Goal: Task Accomplishment & Management: Complete application form

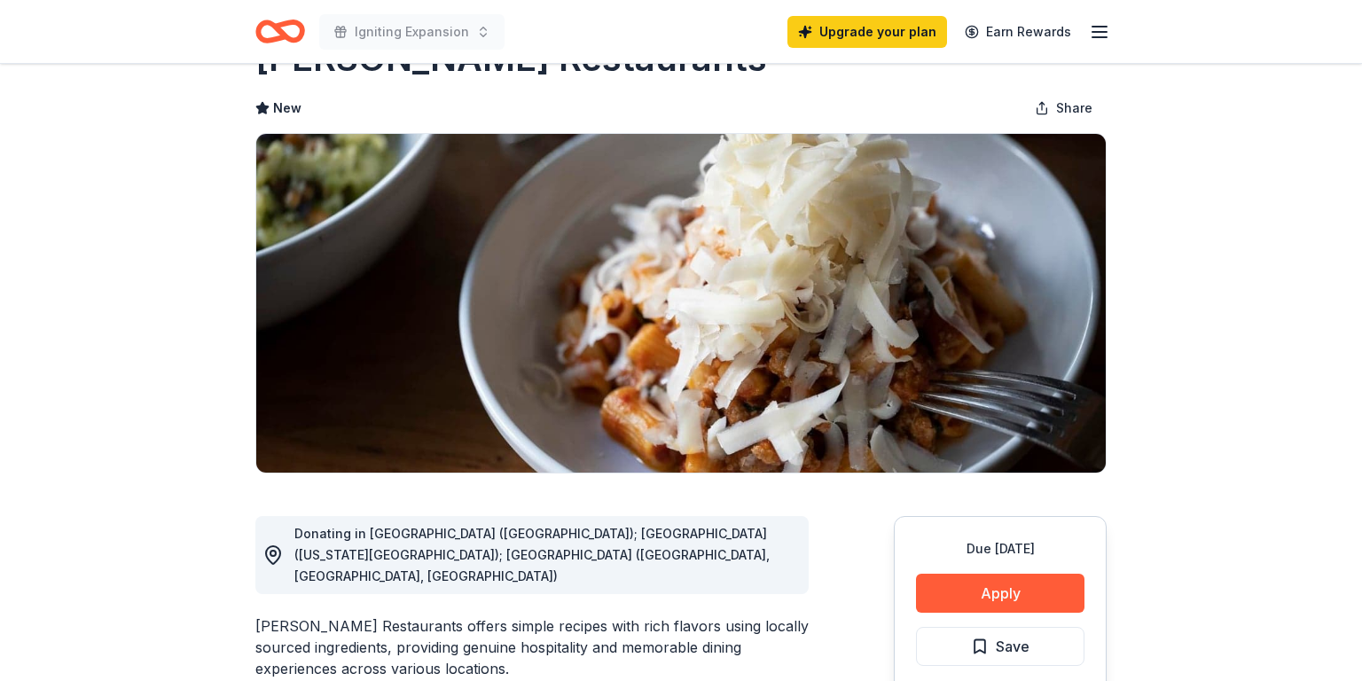
scroll to position [66, 0]
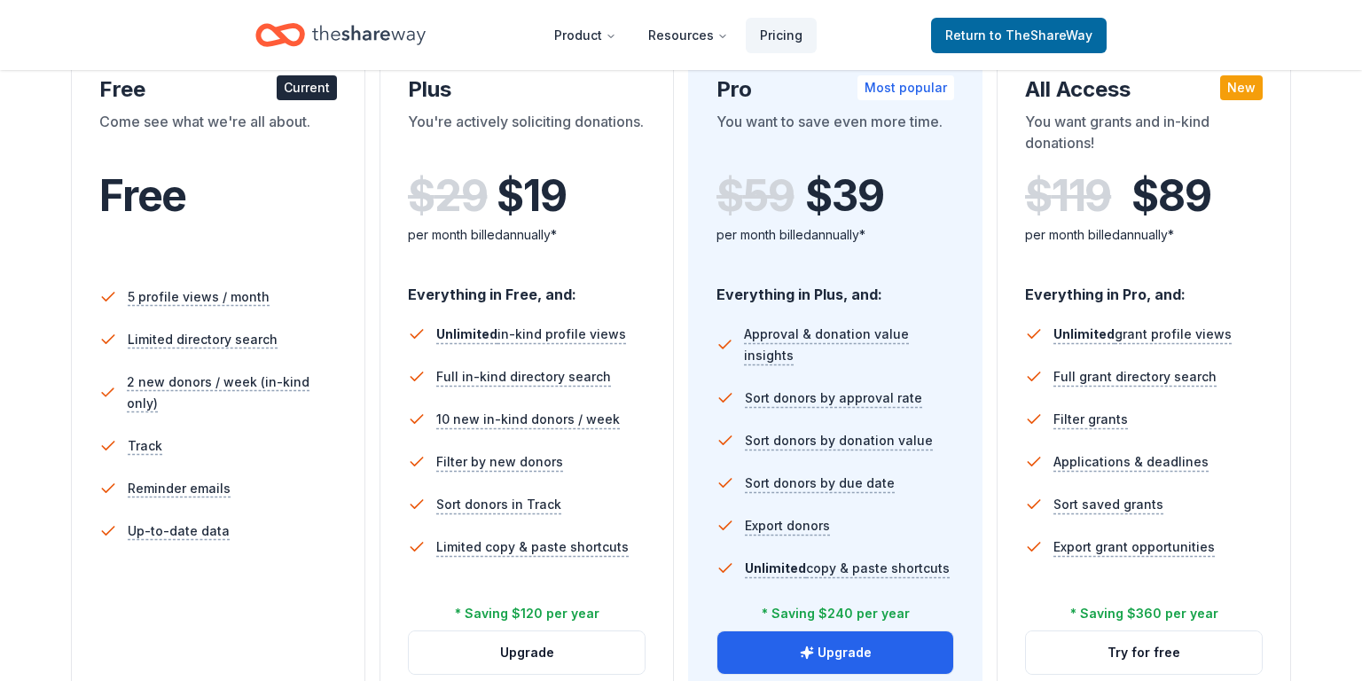
scroll to position [354, 0]
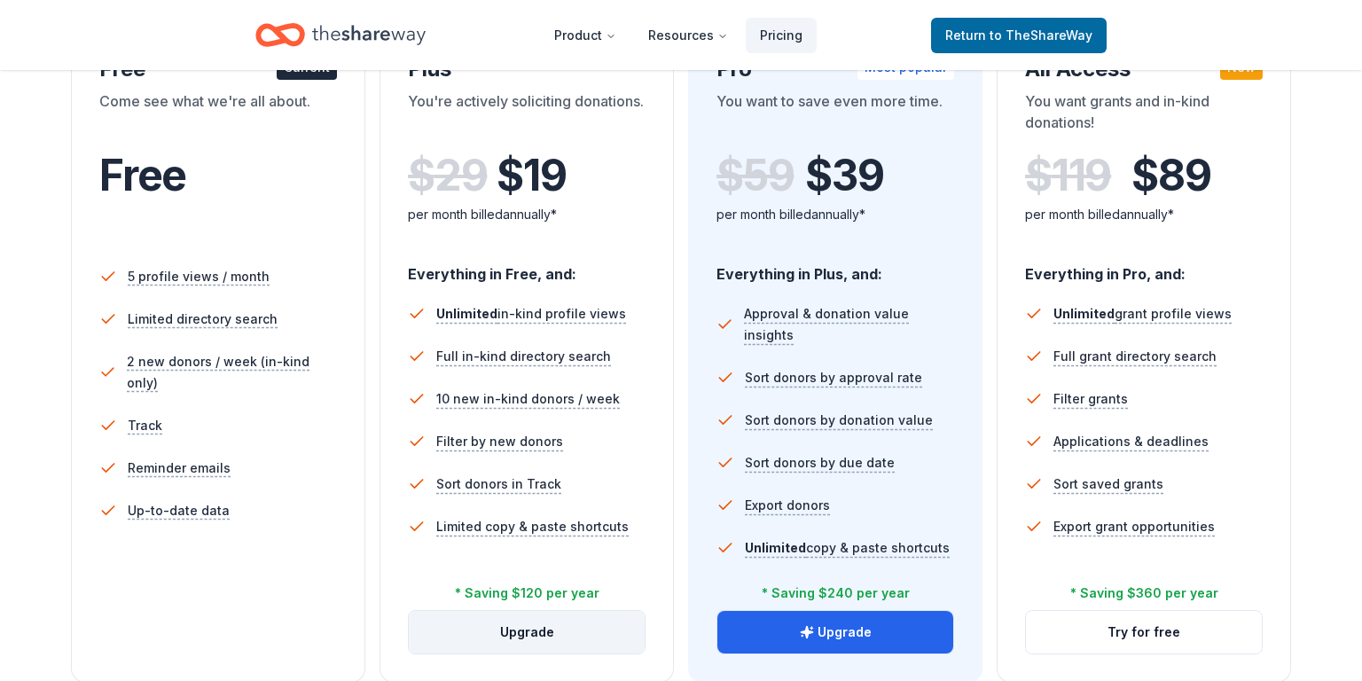
click at [567, 632] on button "Upgrade" at bounding box center [527, 632] width 236 height 43
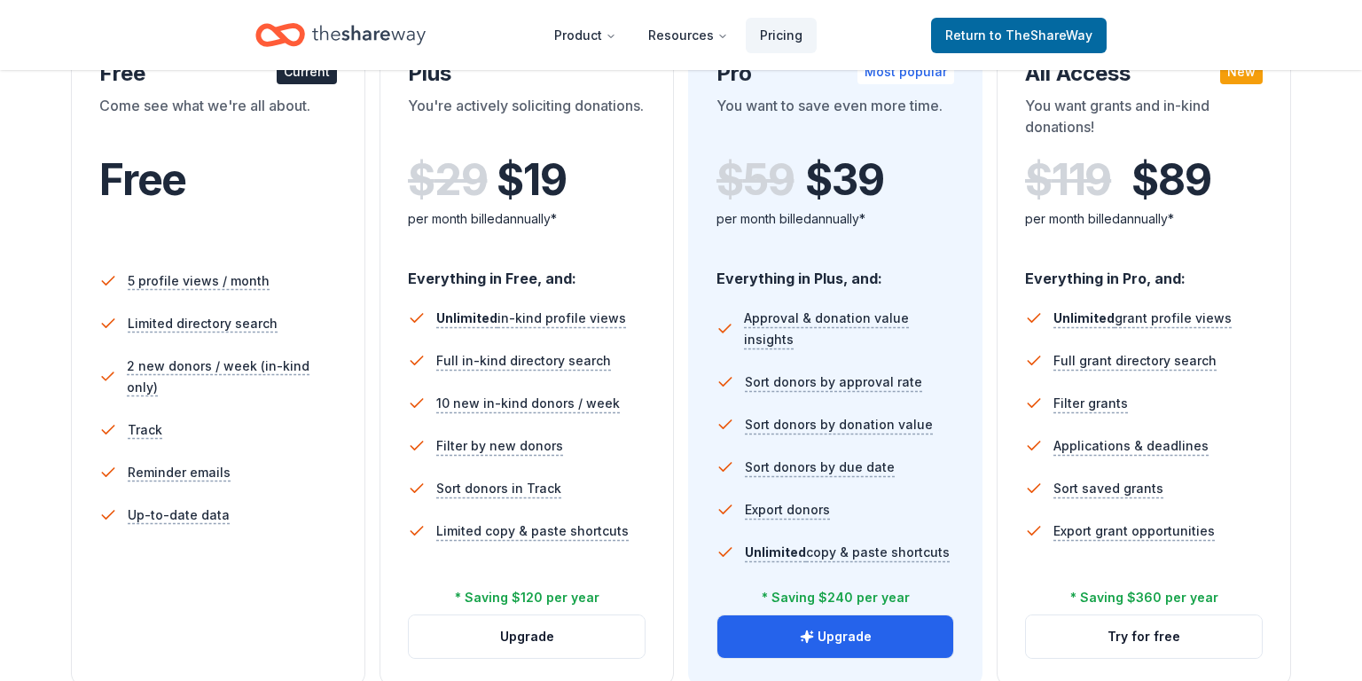
scroll to position [363, 0]
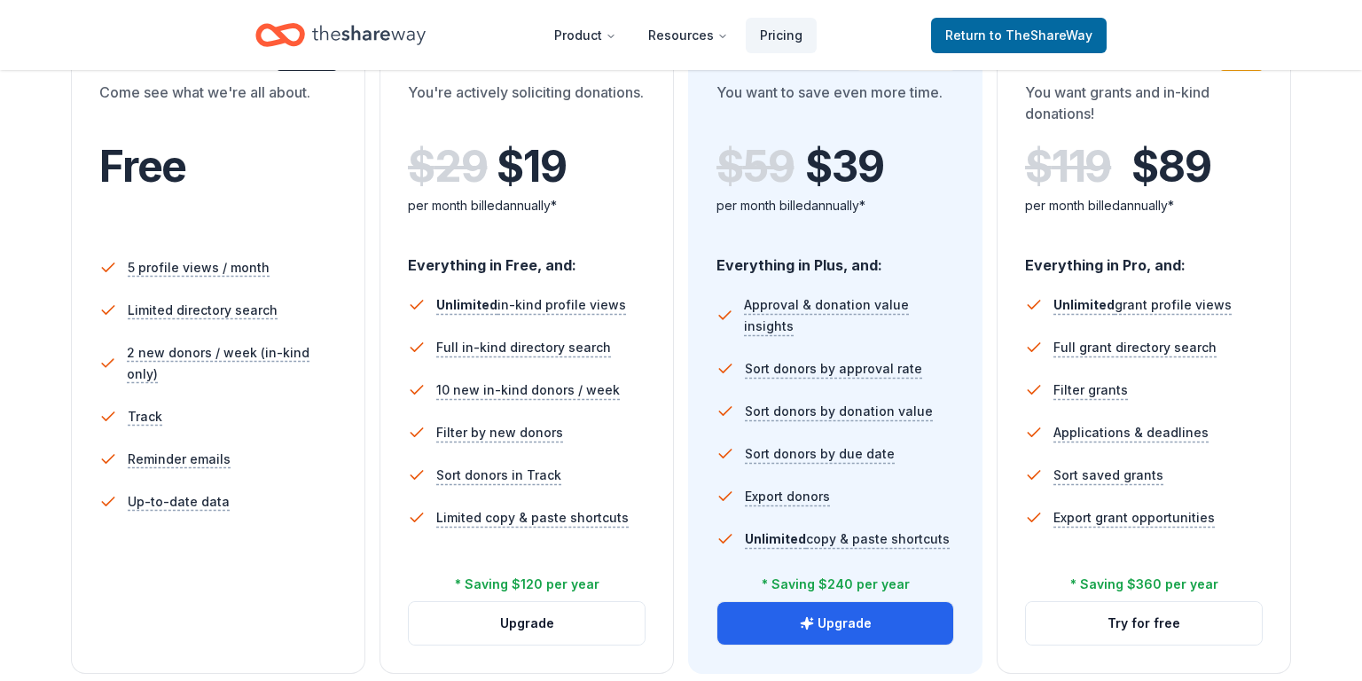
click at [459, 291] on li "Unlimited in-kind profile views" at bounding box center [527, 305] width 238 height 43
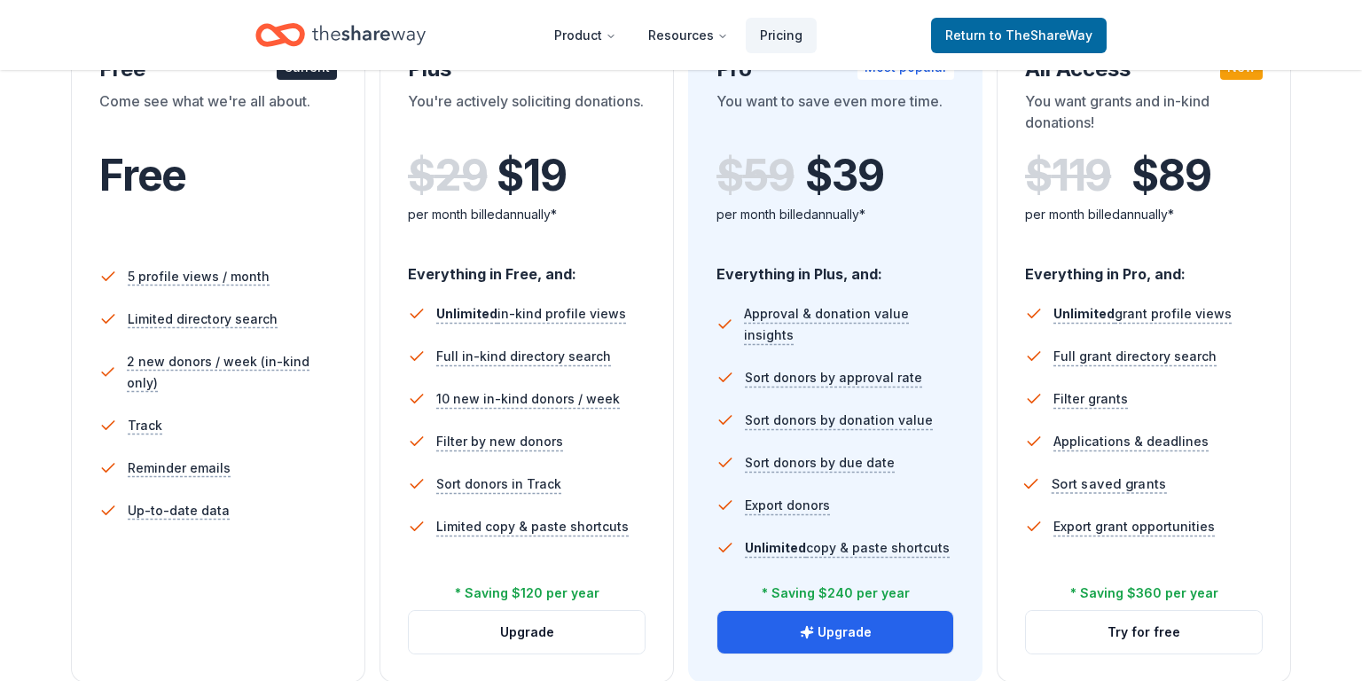
scroll to position [405, 0]
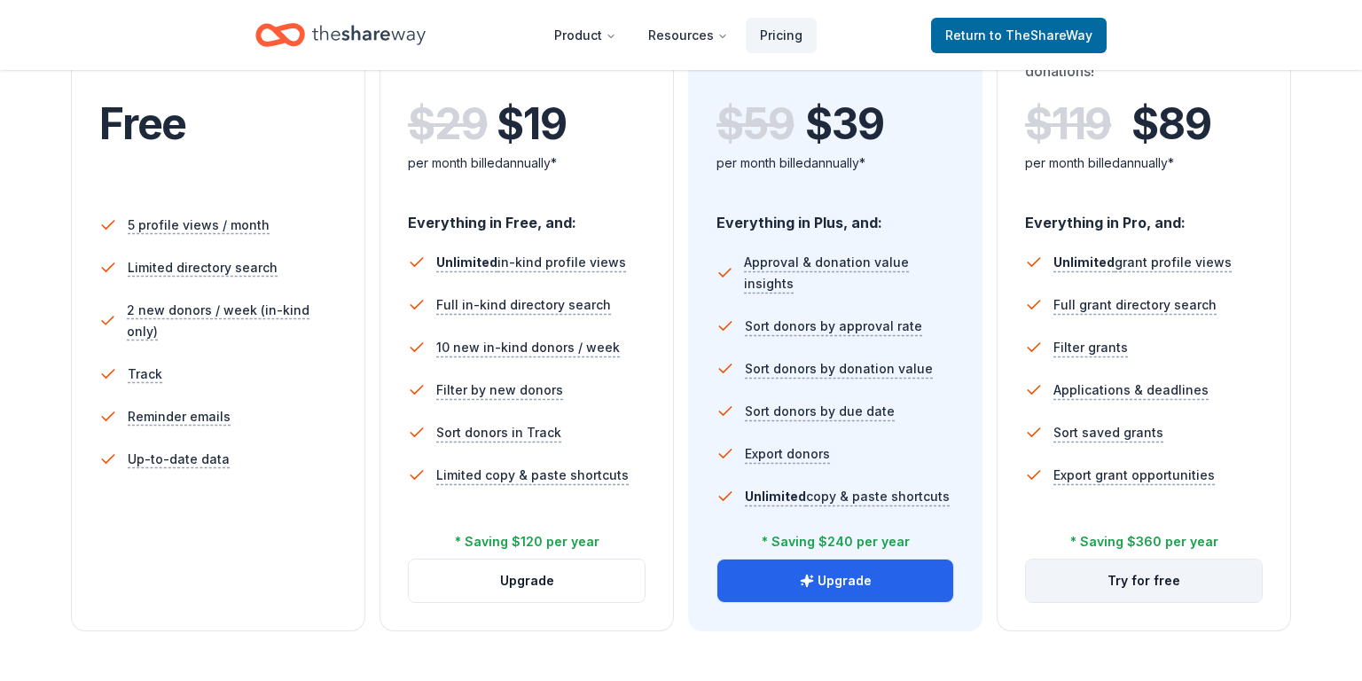
click at [1138, 580] on button "Try for free" at bounding box center [1144, 580] width 236 height 43
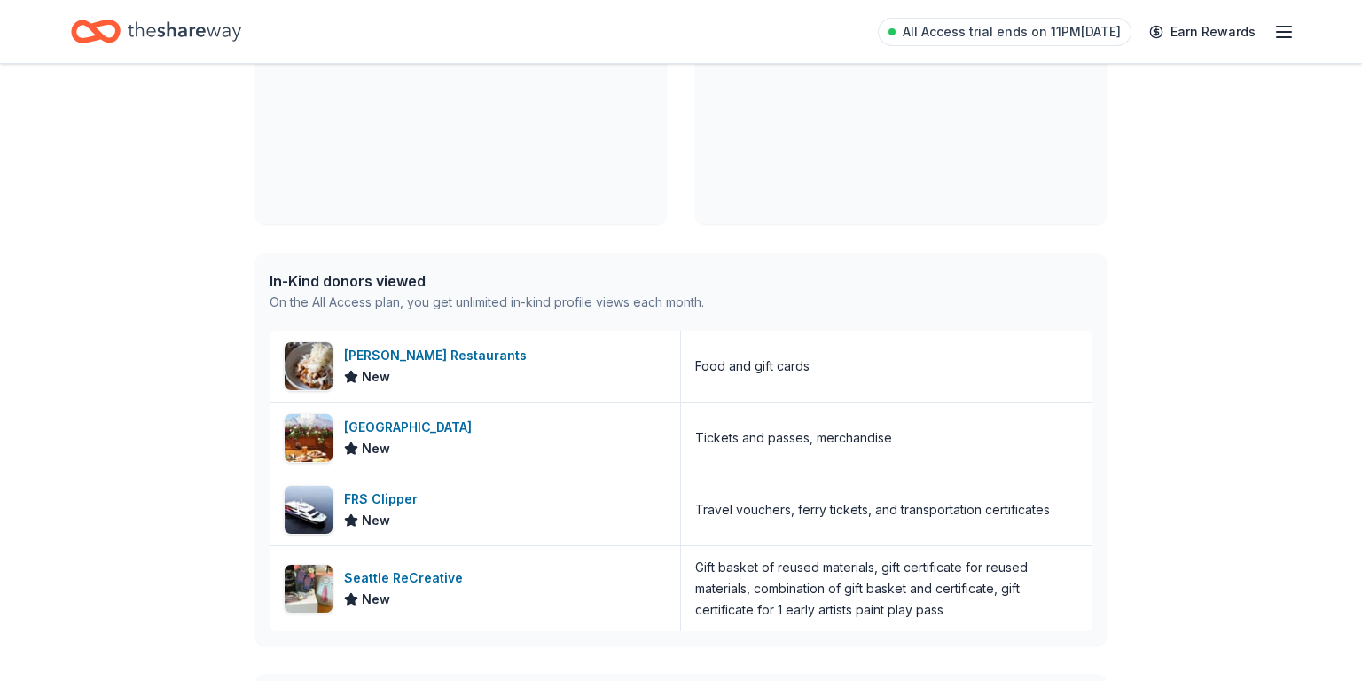
scroll to position [335, 0]
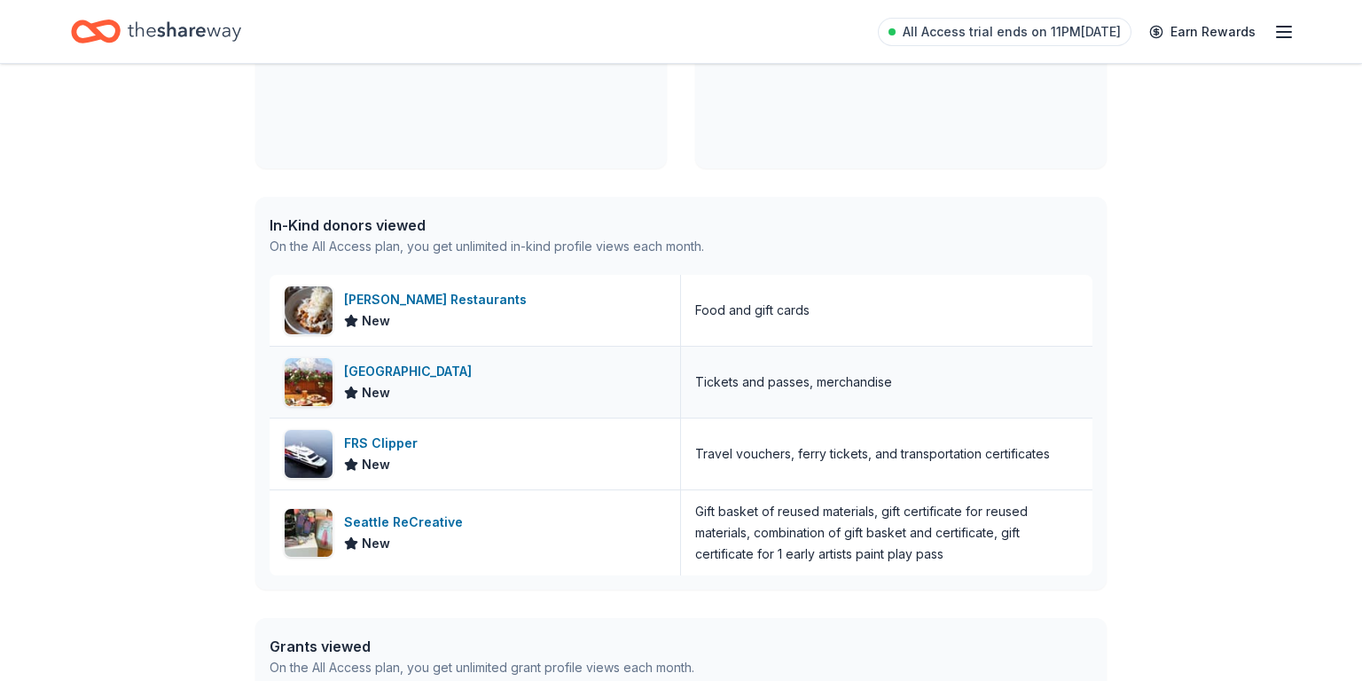
click at [423, 370] on div "Crystal Mountain Resort" at bounding box center [411, 371] width 135 height 21
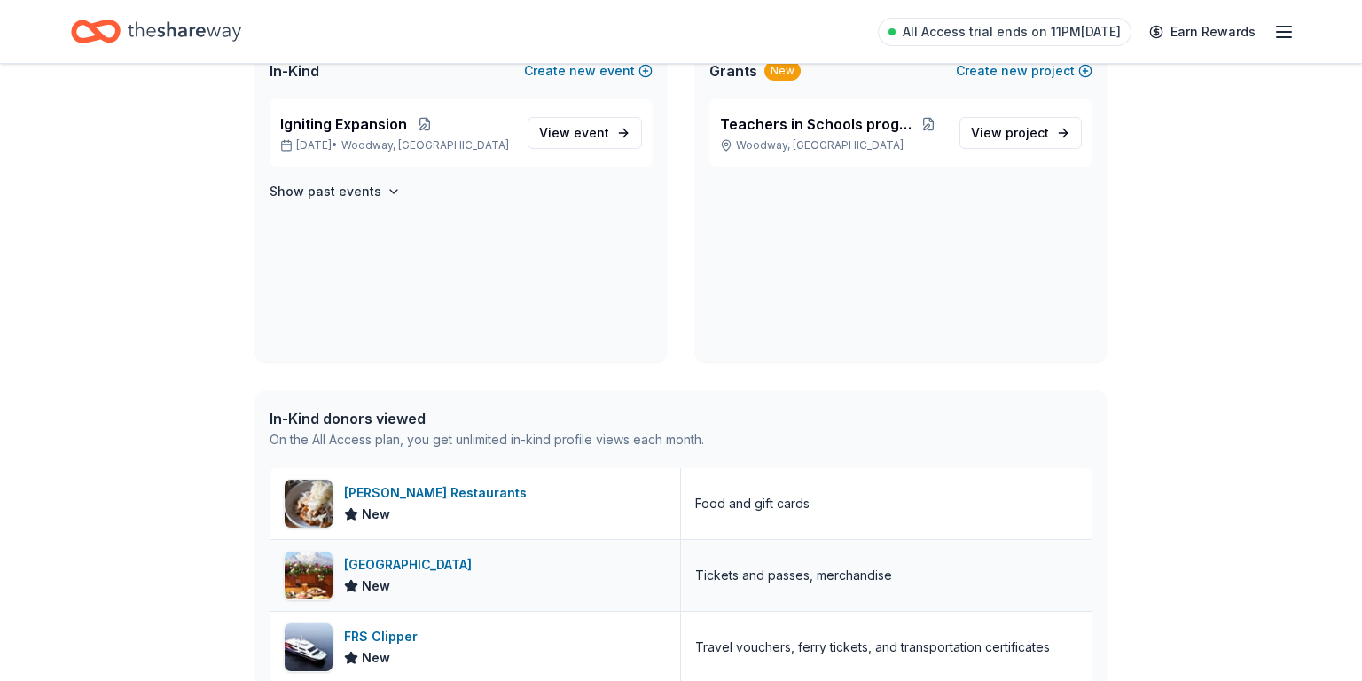
scroll to position [0, 0]
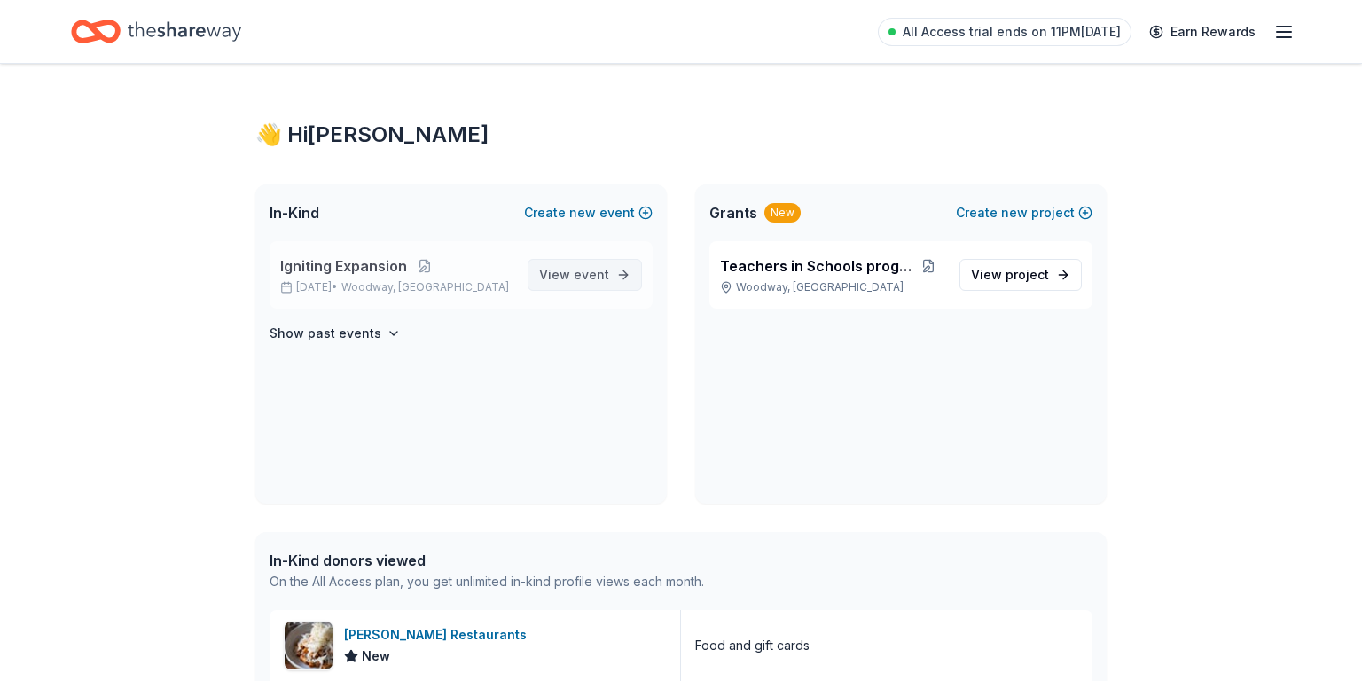
click at [594, 282] on span "View event" at bounding box center [574, 274] width 70 height 21
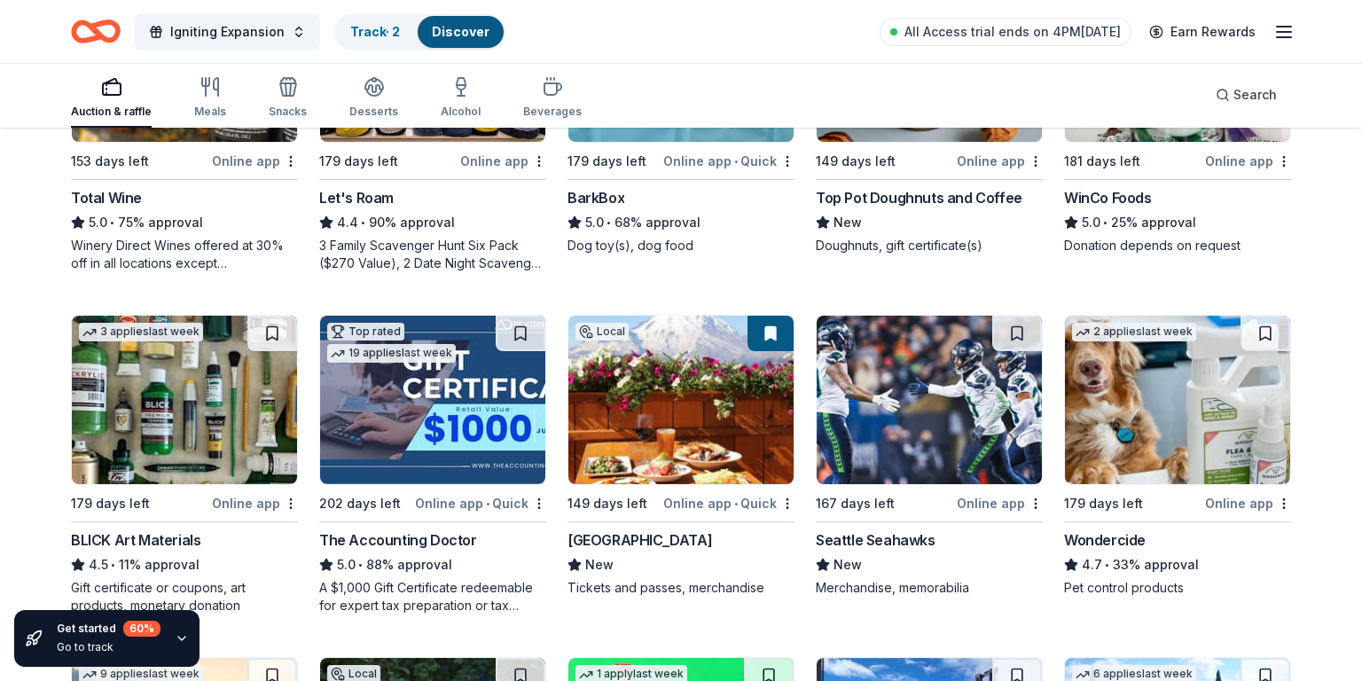
scroll to position [707, 0]
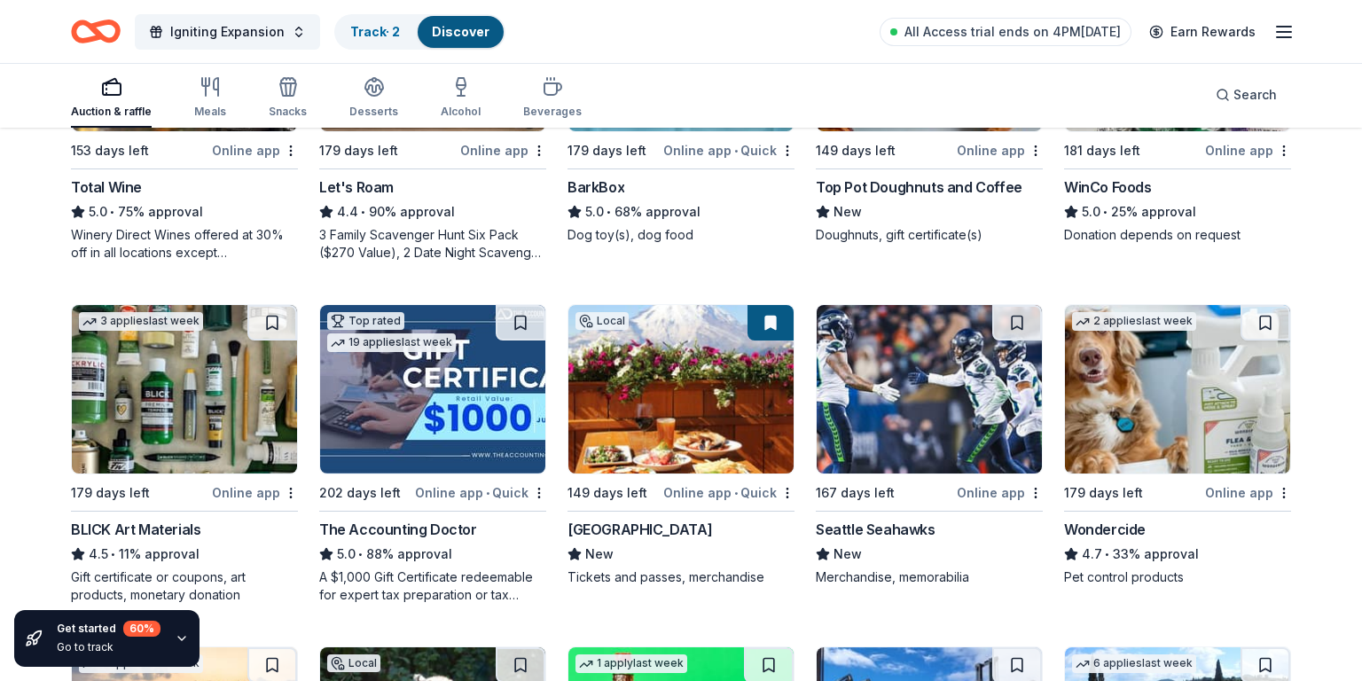
click at [968, 404] on img at bounding box center [929, 389] width 225 height 168
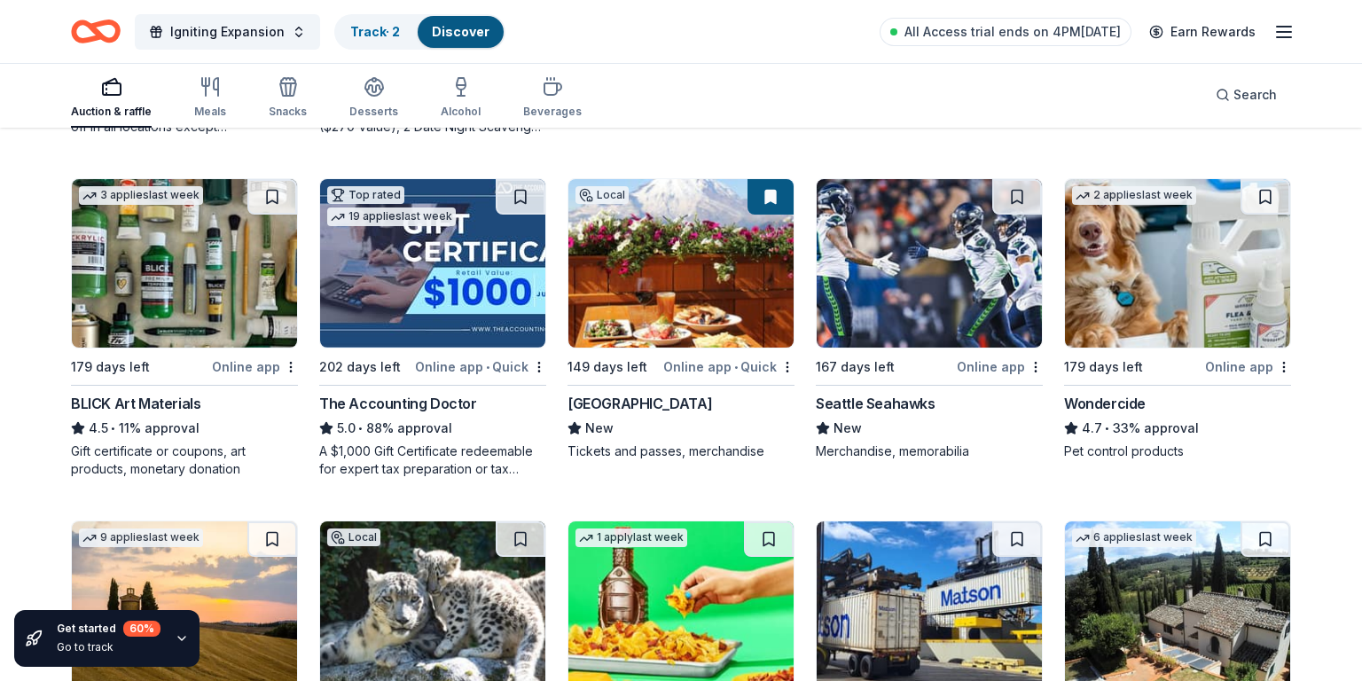
scroll to position [1058, 0]
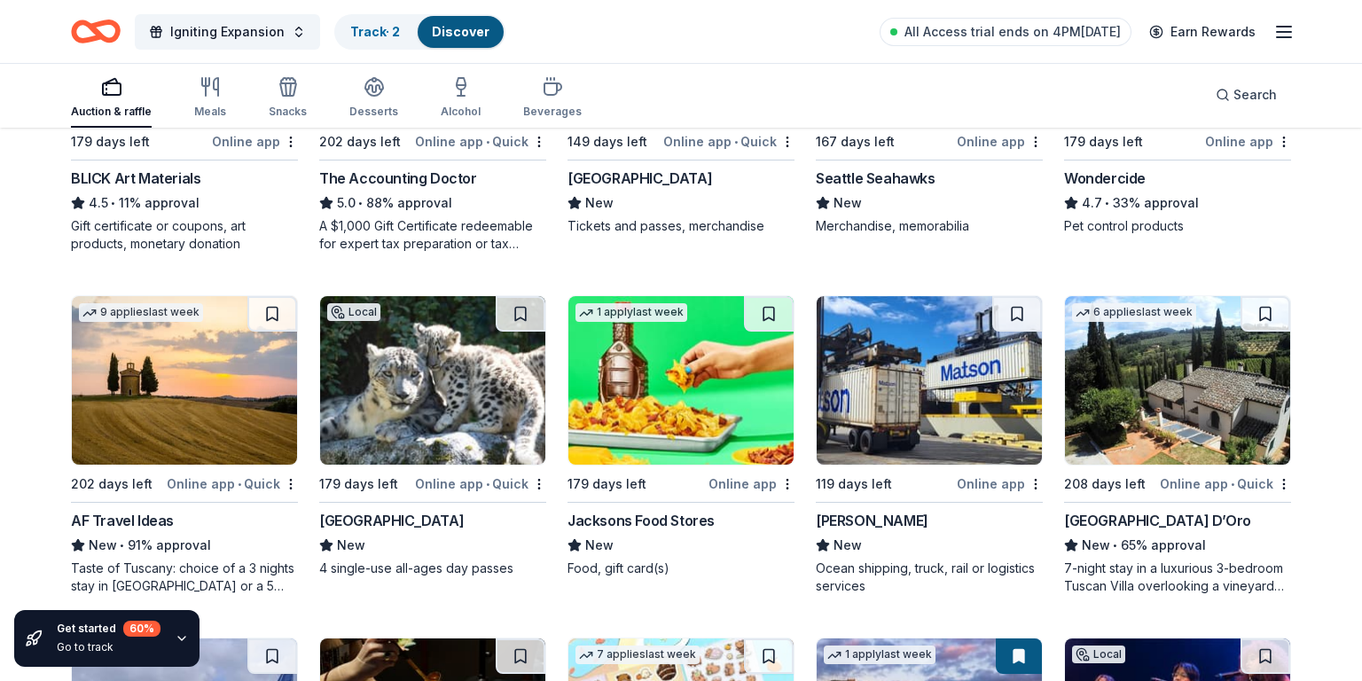
click at [400, 520] on div "[GEOGRAPHIC_DATA]" at bounding box center [391, 520] width 145 height 21
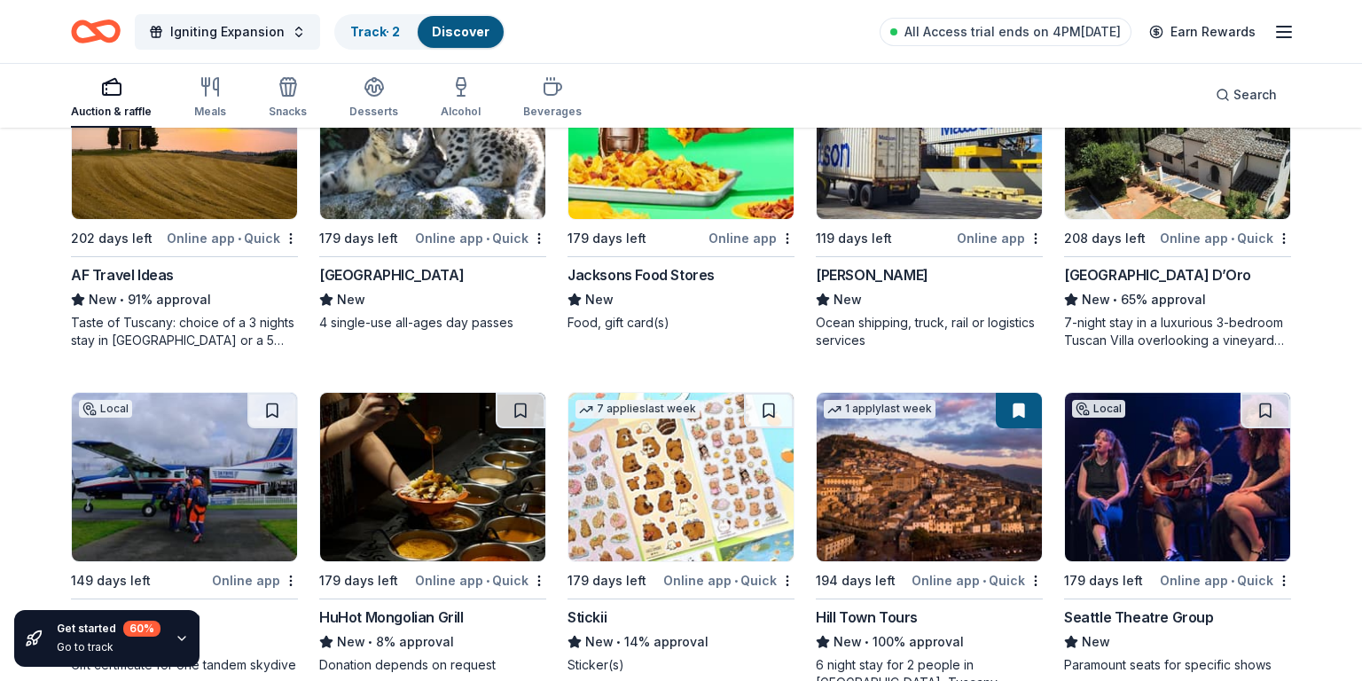
scroll to position [1436, 0]
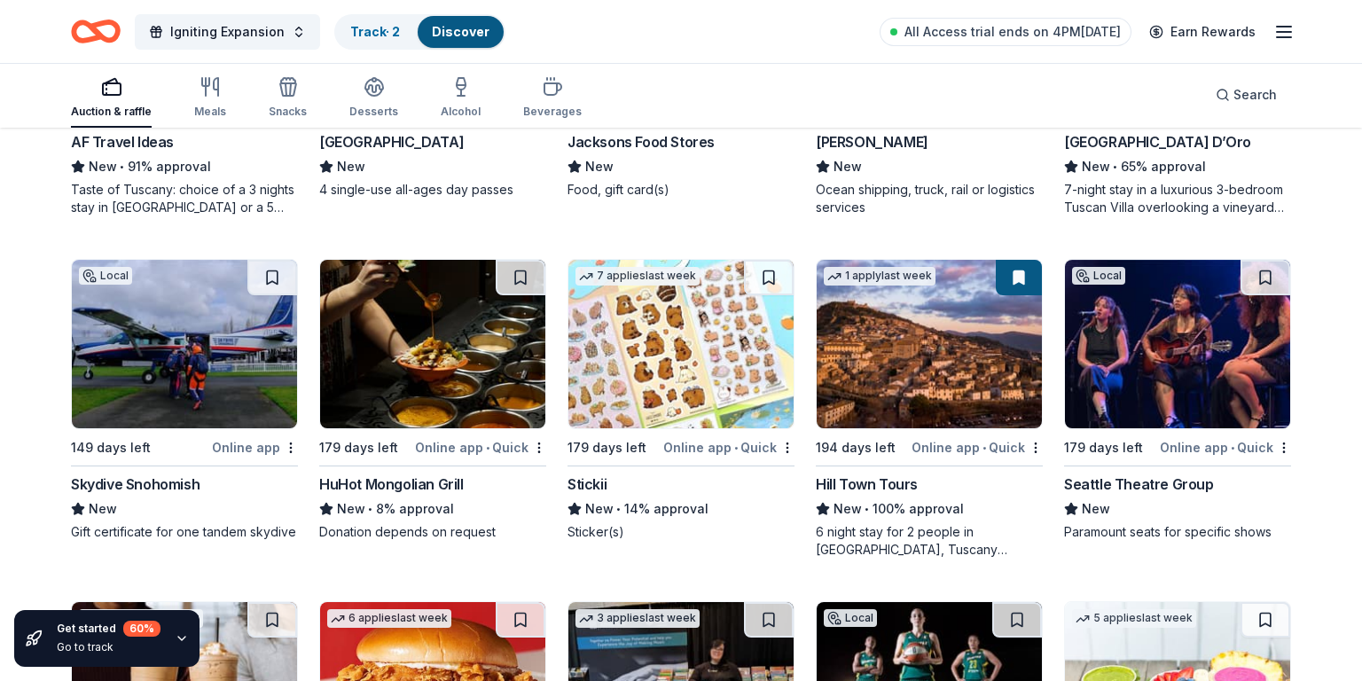
click at [1168, 364] on img at bounding box center [1177, 344] width 225 height 168
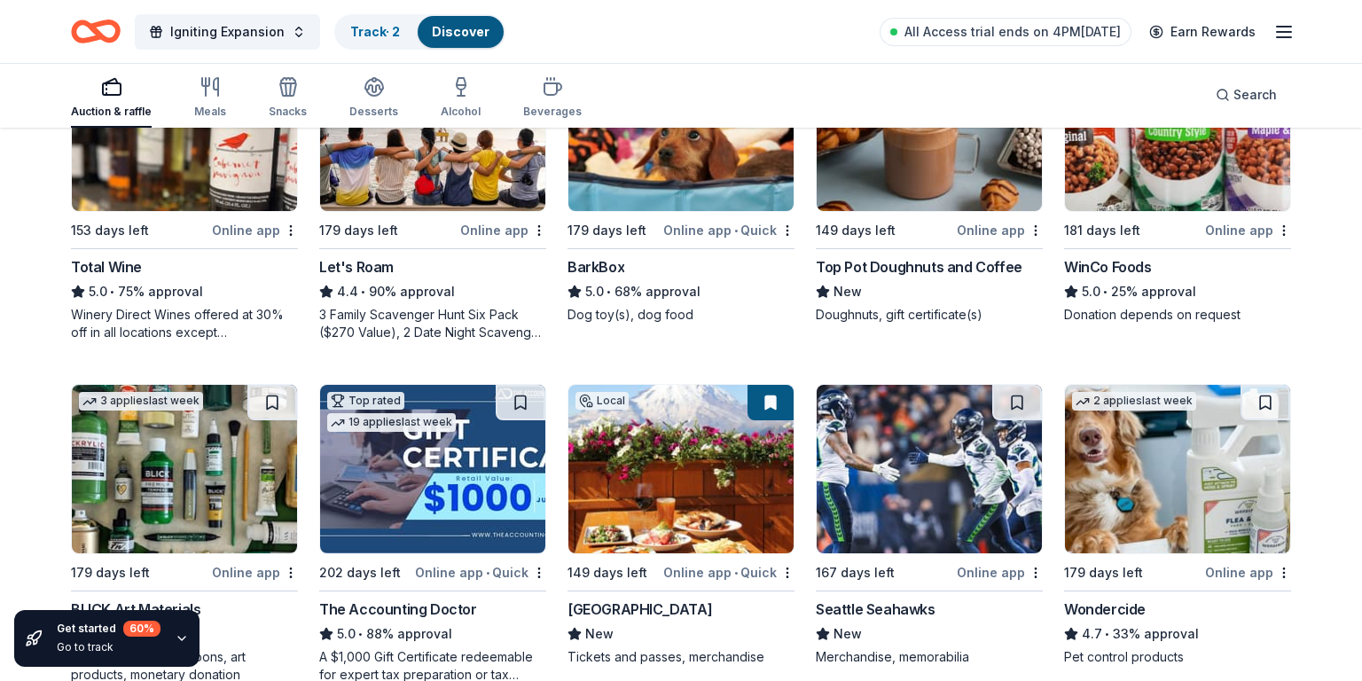
scroll to position [386, 0]
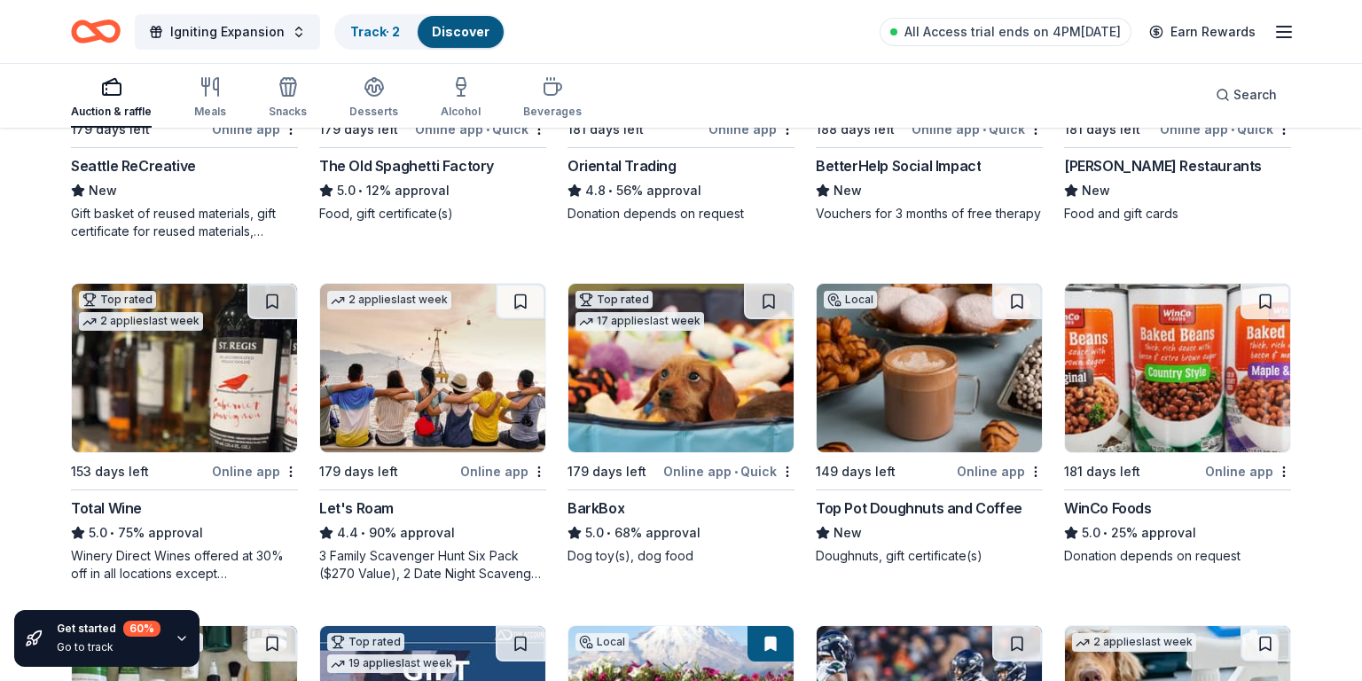
click at [847, 508] on div "Top Pot Doughnuts and Coffee" at bounding box center [919, 507] width 207 height 21
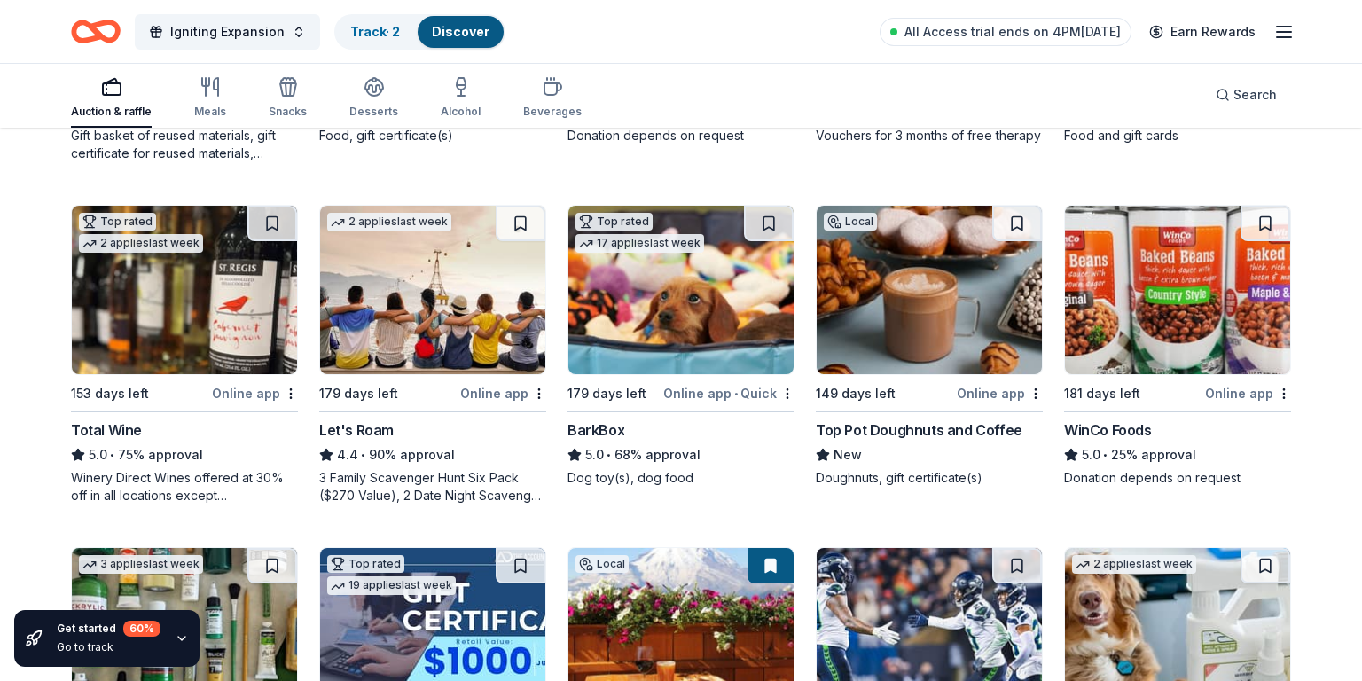
scroll to position [465, 0]
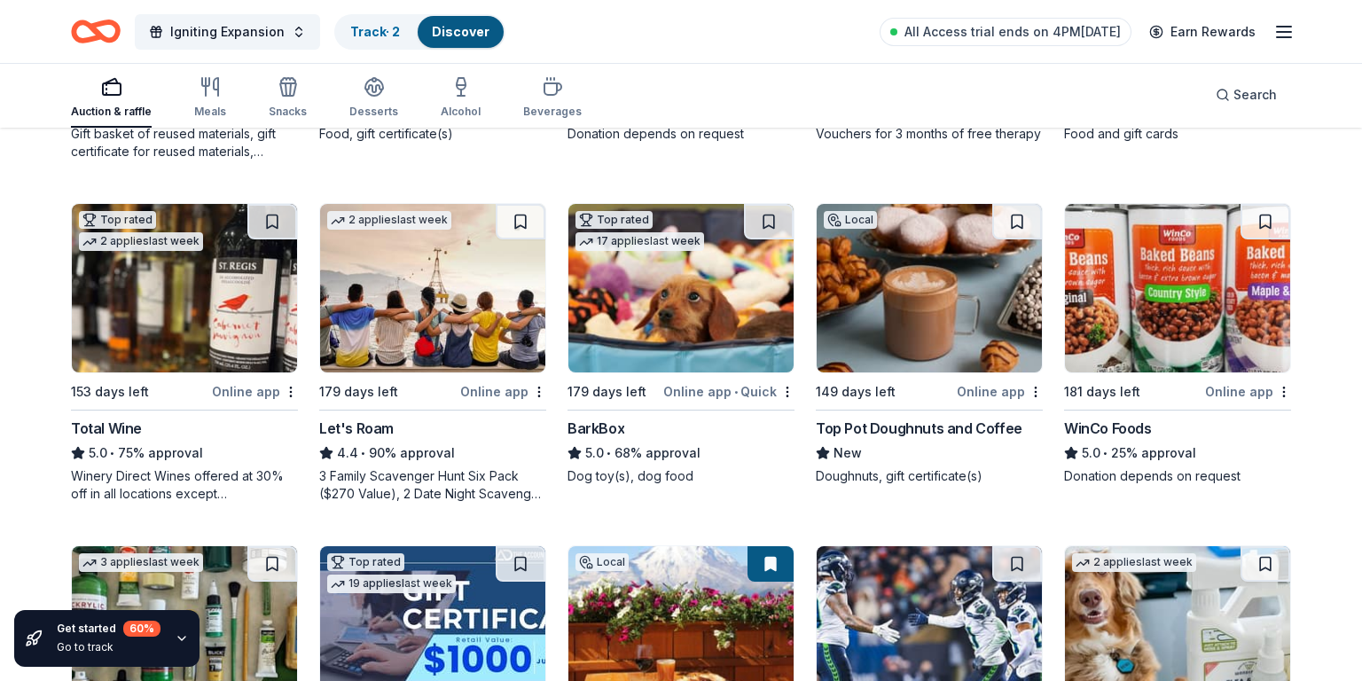
click at [662, 342] on img at bounding box center [680, 288] width 225 height 168
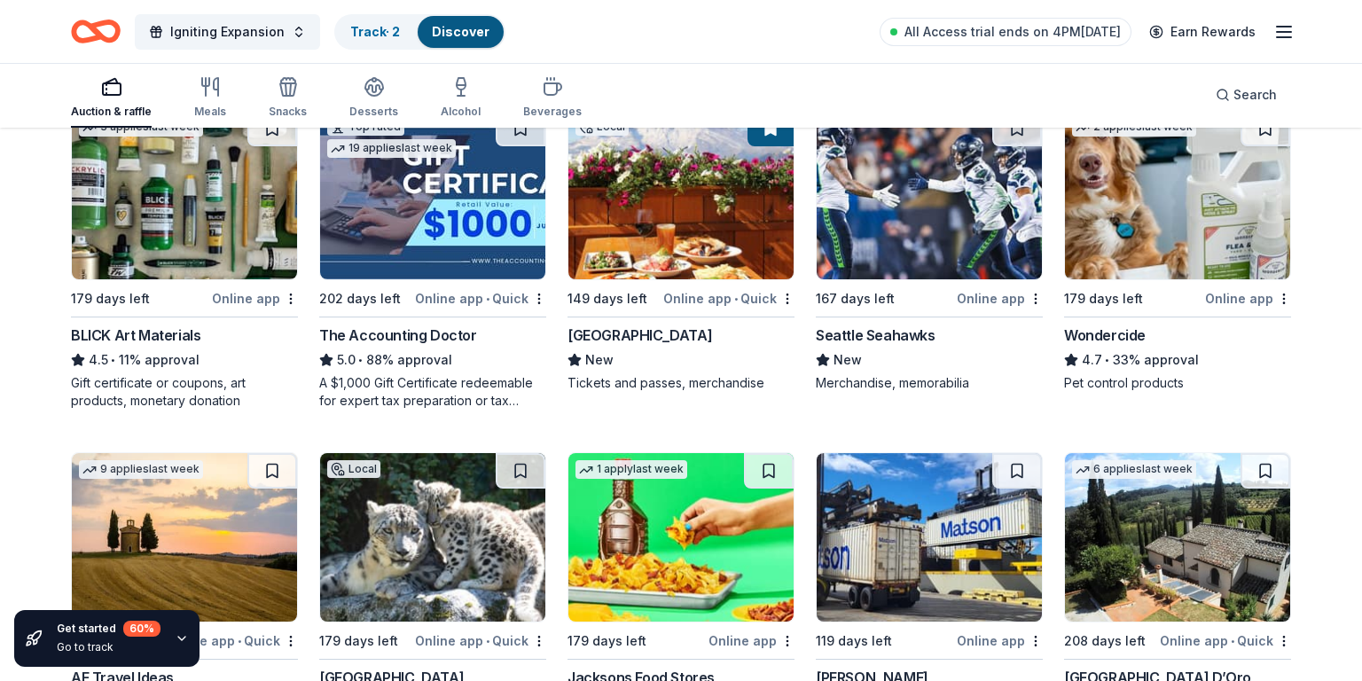
scroll to position [900, 0]
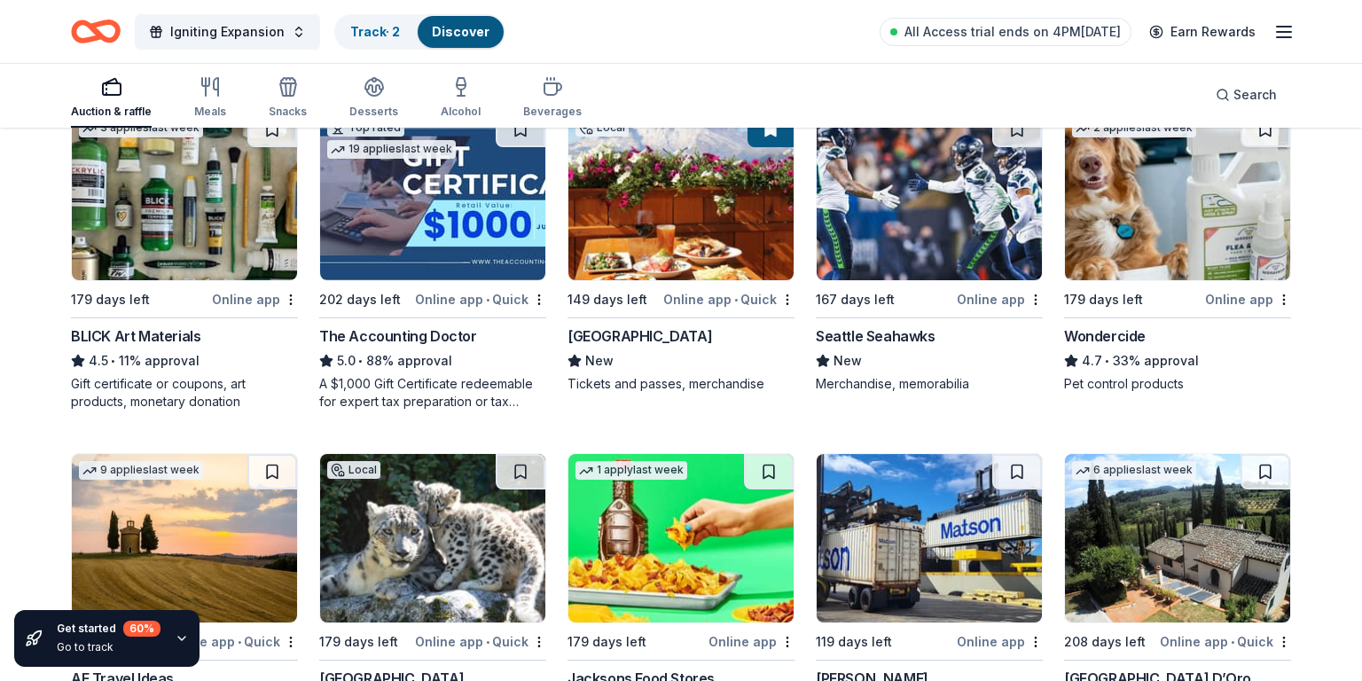
click at [169, 241] on img at bounding box center [184, 196] width 225 height 168
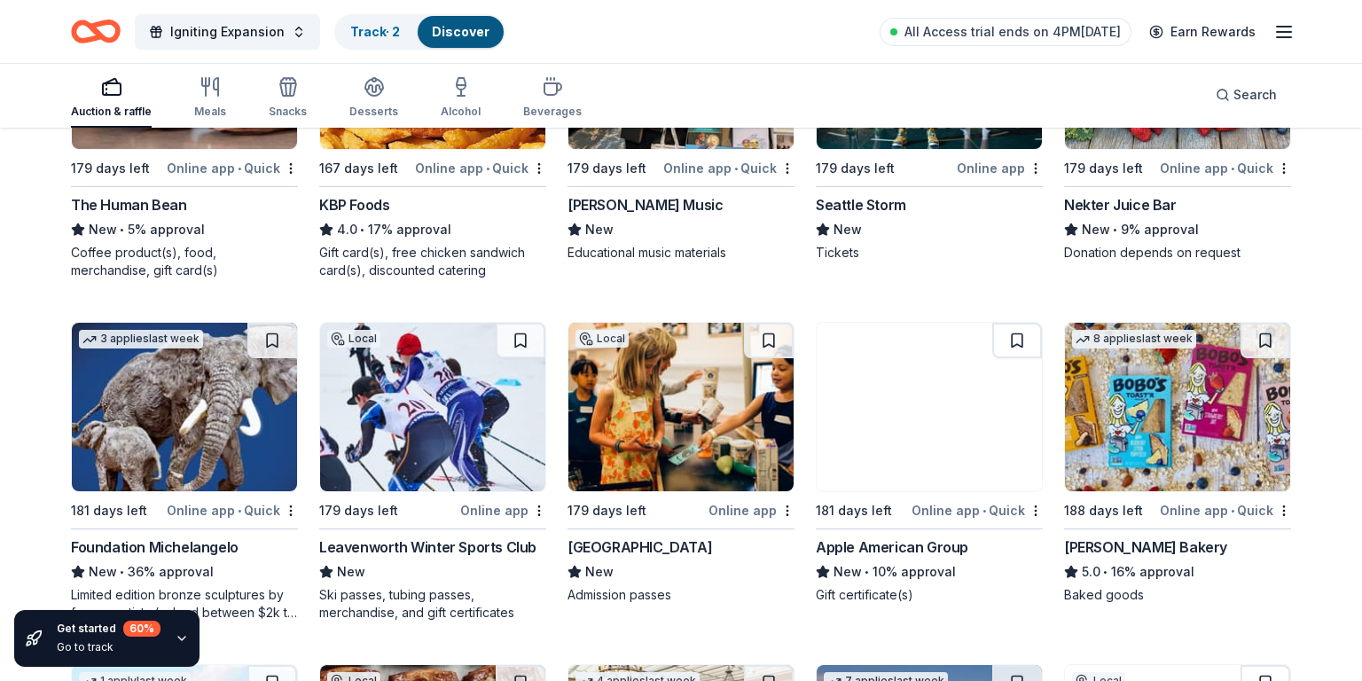
scroll to position [2096, 0]
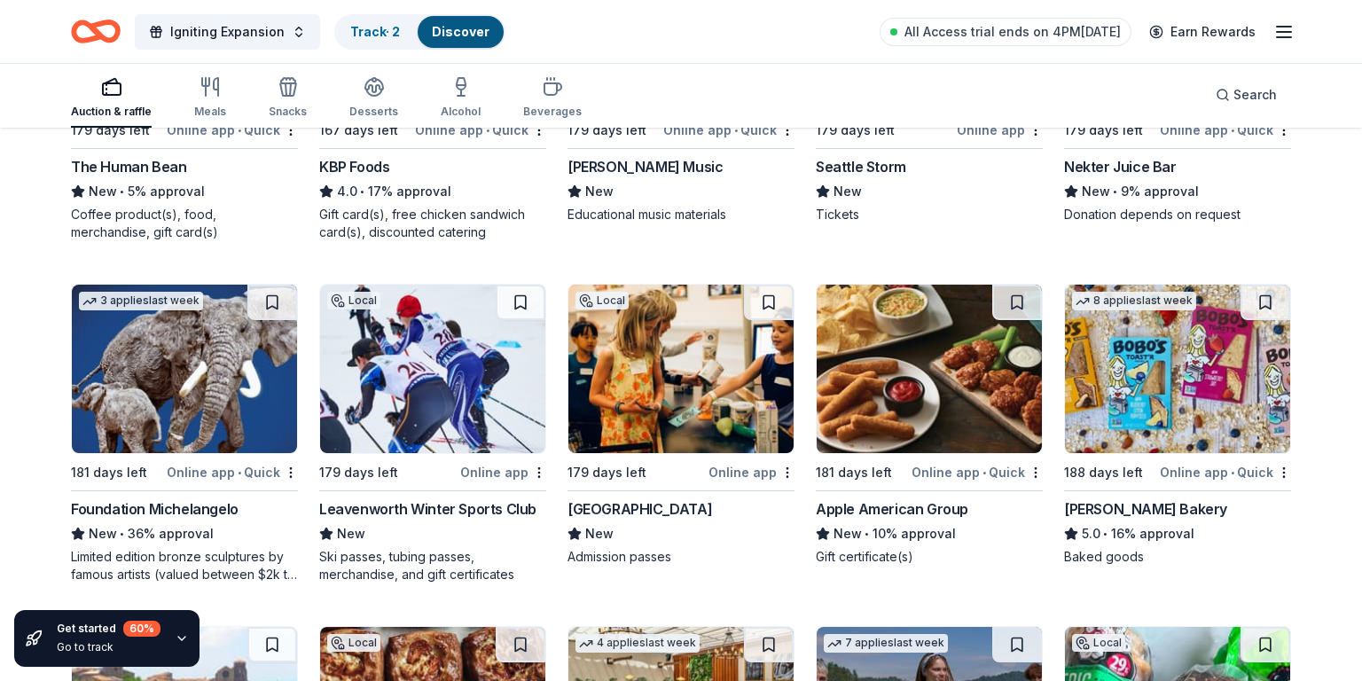
click at [680, 393] on img at bounding box center [680, 369] width 225 height 168
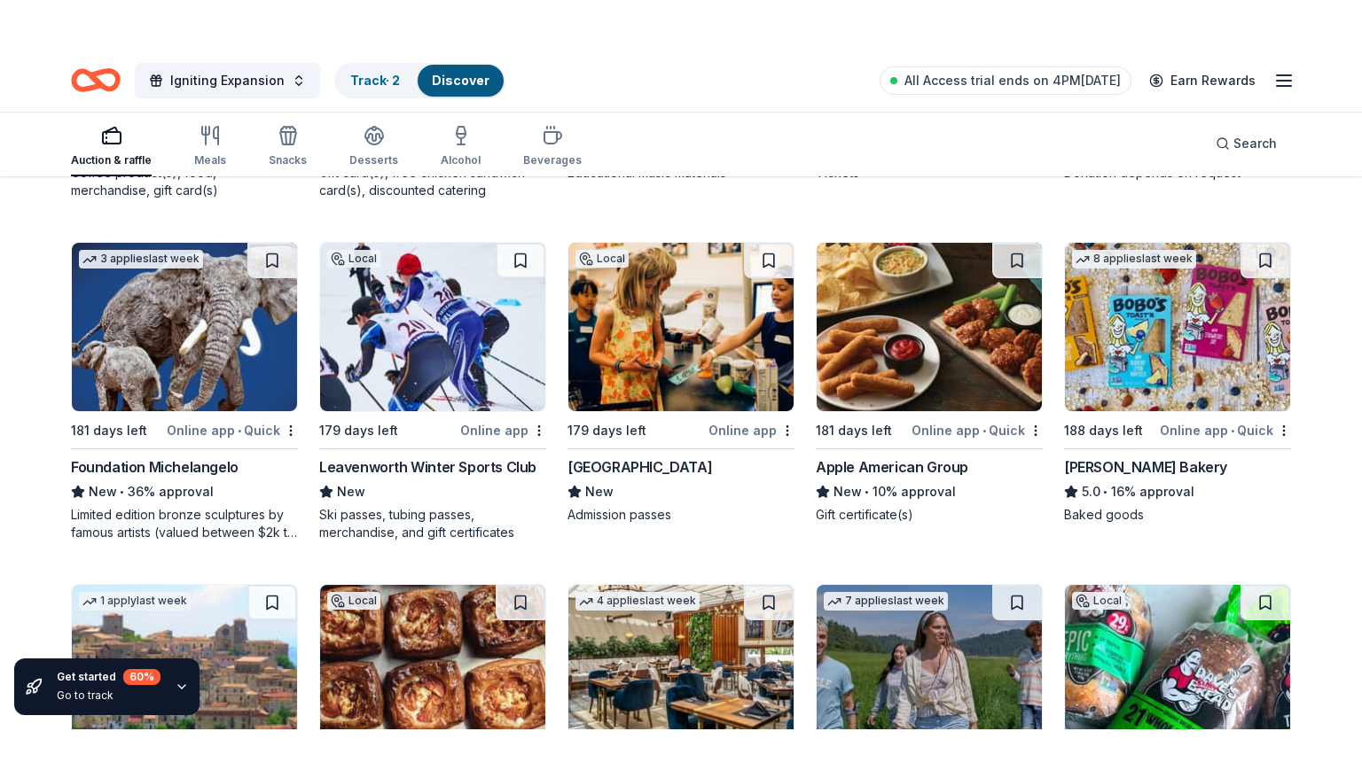
scroll to position [2203, 0]
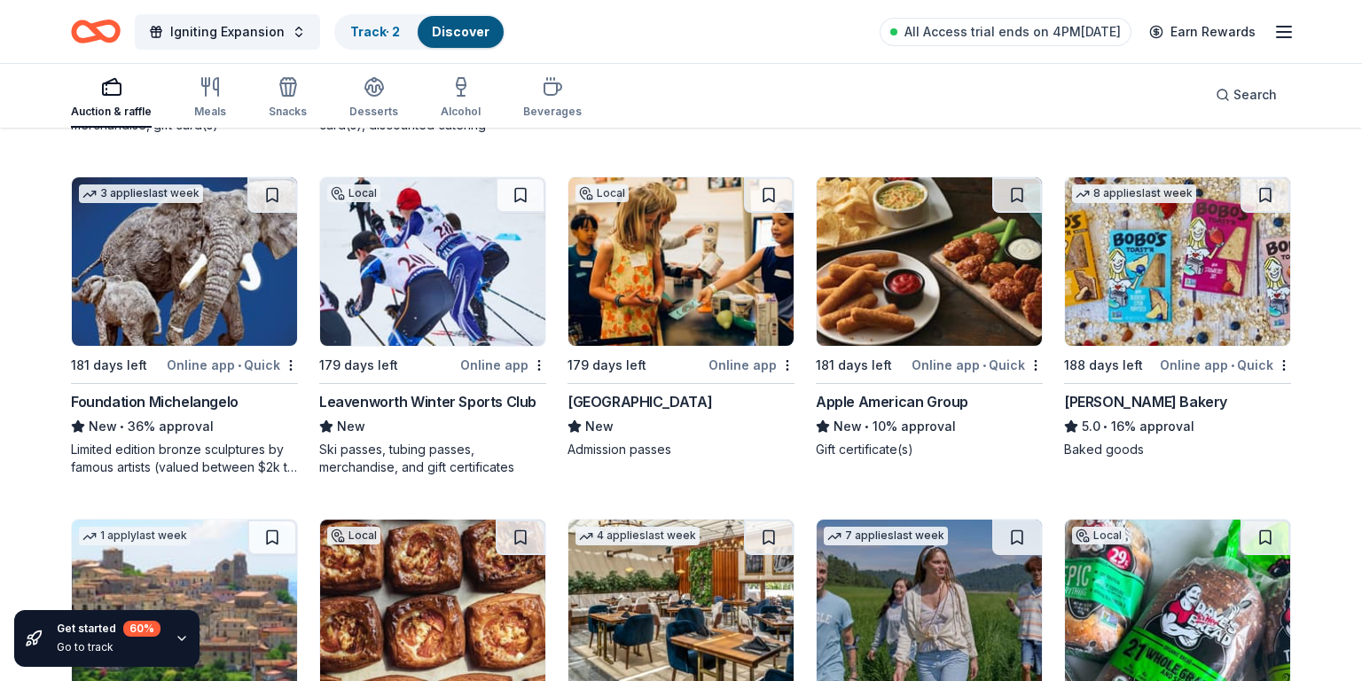
click at [195, 319] on img at bounding box center [184, 261] width 225 height 168
click at [192, 315] on img at bounding box center [184, 261] width 225 height 168
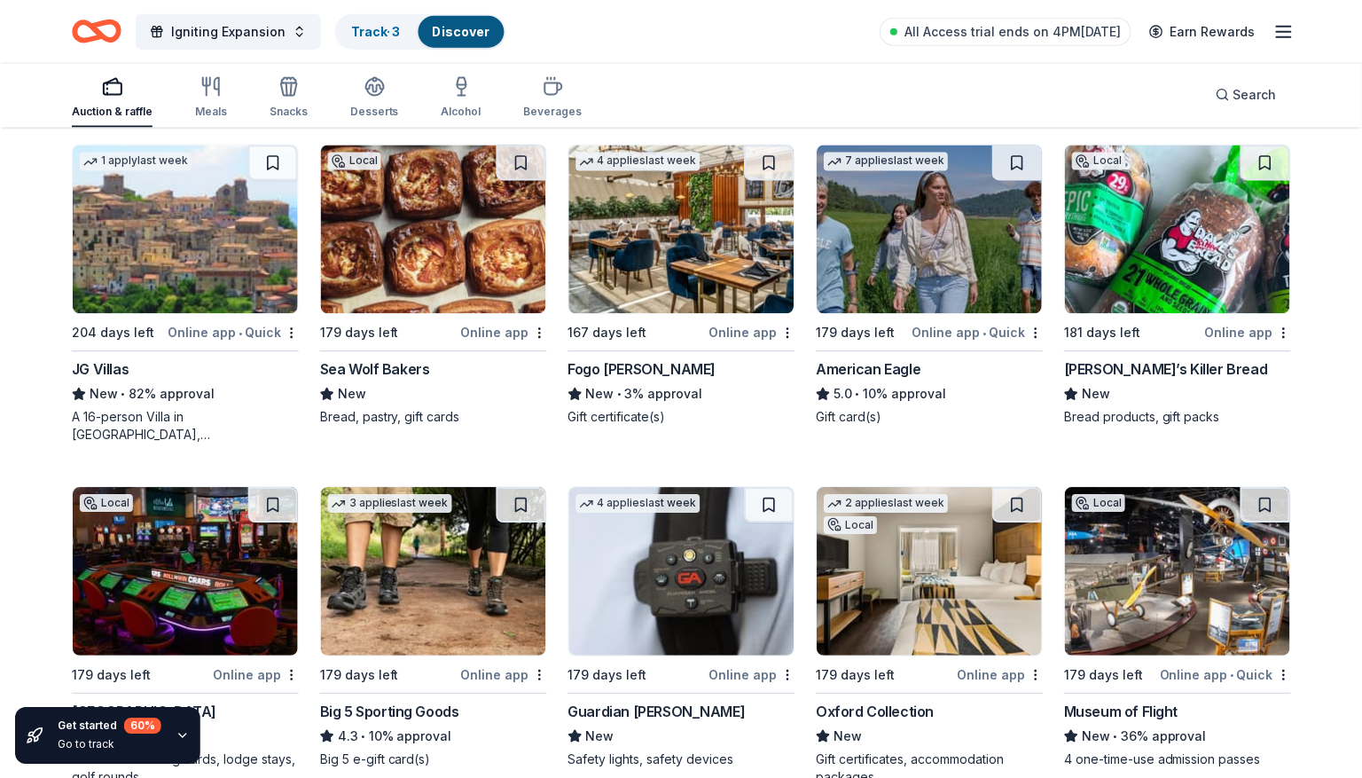
scroll to position [2690, 0]
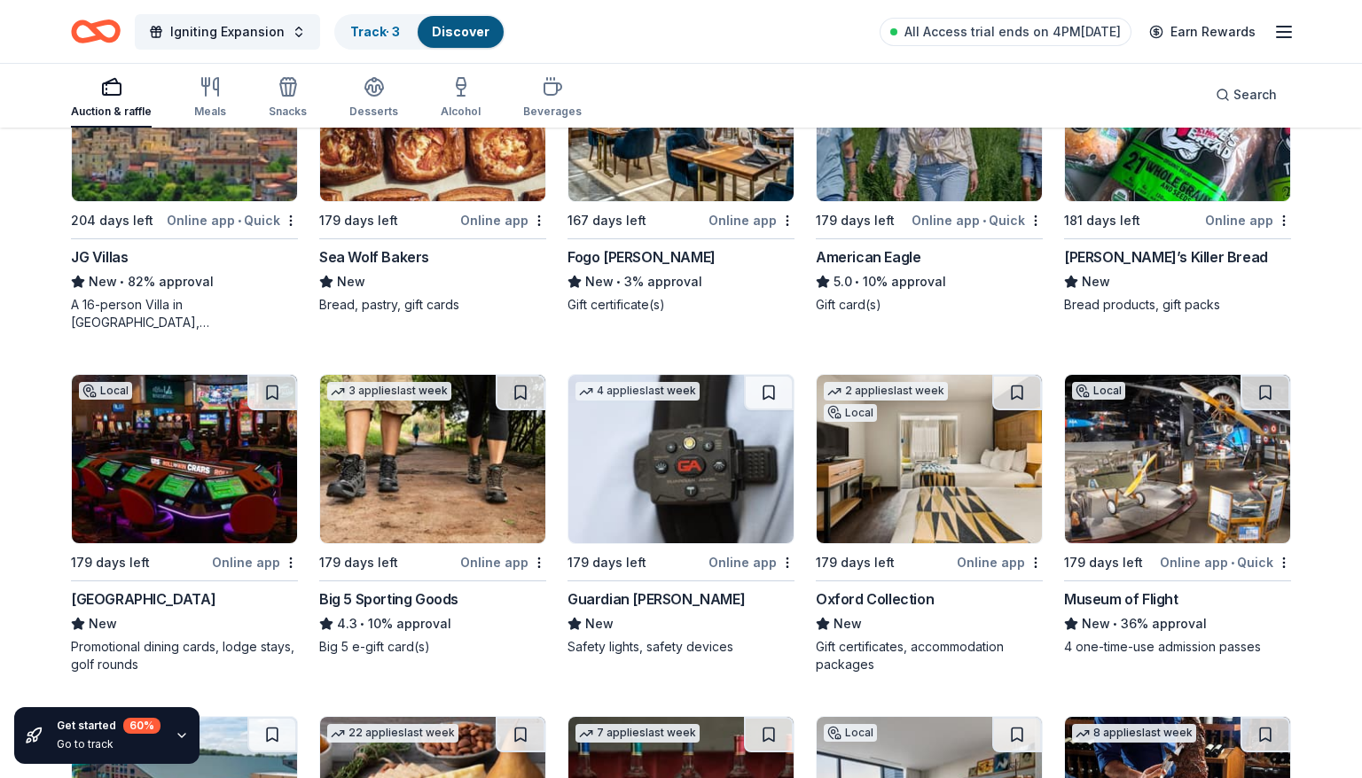
click at [152, 454] on img at bounding box center [184, 459] width 225 height 168
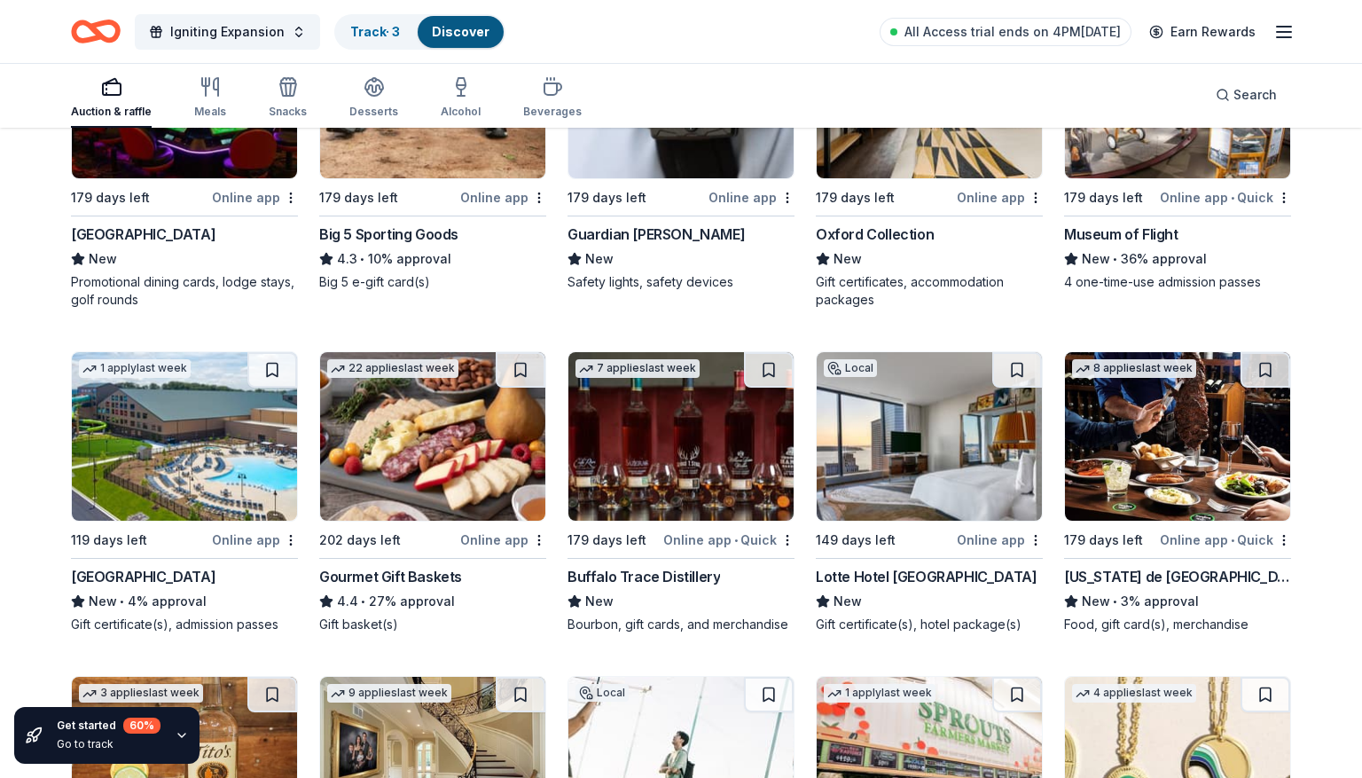
scroll to position [3060, 0]
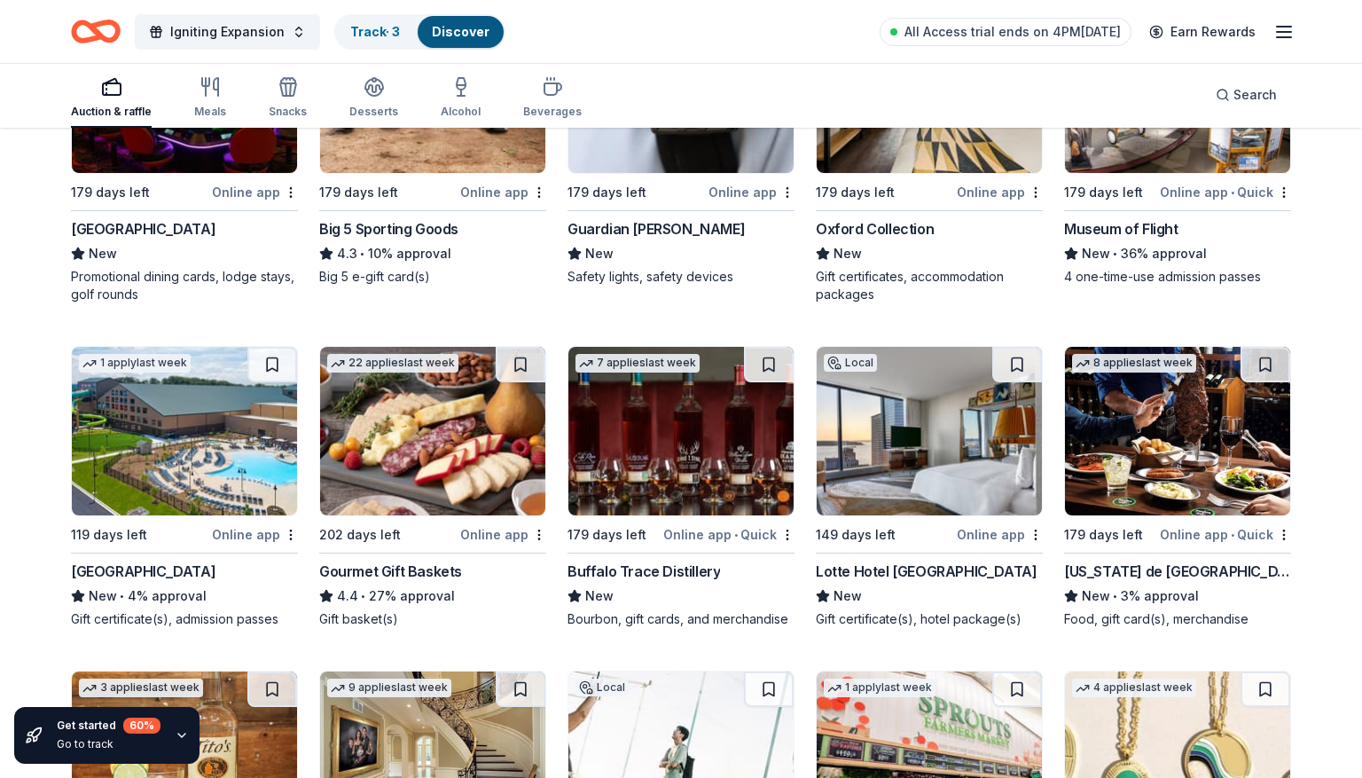
click at [911, 489] on img at bounding box center [929, 431] width 225 height 168
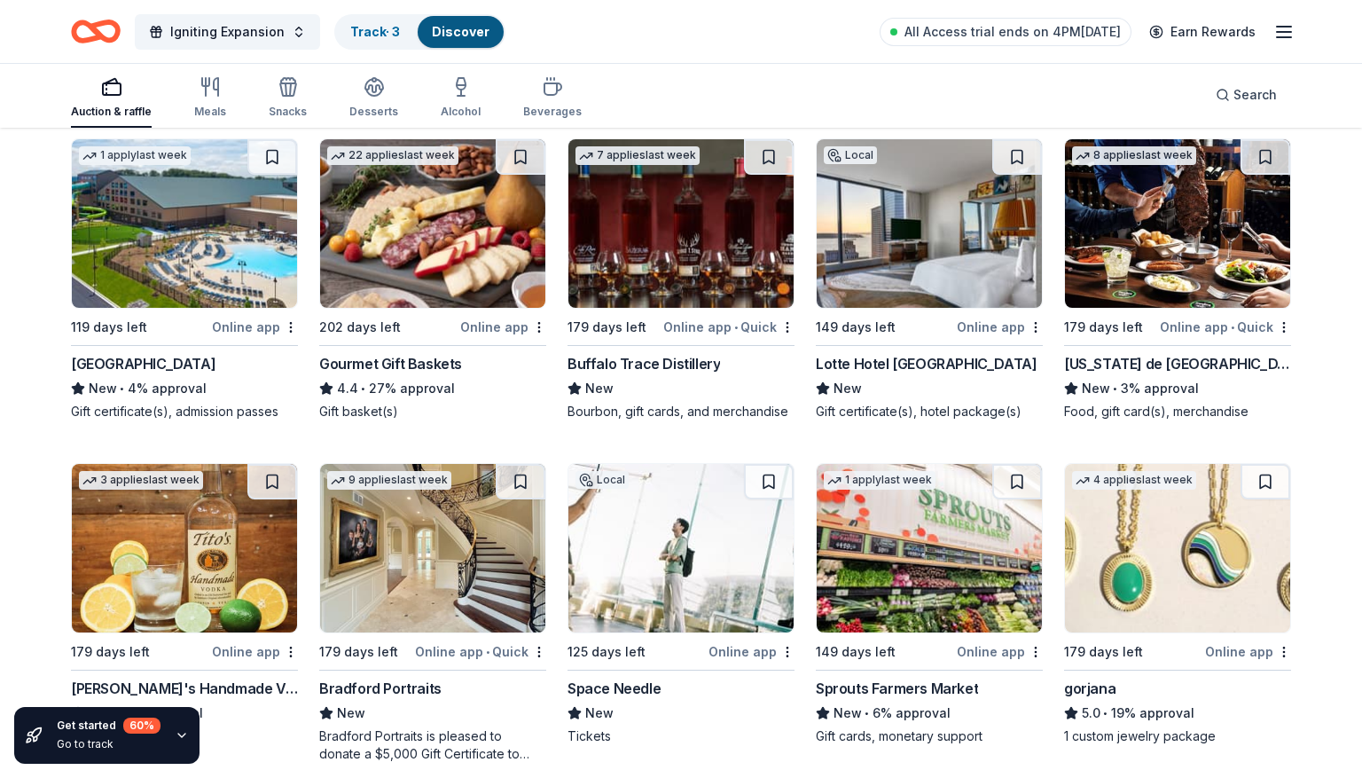
scroll to position [3275, 0]
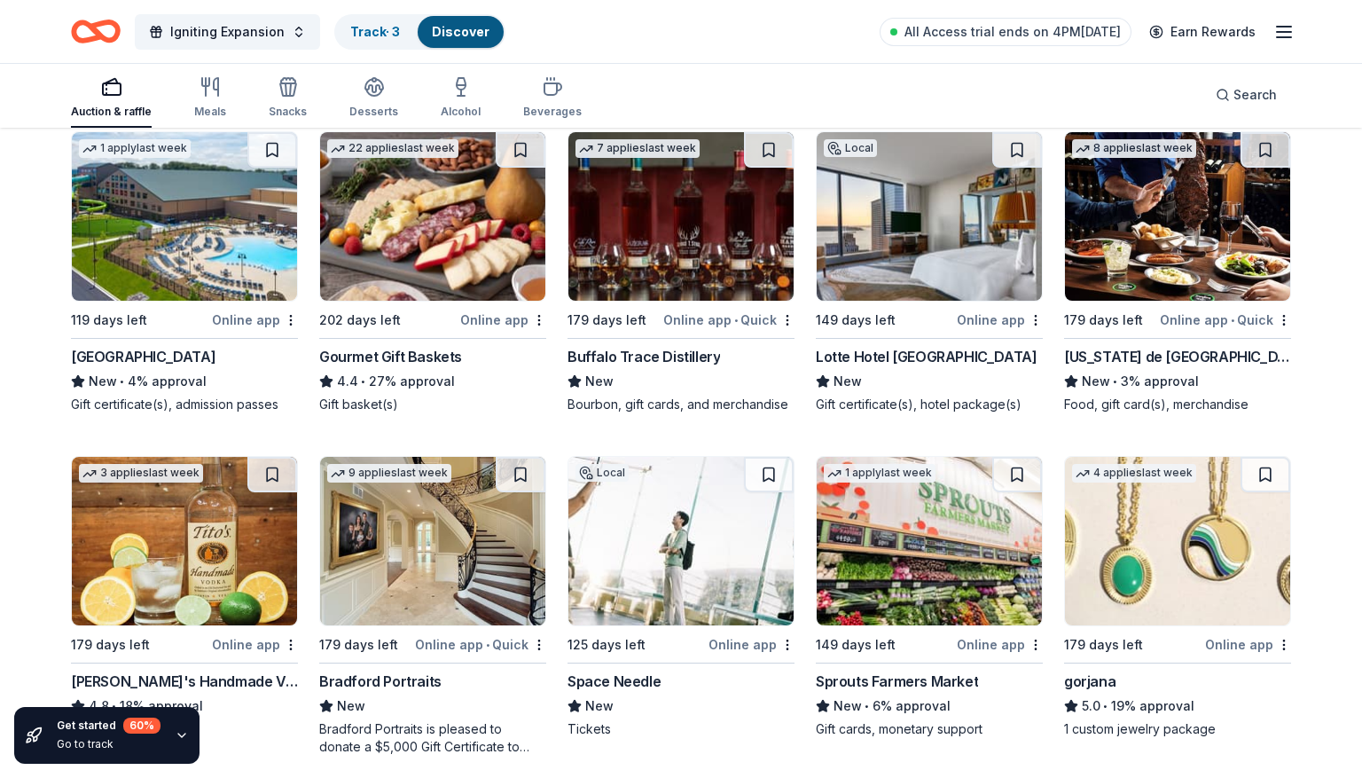
click at [222, 250] on img at bounding box center [184, 216] width 225 height 168
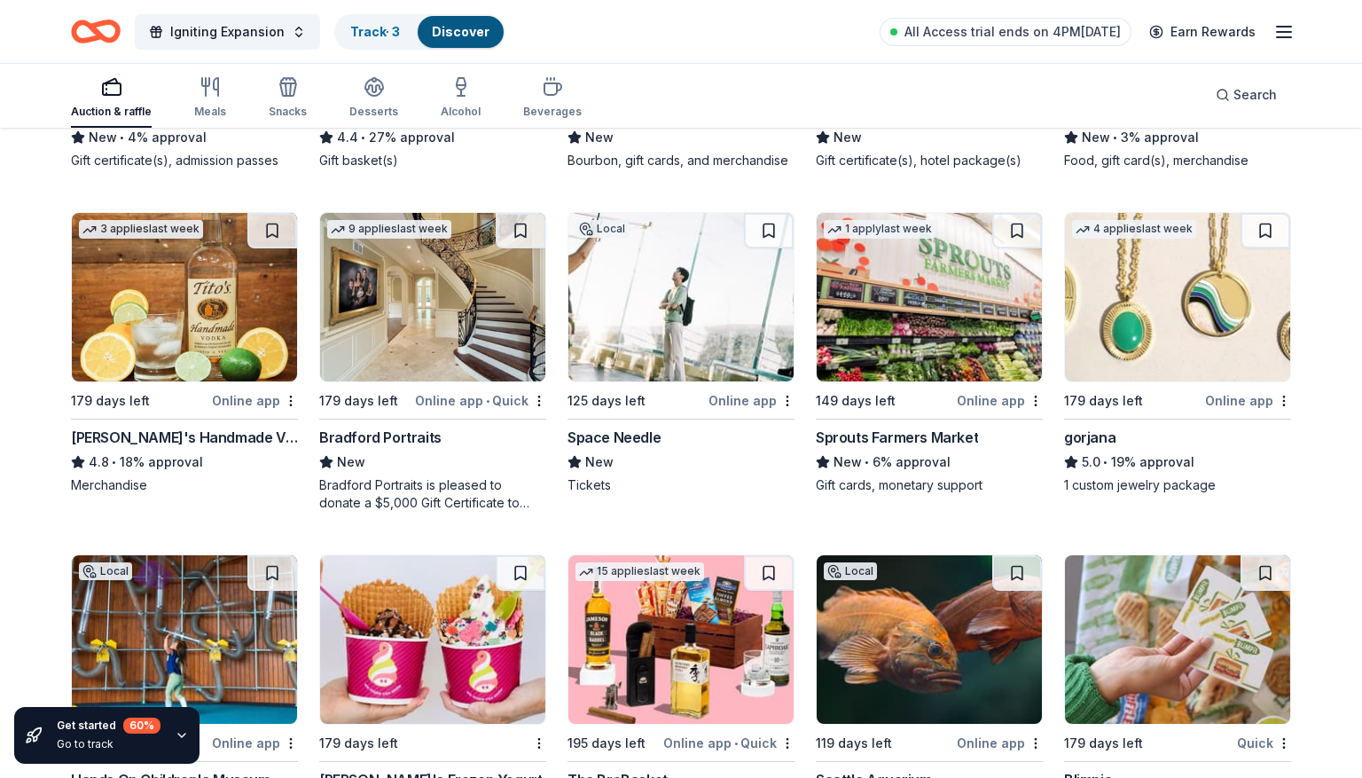
scroll to position [3525, 0]
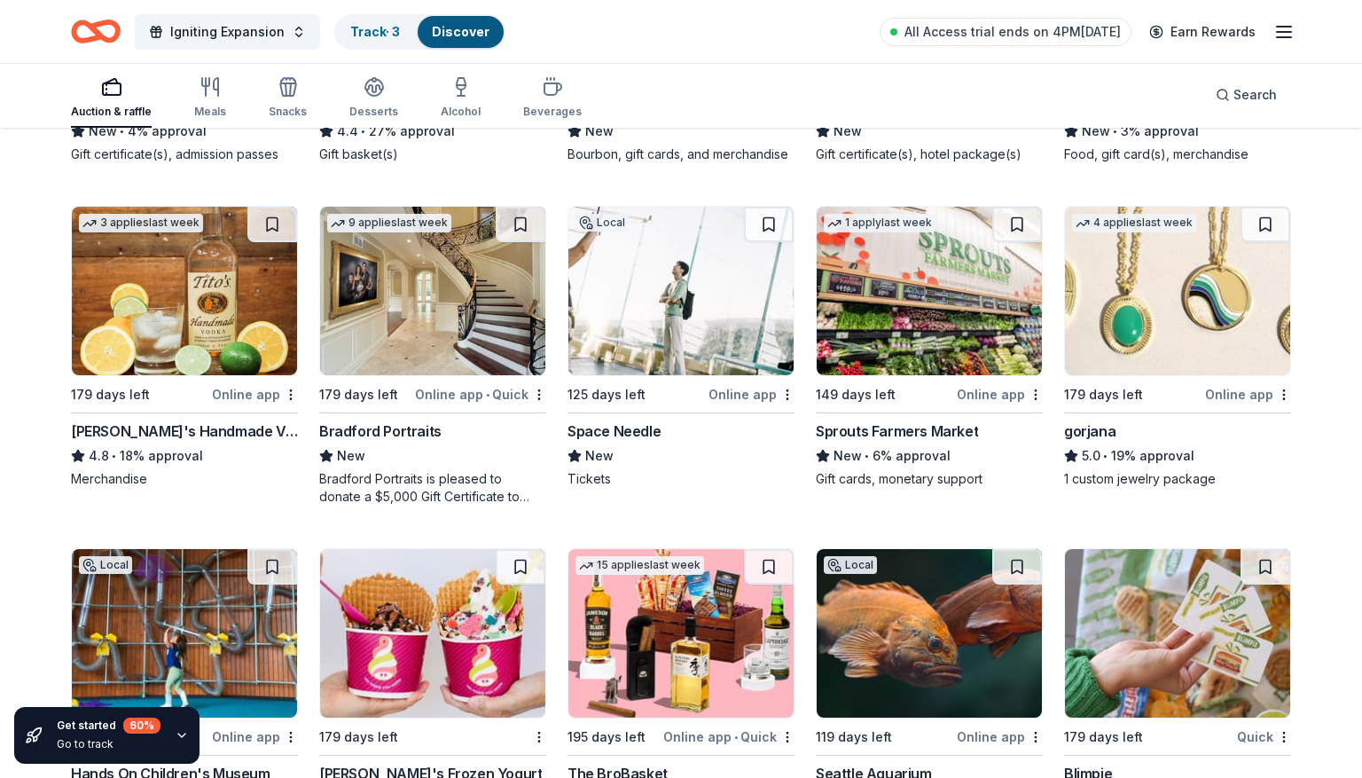
click at [725, 339] on img at bounding box center [680, 291] width 225 height 168
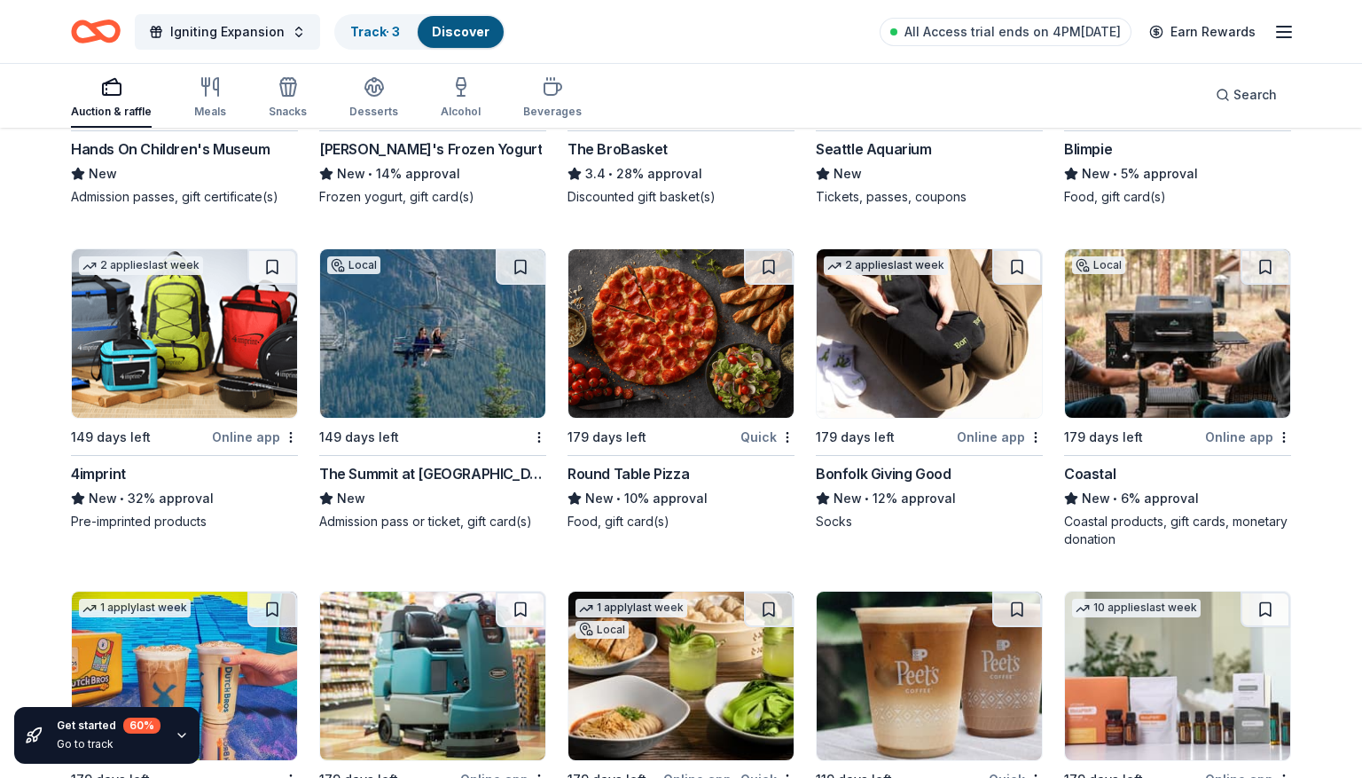
scroll to position [4100, 0]
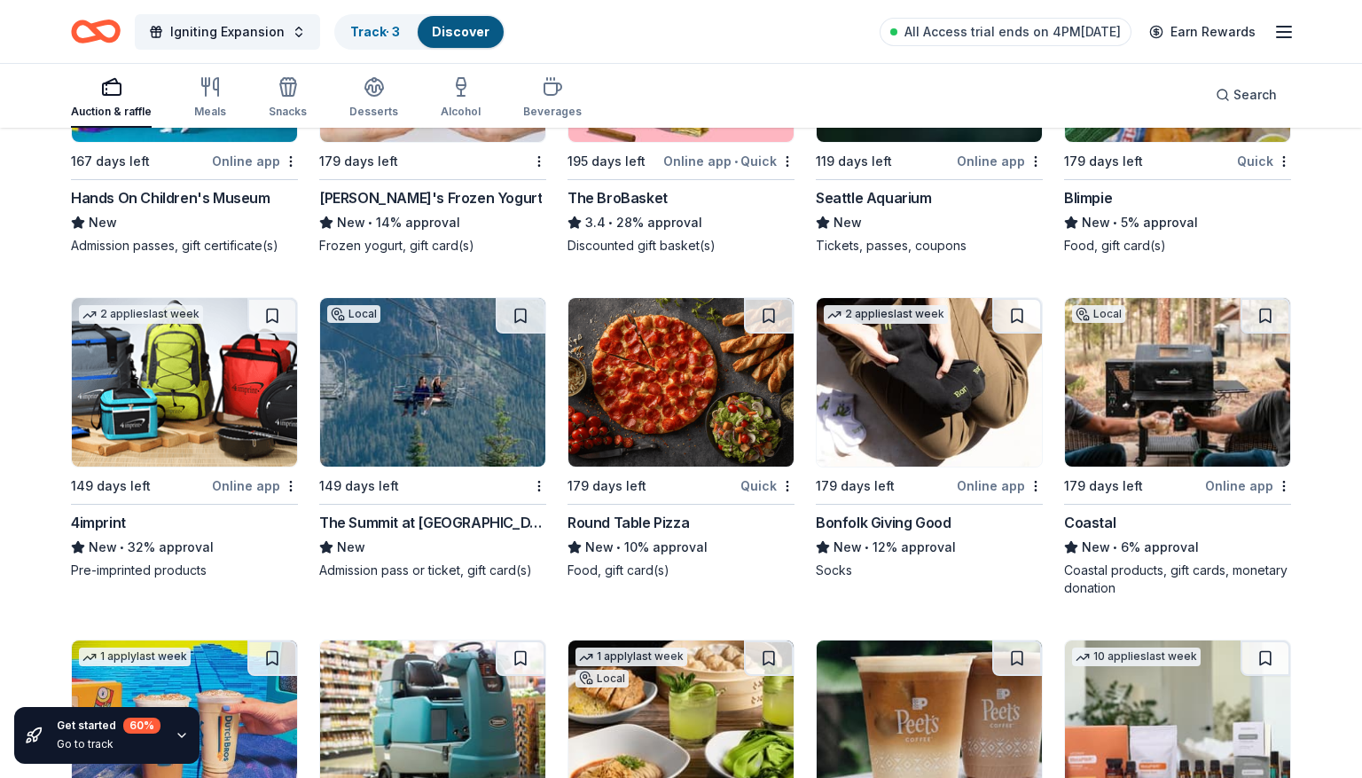
click at [422, 374] on img at bounding box center [432, 382] width 225 height 168
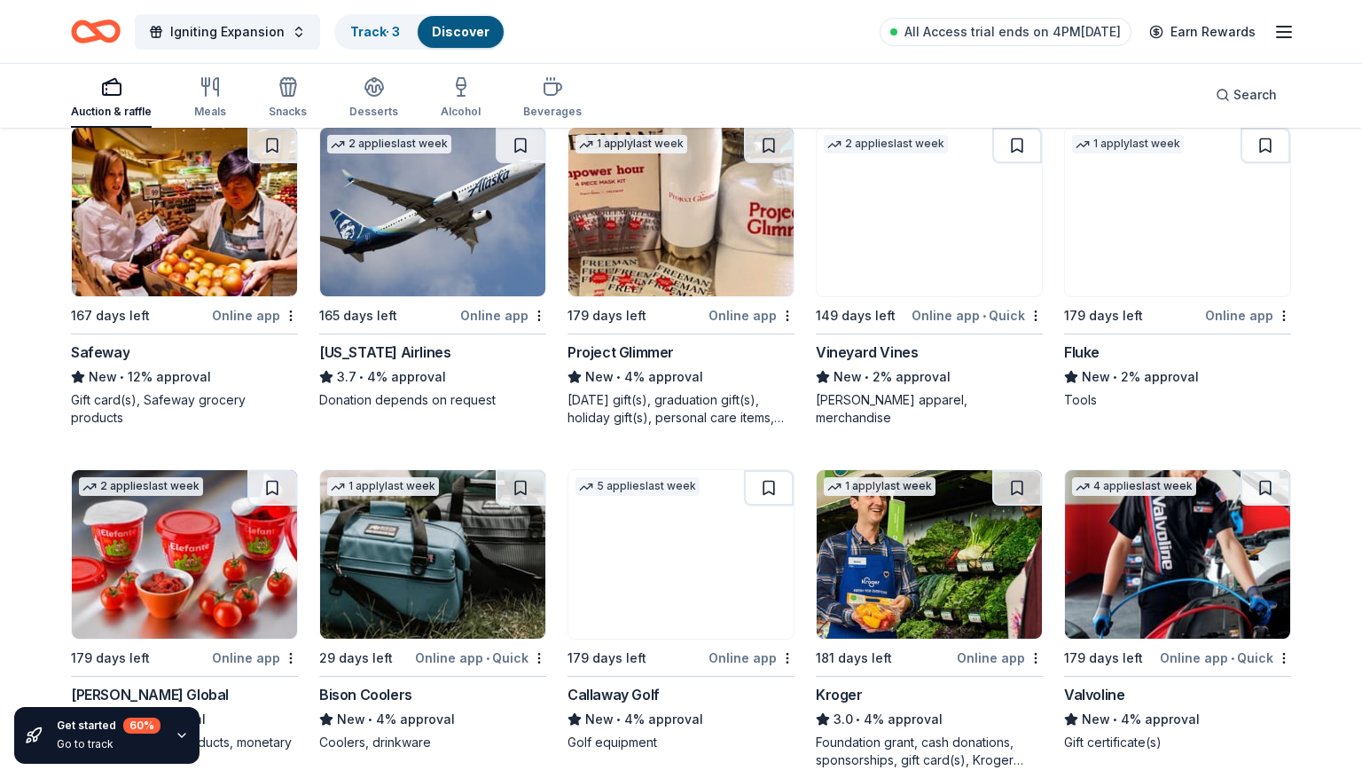
scroll to position [6562, 0]
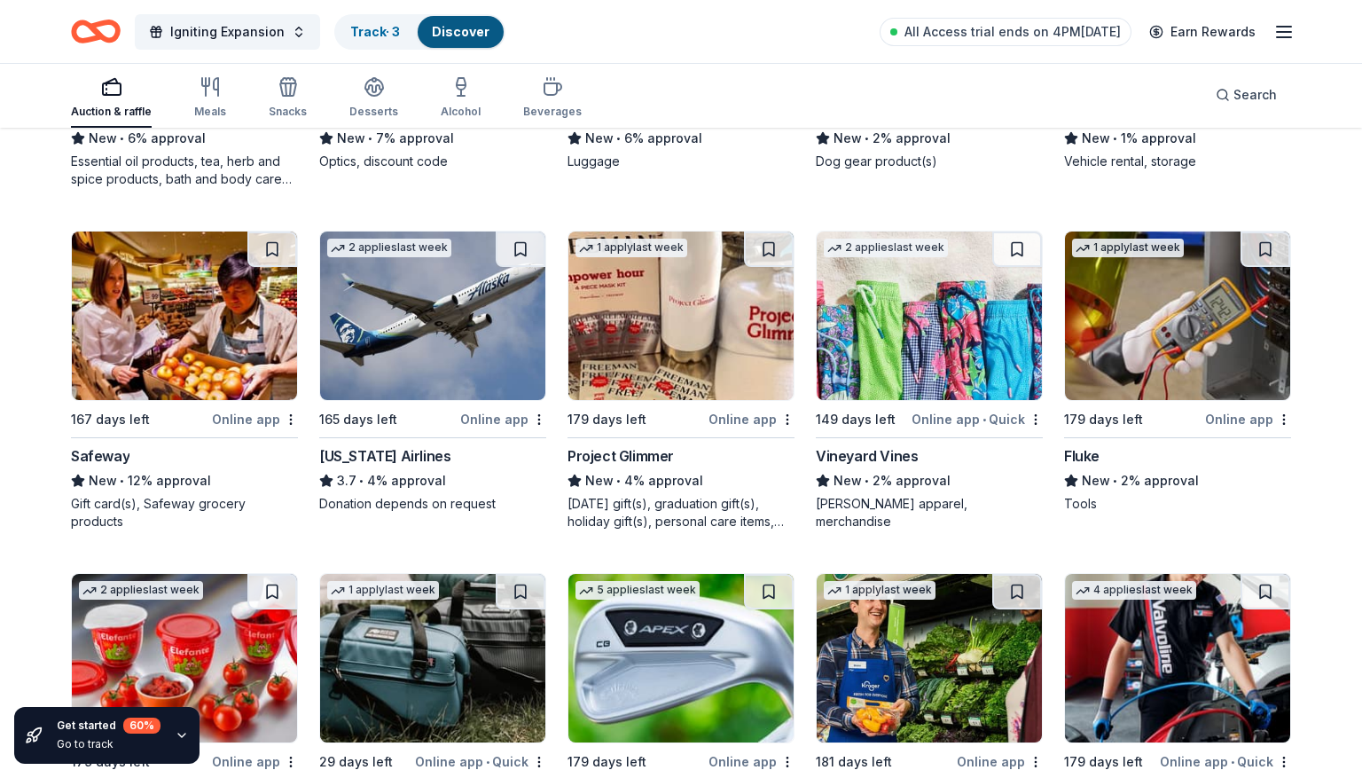
click at [457, 316] on img at bounding box center [432, 315] width 225 height 168
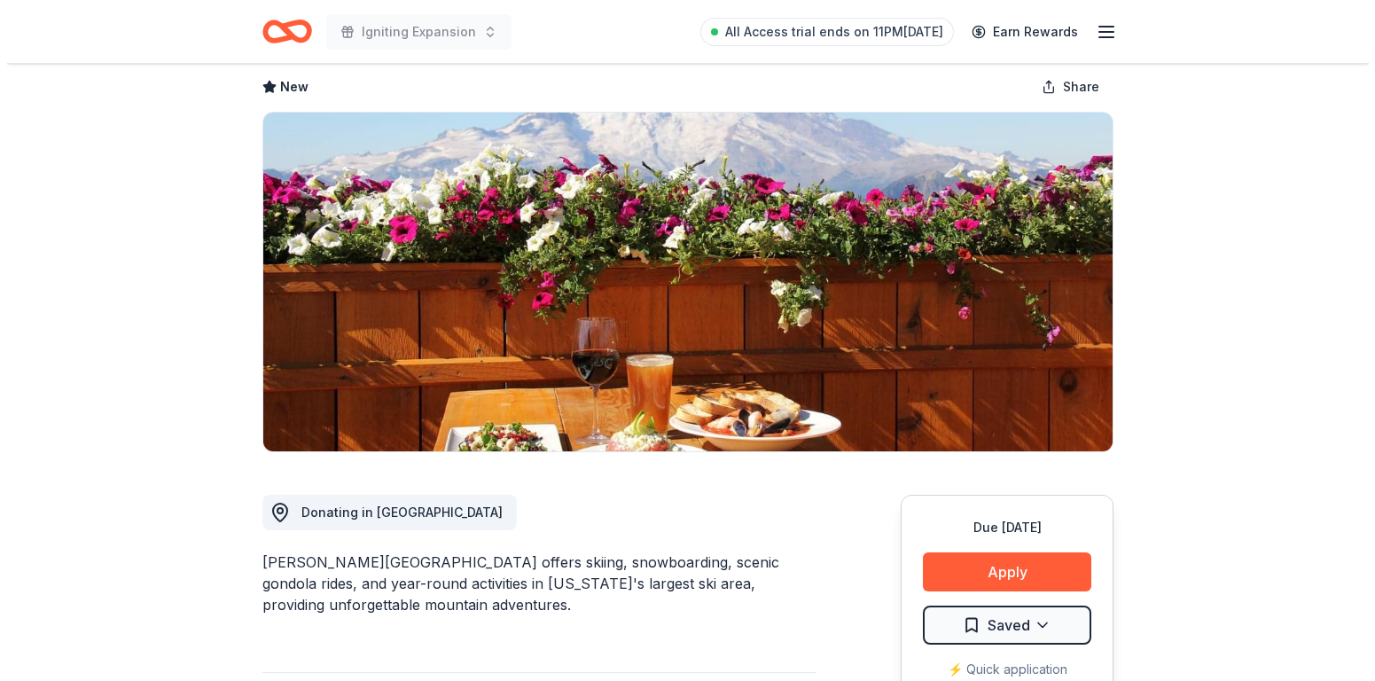
scroll to position [214, 0]
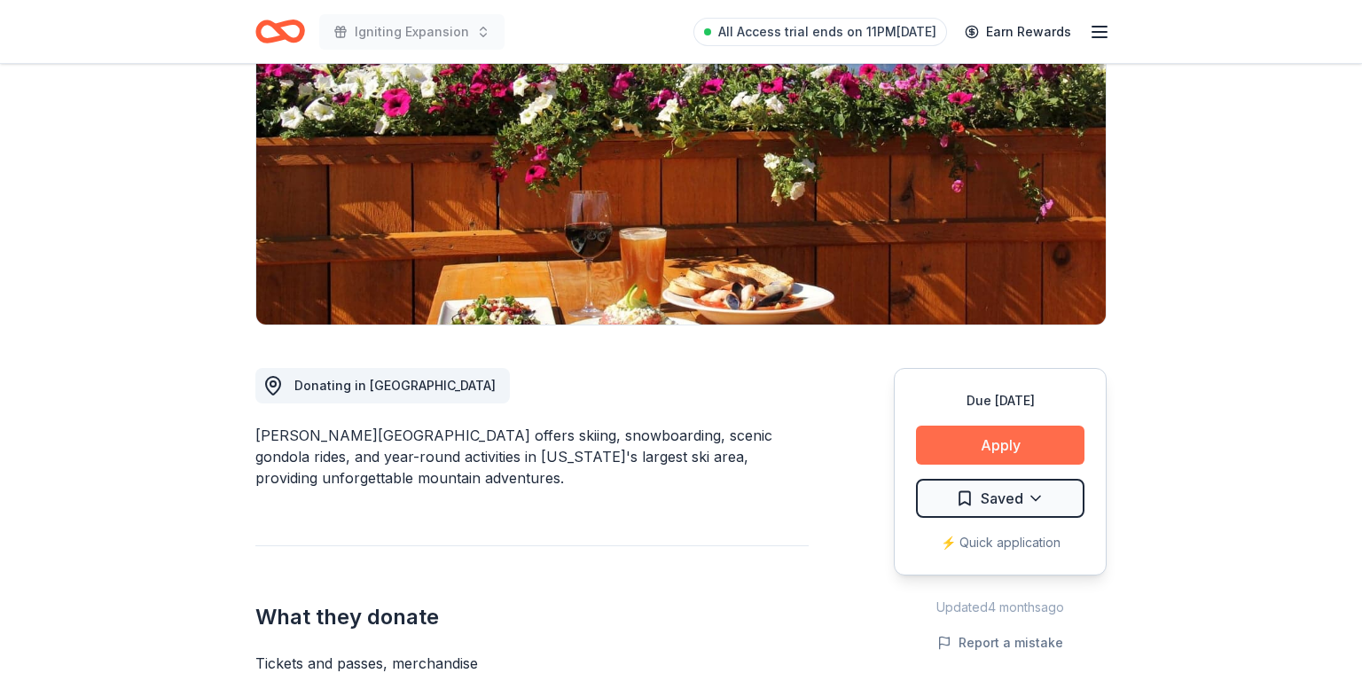
click at [989, 449] on button "Apply" at bounding box center [1000, 445] width 168 height 39
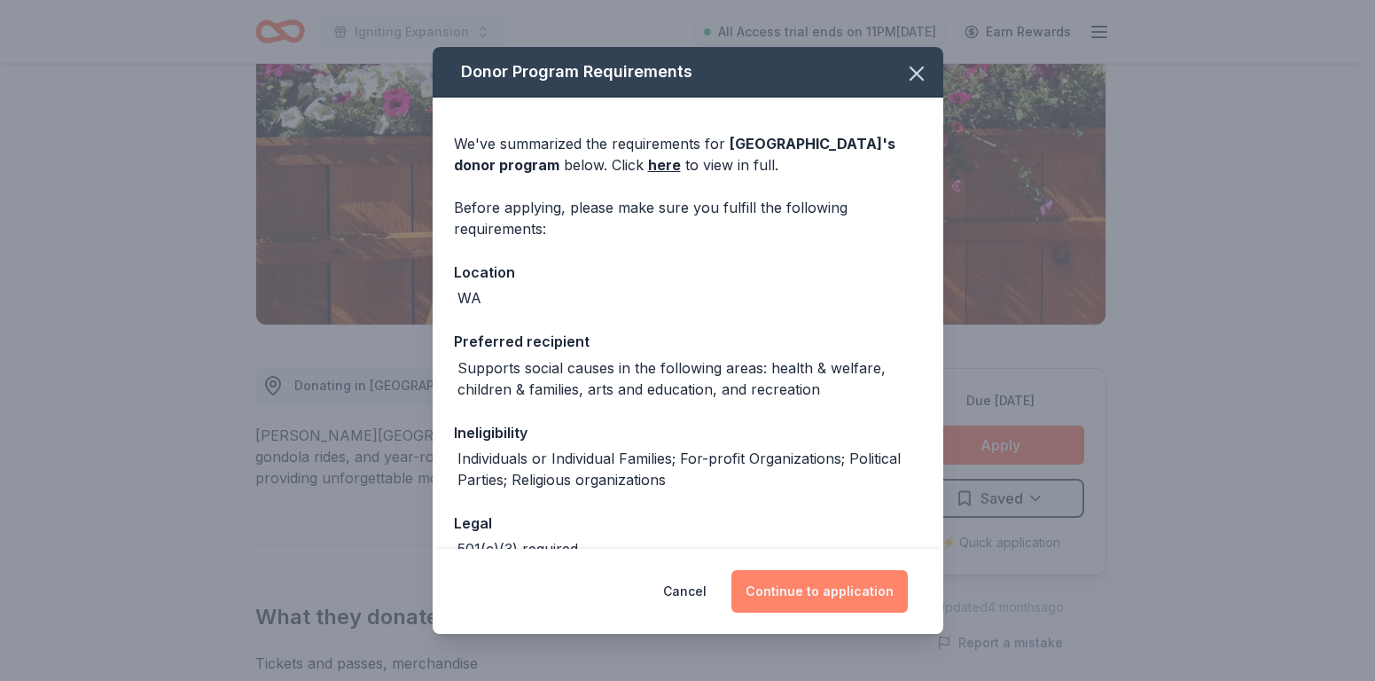
click at [774, 590] on button "Continue to application" at bounding box center [819, 591] width 176 height 43
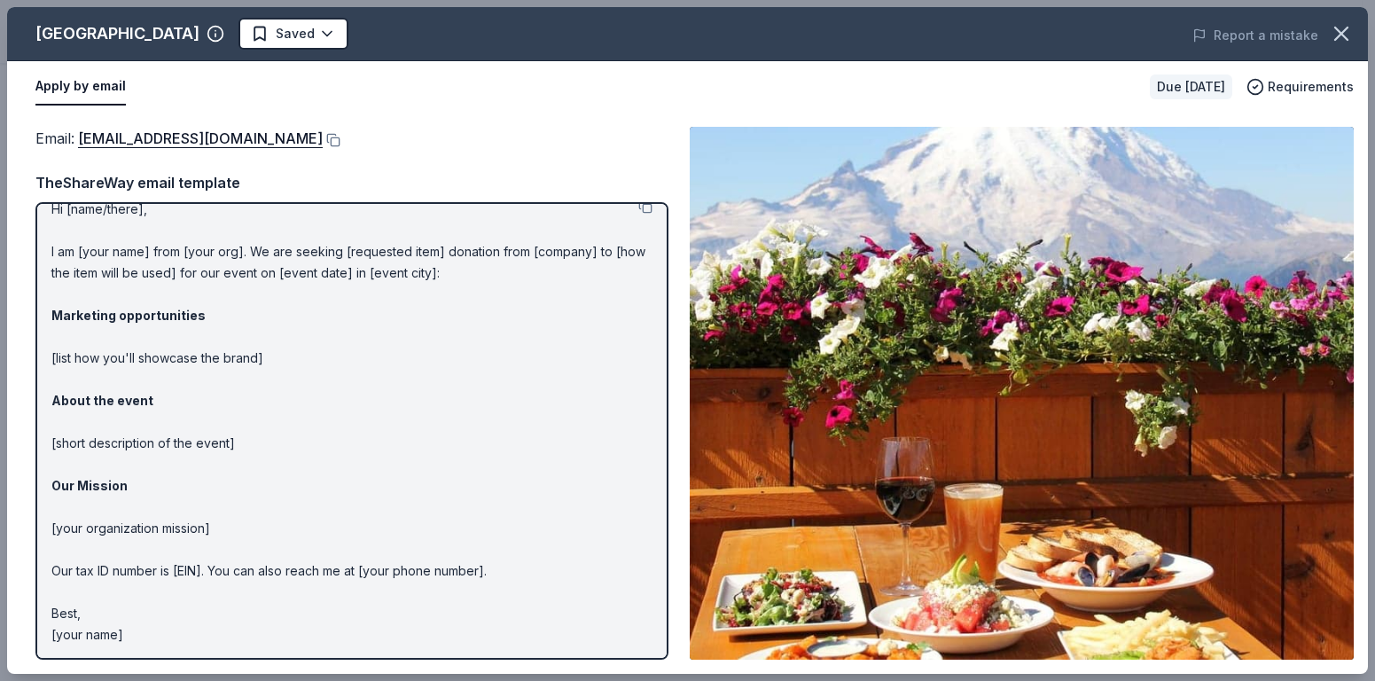
scroll to position [21, 0]
click at [164, 257] on p "Hi [name/there], I am [your name] from [your org]. We are seeking [requested it…" at bounding box center [351, 420] width 601 height 447
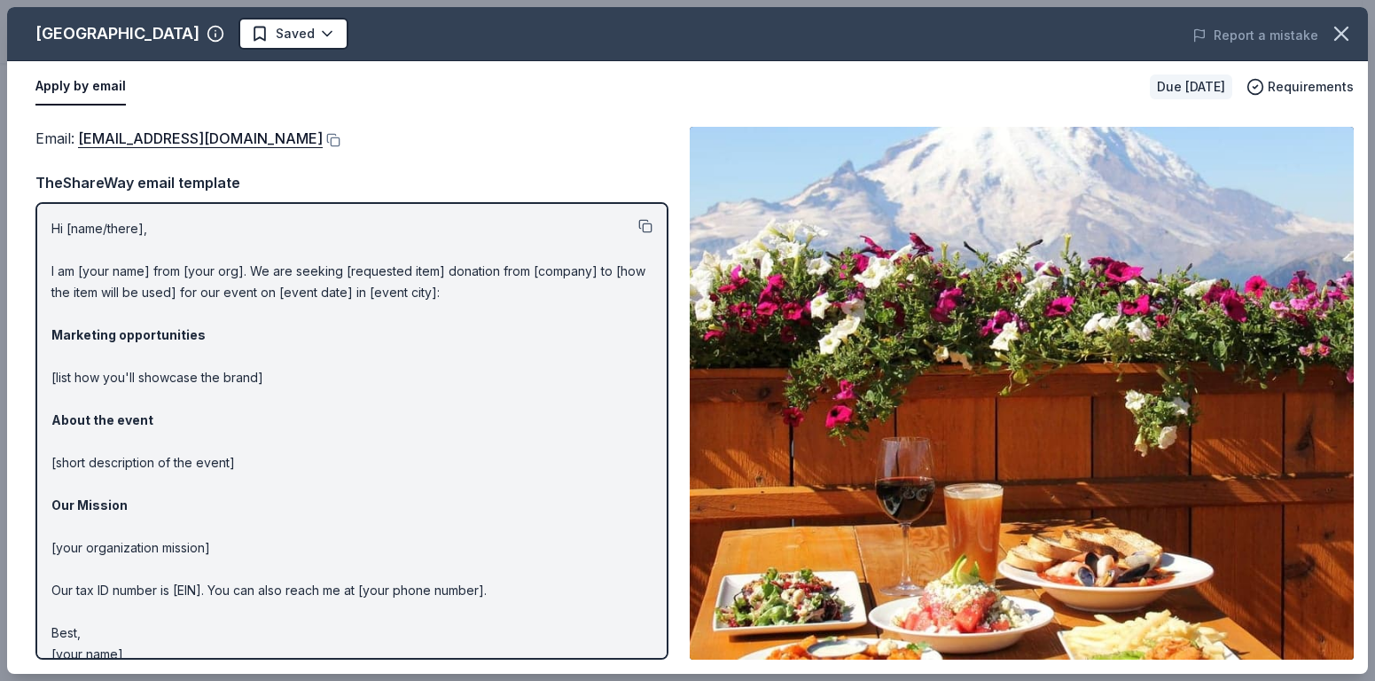
click at [638, 226] on button at bounding box center [645, 226] width 14 height 14
drag, startPoint x: 297, startPoint y: 137, endPoint x: 95, endPoint y: 140, distance: 202.2
click at [91, 137] on div "Email : kmireles@skicrystal.com" at bounding box center [351, 138] width 633 height 23
click at [323, 134] on button at bounding box center [332, 140] width 18 height 14
click at [1263, 87] on circle "button" at bounding box center [1255, 87] width 15 height 15
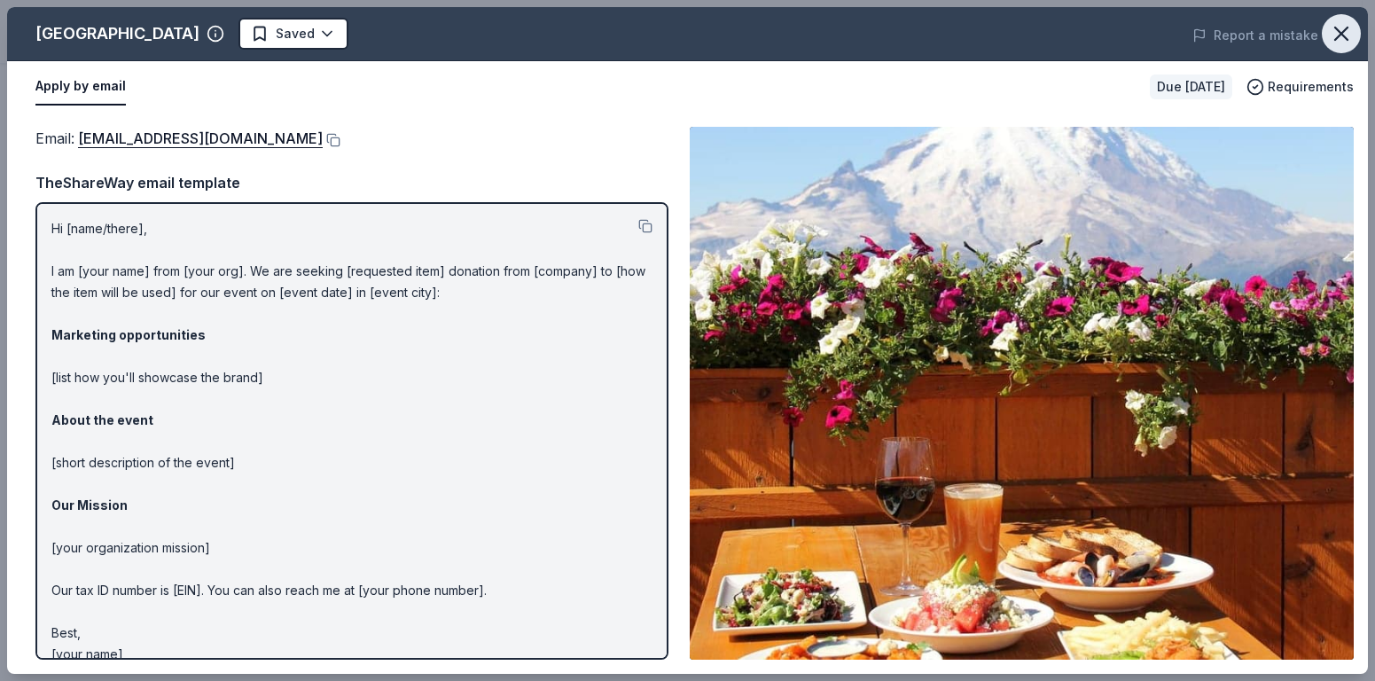
click at [1333, 40] on icon "button" at bounding box center [1341, 33] width 25 height 25
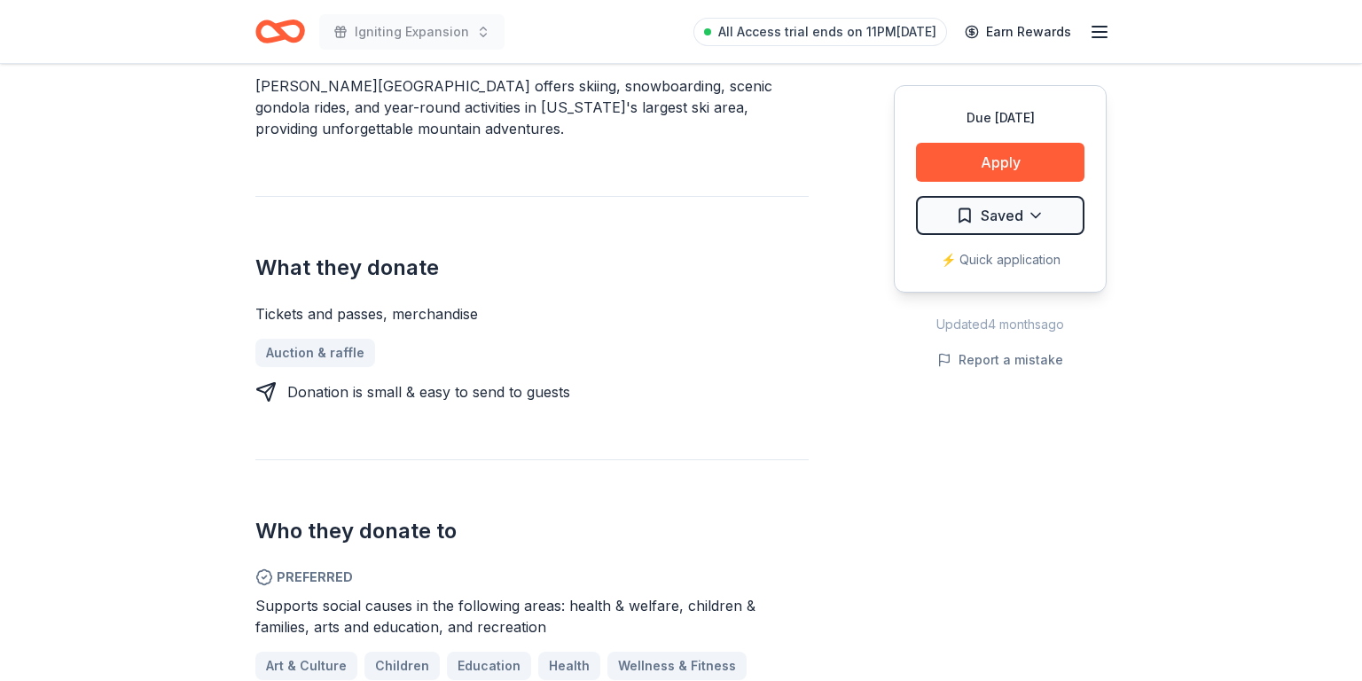
scroll to position [610, 0]
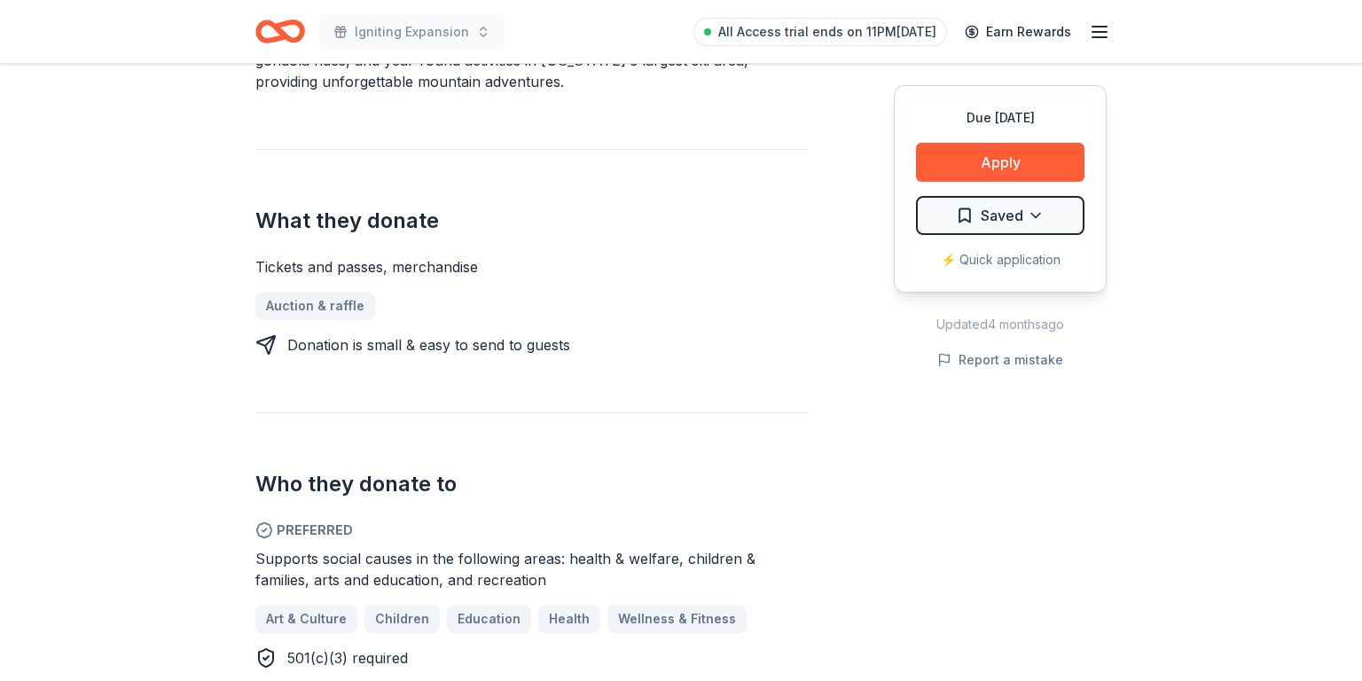
drag, startPoint x: 251, startPoint y: 218, endPoint x: 409, endPoint y: 251, distance: 161.2
click at [409, 251] on div "Crystal Mountain Resort New Share Donating in WA Crystal Mountain Resort offers…" at bounding box center [681, 670] width 908 height 2432
drag, startPoint x: 409, startPoint y: 302, endPoint x: 260, endPoint y: 228, distance: 166.5
click at [259, 227] on div "What they donate Tickets and passes, merchandise Auction & raffle Donation is s…" at bounding box center [531, 252] width 553 height 207
drag, startPoint x: 255, startPoint y: 211, endPoint x: 379, endPoint y: 256, distance: 131.3
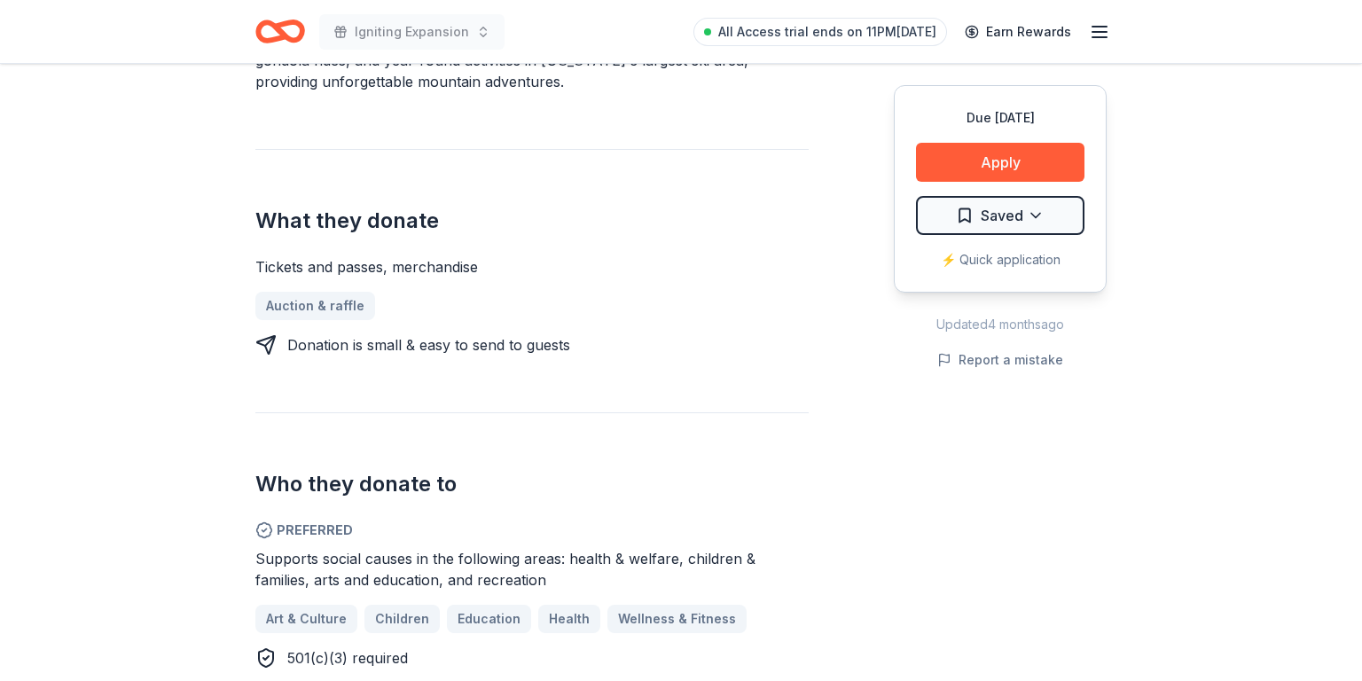
click at [379, 255] on div "What they donate Tickets and passes, merchandise Auction & raffle Donation is s…" at bounding box center [531, 252] width 553 height 207
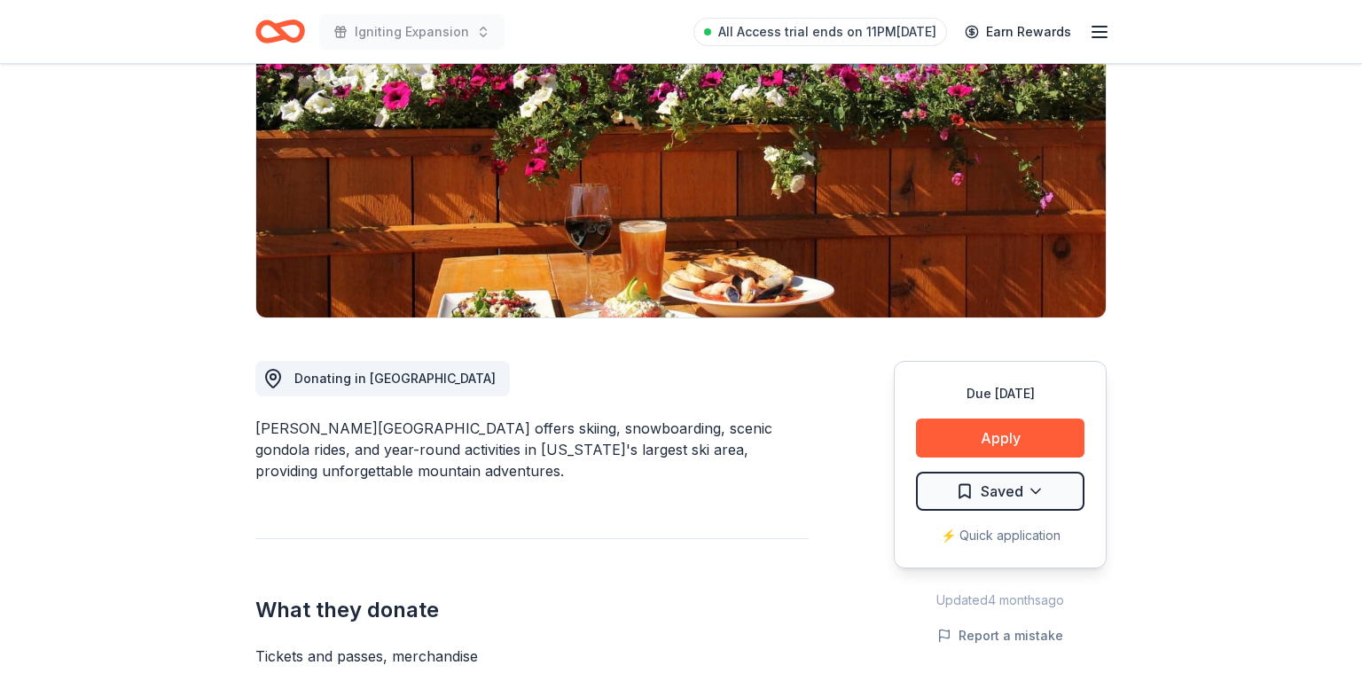
scroll to position [185, 0]
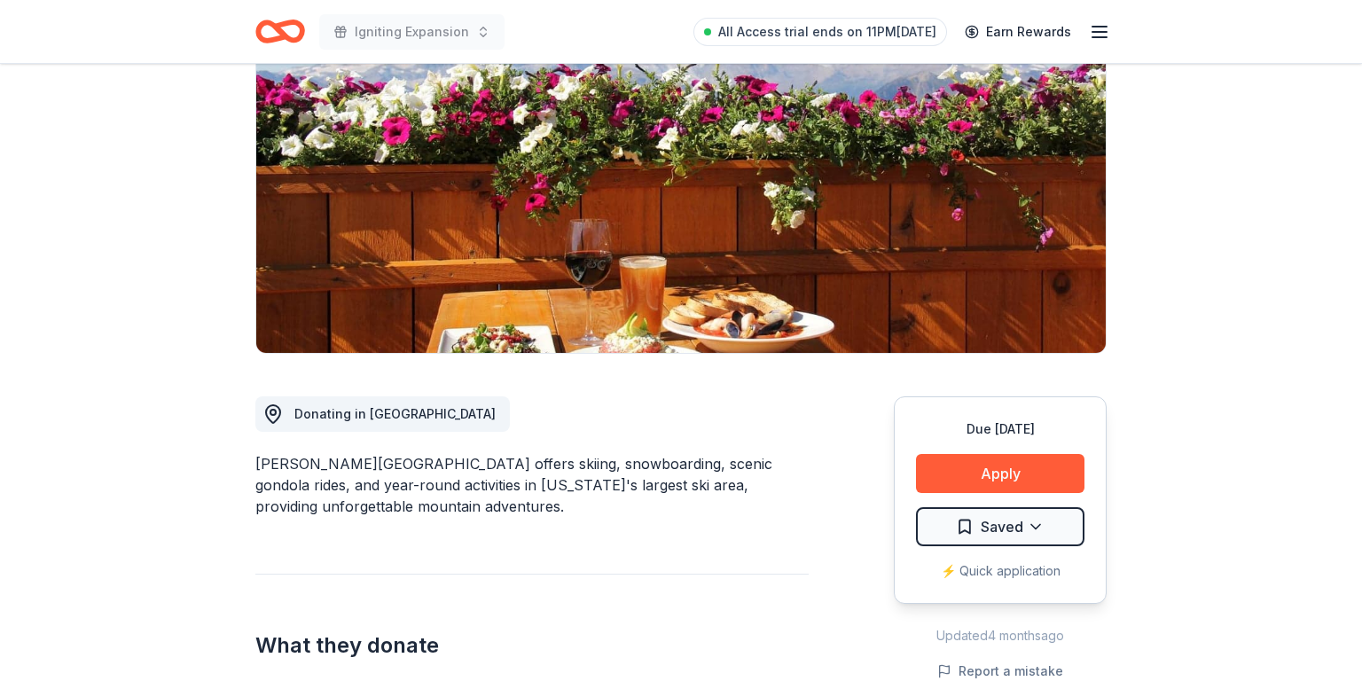
drag, startPoint x: 403, startPoint y: 507, endPoint x: 269, endPoint y: 460, distance: 141.9
click at [266, 458] on div "Crystal Mountain Resort offers skiing, snowboarding, scenic gondola rides, and …" at bounding box center [531, 485] width 553 height 64
drag, startPoint x: 252, startPoint y: 460, endPoint x: 387, endPoint y: 498, distance: 140.0
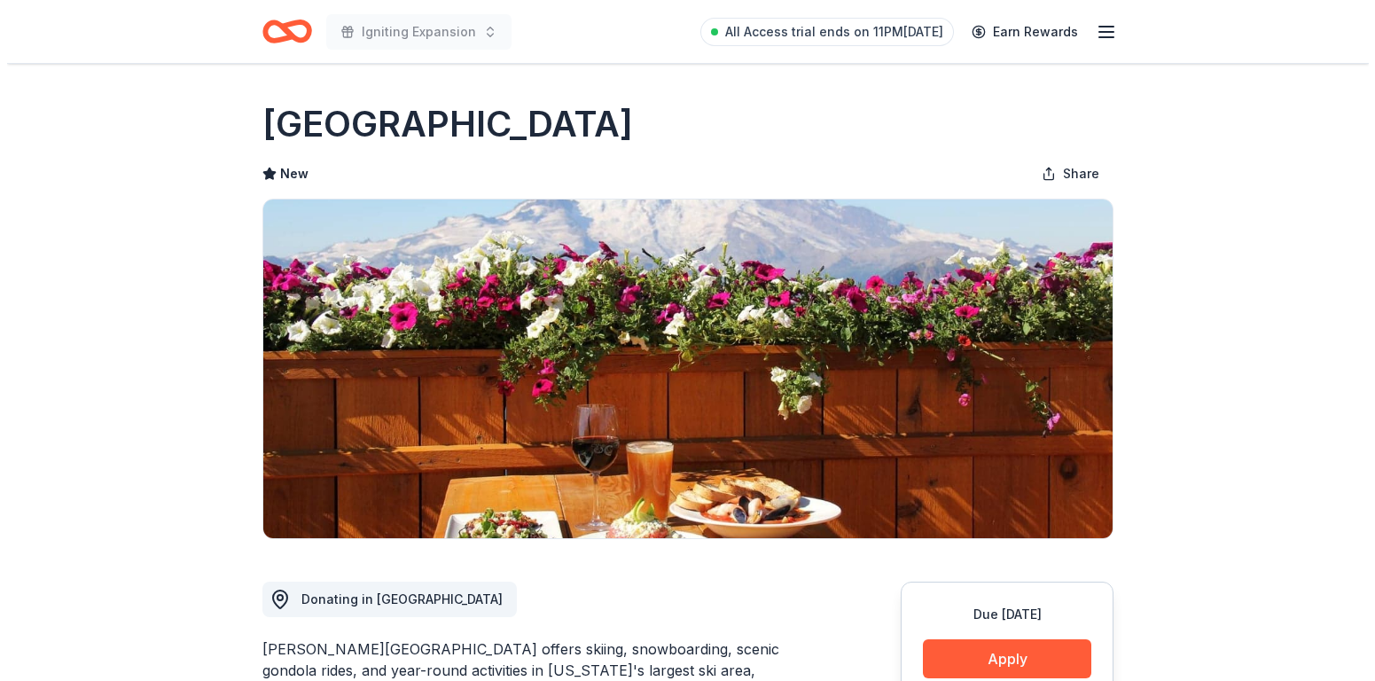
scroll to position [309, 0]
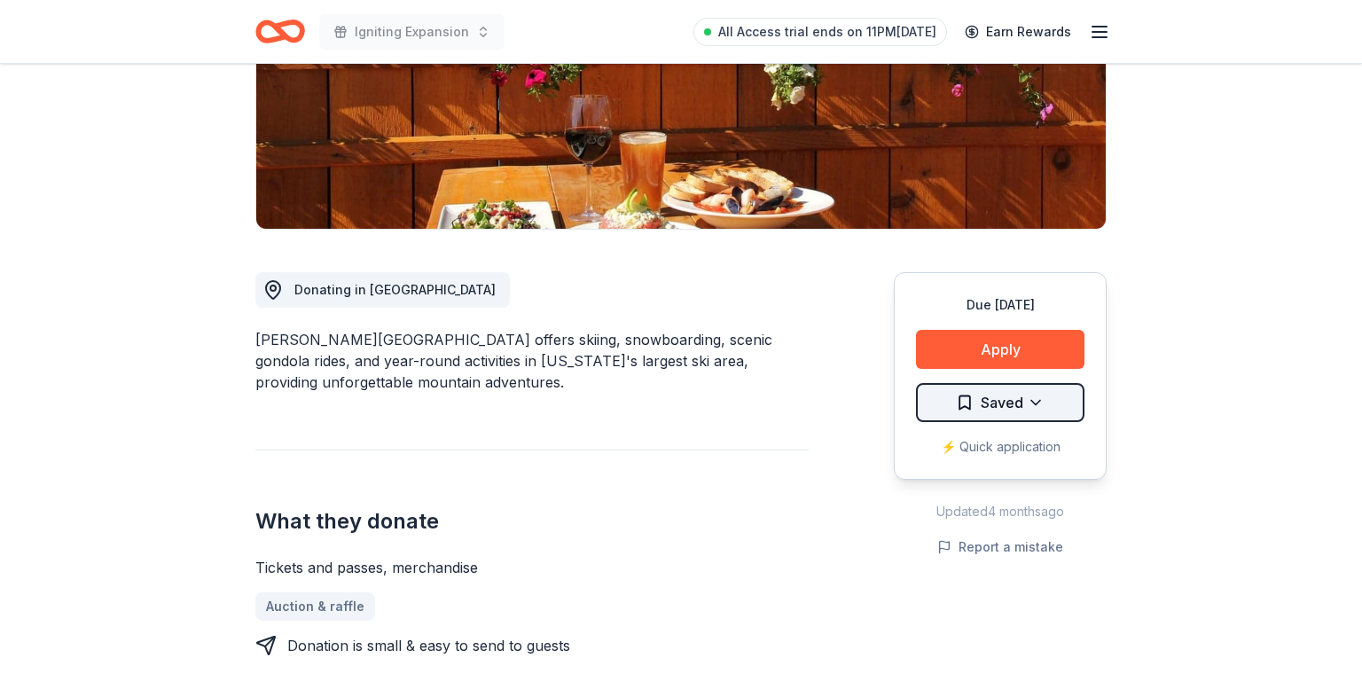
click at [1029, 371] on html "Igniting Expansion All Access trial ends on 11PM, 10/3 Earn Rewards Due in 149 …" at bounding box center [681, 31] width 1362 height 681
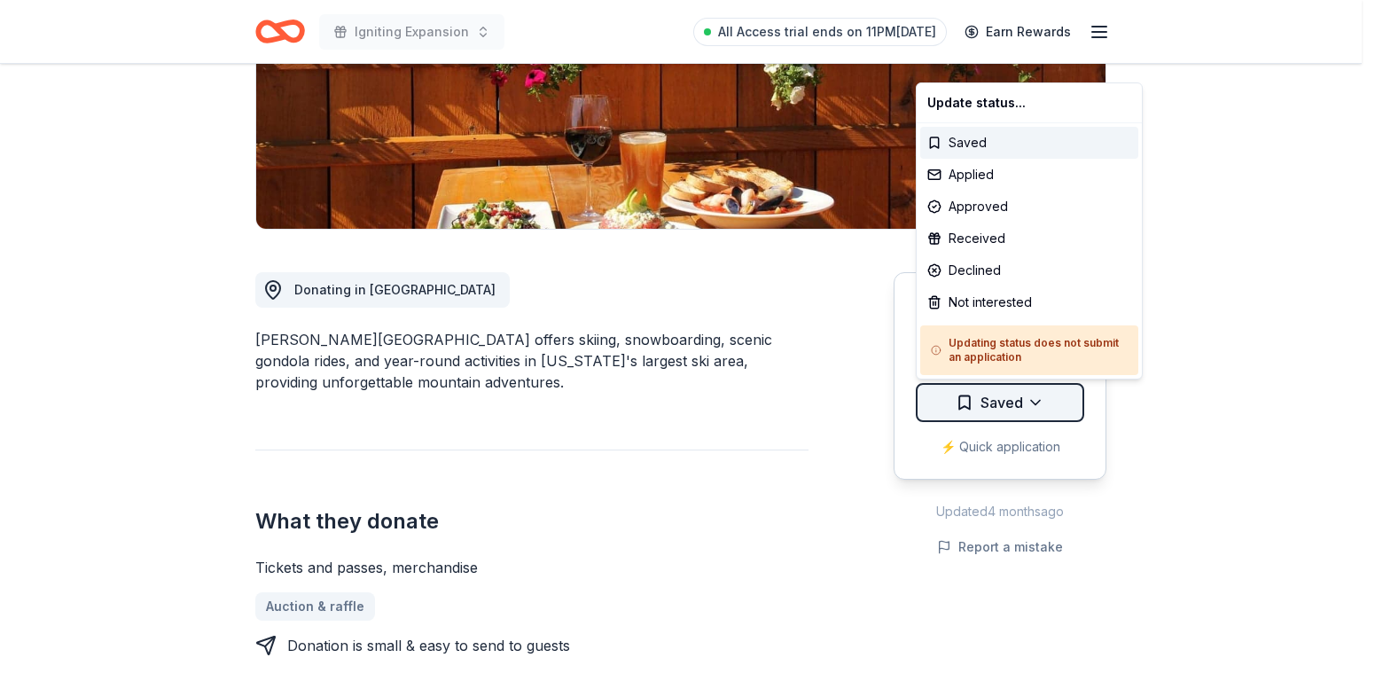
click at [1029, 371] on html "Igniting Expansion All Access trial ends on 11PM, 10/3 Earn Rewards Due in 149 …" at bounding box center [687, 31] width 1375 height 681
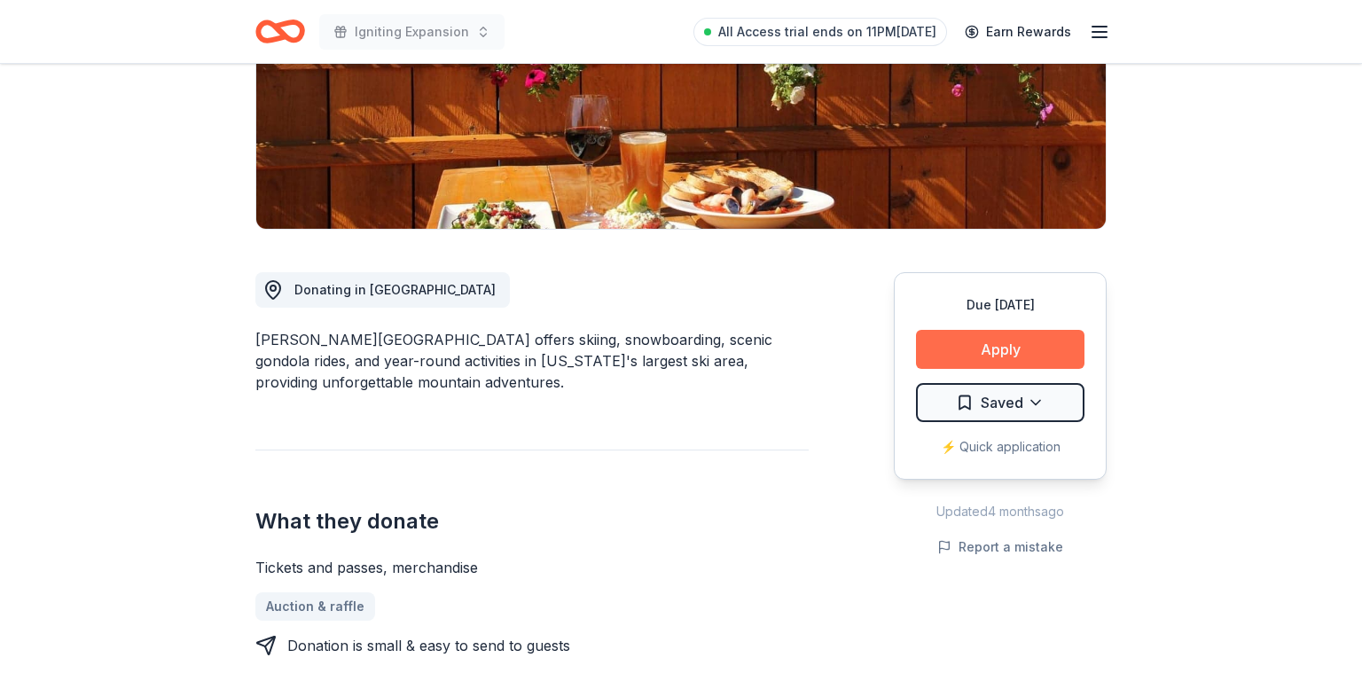
click at [982, 351] on button "Apply" at bounding box center [1000, 349] width 168 height 39
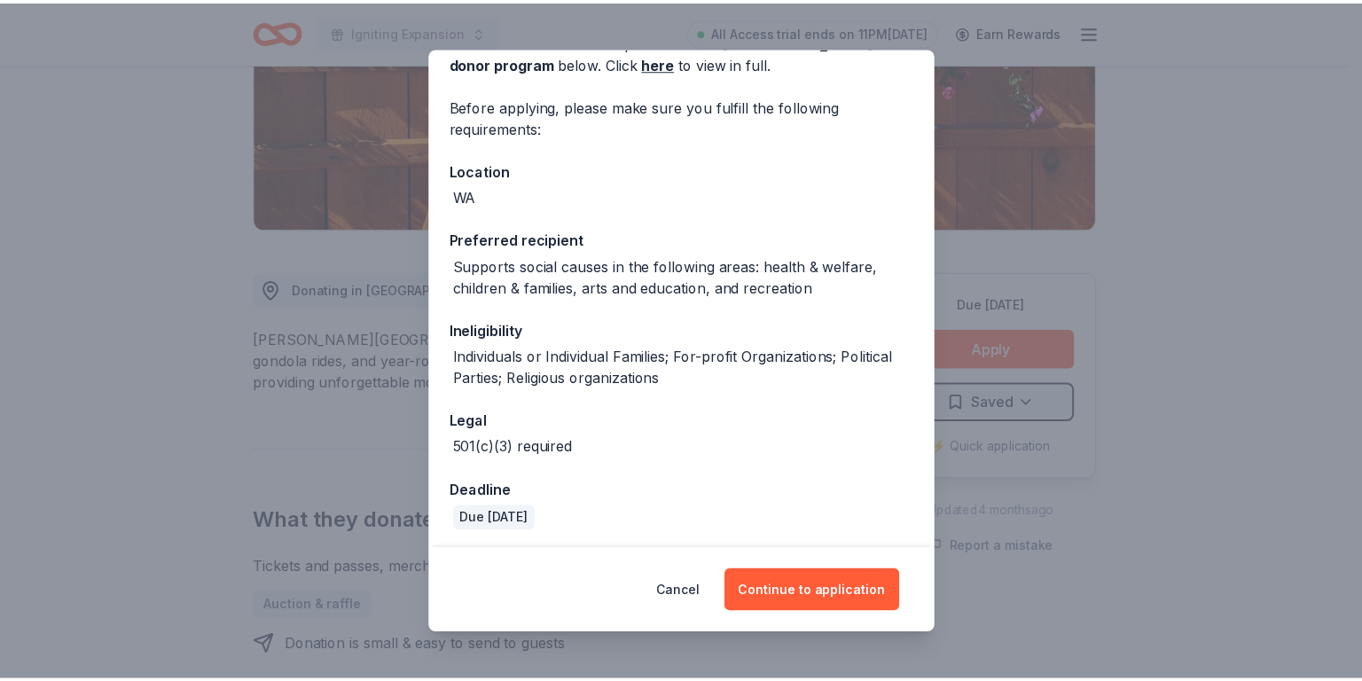
scroll to position [0, 0]
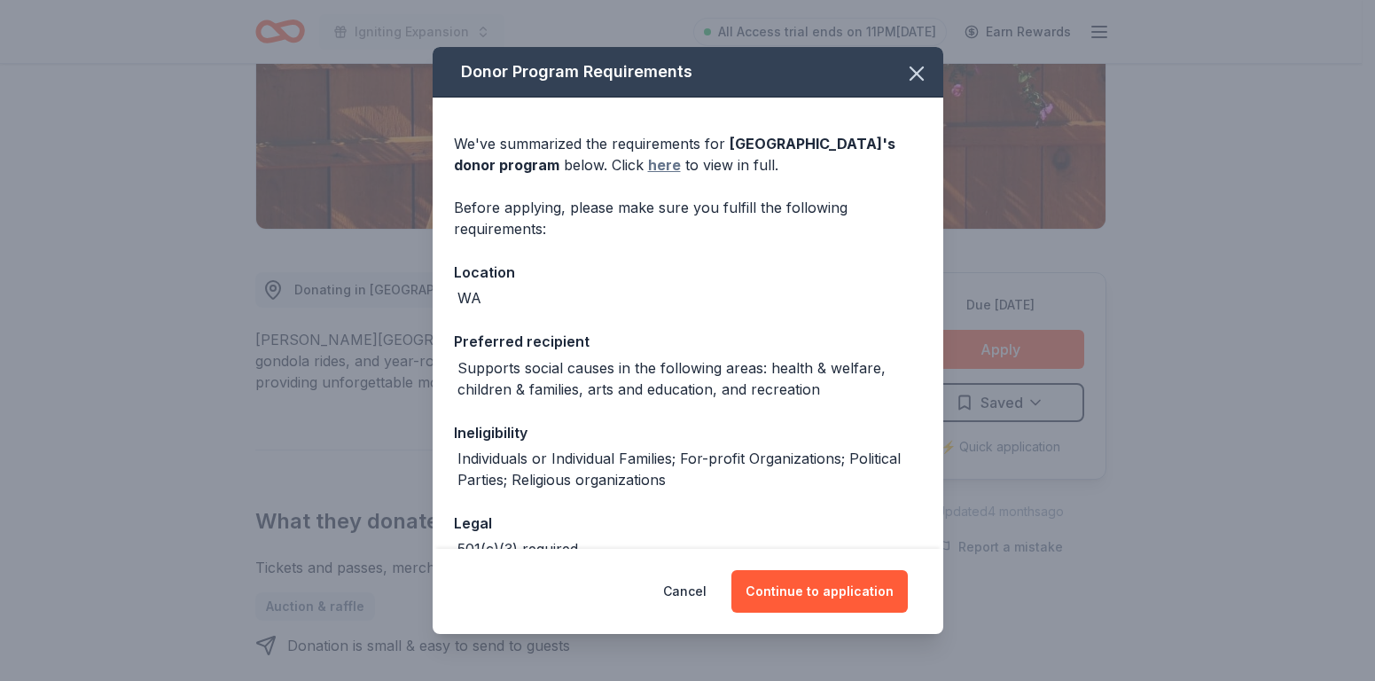
click at [662, 166] on link "here" at bounding box center [664, 164] width 33 height 21
click at [825, 590] on button "Continue to application" at bounding box center [819, 591] width 176 height 43
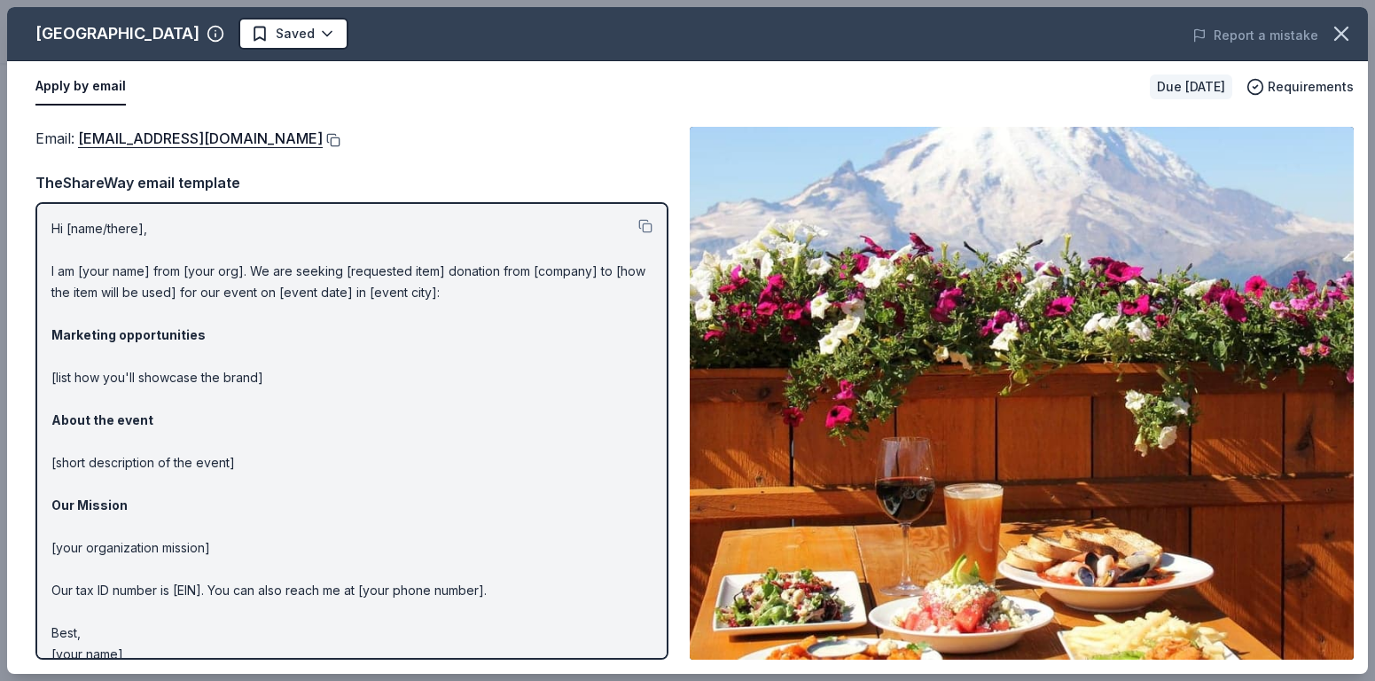
click at [323, 137] on button at bounding box center [332, 140] width 18 height 14
click at [1346, 28] on icon "button" at bounding box center [1341, 33] width 12 height 12
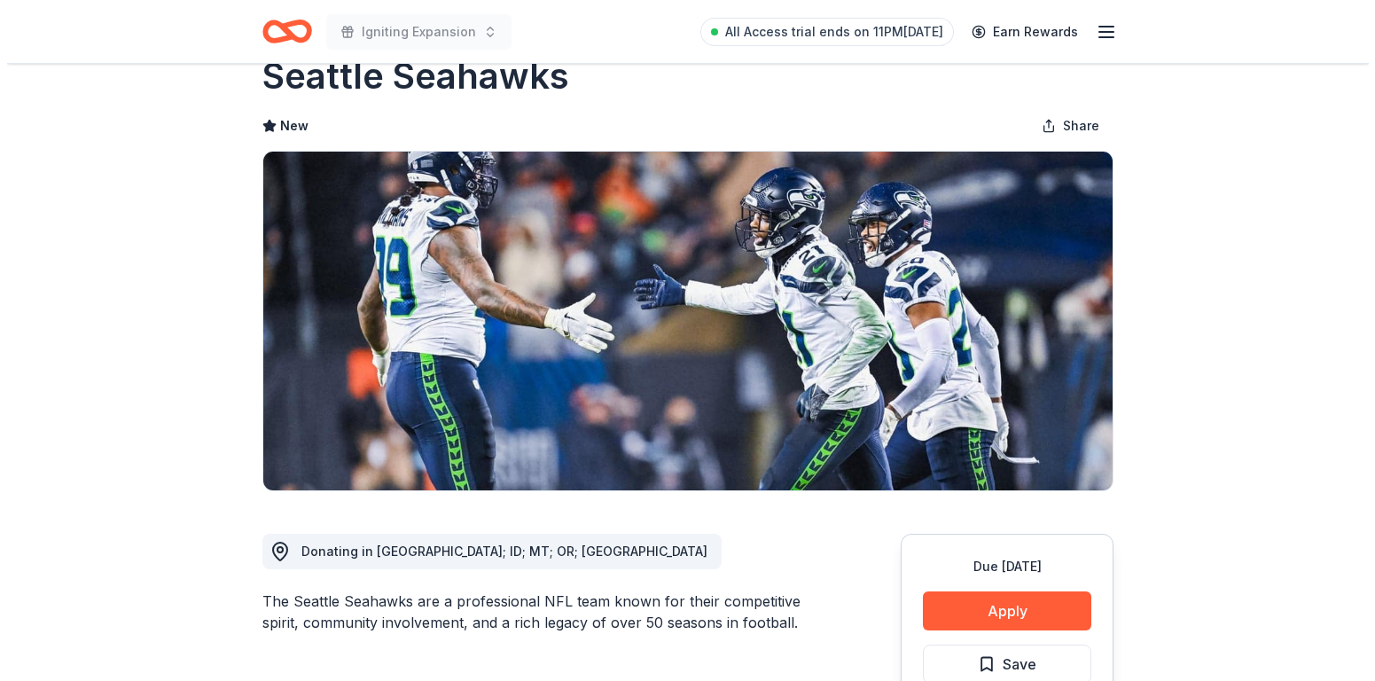
scroll to position [157, 0]
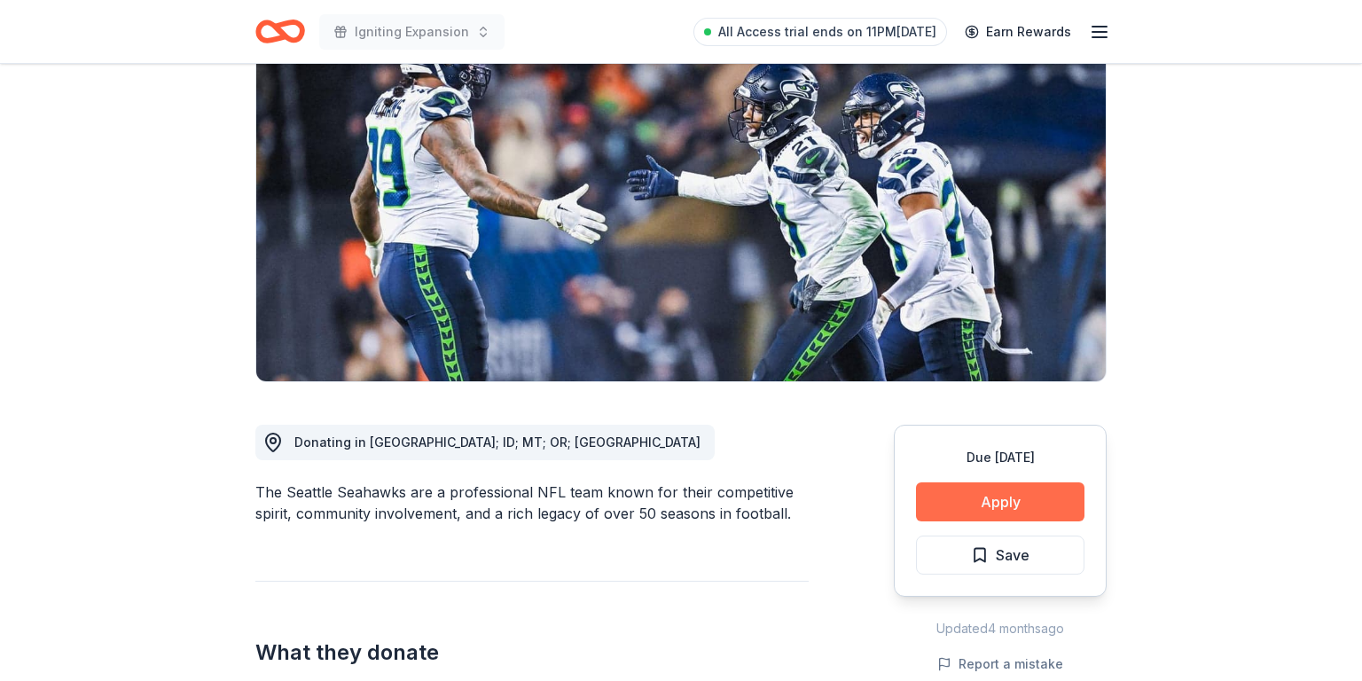
click at [964, 505] on button "Apply" at bounding box center [1000, 501] width 168 height 39
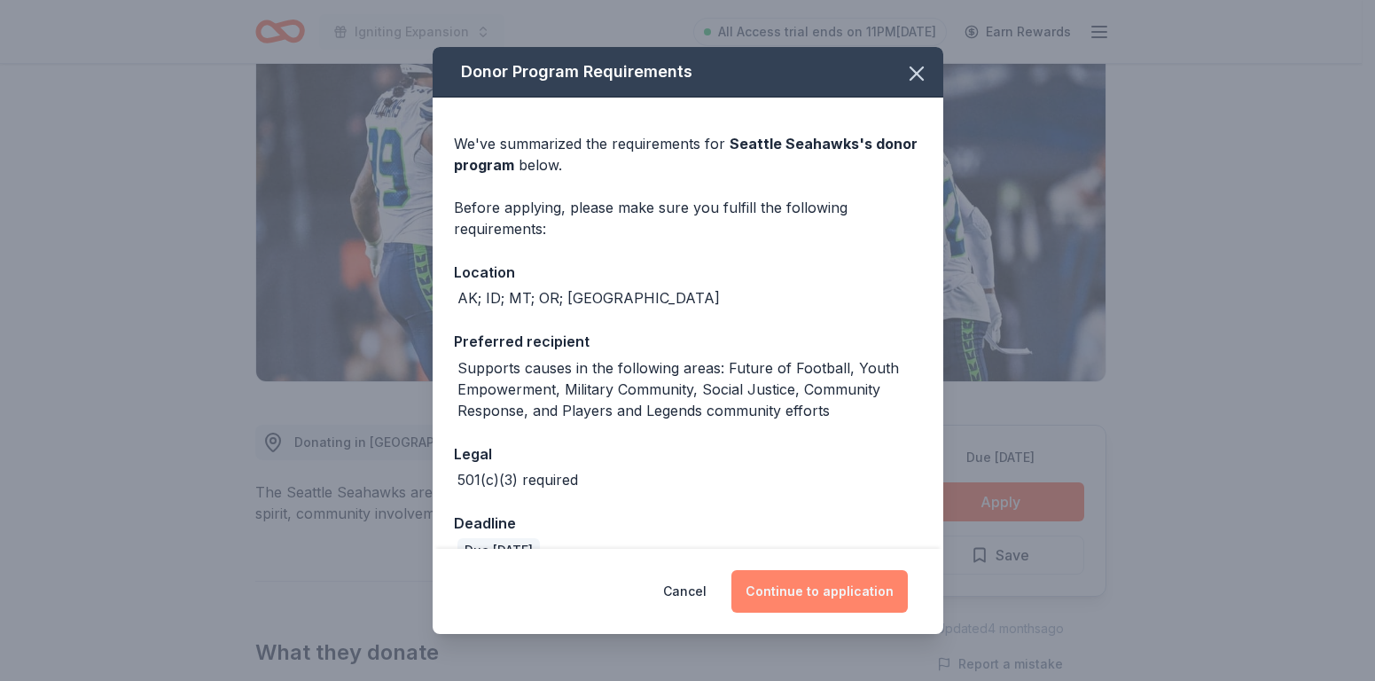
click at [833, 597] on button "Continue to application" at bounding box center [819, 591] width 176 height 43
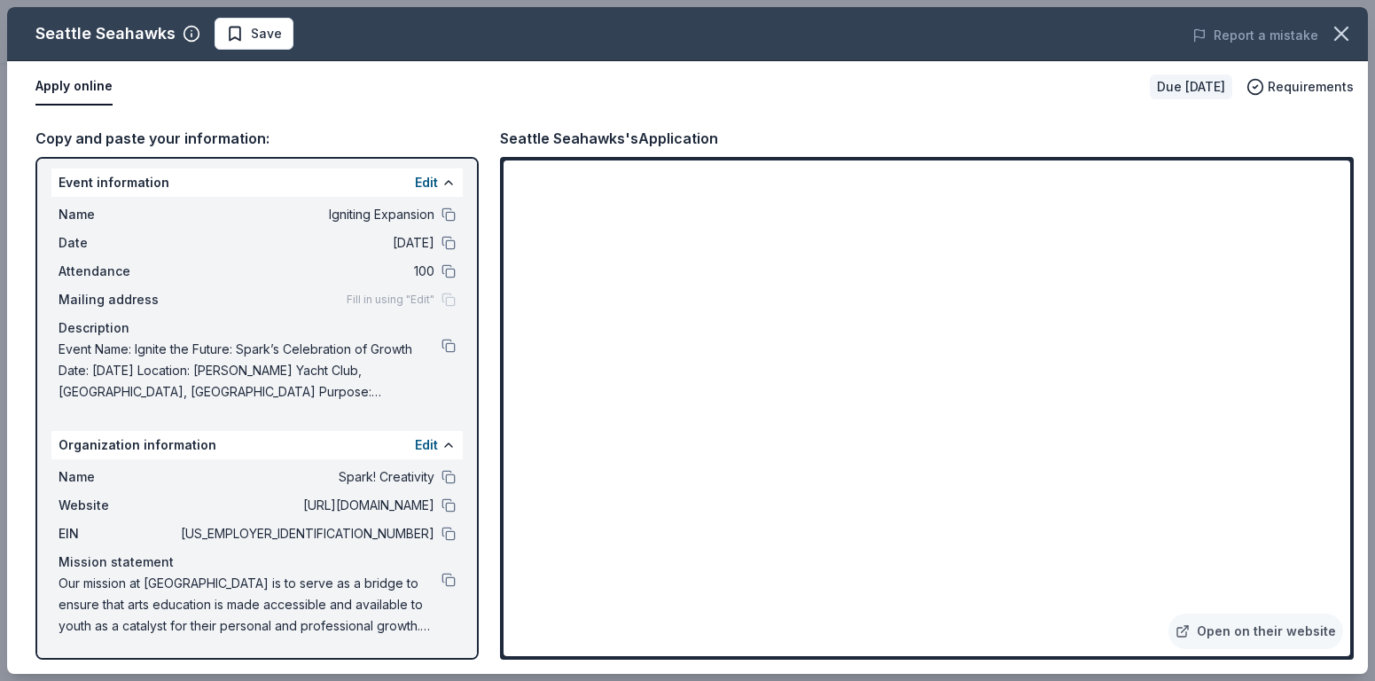
scroll to position [0, 0]
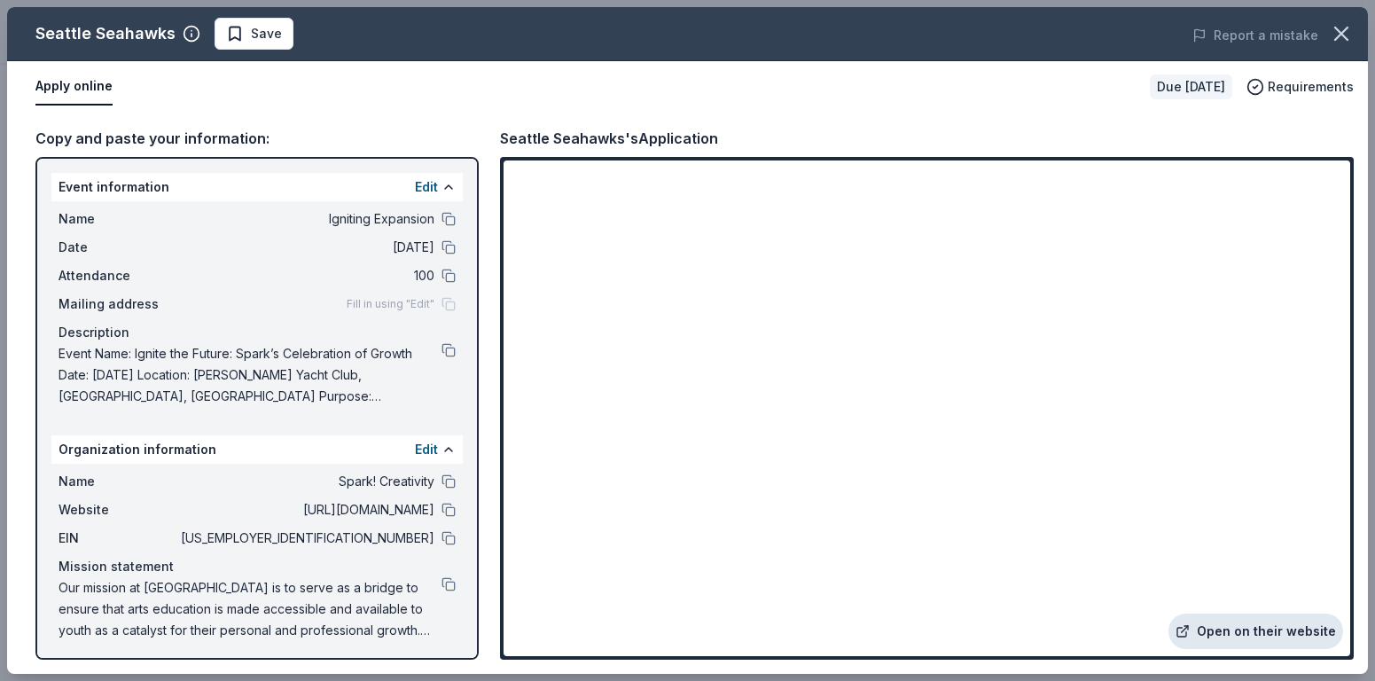
click at [1222, 633] on link "Open on their website" at bounding box center [1256, 631] width 175 height 35
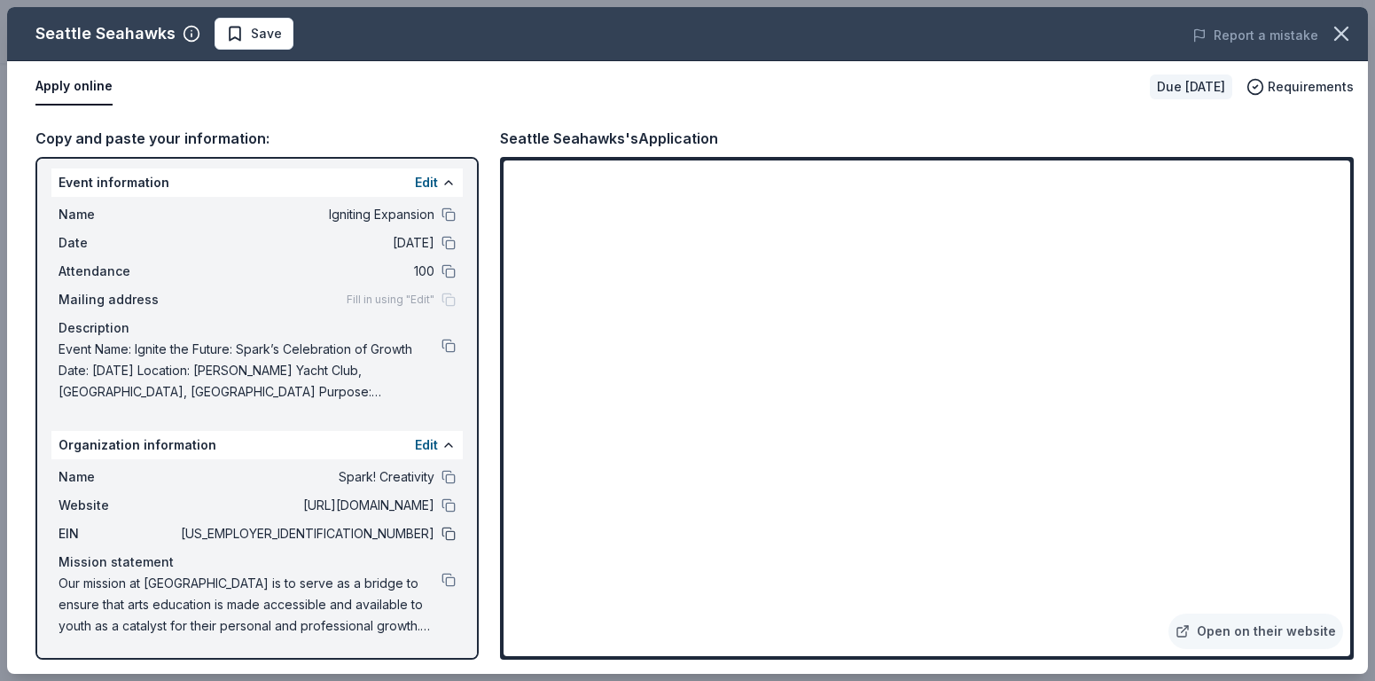
click at [442, 533] on button at bounding box center [449, 534] width 14 height 14
click at [442, 246] on button at bounding box center [449, 243] width 14 height 14
click at [442, 215] on button at bounding box center [449, 214] width 14 height 14
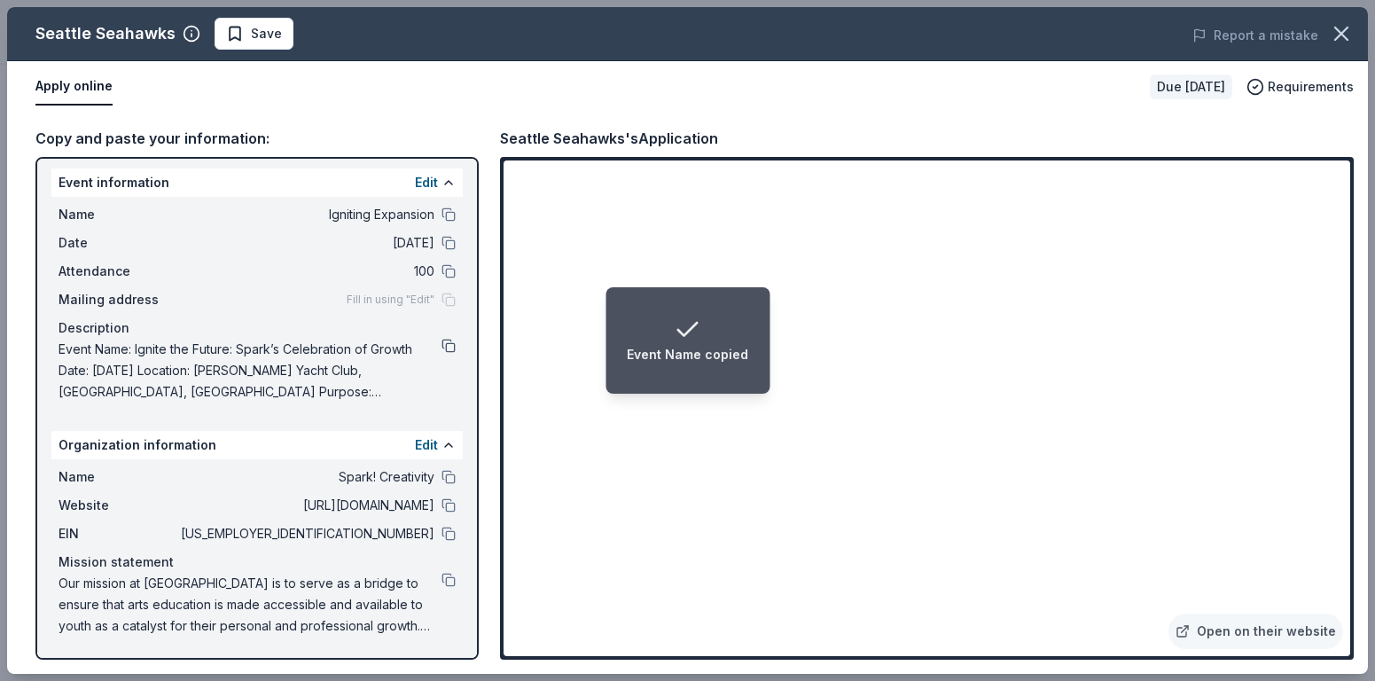
click at [442, 343] on button at bounding box center [449, 346] width 14 height 14
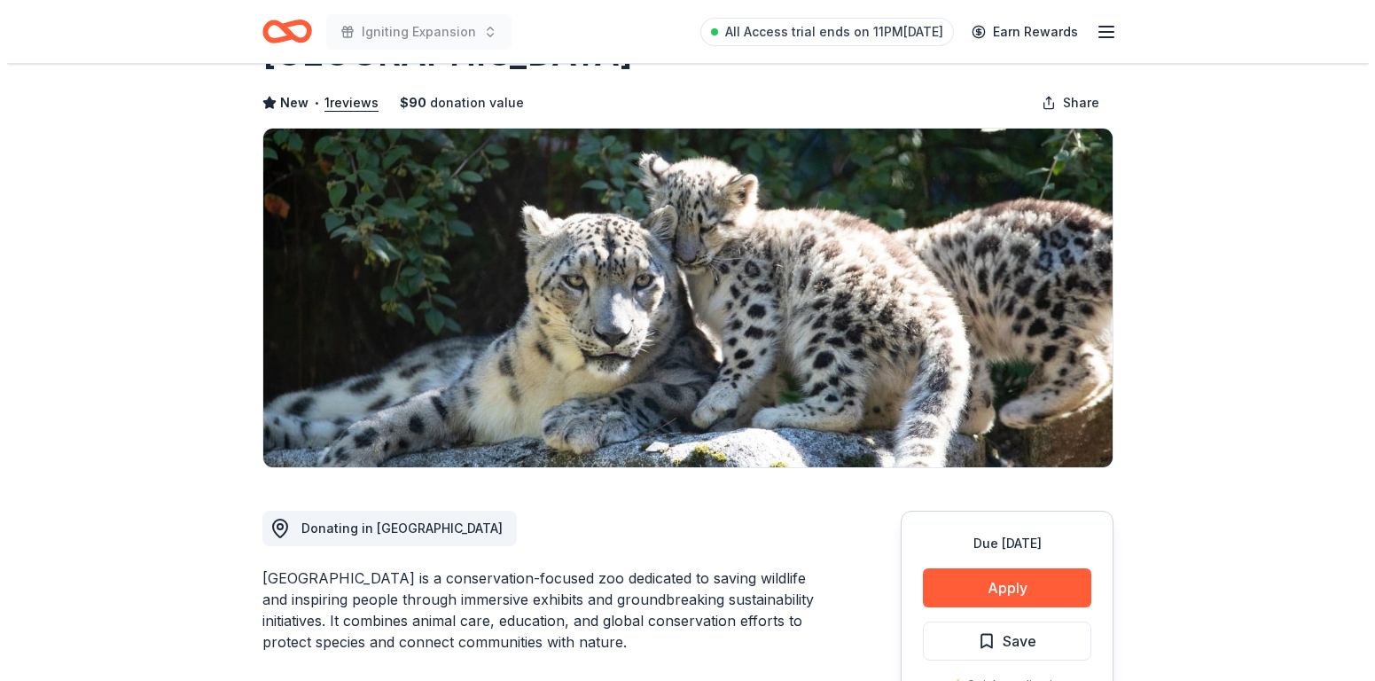
scroll to position [116, 0]
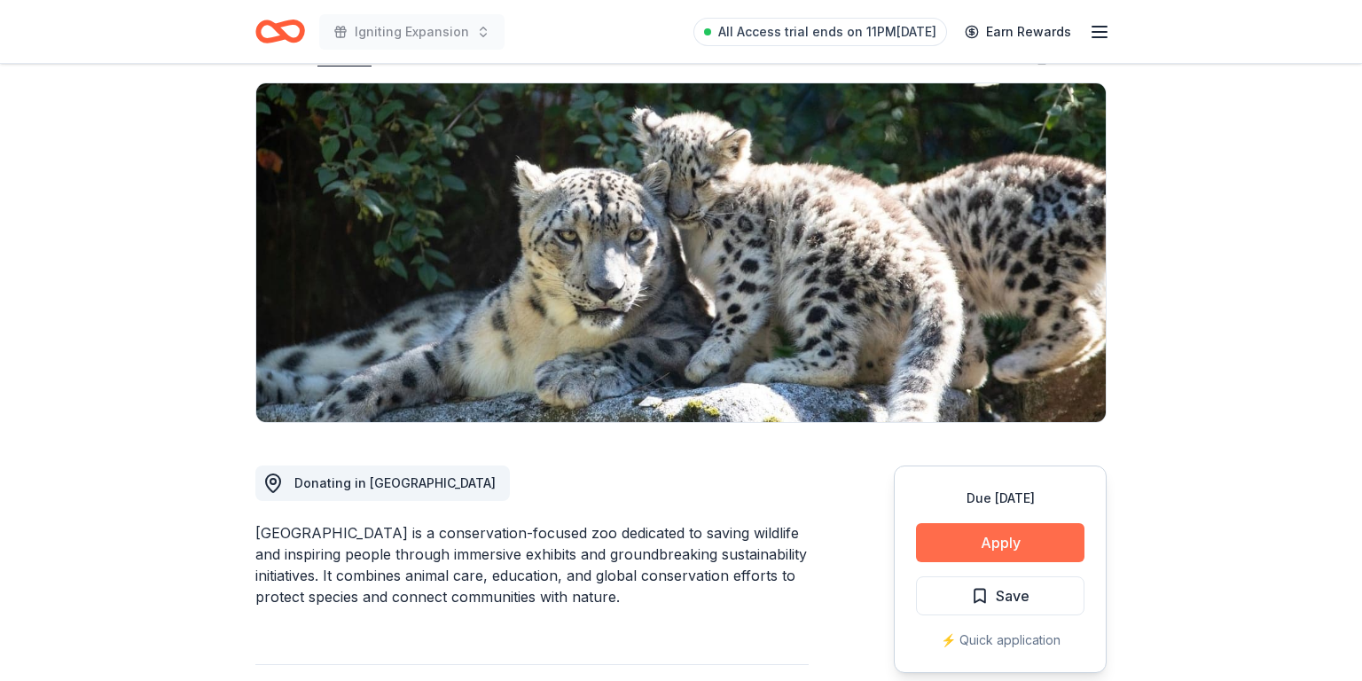
click at [1020, 535] on button "Apply" at bounding box center [1000, 542] width 168 height 39
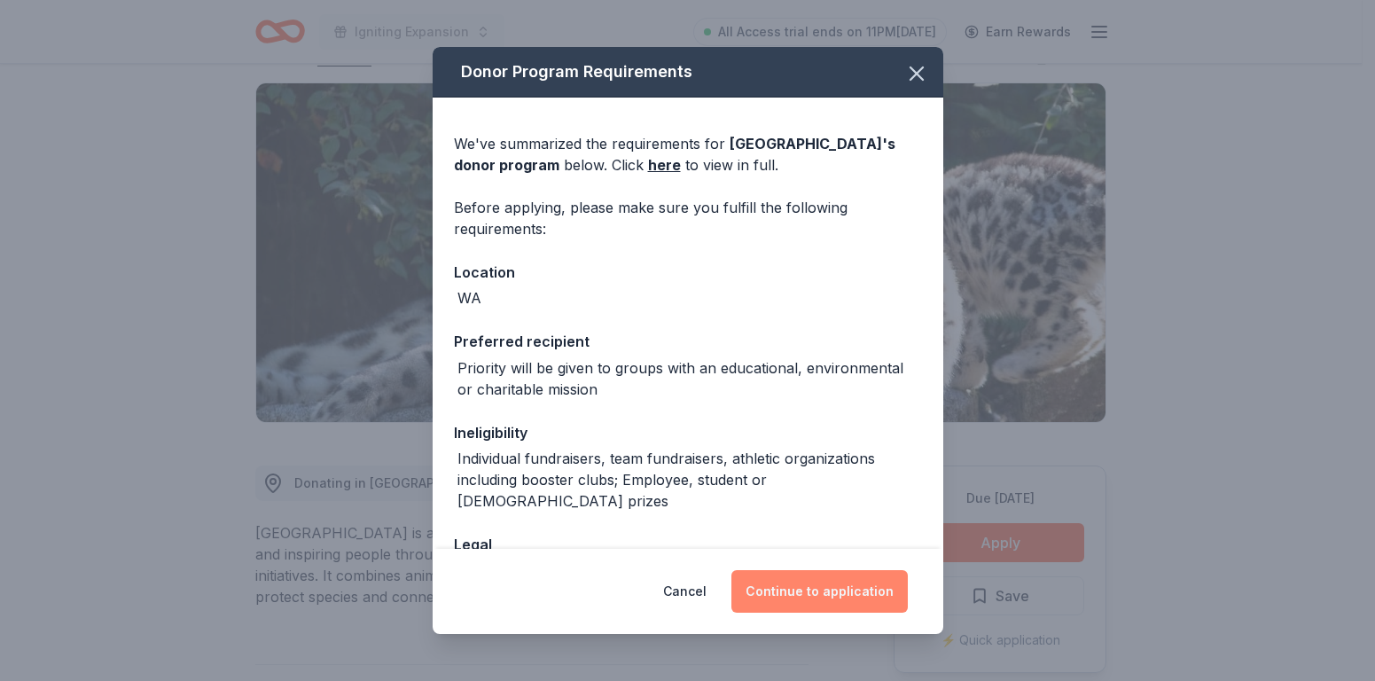
click at [785, 589] on button "Continue to application" at bounding box center [819, 591] width 176 height 43
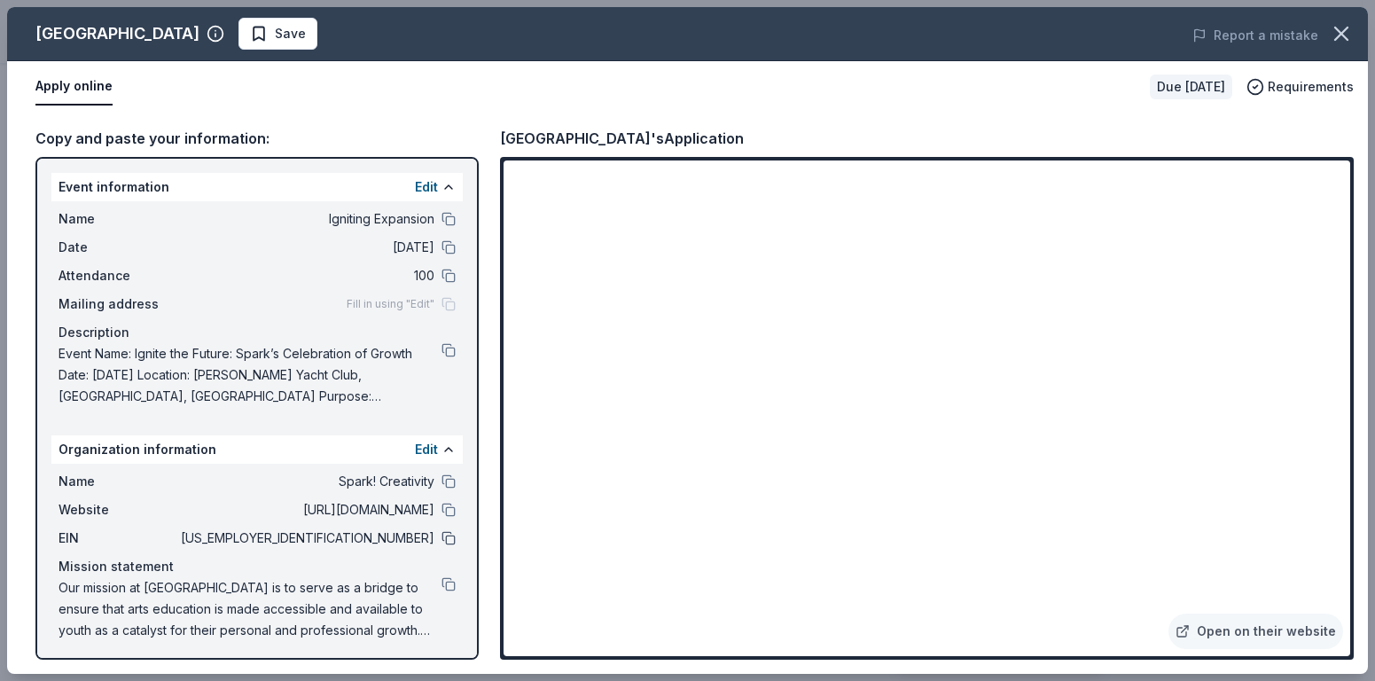
click at [442, 541] on button at bounding box center [449, 538] width 14 height 14
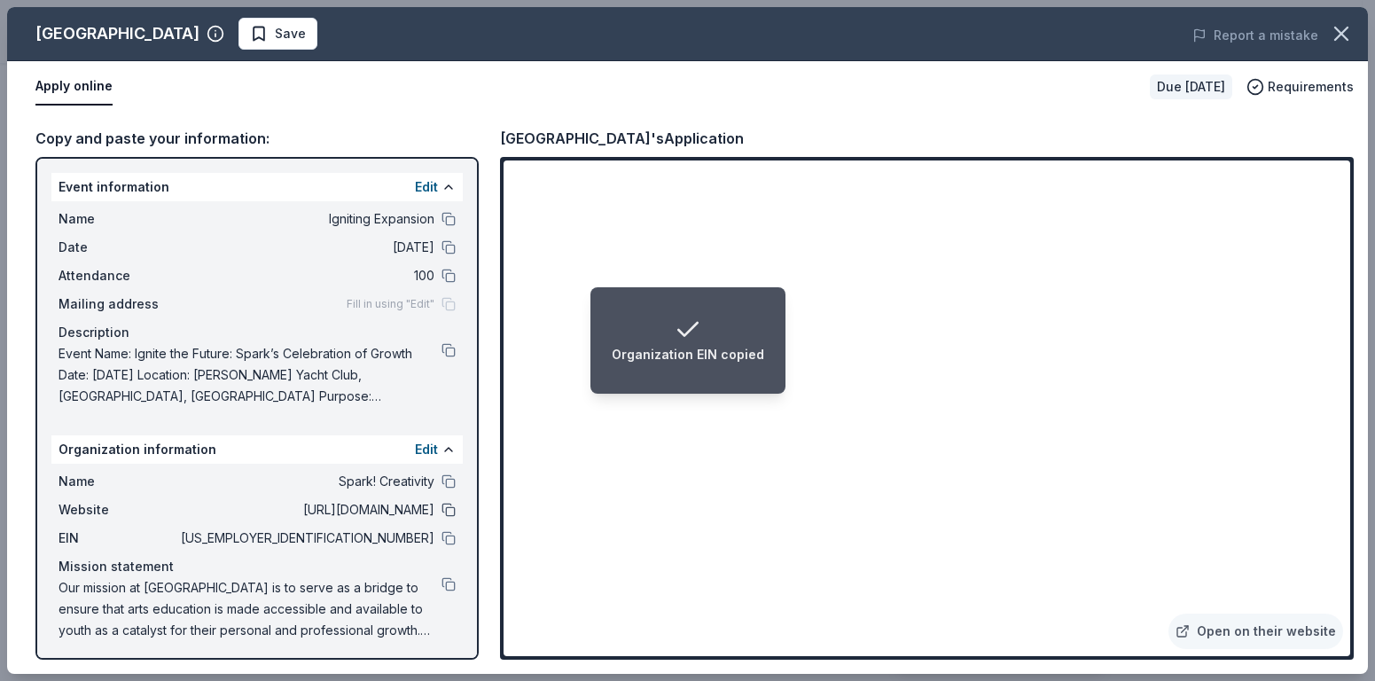
click at [442, 510] on button at bounding box center [449, 510] width 14 height 14
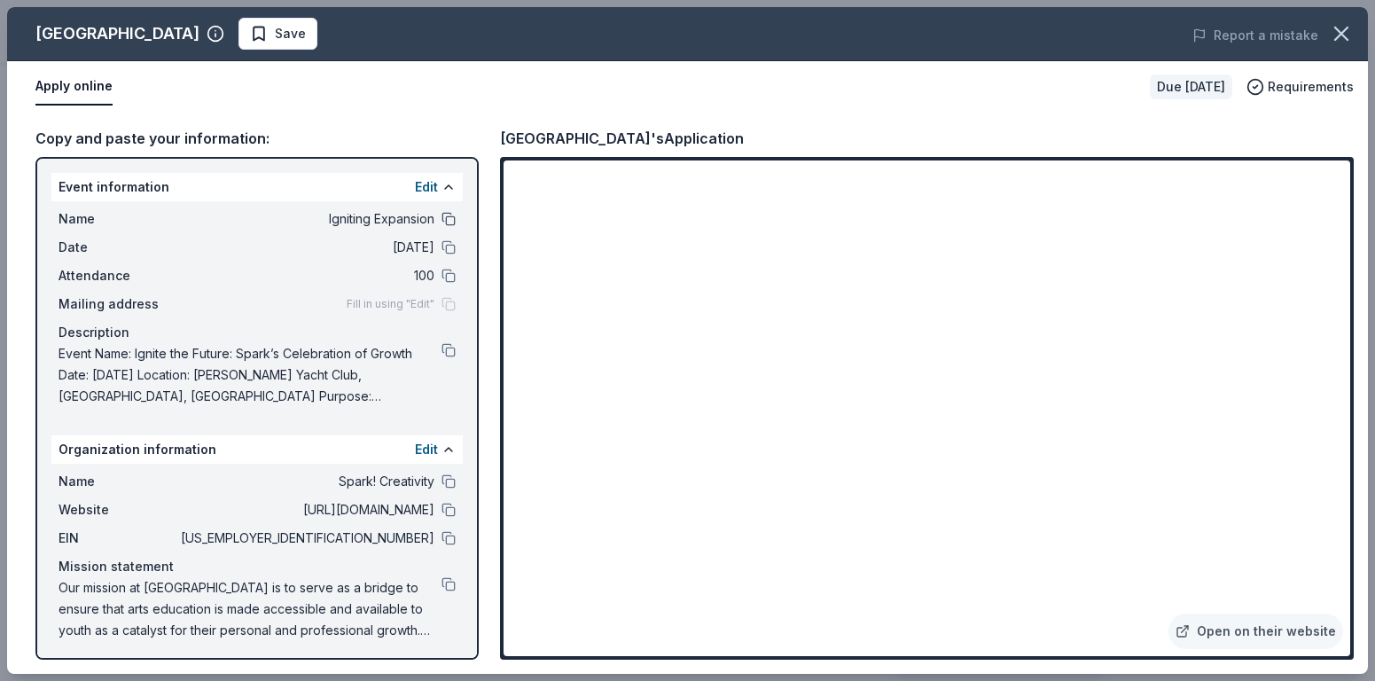
click at [442, 219] on button at bounding box center [449, 219] width 14 height 14
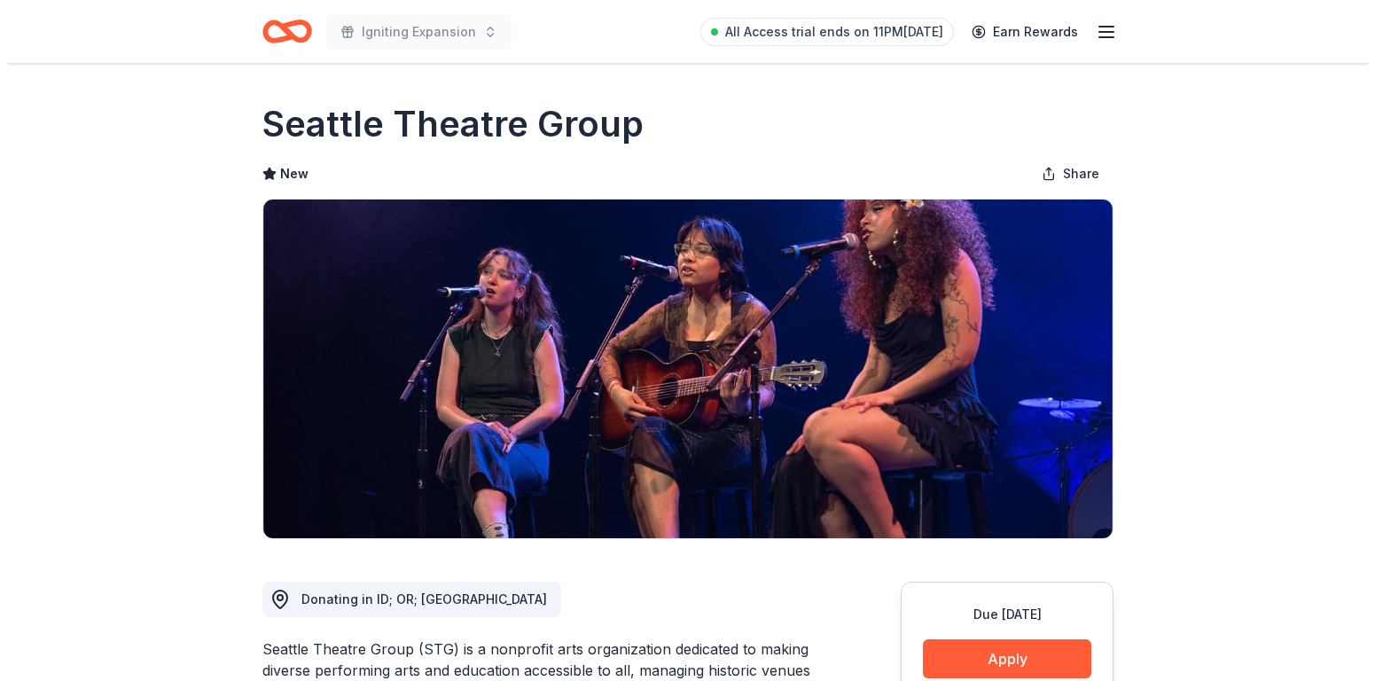
scroll to position [193, 0]
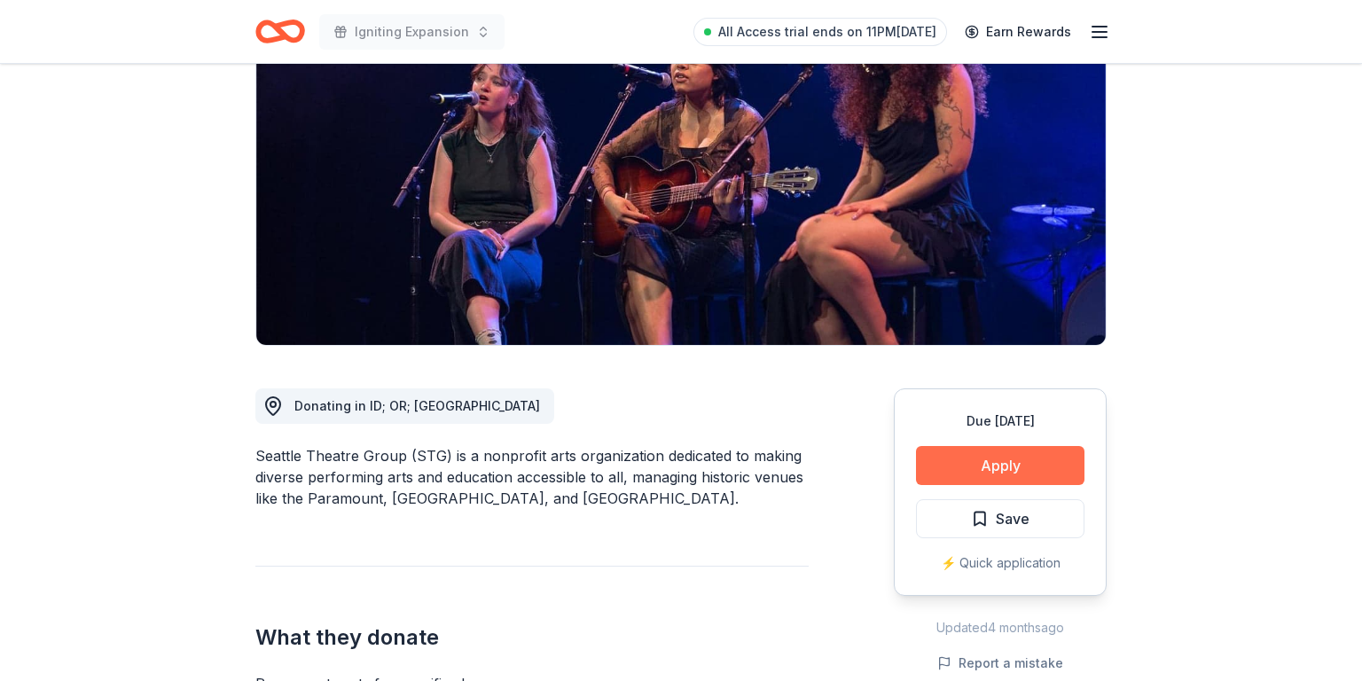
click at [992, 470] on button "Apply" at bounding box center [1000, 465] width 168 height 39
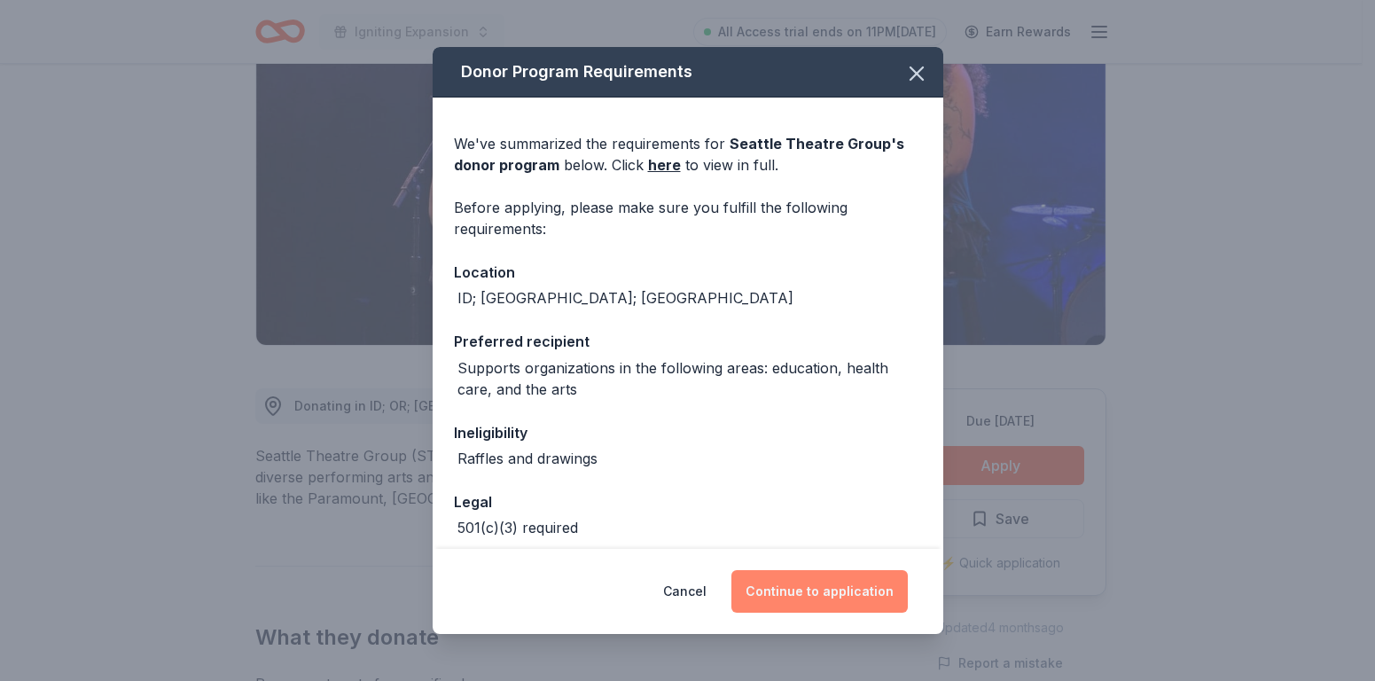
click at [801, 598] on button "Continue to application" at bounding box center [819, 591] width 176 height 43
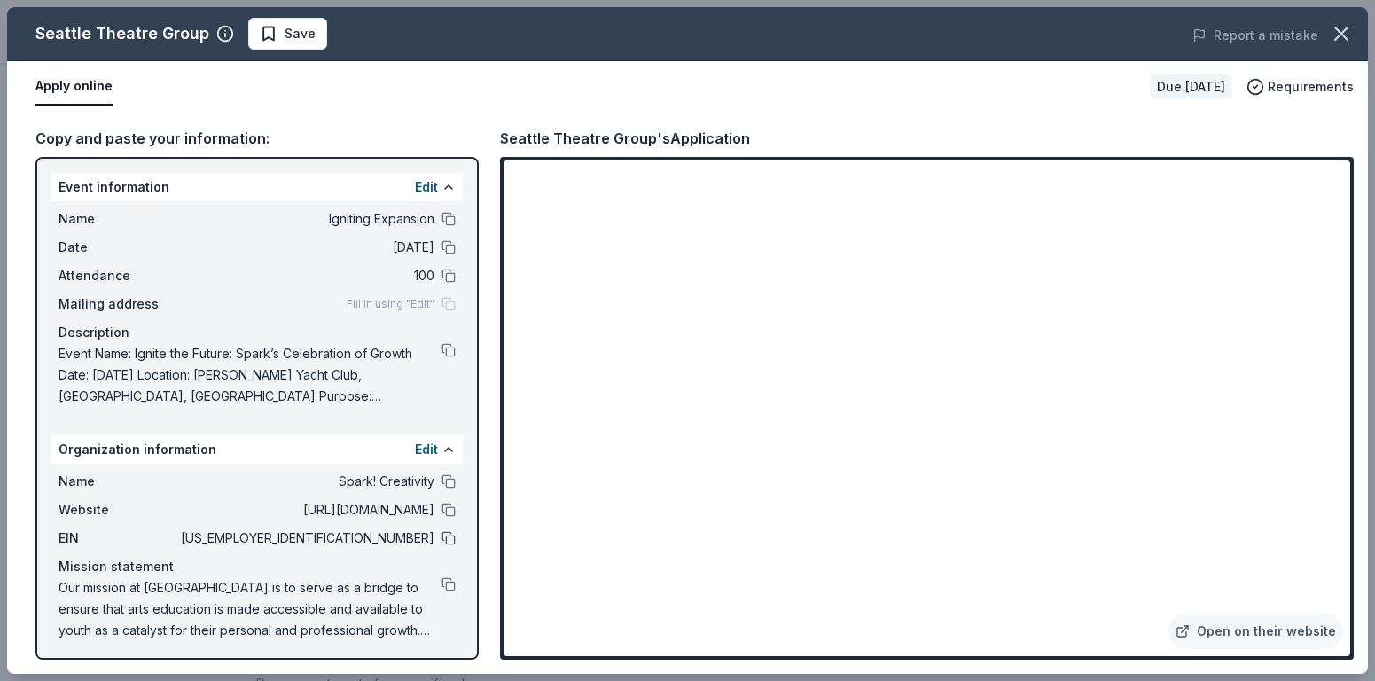
click at [442, 539] on button at bounding box center [449, 538] width 14 height 14
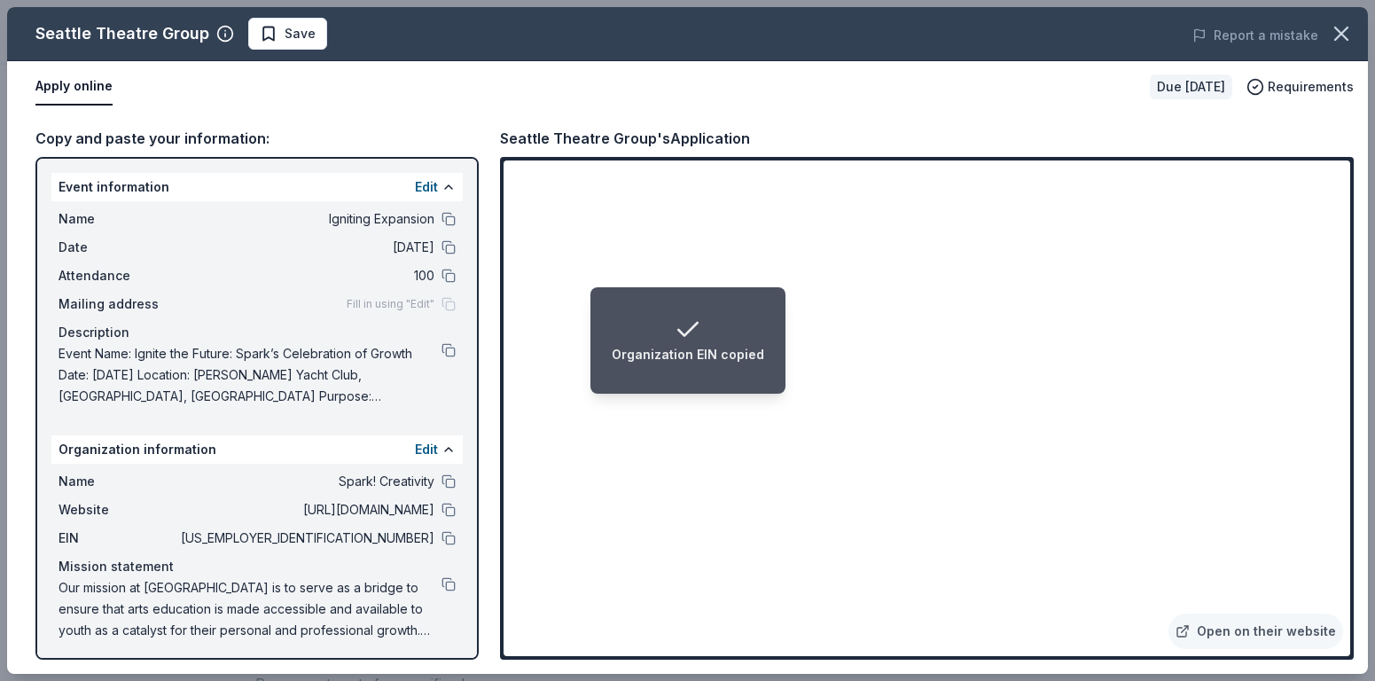
scroll to position [4, 0]
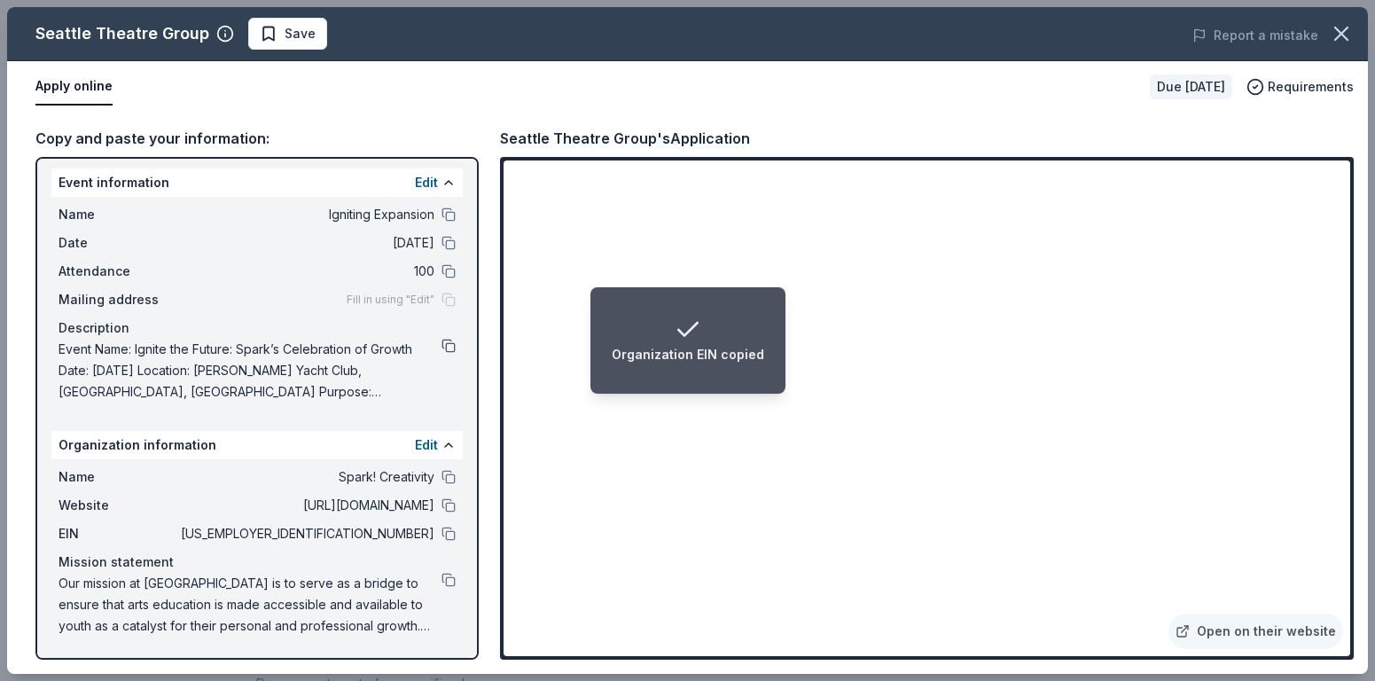
click at [442, 347] on button at bounding box center [449, 346] width 14 height 14
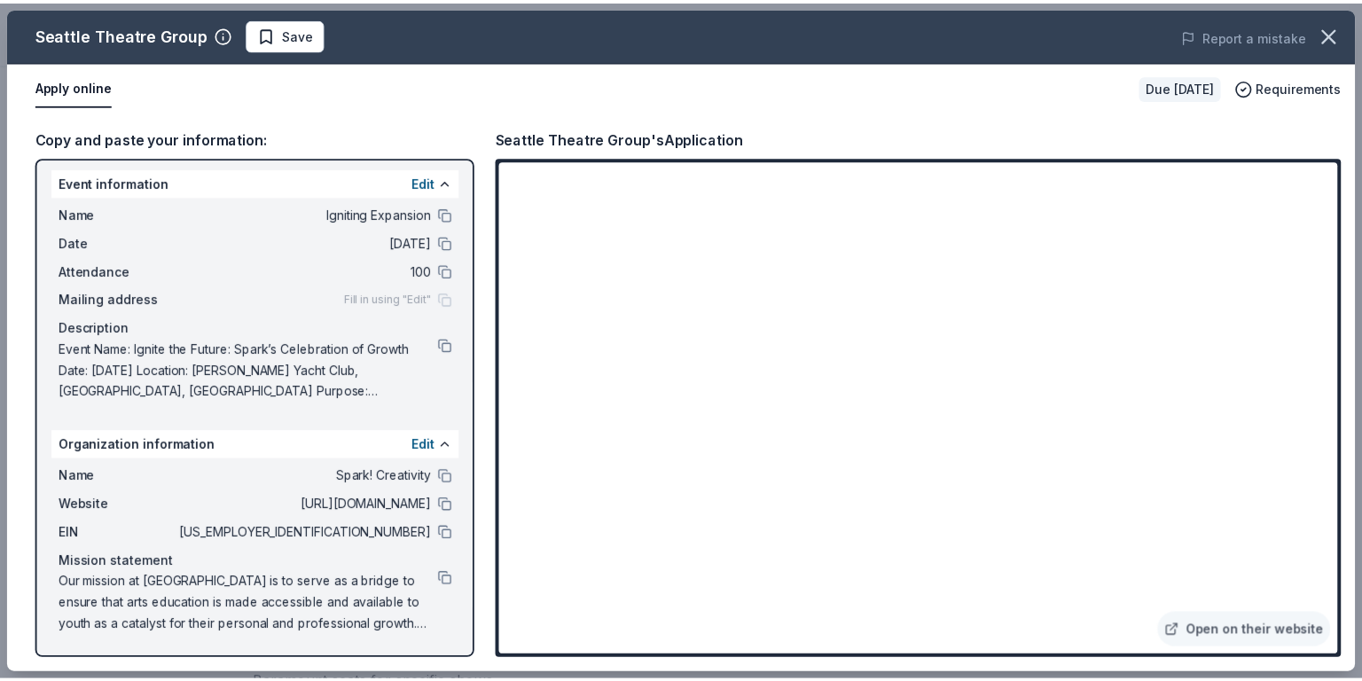
scroll to position [0, 0]
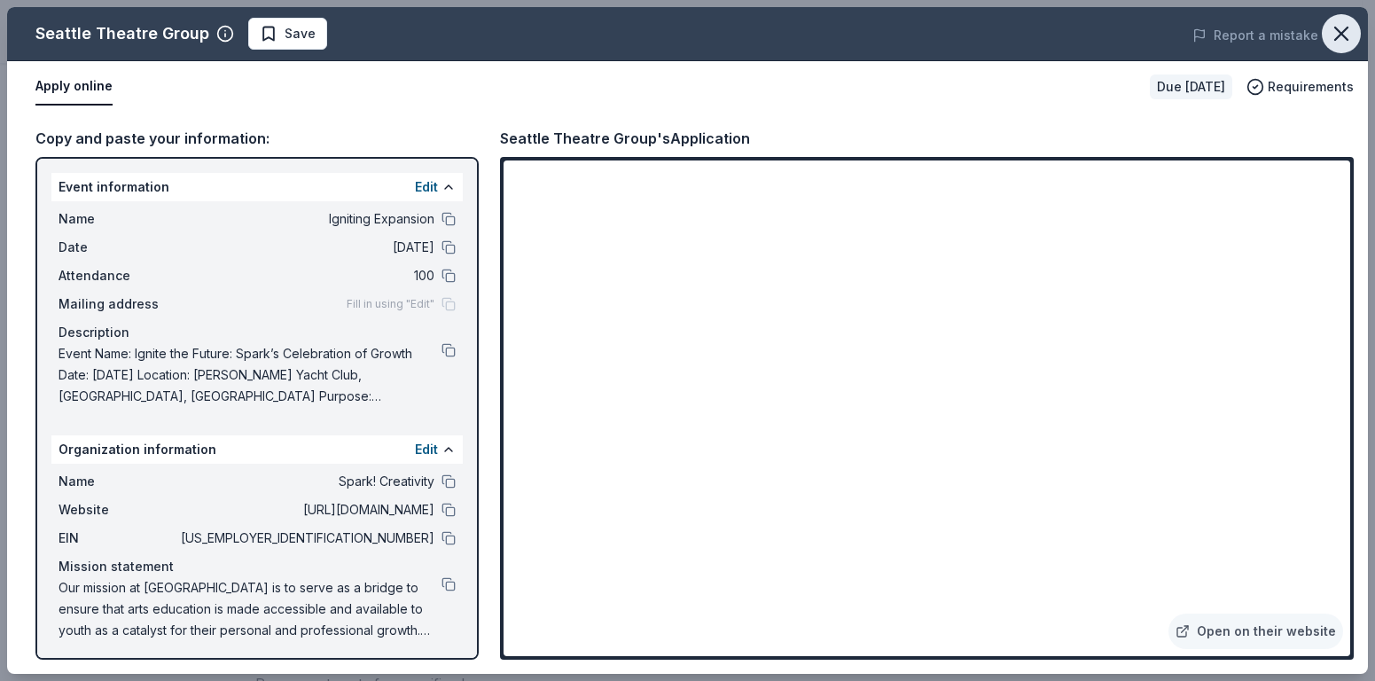
click at [1342, 30] on icon "button" at bounding box center [1341, 33] width 12 height 12
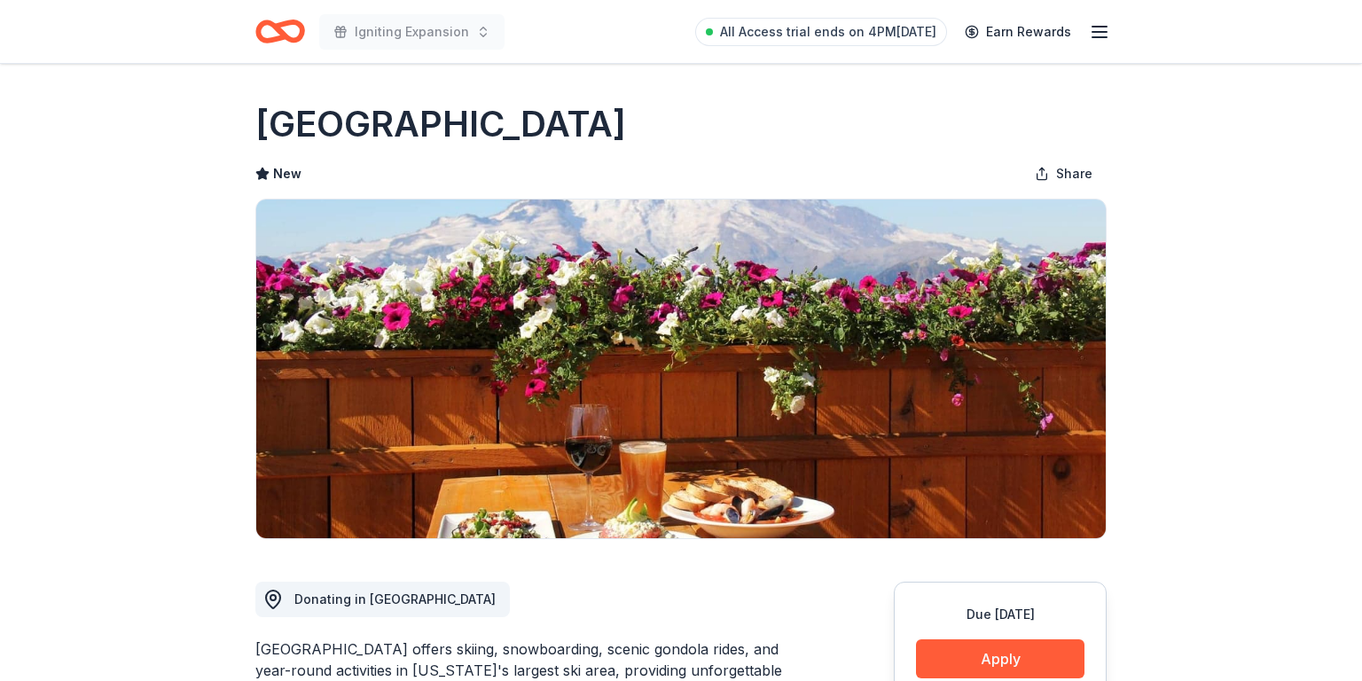
scroll to position [472, 0]
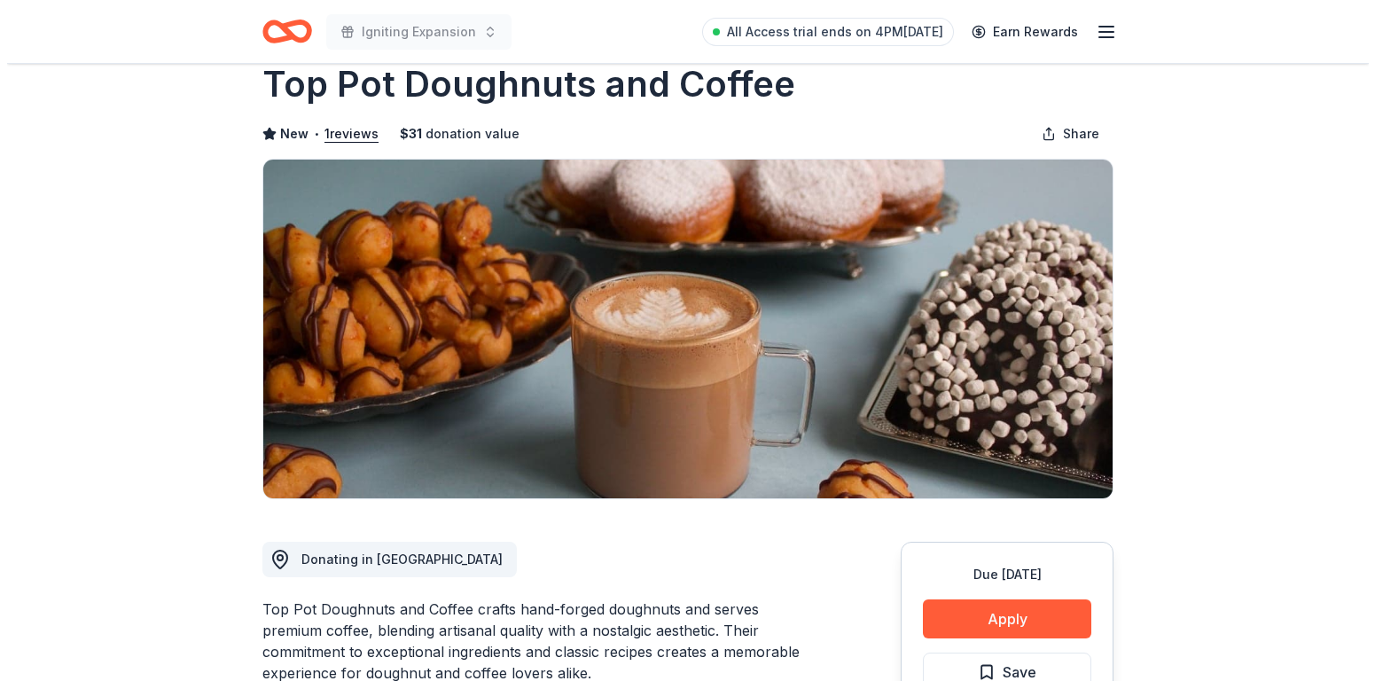
scroll to position [231, 0]
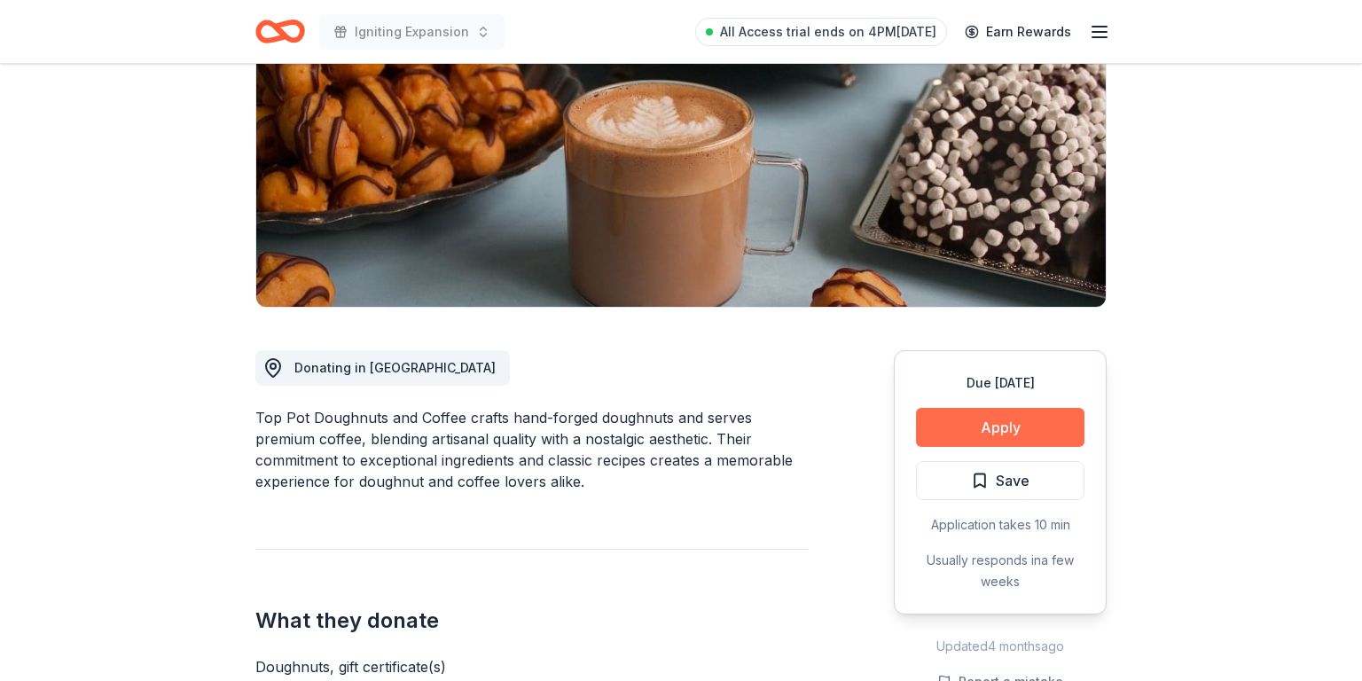
click at [962, 432] on button "Apply" at bounding box center [1000, 427] width 168 height 39
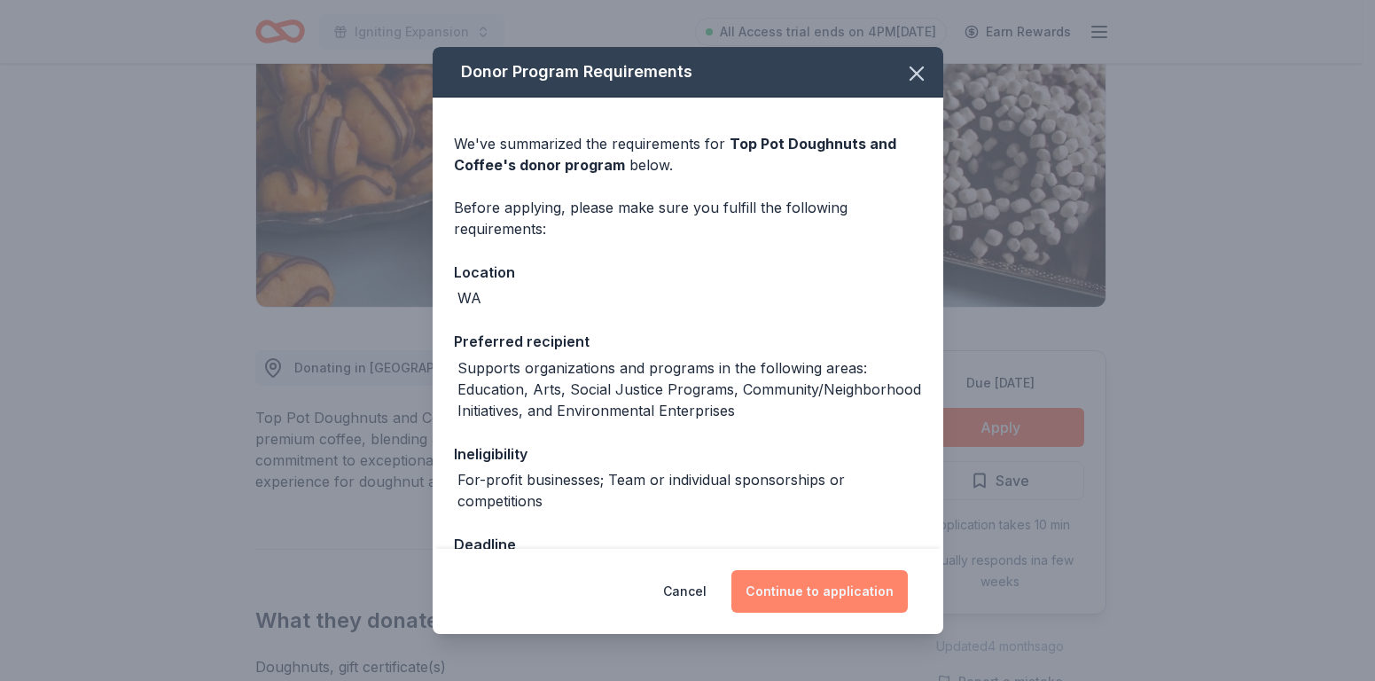
click at [802, 598] on button "Continue to application" at bounding box center [819, 591] width 176 height 43
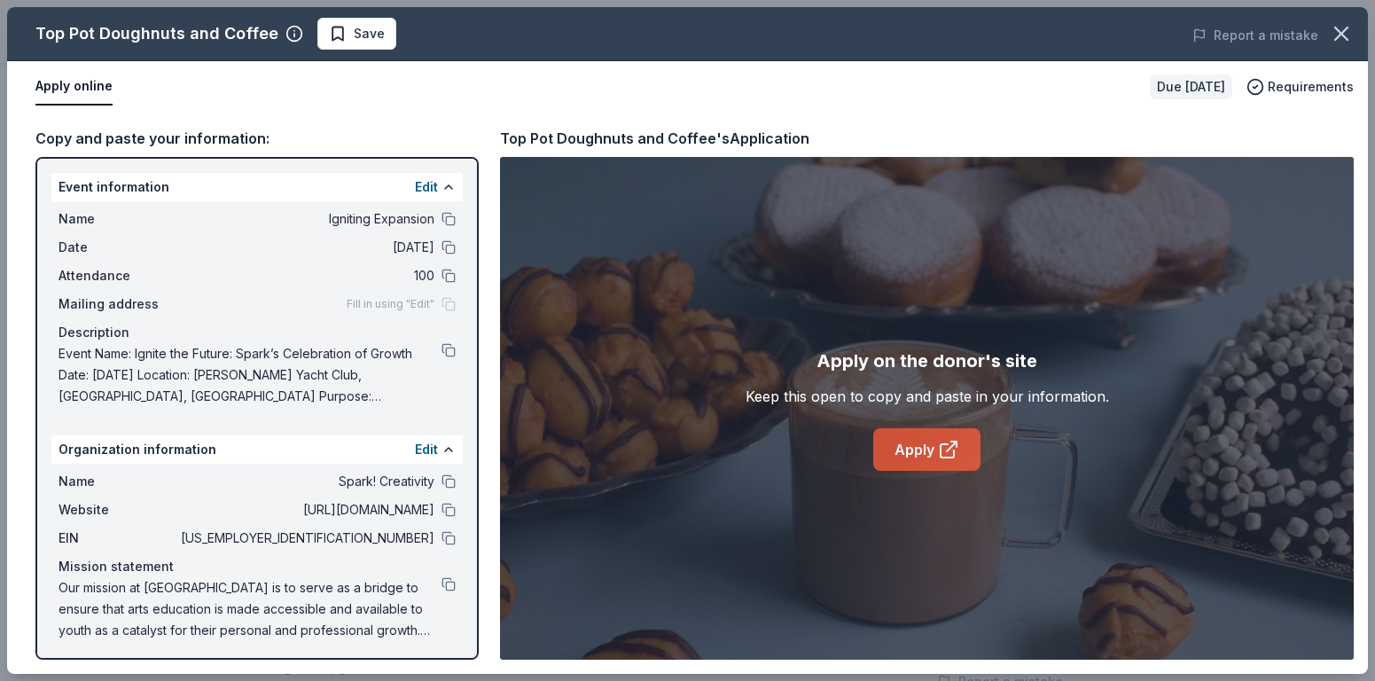
click at [934, 446] on link "Apply" at bounding box center [926, 449] width 107 height 43
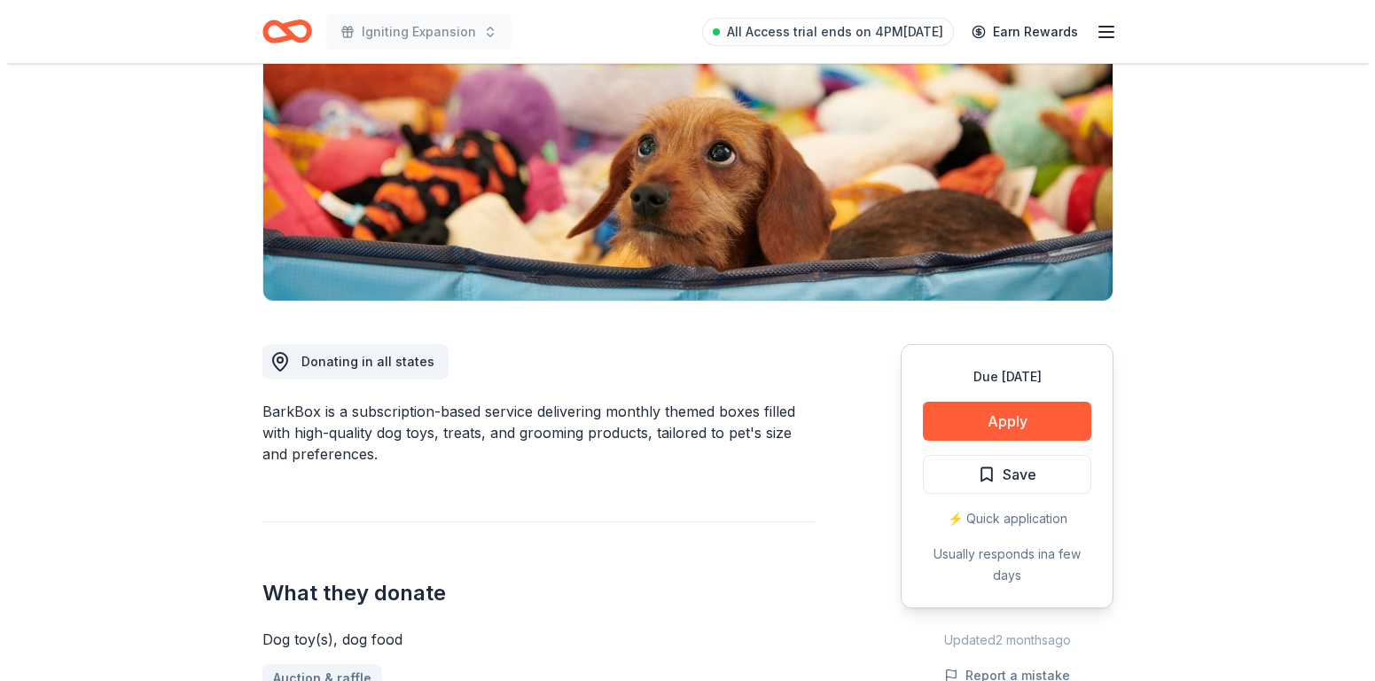
scroll to position [305, 0]
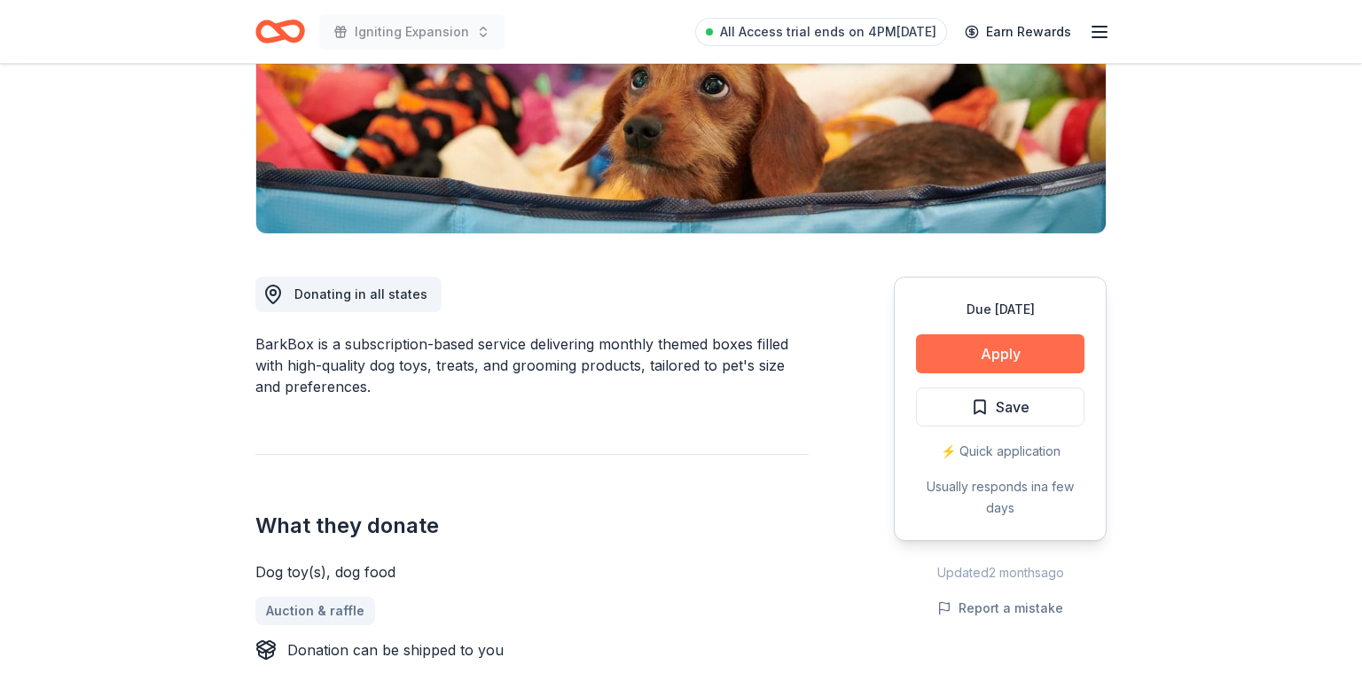
click at [958, 347] on button "Apply" at bounding box center [1000, 353] width 168 height 39
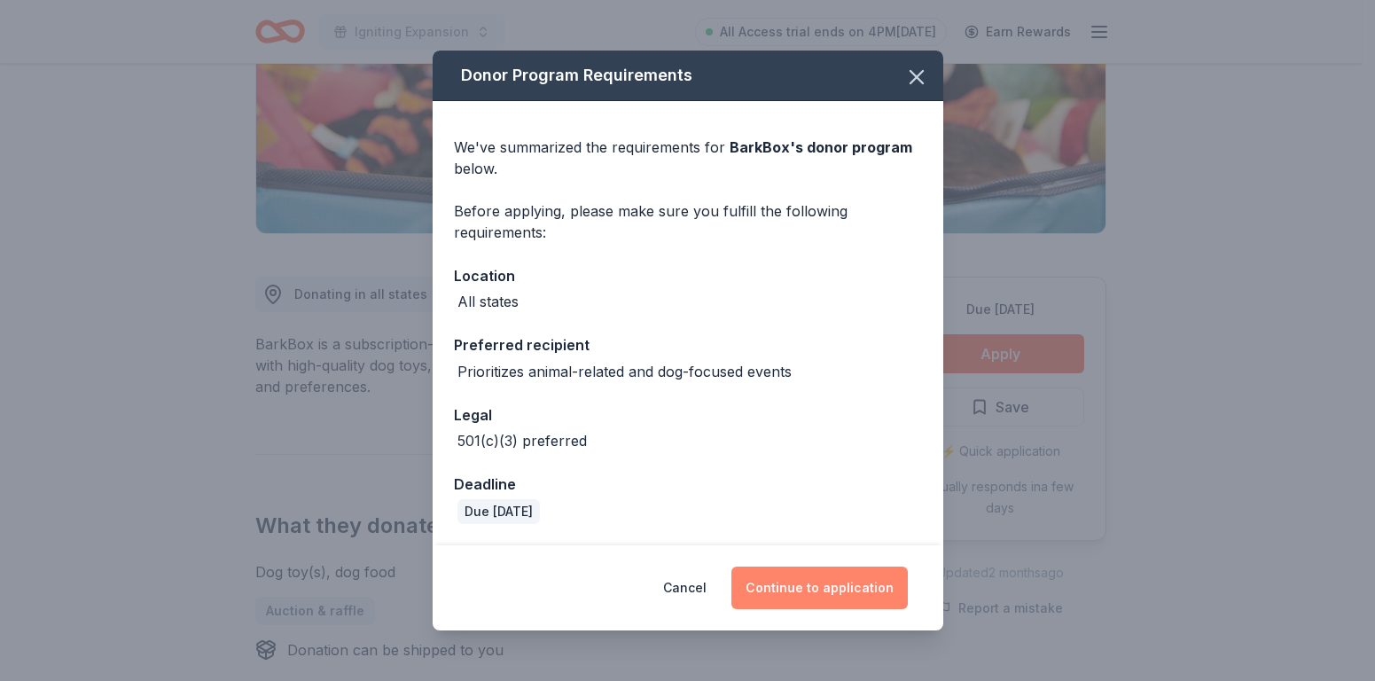
click at [799, 595] on button "Continue to application" at bounding box center [819, 588] width 176 height 43
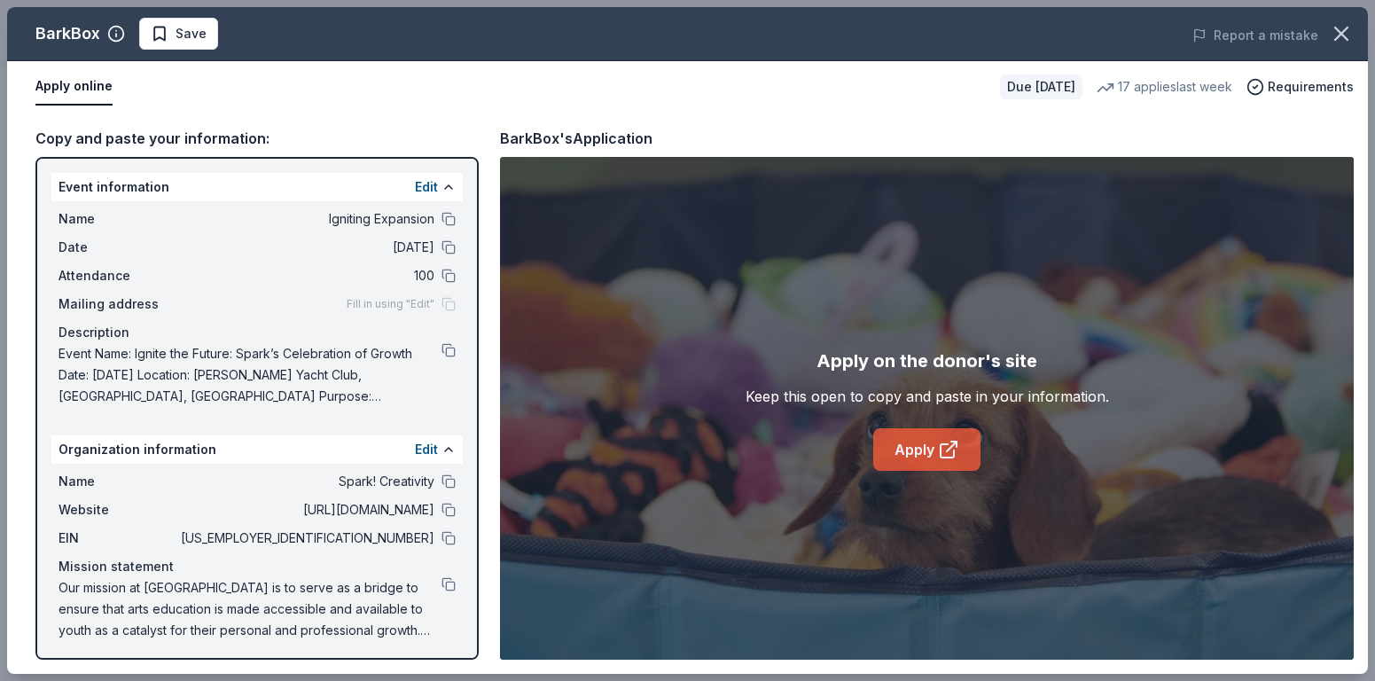
click at [913, 449] on link "Apply" at bounding box center [926, 449] width 107 height 43
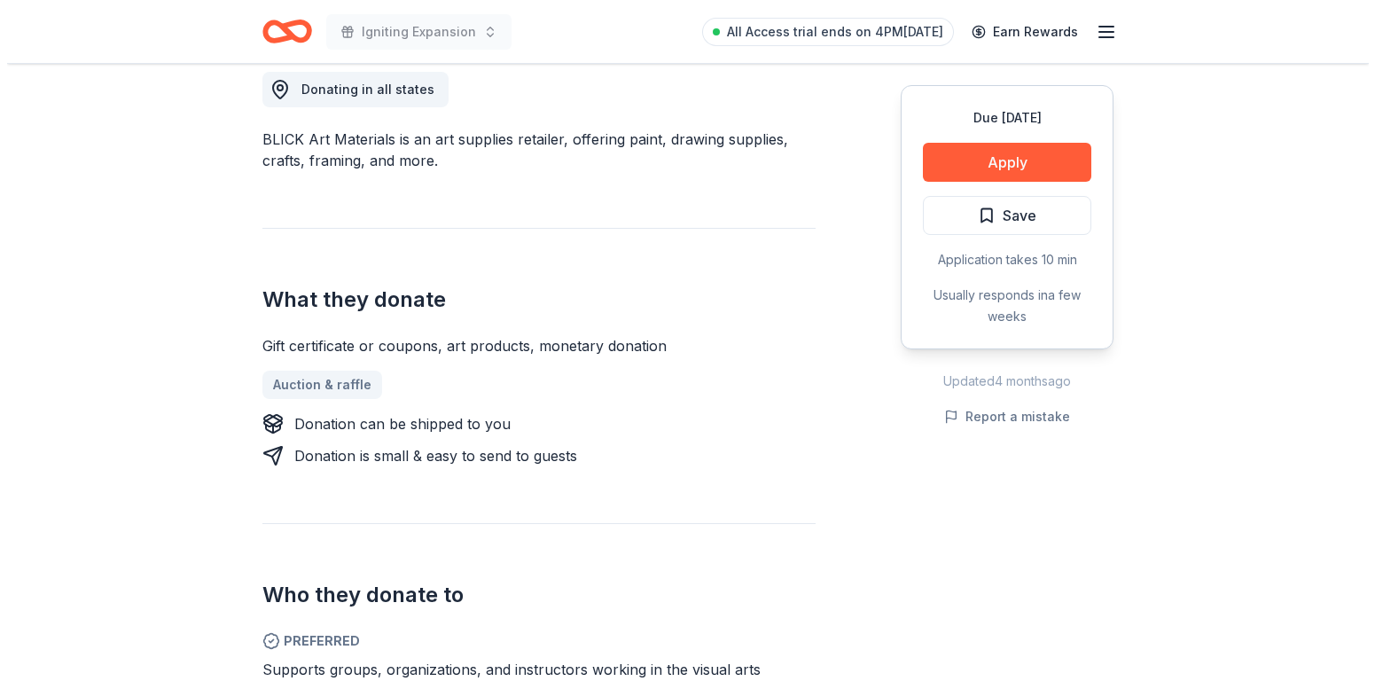
scroll to position [504, 0]
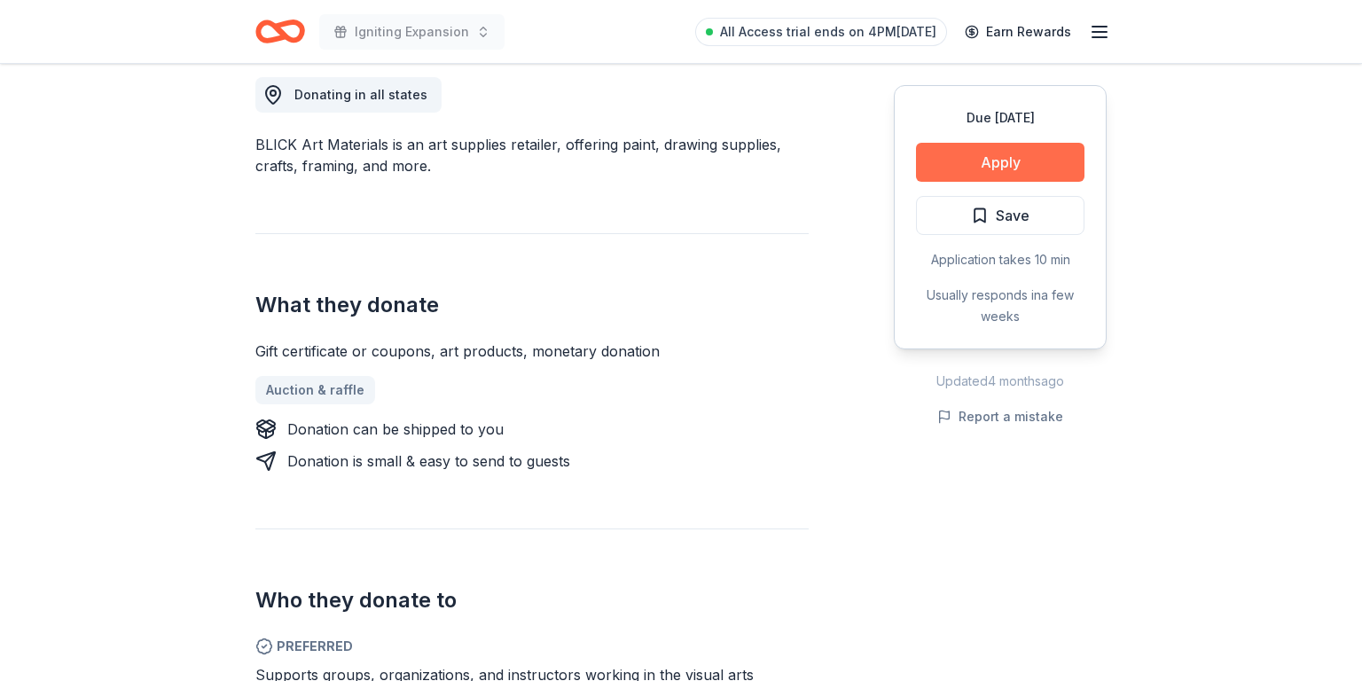
click at [977, 162] on button "Apply" at bounding box center [1000, 162] width 168 height 39
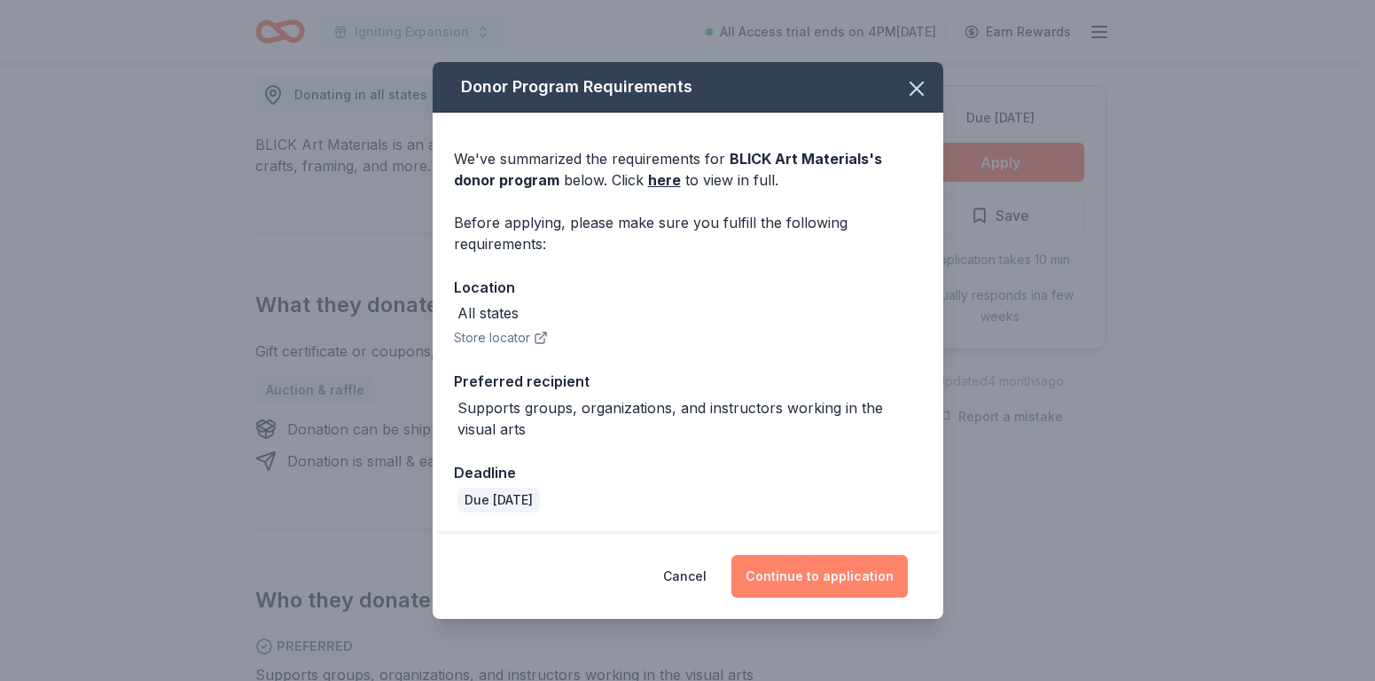
click at [834, 573] on button "Continue to application" at bounding box center [819, 576] width 176 height 43
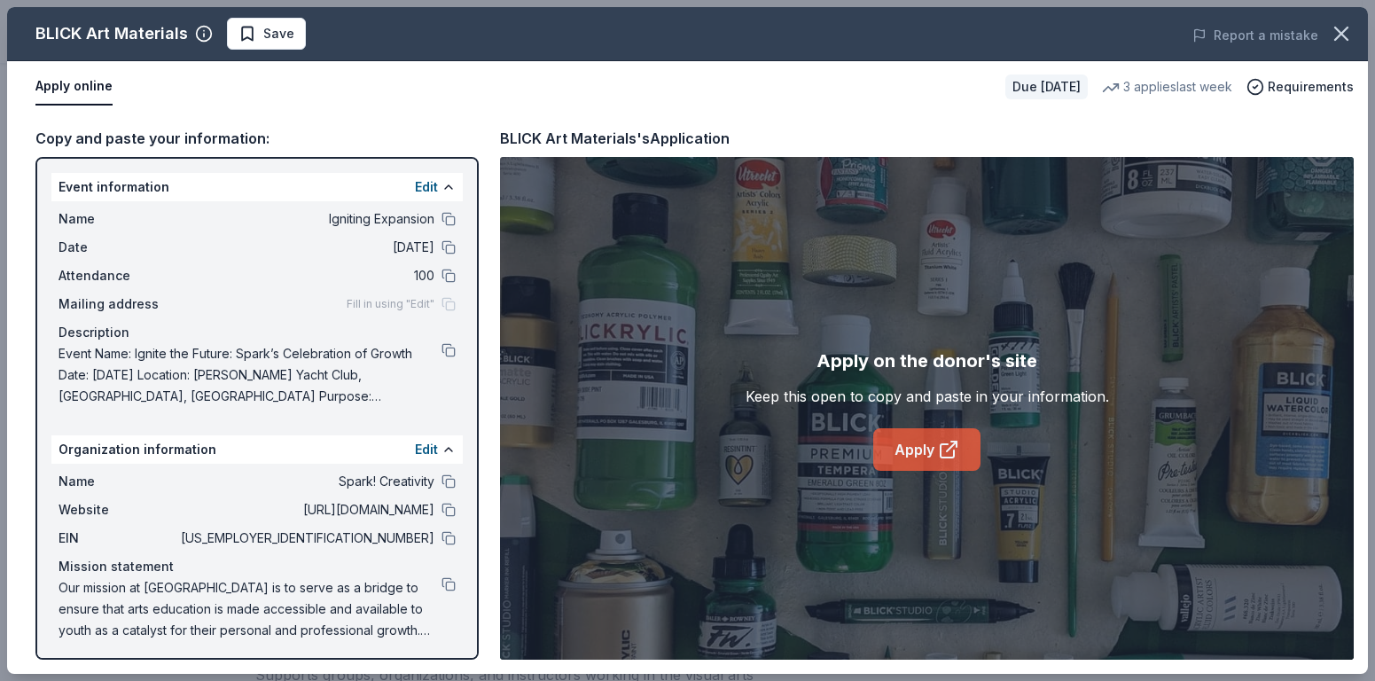
click at [941, 449] on icon at bounding box center [947, 450] width 13 height 13
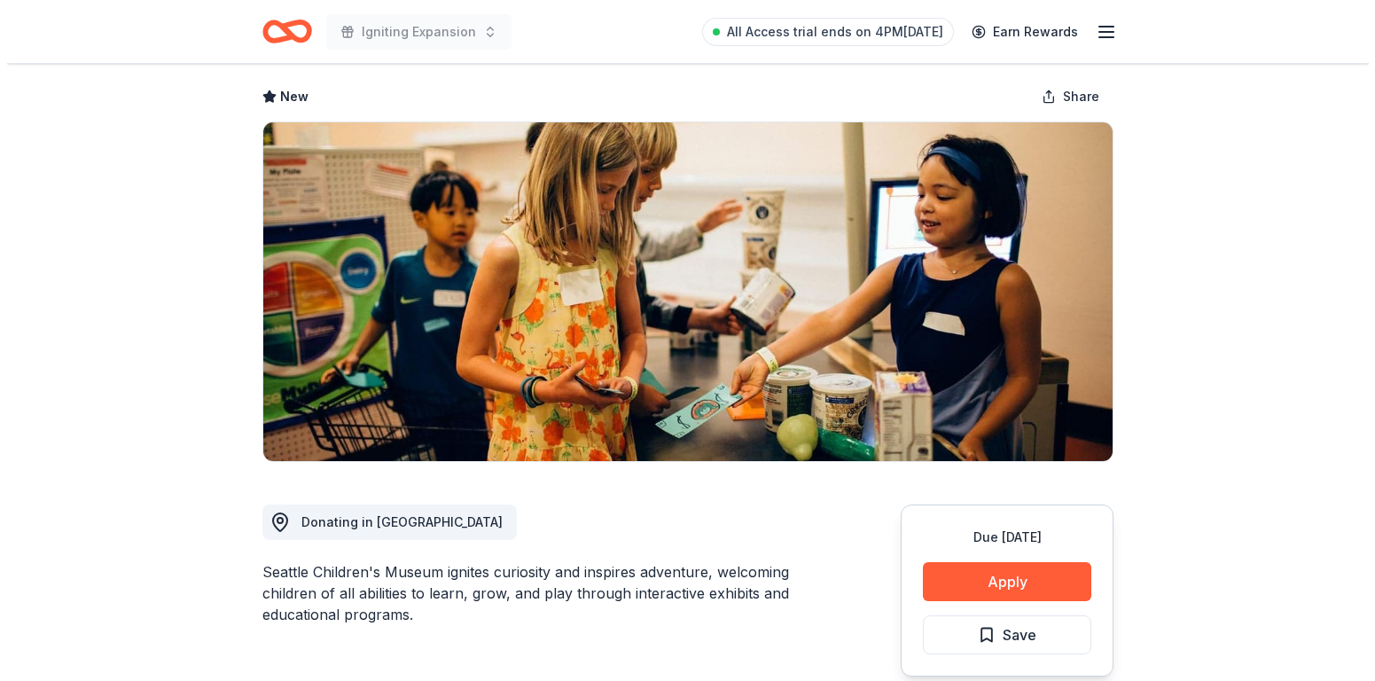
scroll to position [164, 0]
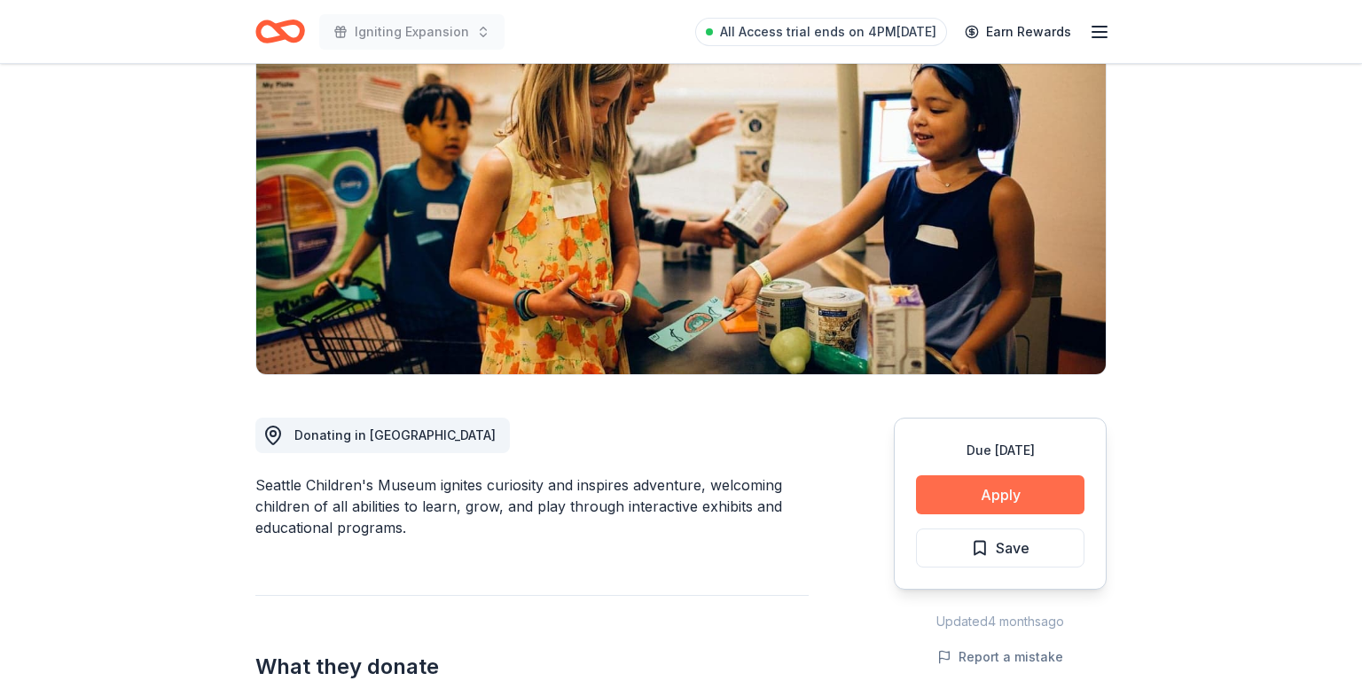
click at [997, 486] on button "Apply" at bounding box center [1000, 494] width 168 height 39
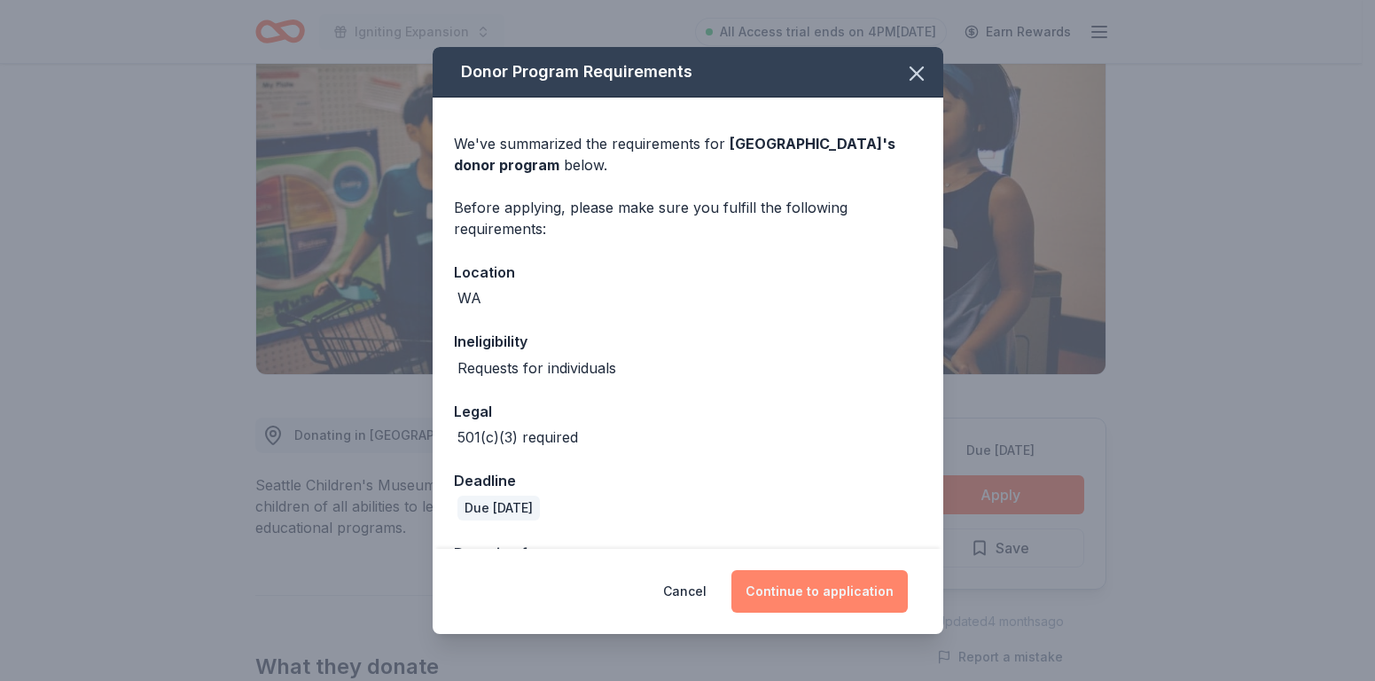
click at [808, 596] on button "Continue to application" at bounding box center [819, 591] width 176 height 43
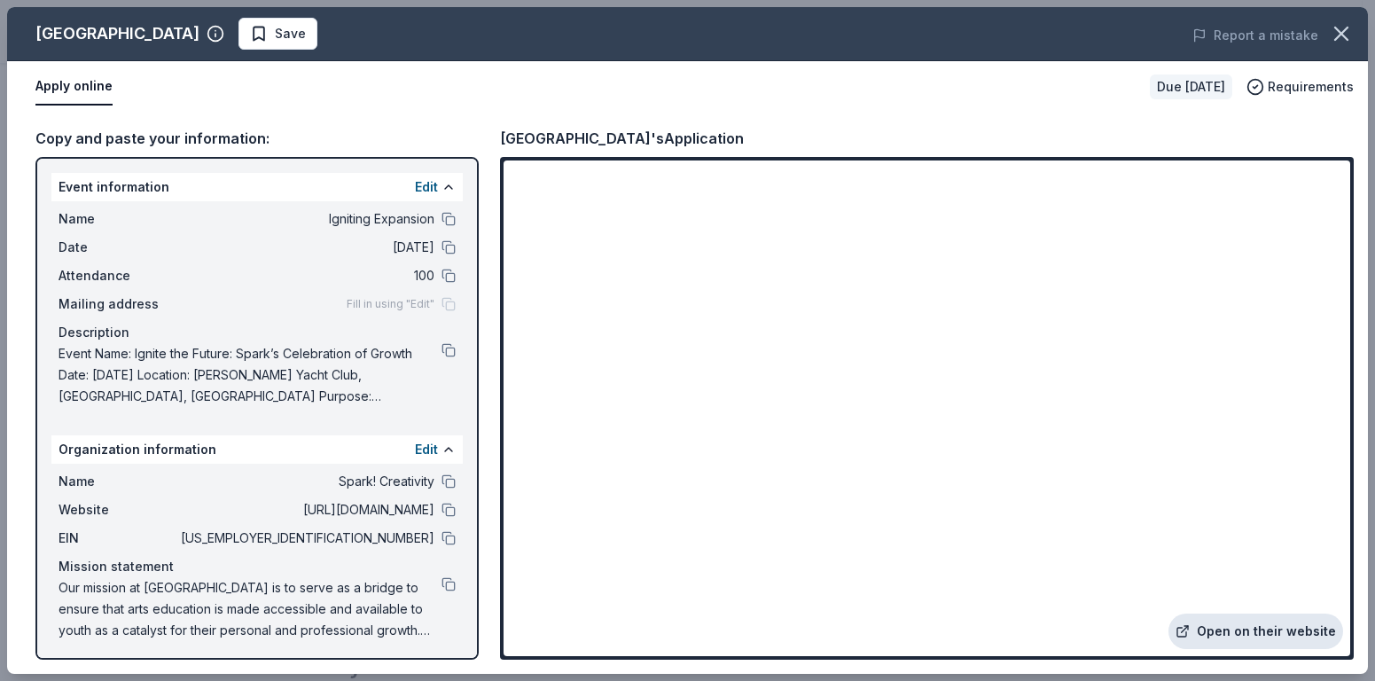
click at [1252, 627] on link "Open on their website" at bounding box center [1256, 631] width 175 height 35
click at [442, 479] on button at bounding box center [449, 481] width 14 height 14
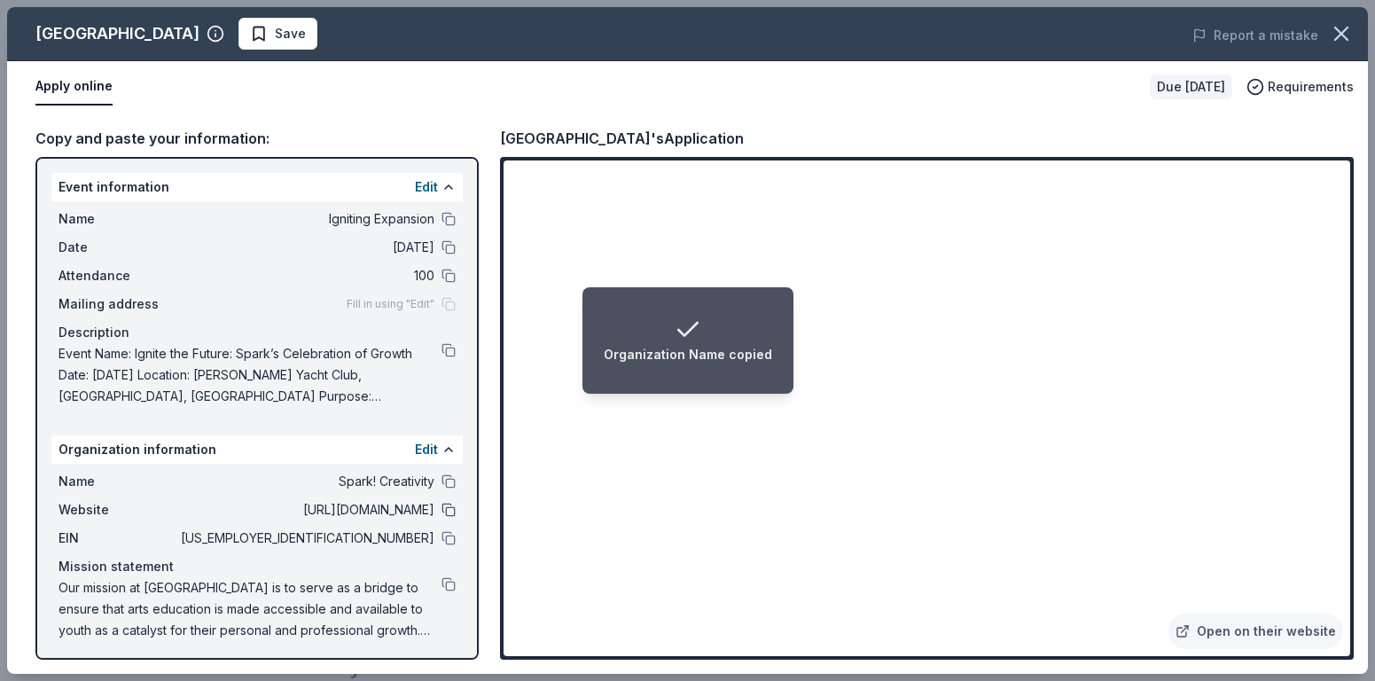
click at [442, 512] on button at bounding box center [449, 510] width 14 height 14
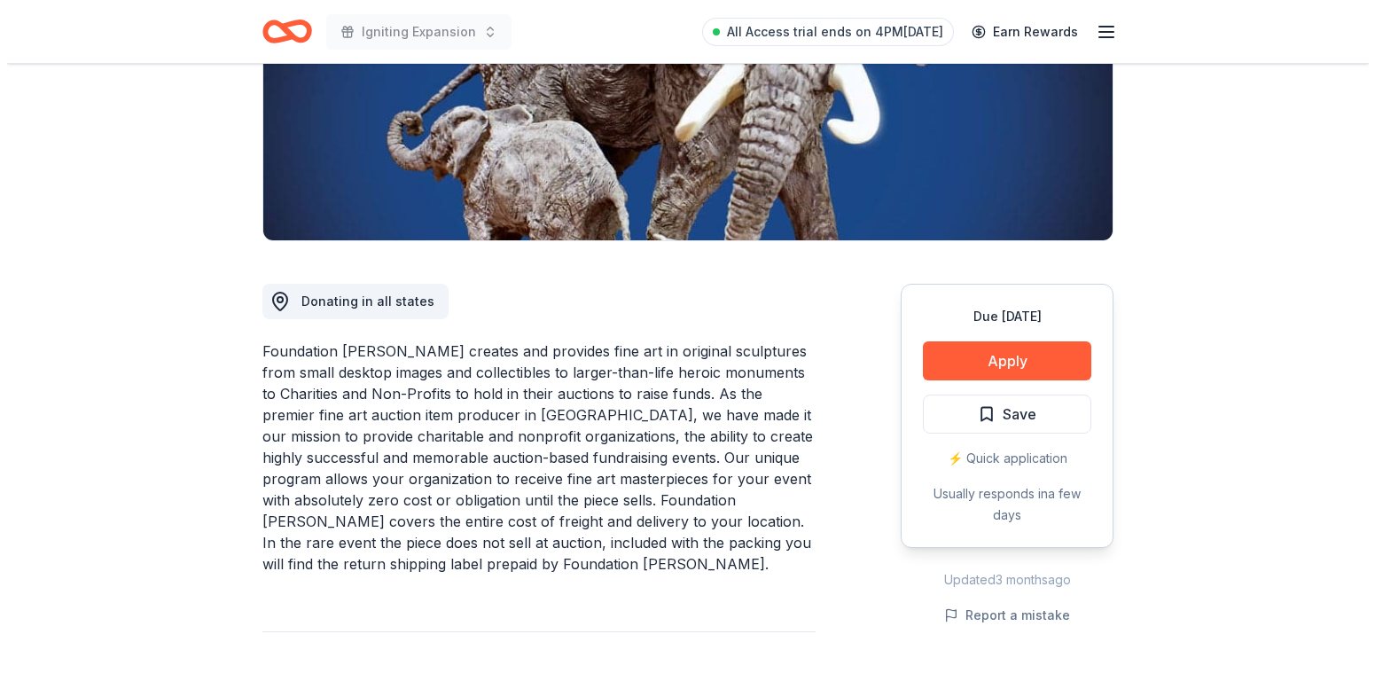
scroll to position [362, 0]
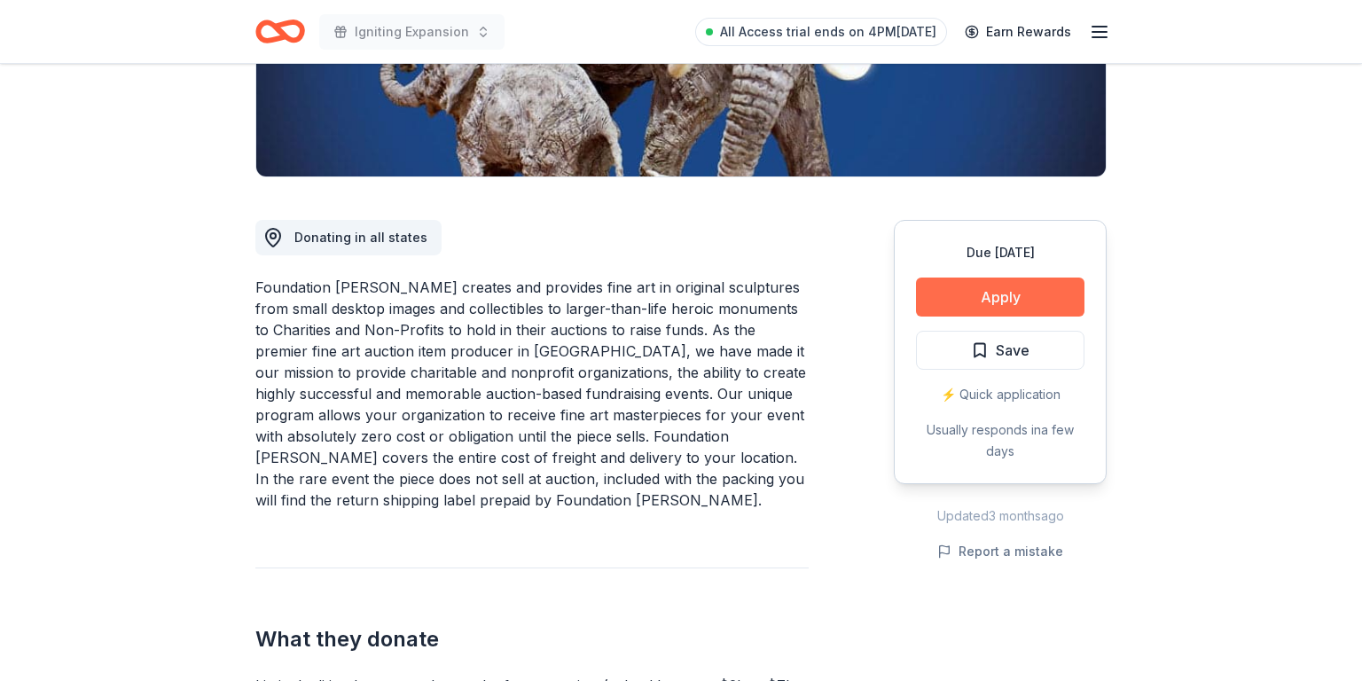
click at [968, 293] on button "Apply" at bounding box center [1000, 297] width 168 height 39
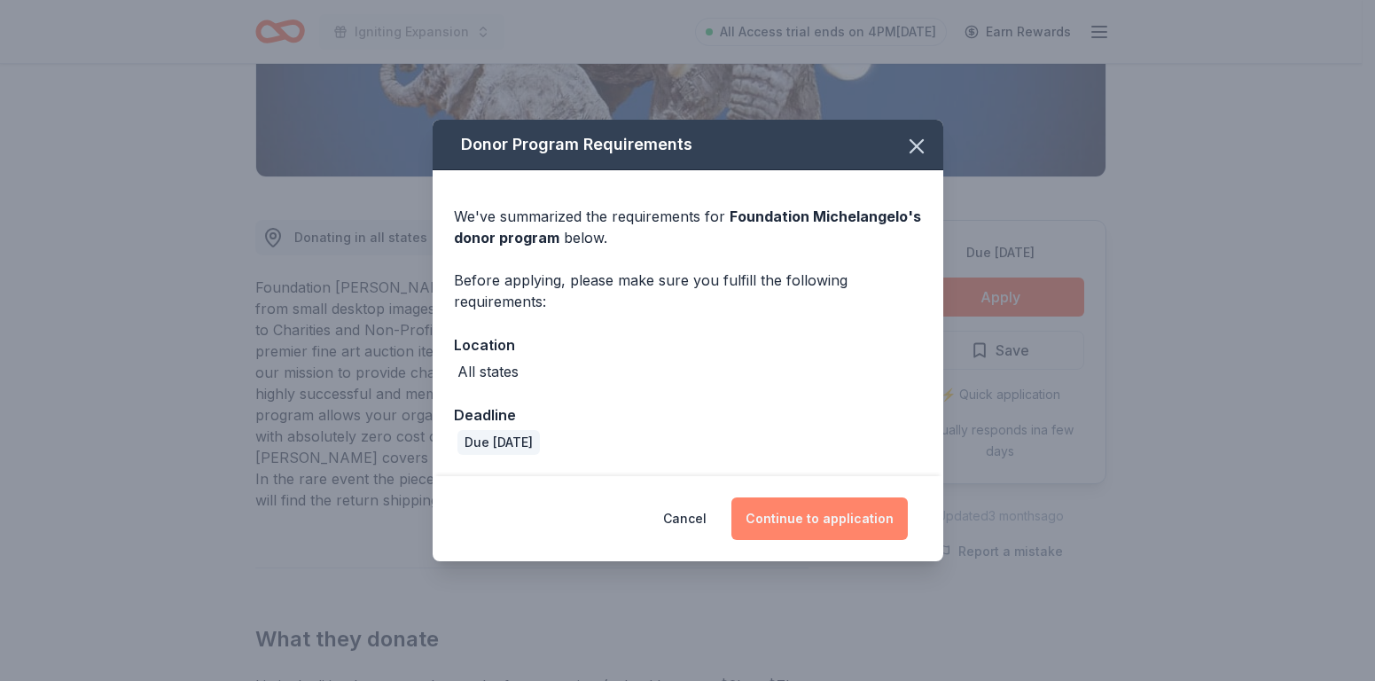
click at [798, 519] on button "Continue to application" at bounding box center [819, 518] width 176 height 43
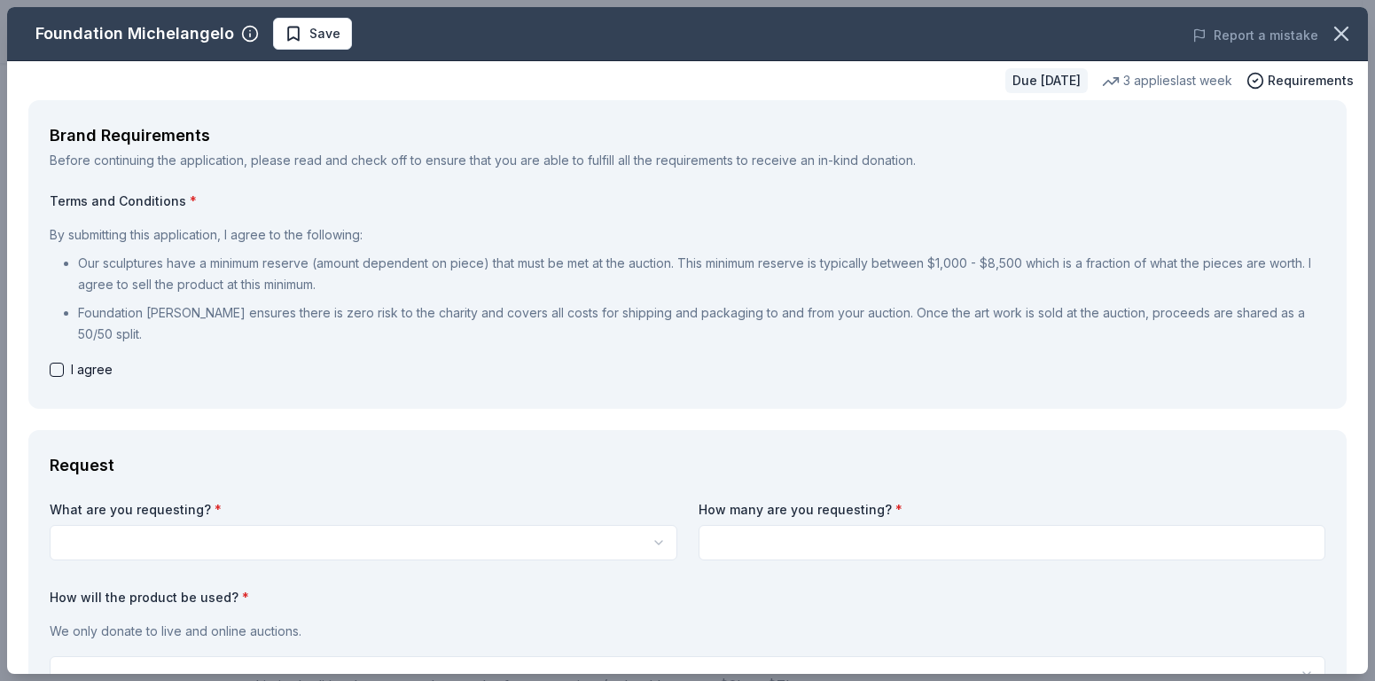
click at [58, 369] on button "button" at bounding box center [57, 370] width 14 height 14
checkbox input "true"
click at [167, 503] on label "What are you requesting? *" at bounding box center [364, 510] width 628 height 18
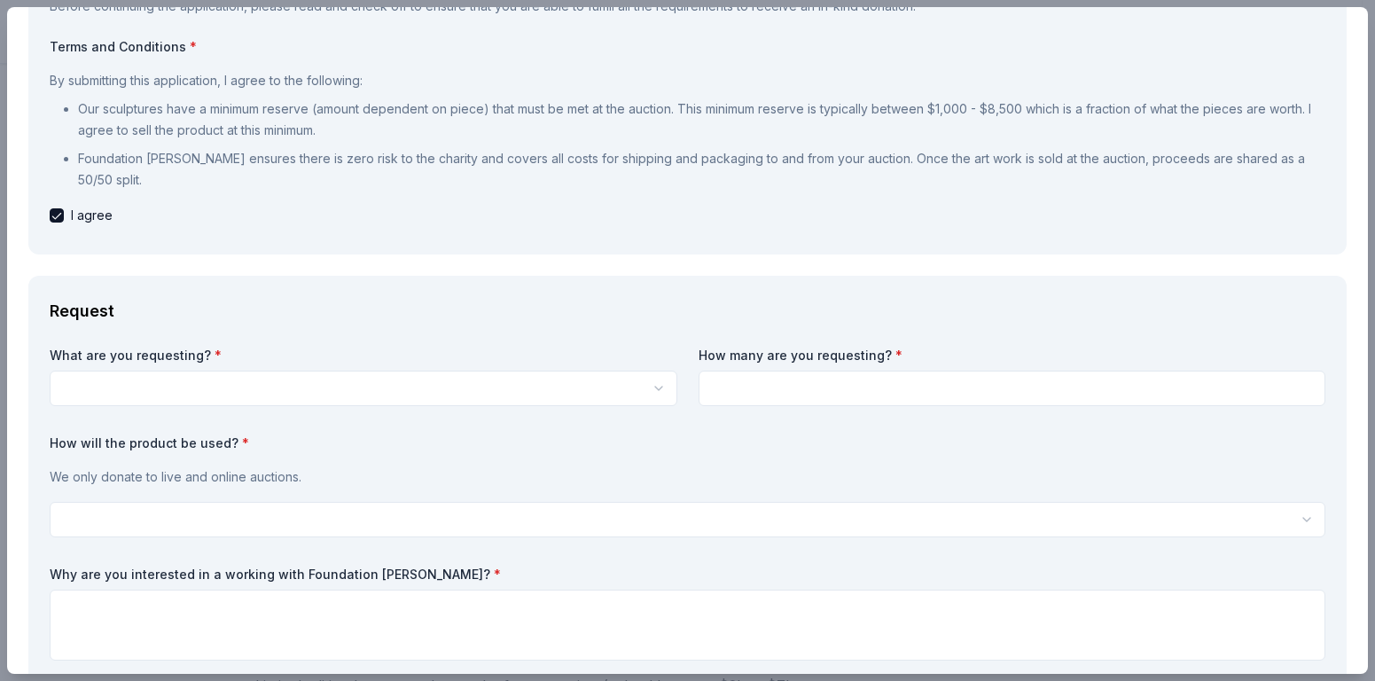
scroll to position [156, 0]
drag, startPoint x: 215, startPoint y: 349, endPoint x: 57, endPoint y: 356, distance: 158.0
click at [54, 353] on label "What are you requesting? *" at bounding box center [364, 354] width 628 height 18
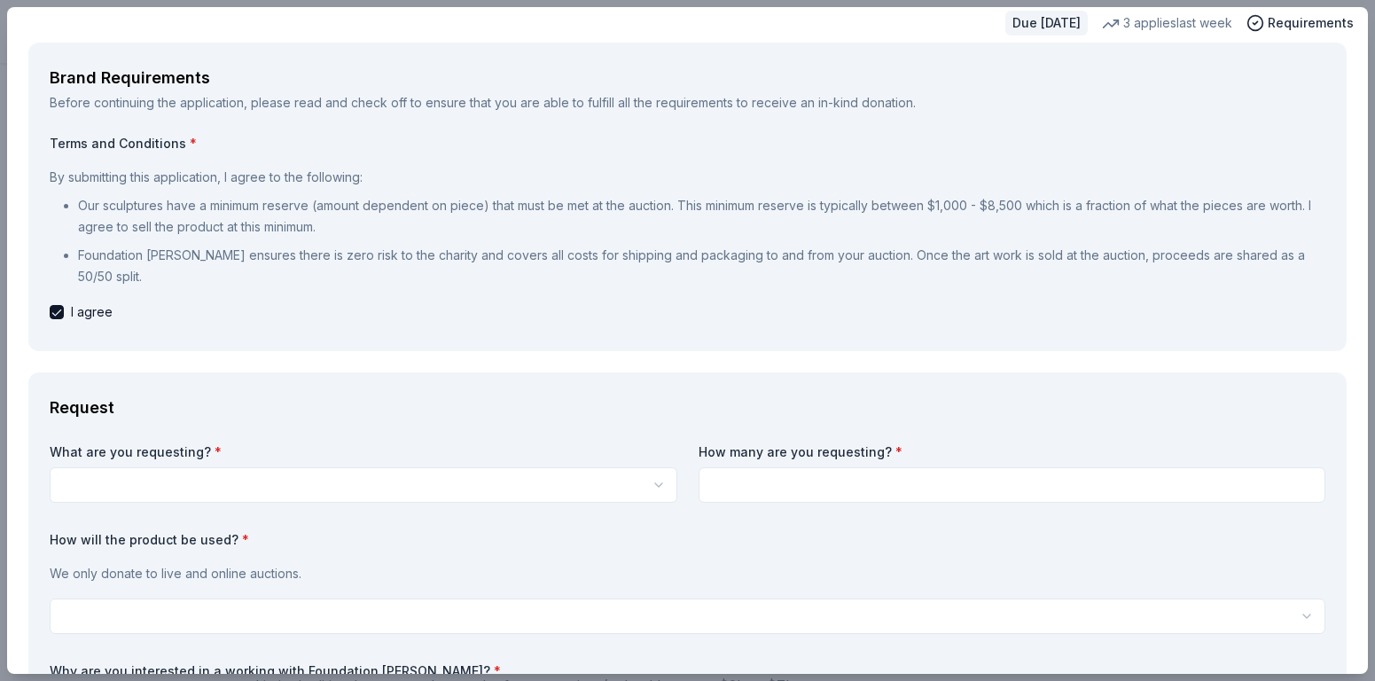
scroll to position [0, 0]
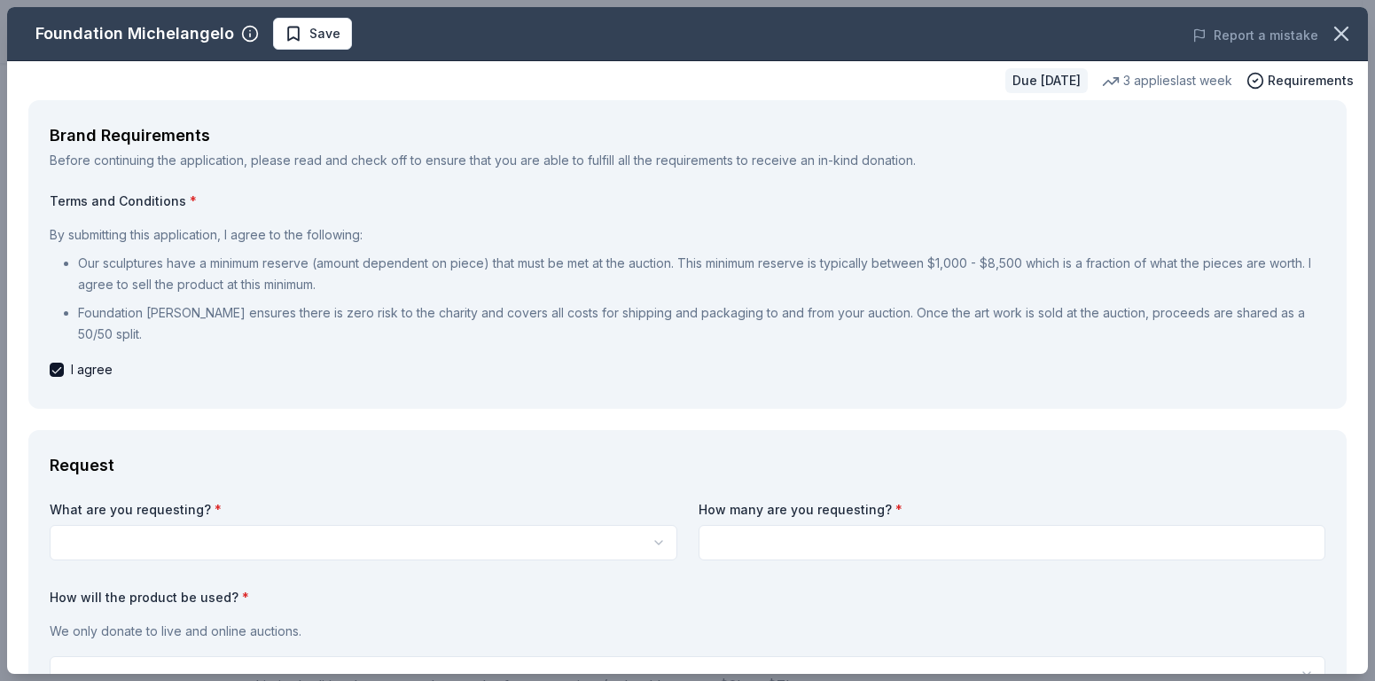
click at [169, 508] on label "What are you requesting? *" at bounding box center [364, 510] width 628 height 18
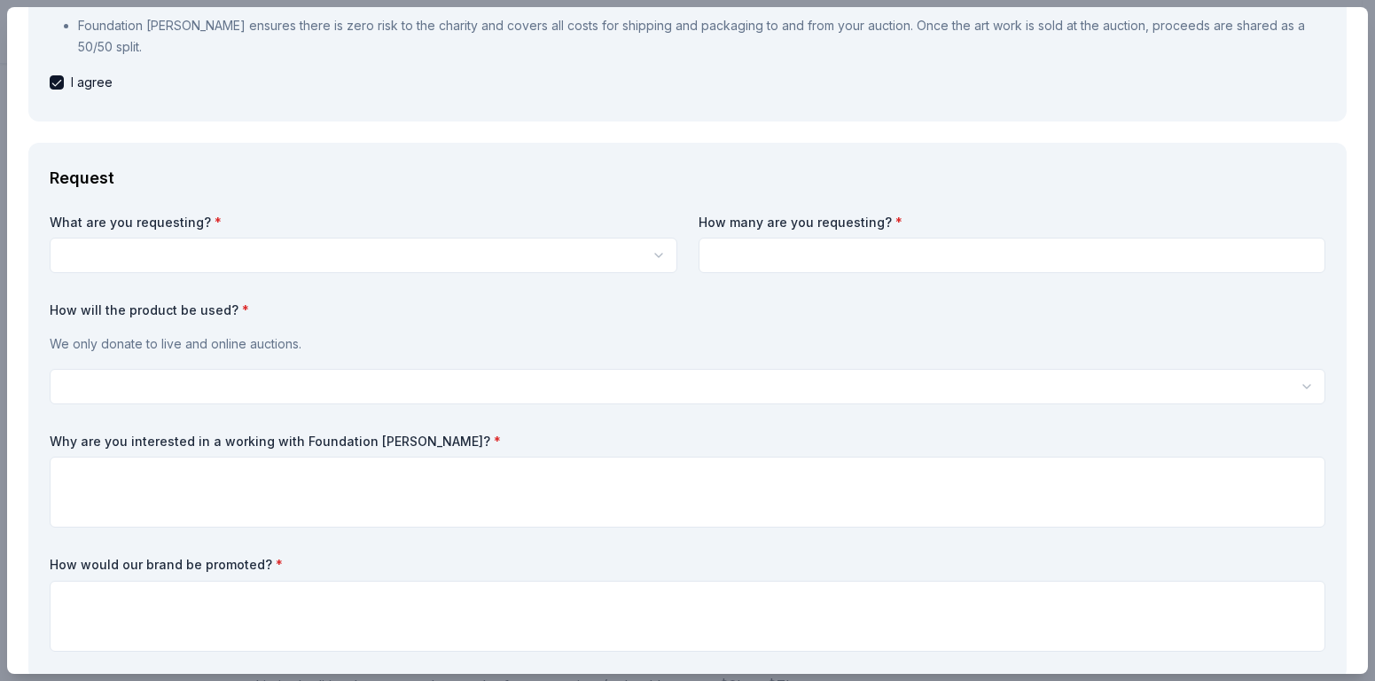
scroll to position [225, 0]
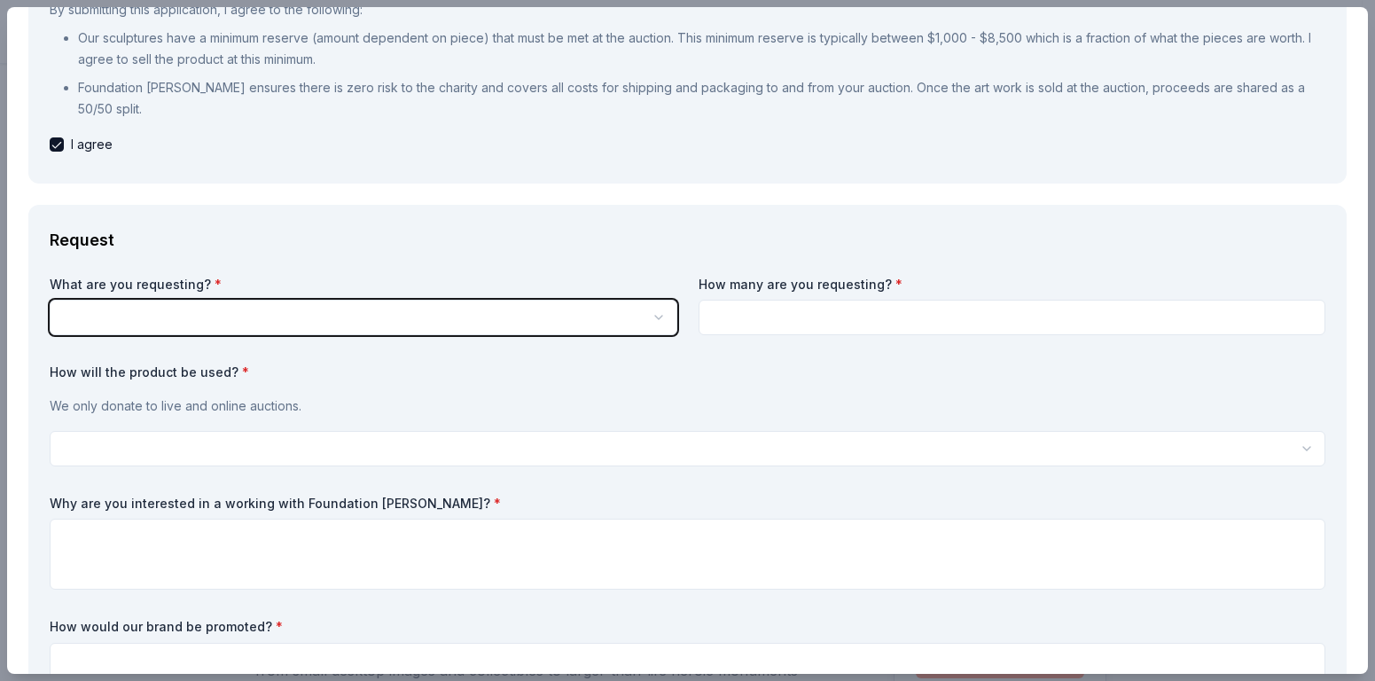
click at [102, 319] on html "Igniting Expansion All Access trial ends on 4PM, 10/3 Earn Rewards Due in 181 d…" at bounding box center [687, 340] width 1375 height 681
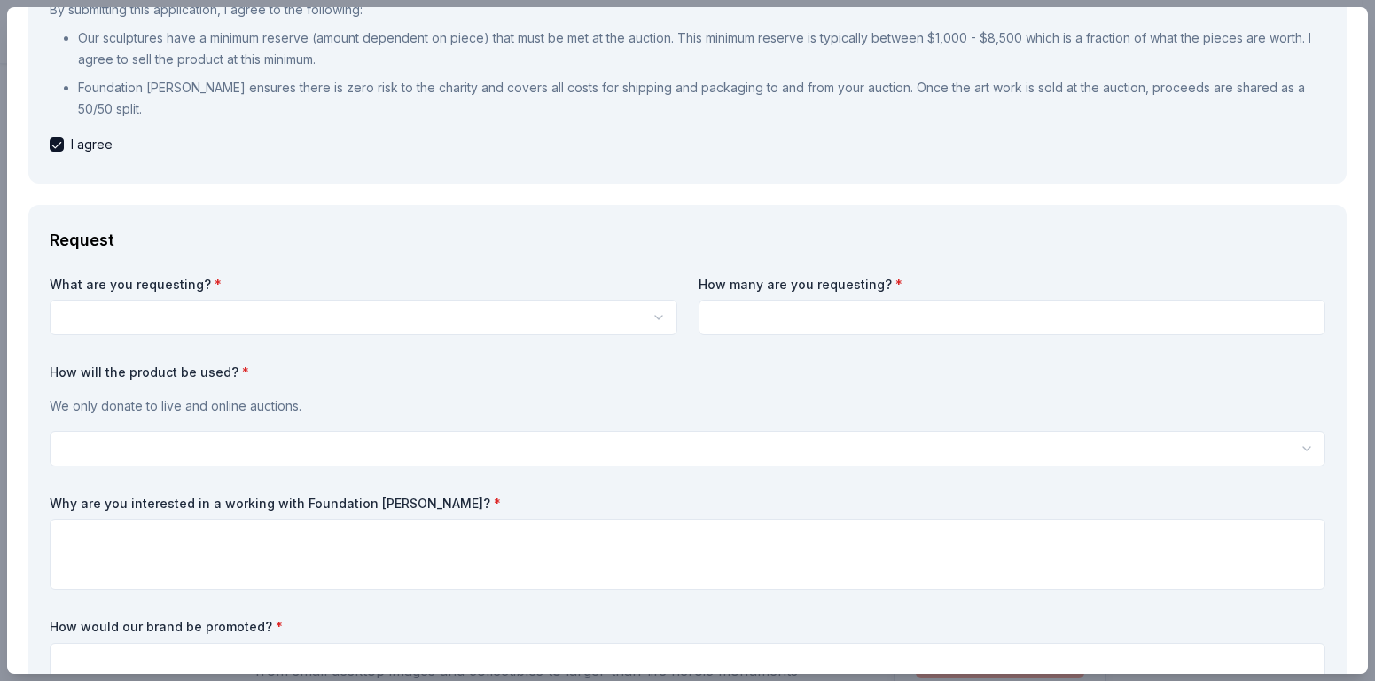
click at [129, 321] on html "Igniting Expansion All Access trial ends on 4PM, 10/3 Earn Rewards Due in 181 d…" at bounding box center [687, 340] width 1375 height 681
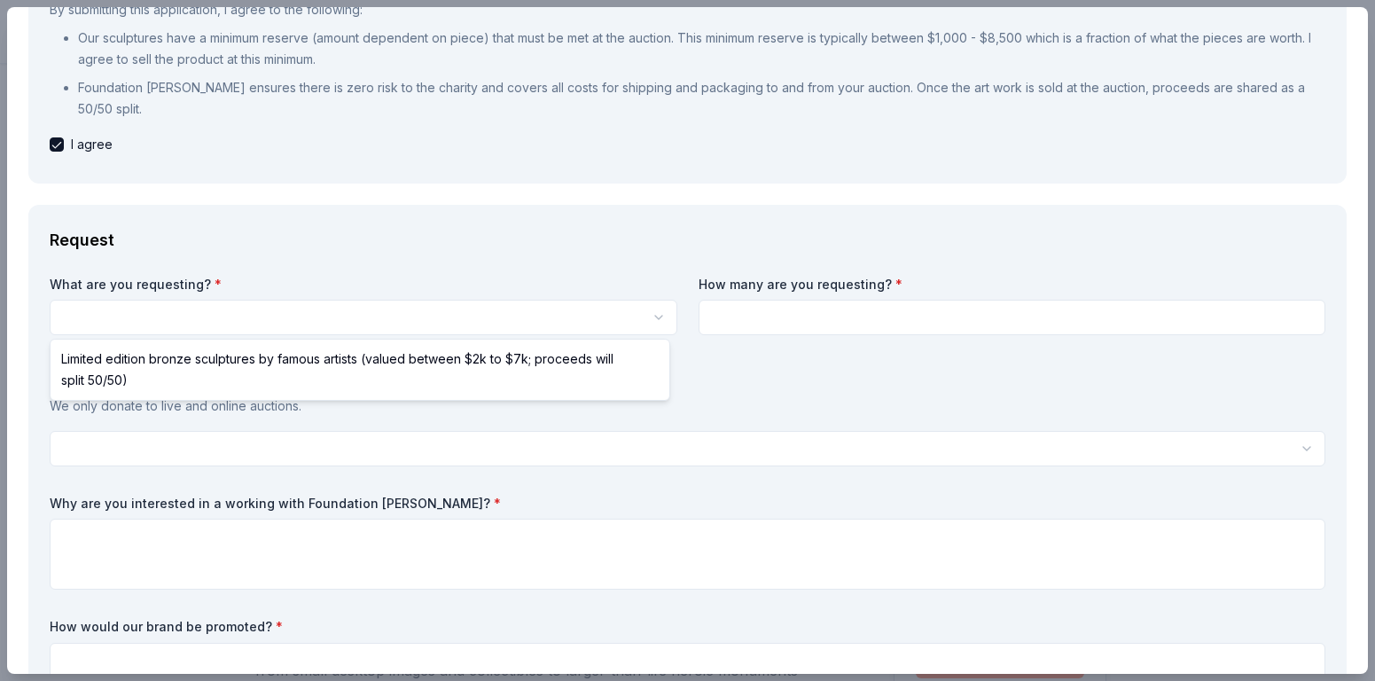
select select "Limited edition bronze sculptures by famous artists (valued between $2k to $7k;…"
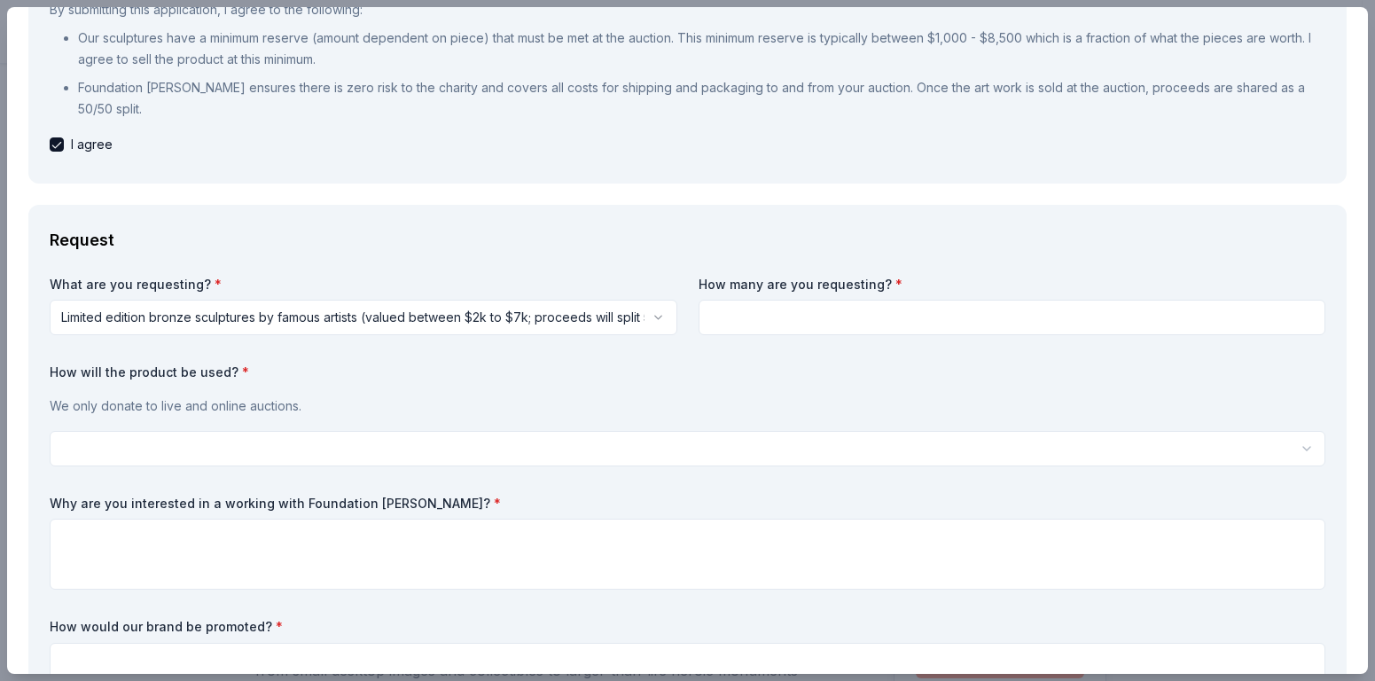
click at [801, 316] on input at bounding box center [1013, 317] width 628 height 35
paste input
click at [746, 321] on input at bounding box center [1013, 317] width 628 height 35
type input "1"
click at [501, 413] on p "We only donate to live and online auctions." at bounding box center [688, 405] width 1276 height 21
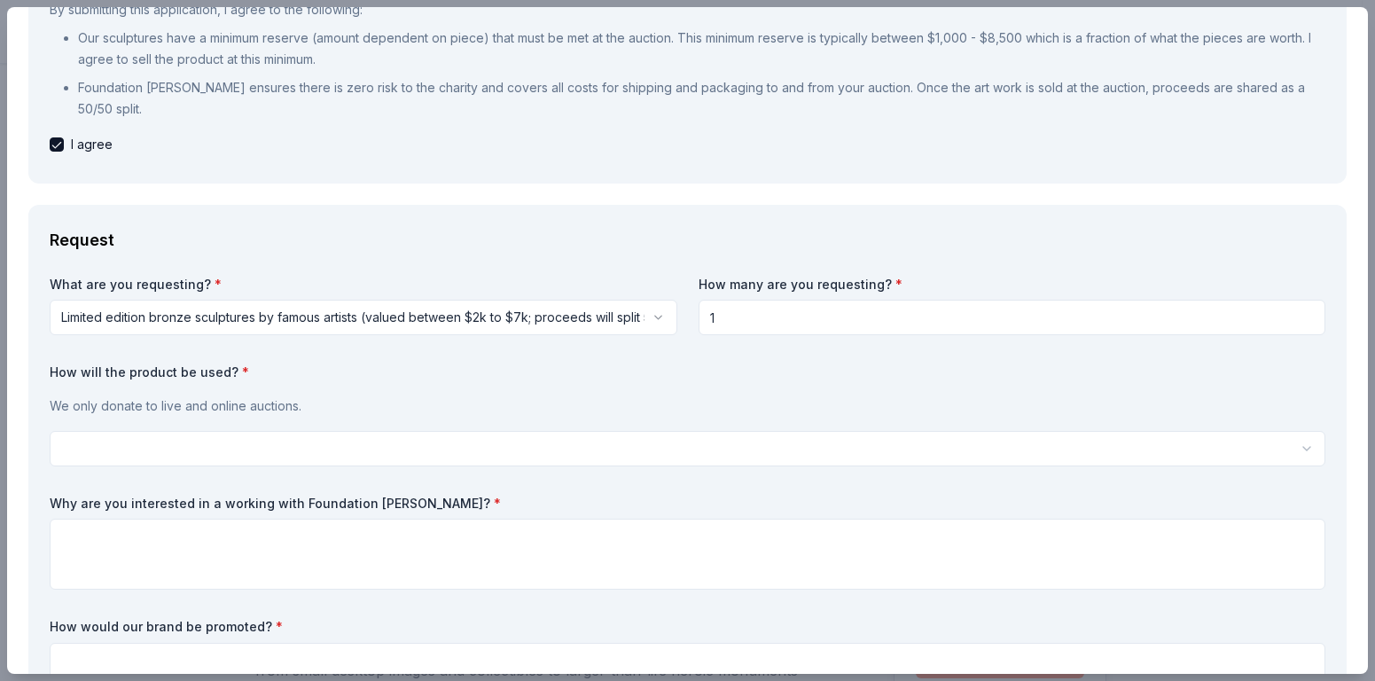
click at [144, 439] on html "Igniting Expansion All Access trial ends on 4PM, 10/3 Earn Rewards Due in 181 d…" at bounding box center [687, 340] width 1375 height 681
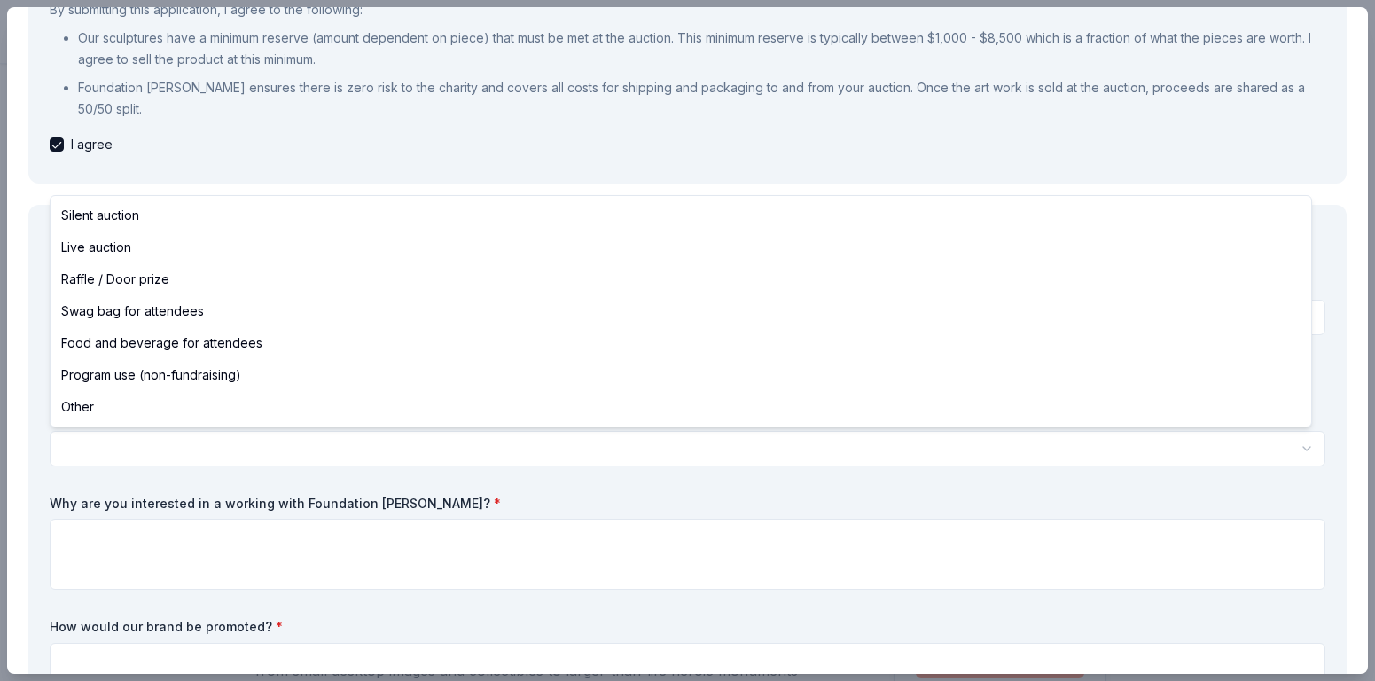
select select "liveAuction"
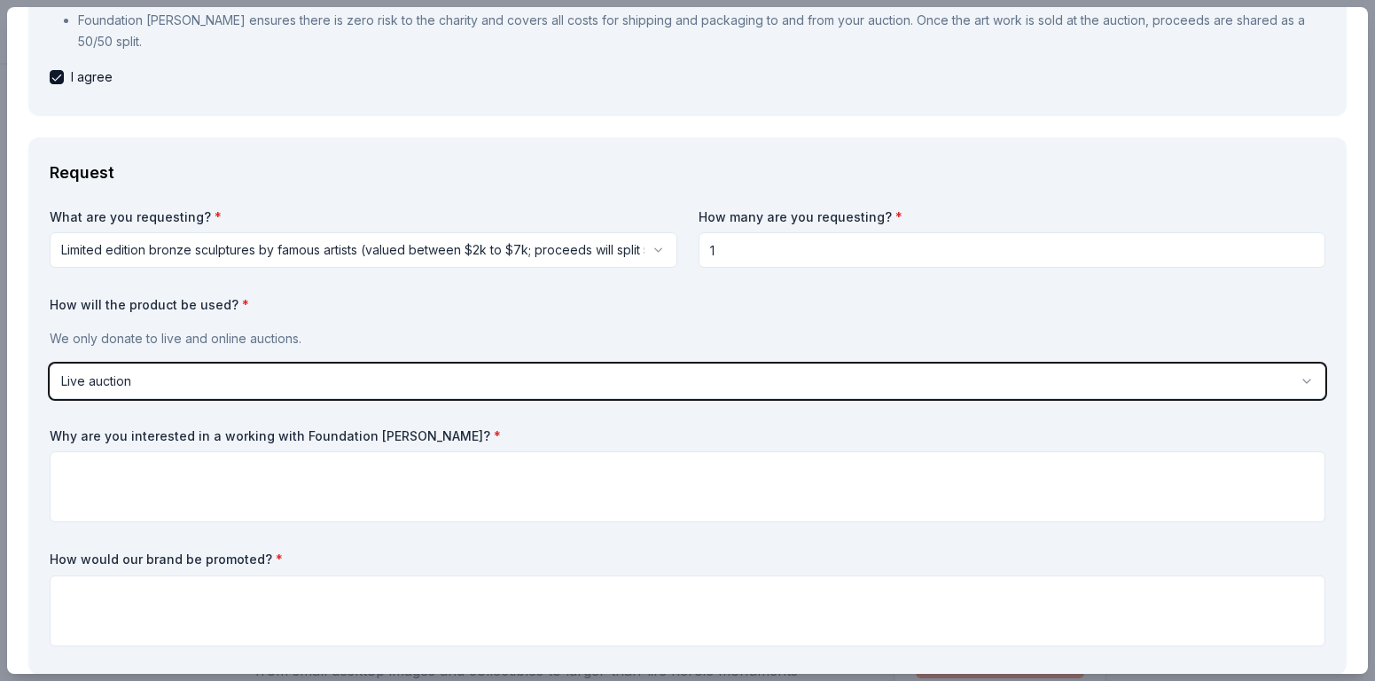
scroll to position [298, 0]
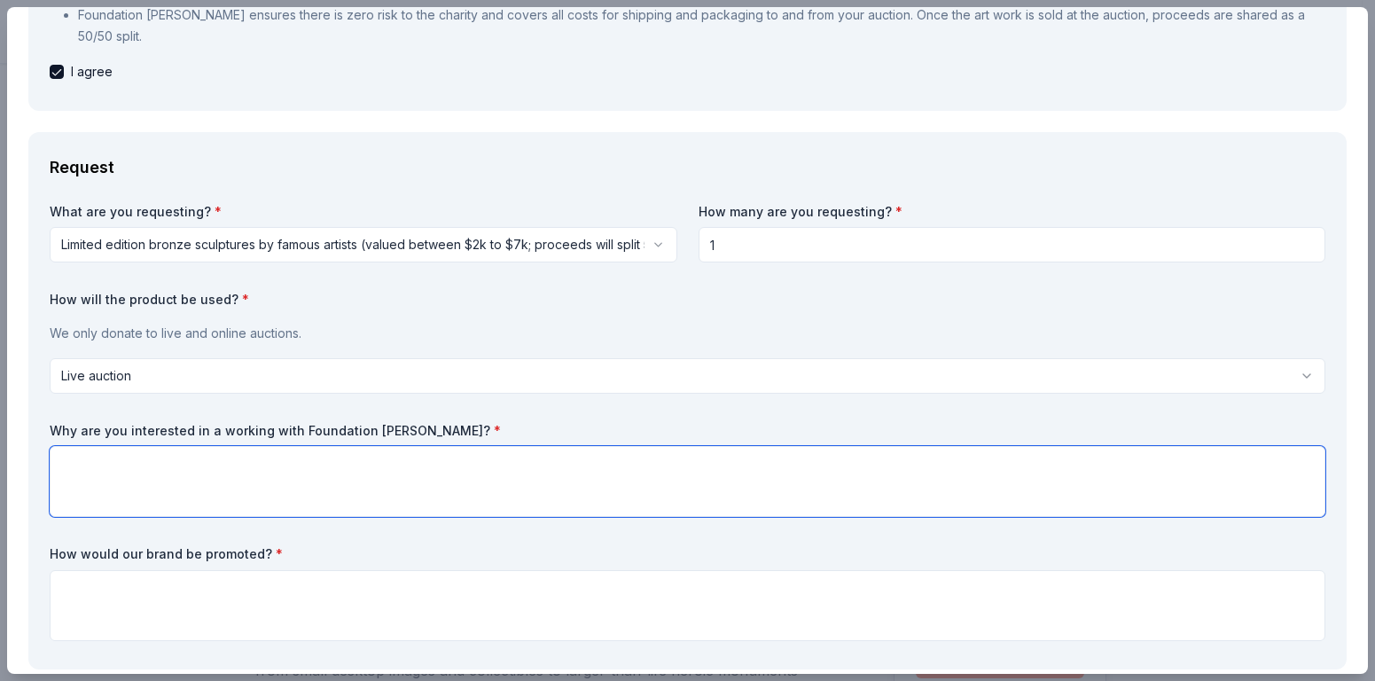
click at [140, 475] on textarea at bounding box center [688, 481] width 1276 height 71
paste textarea "We admire Foundation Michelangelo’s mission to provide charitable organizations…"
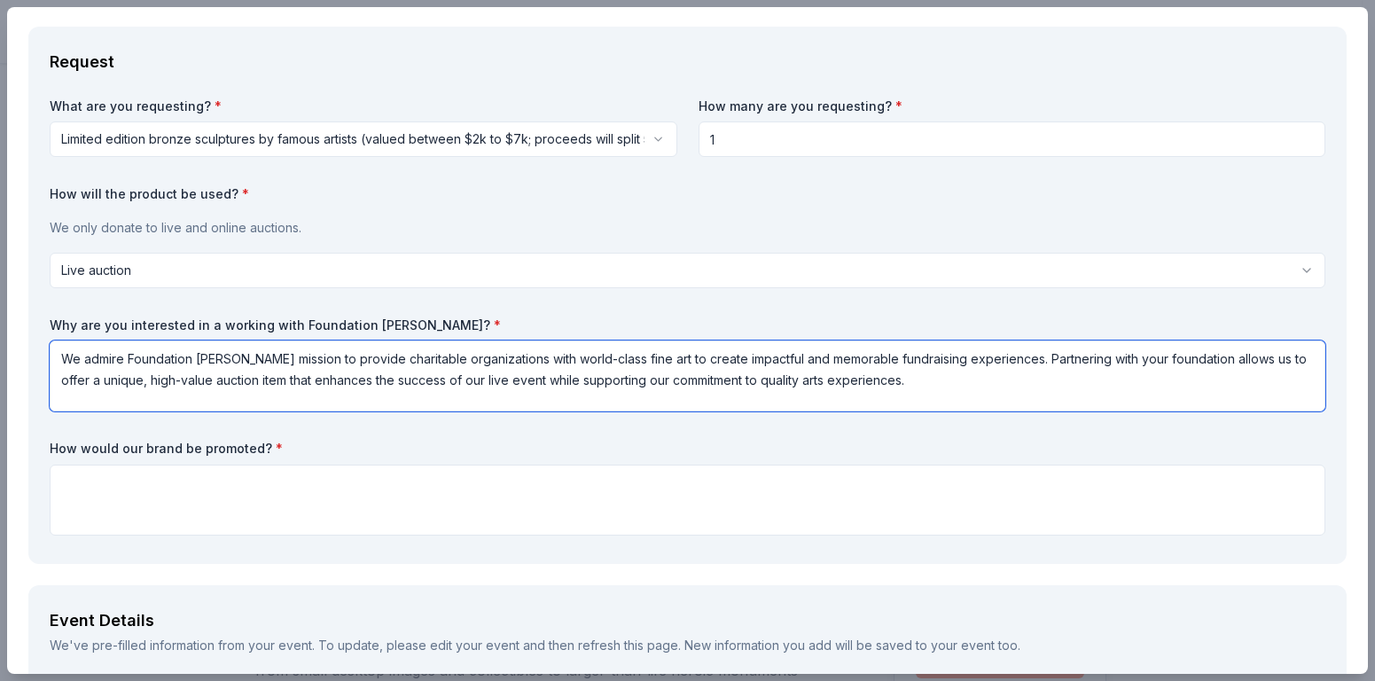
scroll to position [410, 0]
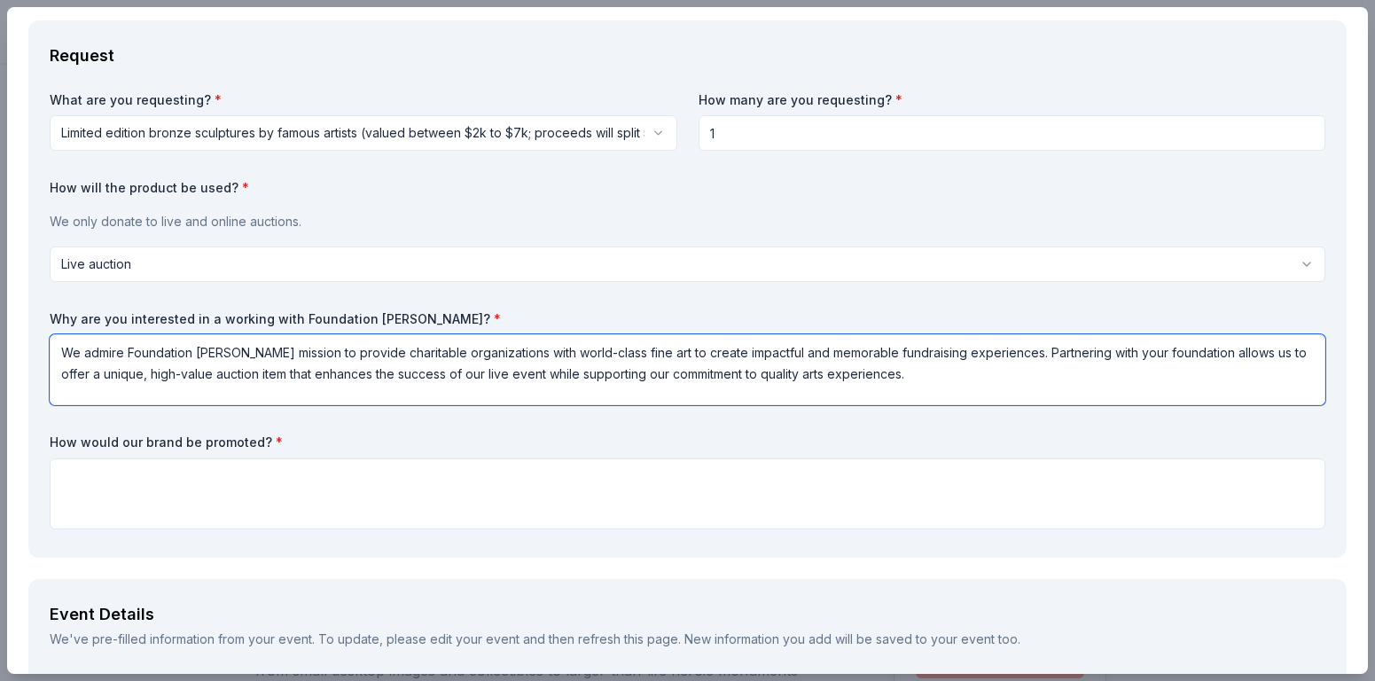
type textarea "We admire Foundation Michelangelo’s mission to provide charitable organizations…"
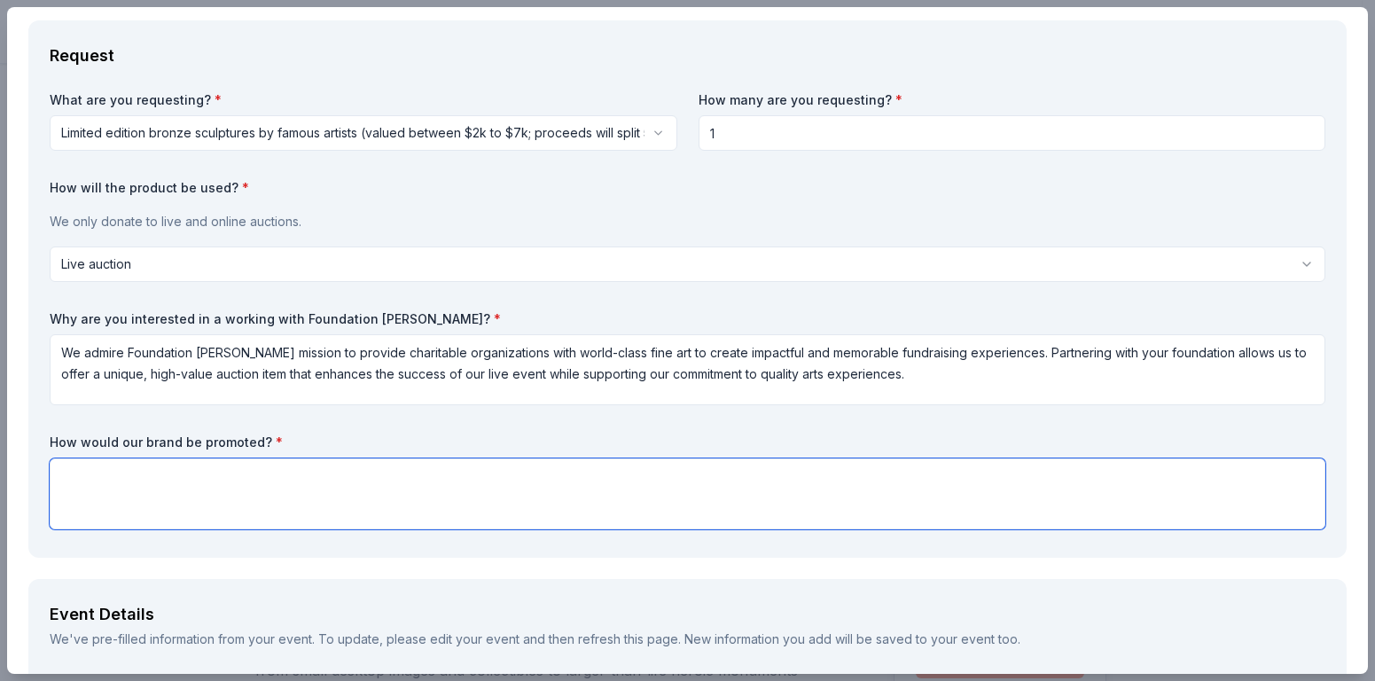
click at [112, 473] on textarea at bounding box center [688, 493] width 1276 height 71
paste textarea "Foundation Michelangelo will be recognized in all live-event materials, includi…"
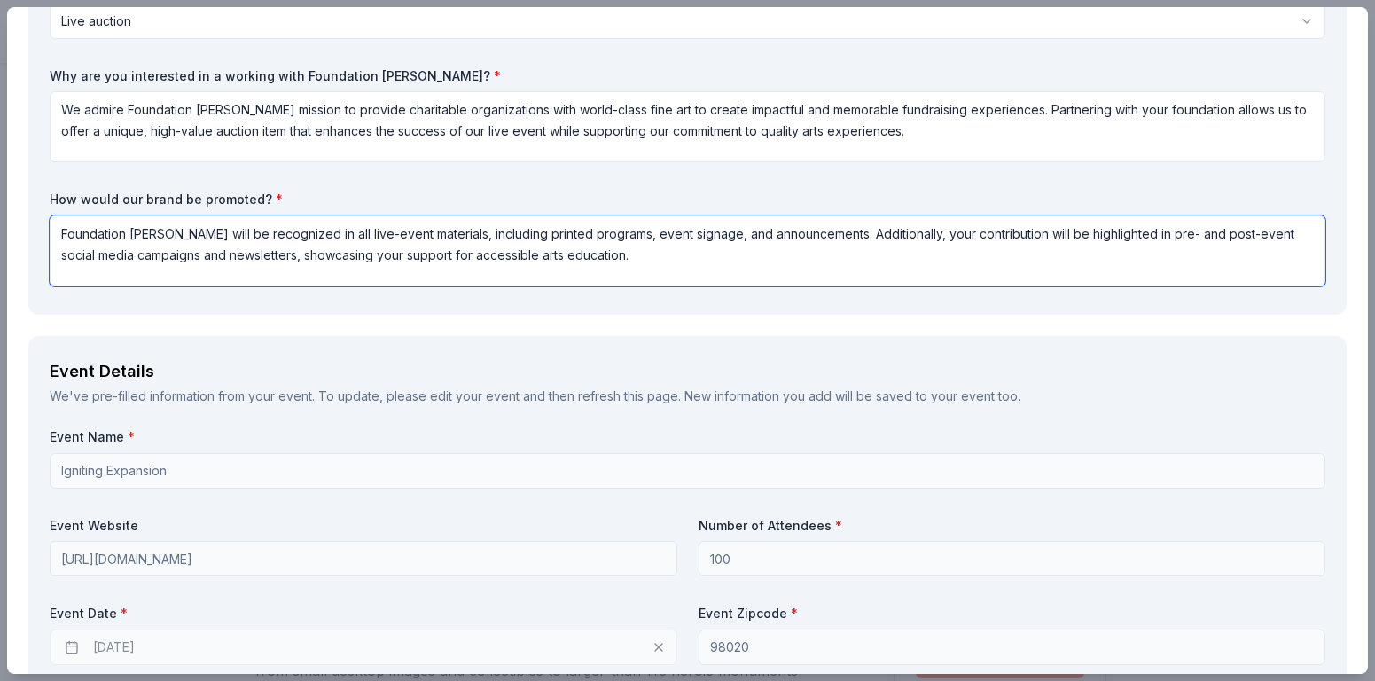
scroll to position [665, 0]
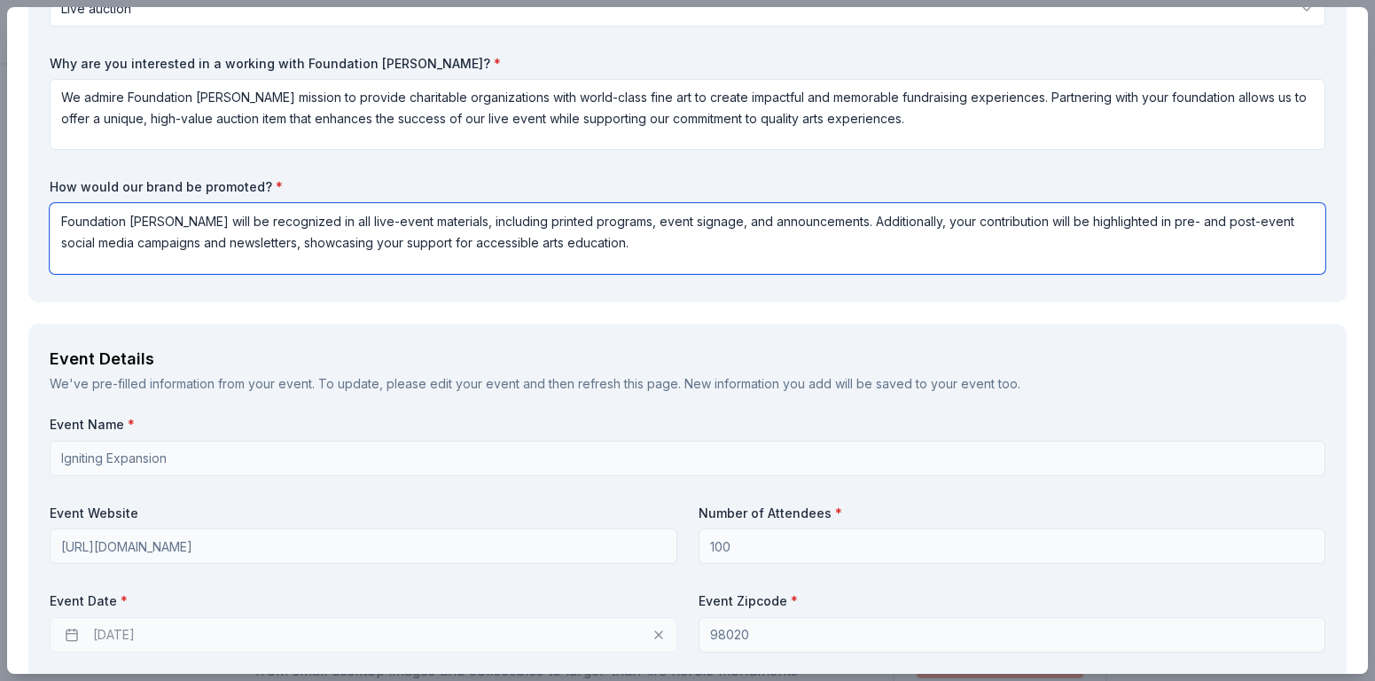
type textarea "Foundation Michelangelo will be recognized in all live-event materials, includi…"
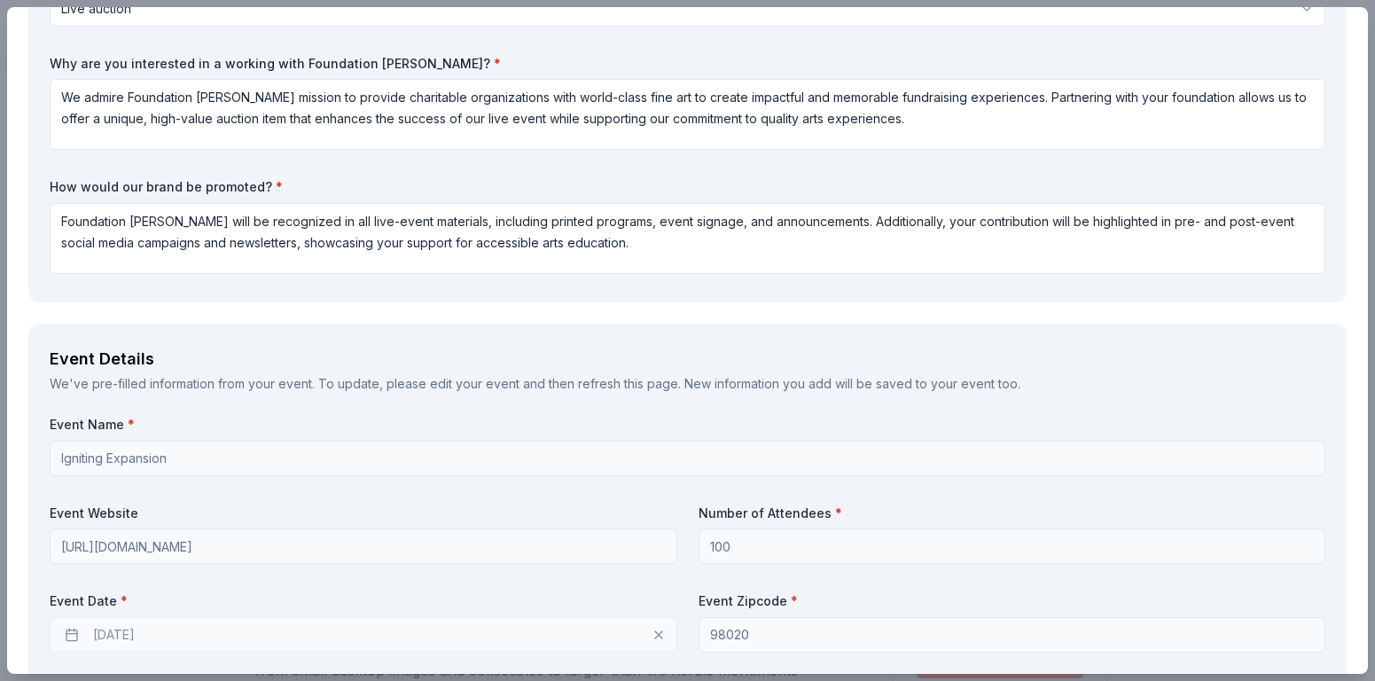
click at [219, 378] on div "We've pre-filled information from your event. To update, please edit your event…" at bounding box center [688, 383] width 1276 height 21
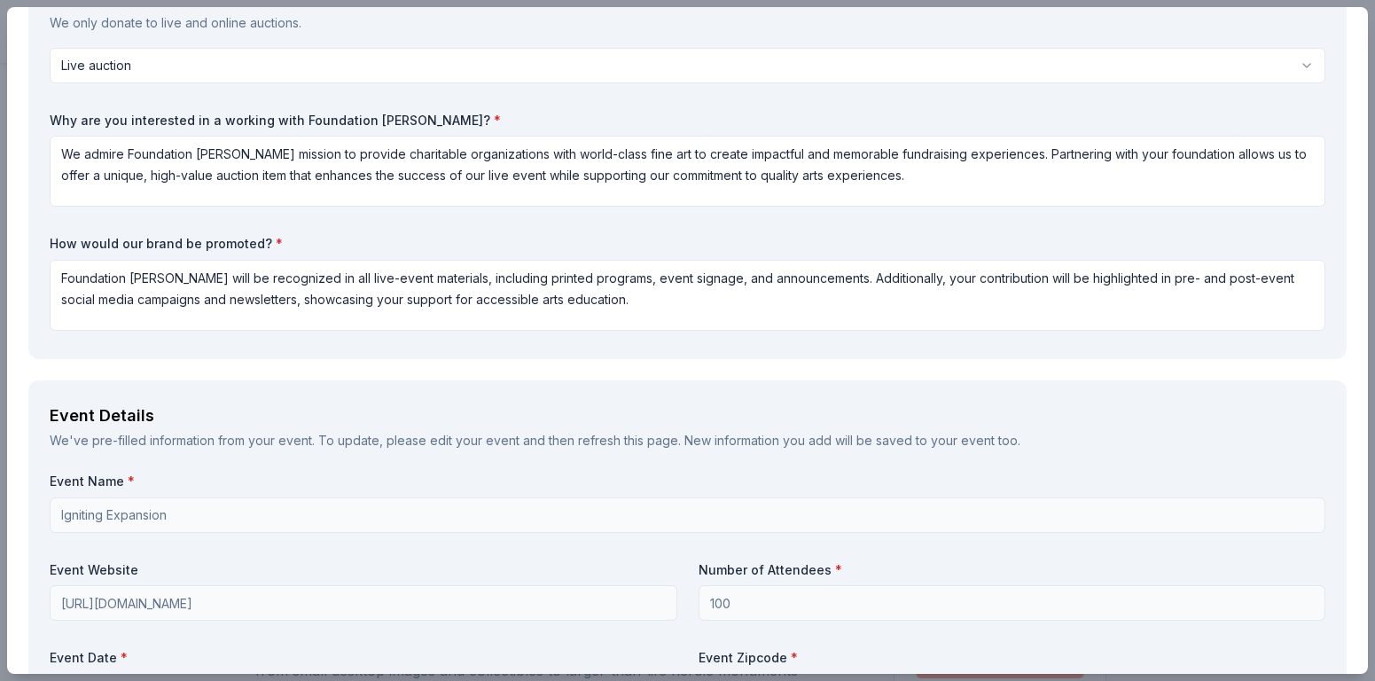
scroll to position [606, 0]
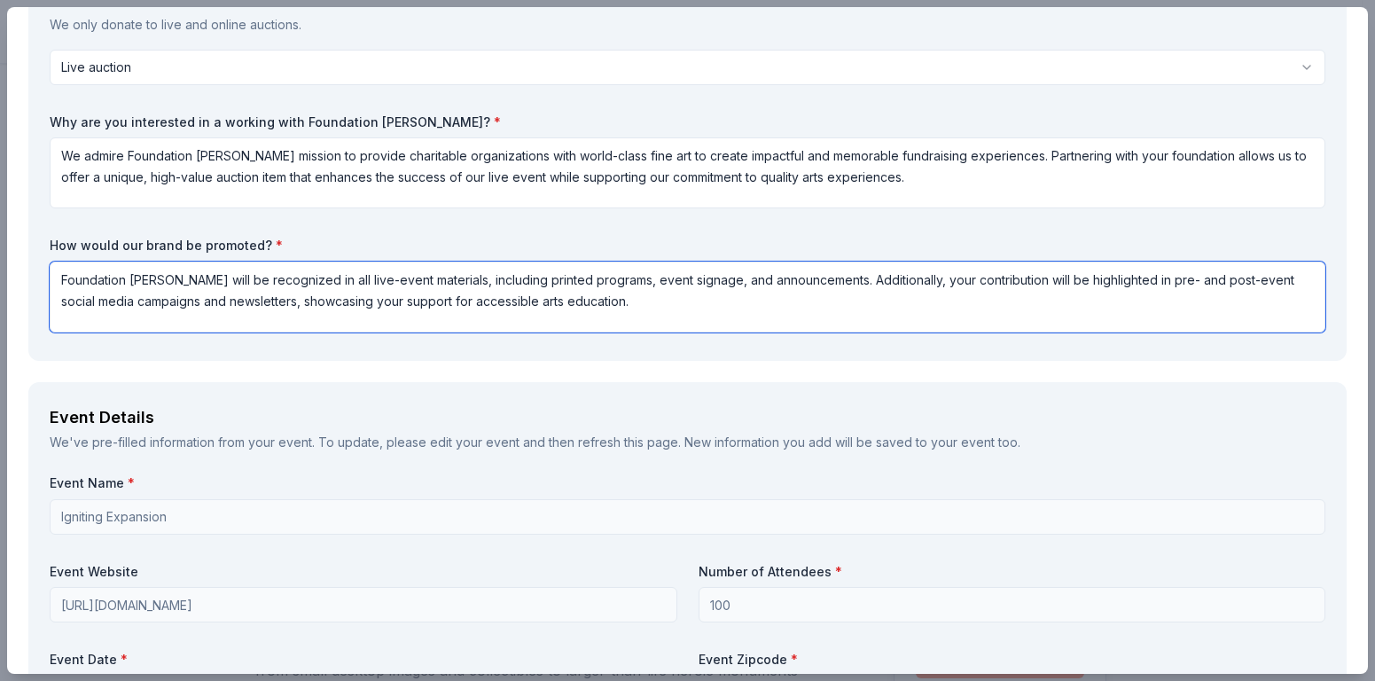
click at [676, 306] on textarea "Foundation [PERSON_NAME] will be recognized in all live-event materials, includ…" at bounding box center [688, 297] width 1276 height 71
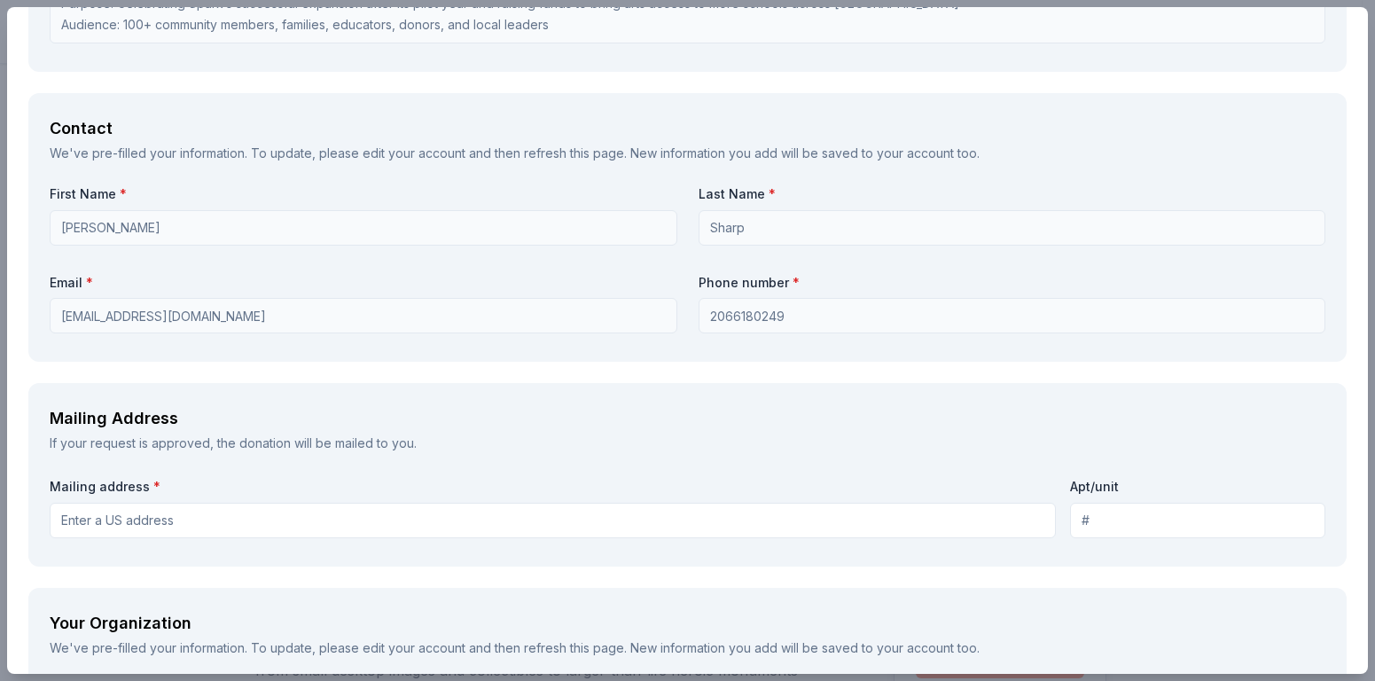
scroll to position [1786, 0]
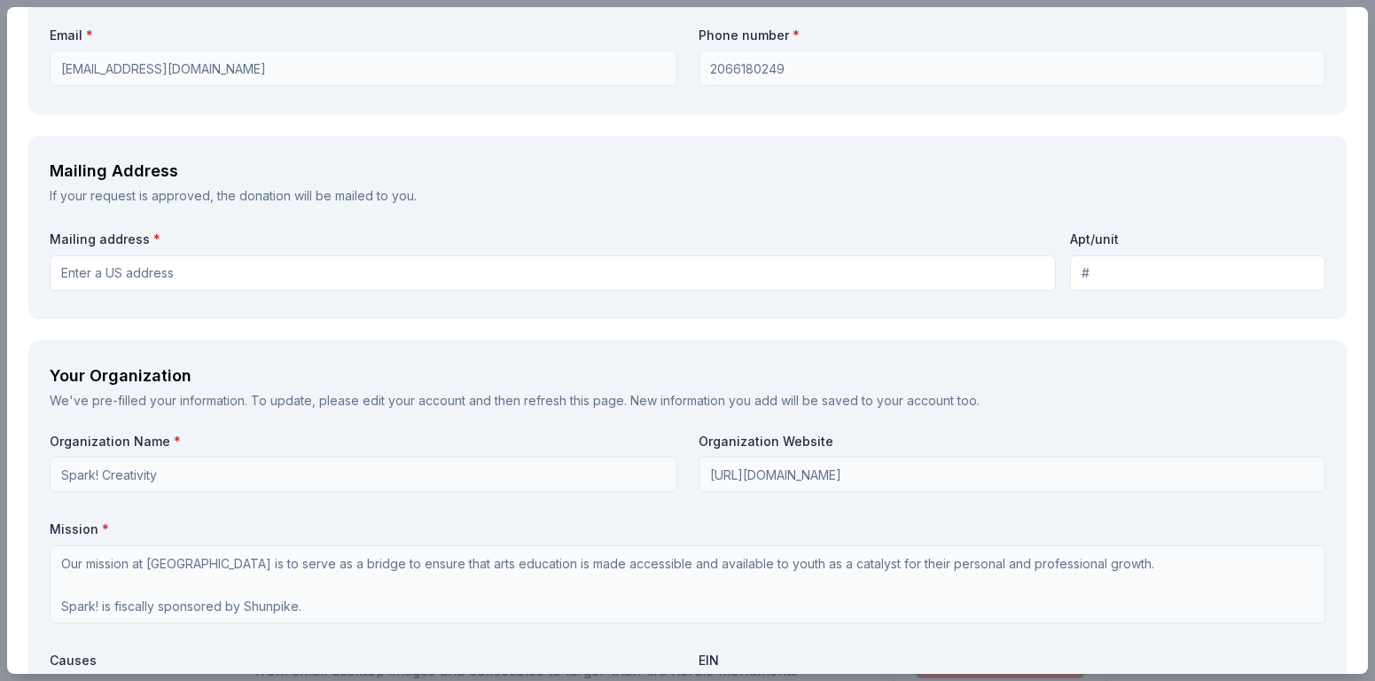
click at [166, 278] on input "Mailing address *" at bounding box center [553, 272] width 1006 height 35
type input "[STREET_ADDRESS][PERSON_NAME]"
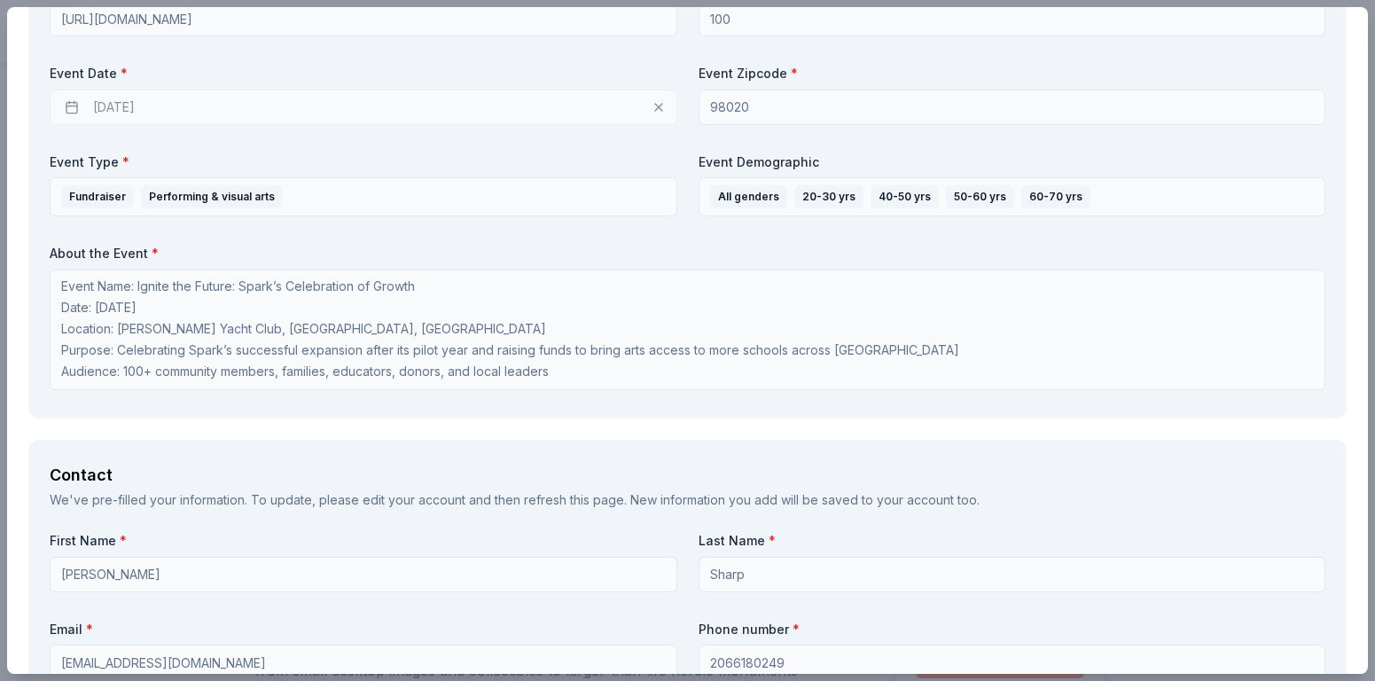
scroll to position [0, 0]
click at [135, 108] on div "[DATE]" at bounding box center [364, 107] width 628 height 35
click at [115, 106] on div "[DATE]" at bounding box center [364, 107] width 628 height 35
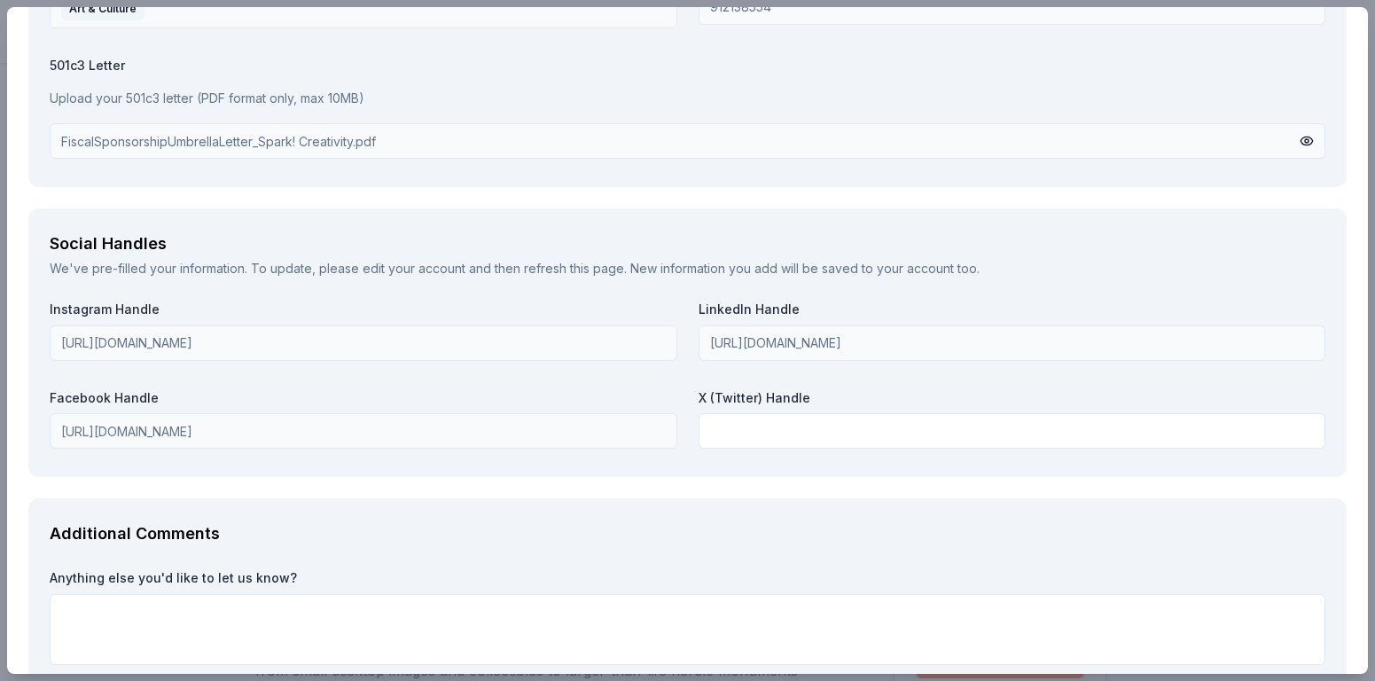
scroll to position [2585, 0]
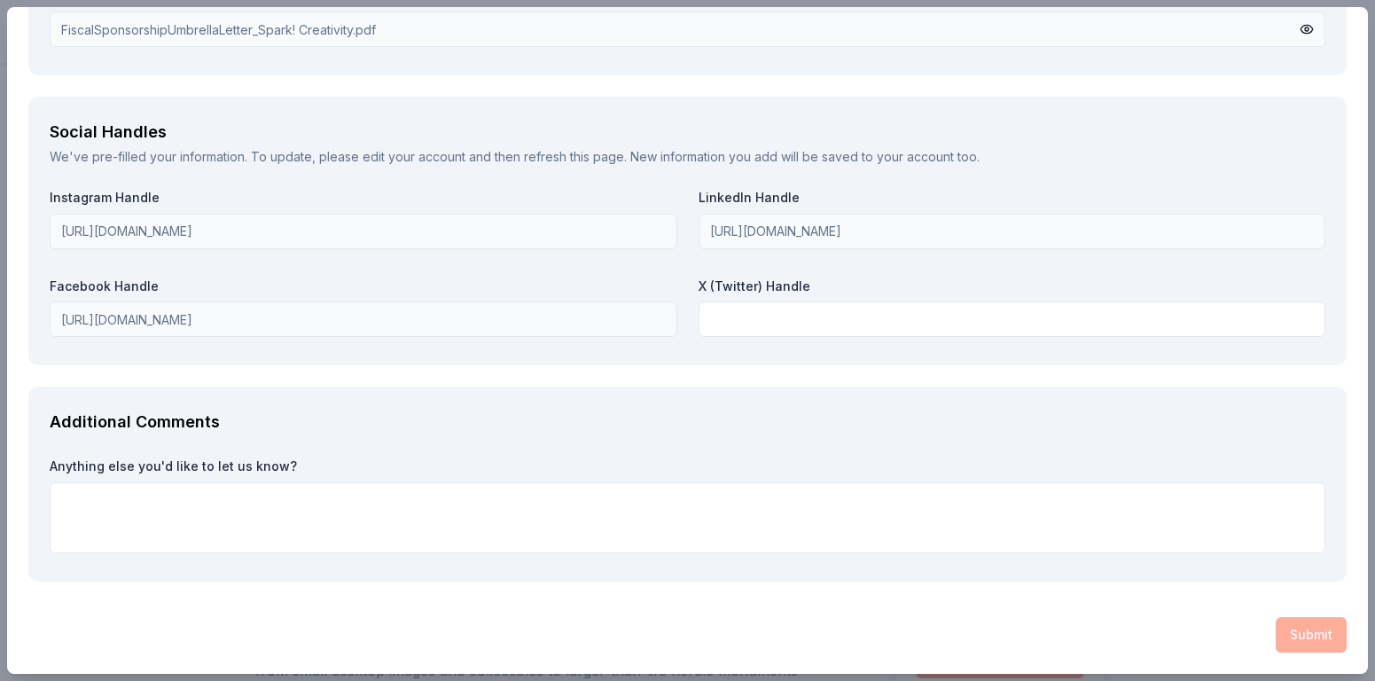
click at [1294, 645] on div "Submit" at bounding box center [687, 634] width 1318 height 35
click at [1284, 632] on div "Submit" at bounding box center [687, 634] width 1318 height 35
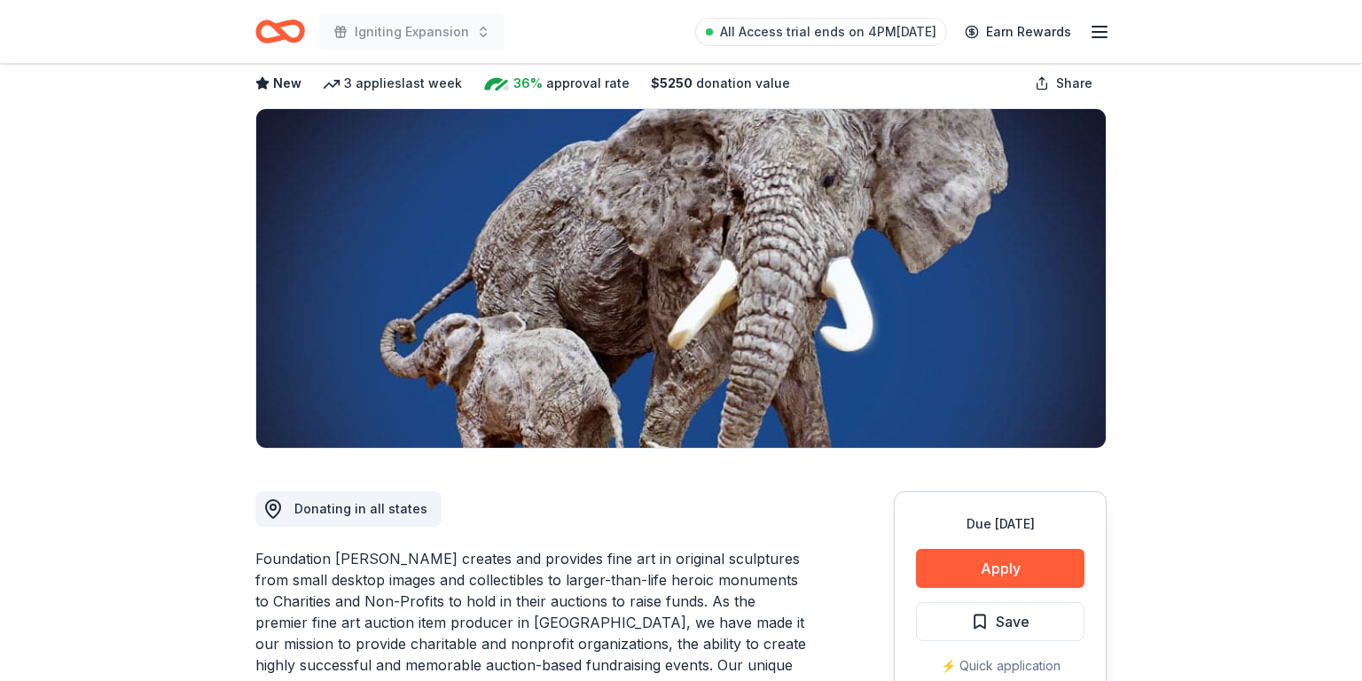
scroll to position [332, 0]
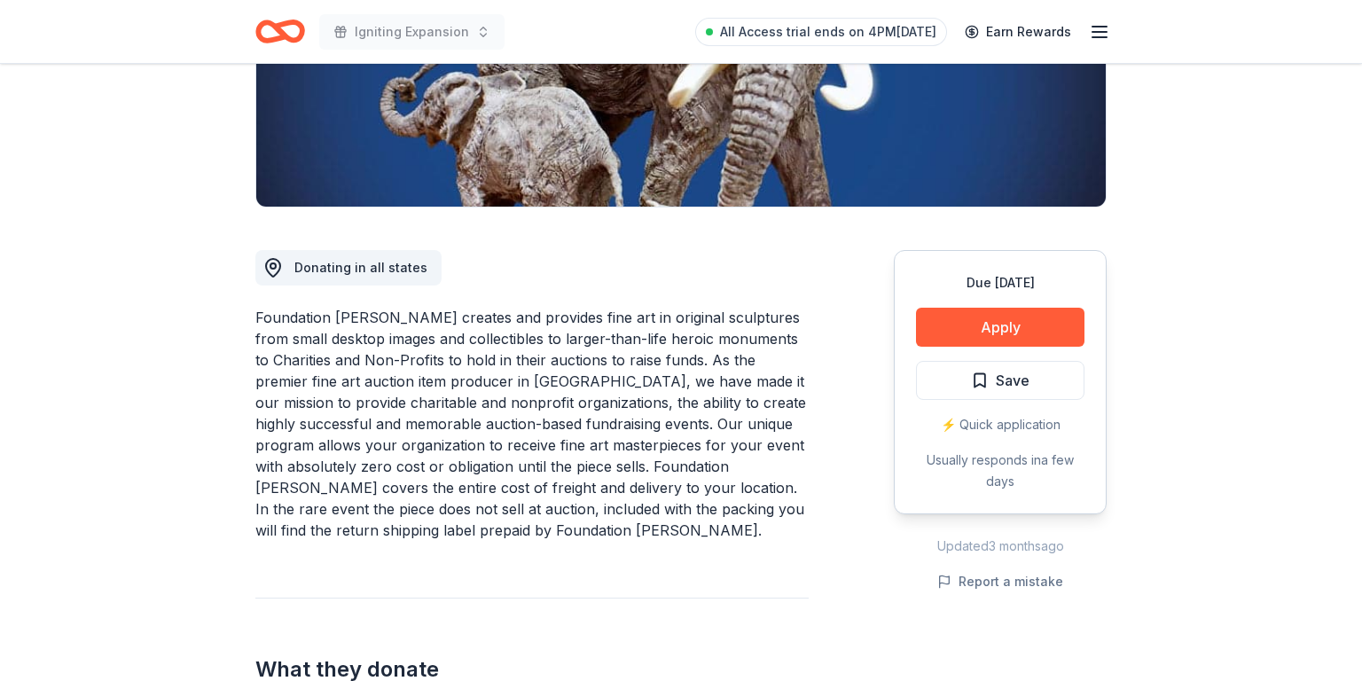
drag, startPoint x: 505, startPoint y: 533, endPoint x: 269, endPoint y: 320, distance: 318.3
click at [267, 318] on div "Foundation [PERSON_NAME] creates and provides fine art in original sculptures f…" at bounding box center [531, 424] width 553 height 234
click at [305, 334] on div "Foundation [PERSON_NAME] creates and provides fine art in original sculptures f…" at bounding box center [531, 424] width 553 height 234
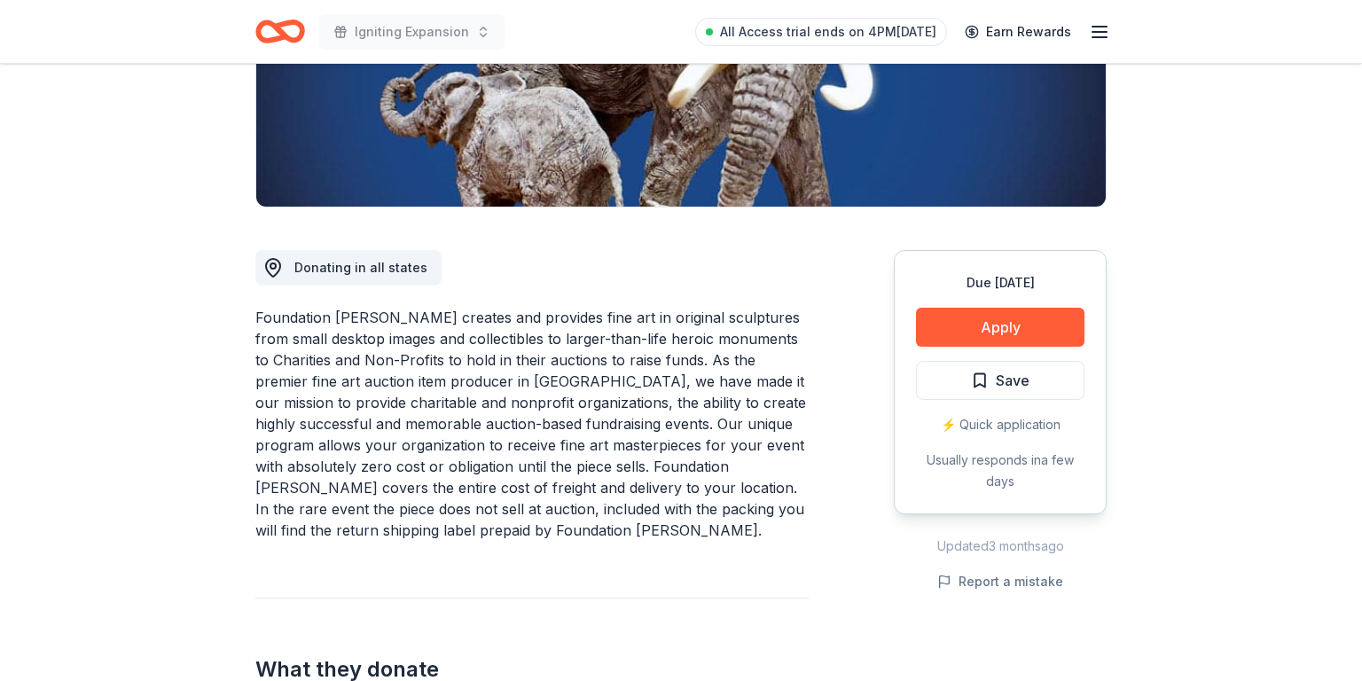
click at [305, 334] on div "Foundation [PERSON_NAME] creates and provides fine art in original sculptures f…" at bounding box center [531, 424] width 553 height 234
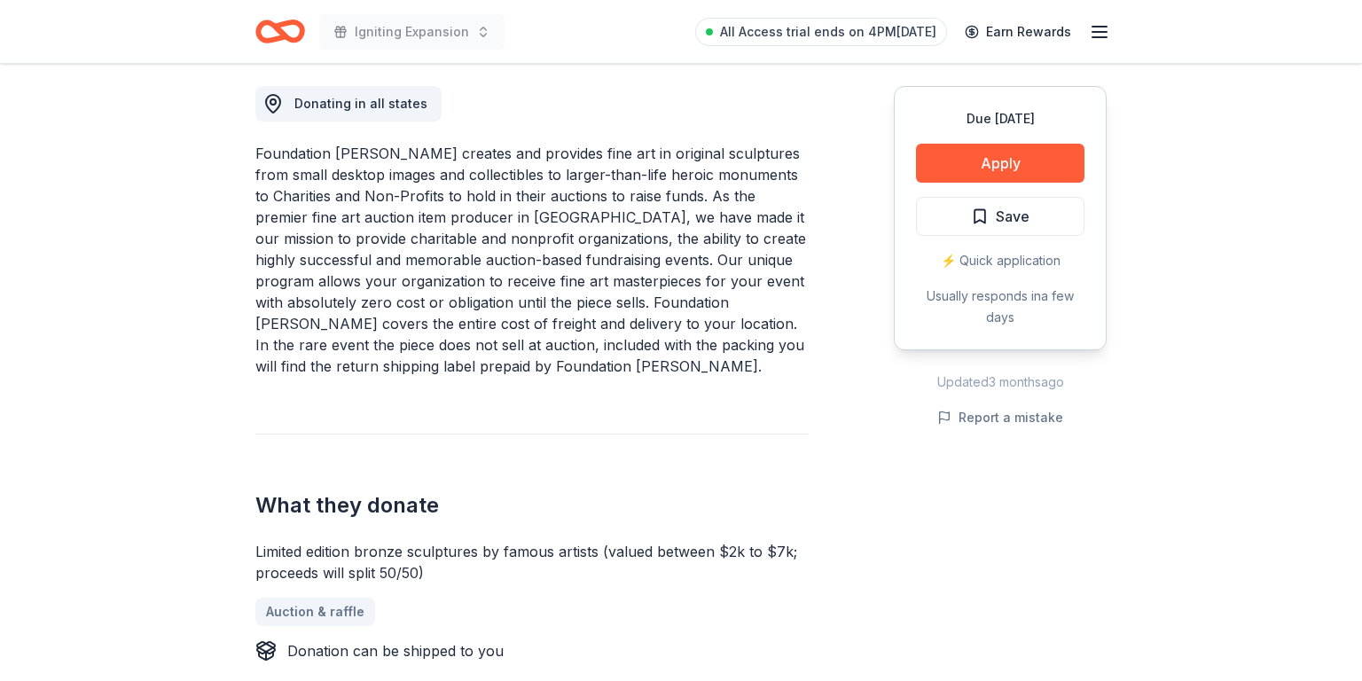
scroll to position [0, 0]
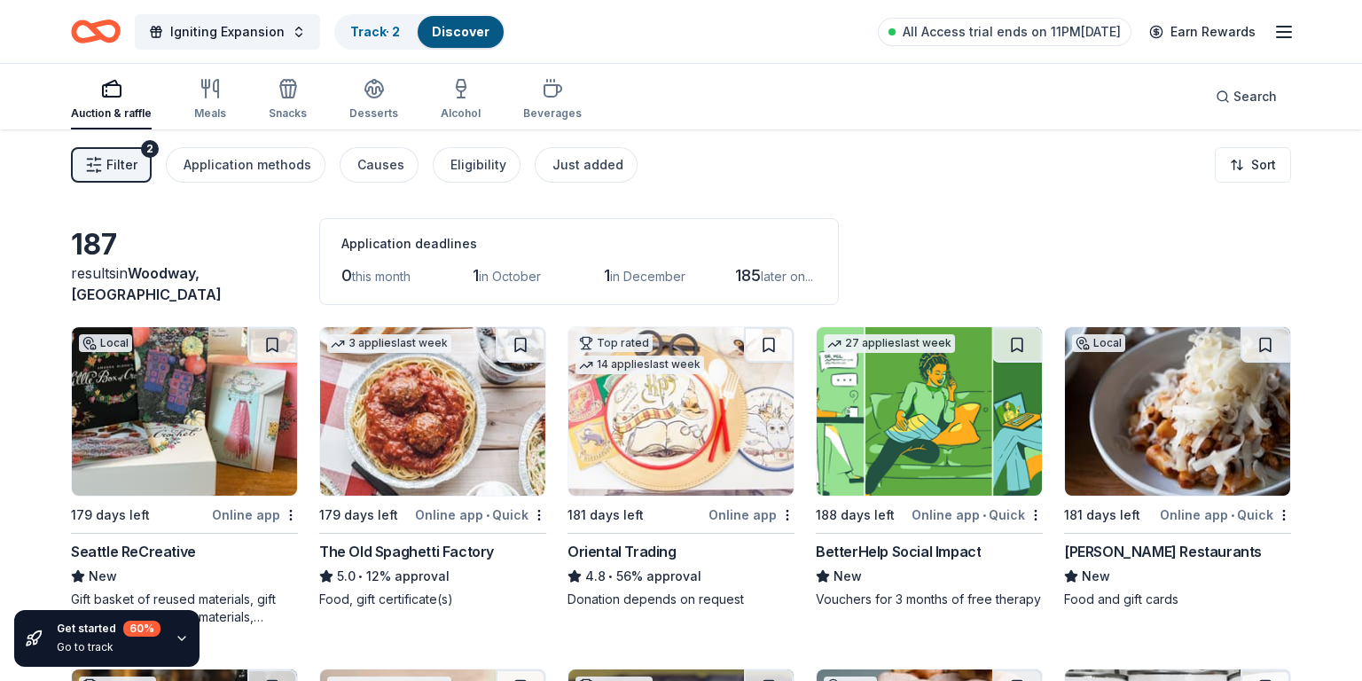
click at [1279, 34] on icon "button" at bounding box center [1283, 31] width 21 height 21
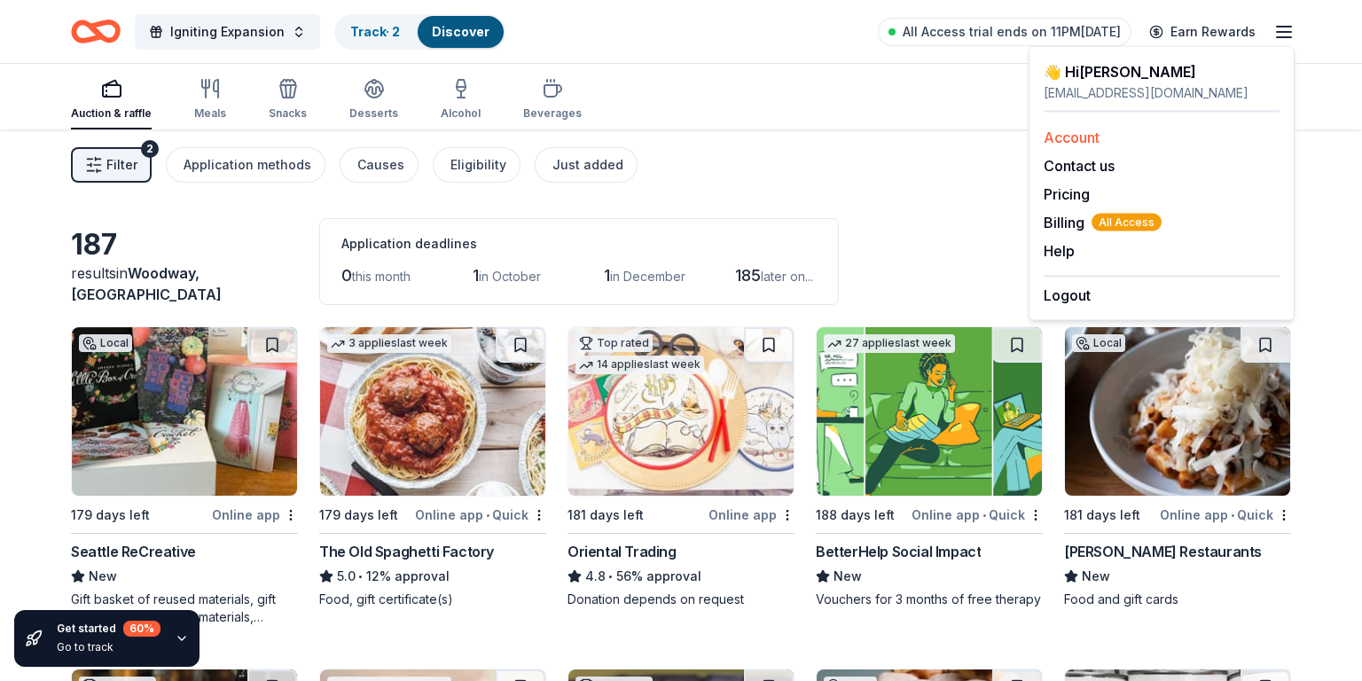
click at [1083, 135] on link "Account" at bounding box center [1072, 138] width 56 height 18
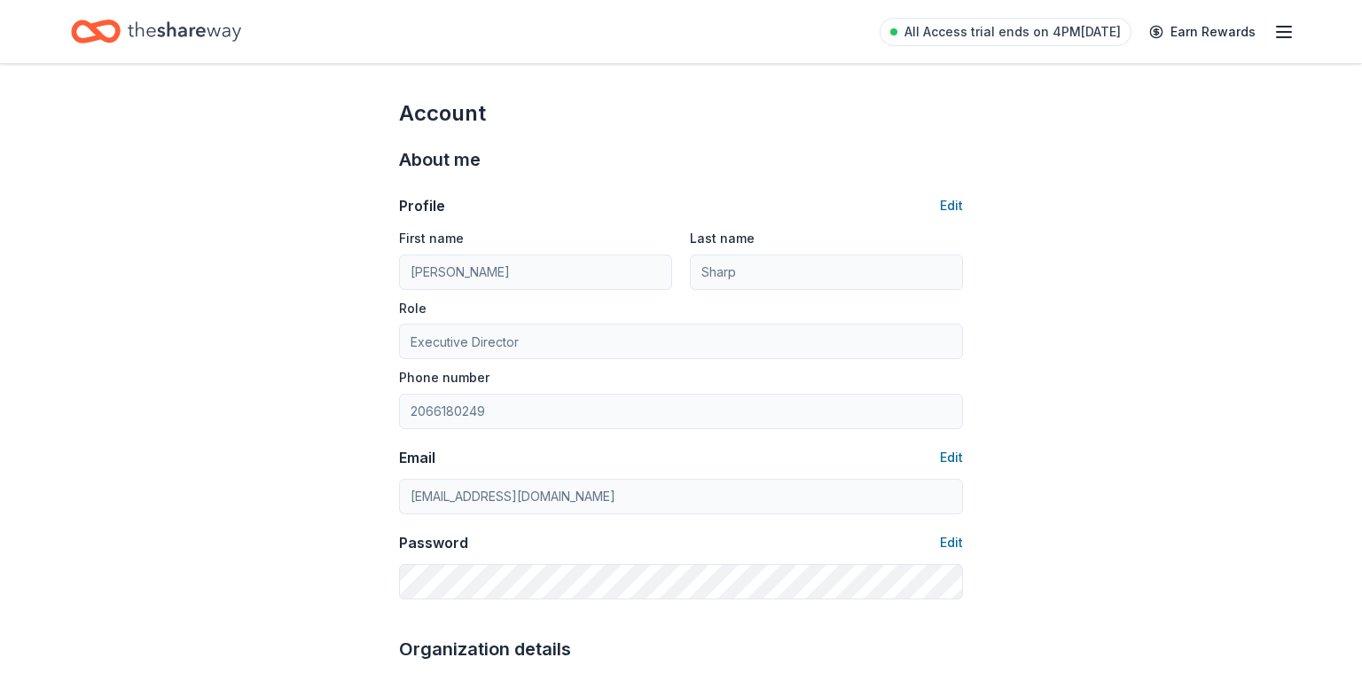
click at [1283, 32] on line "button" at bounding box center [1284, 32] width 14 height 0
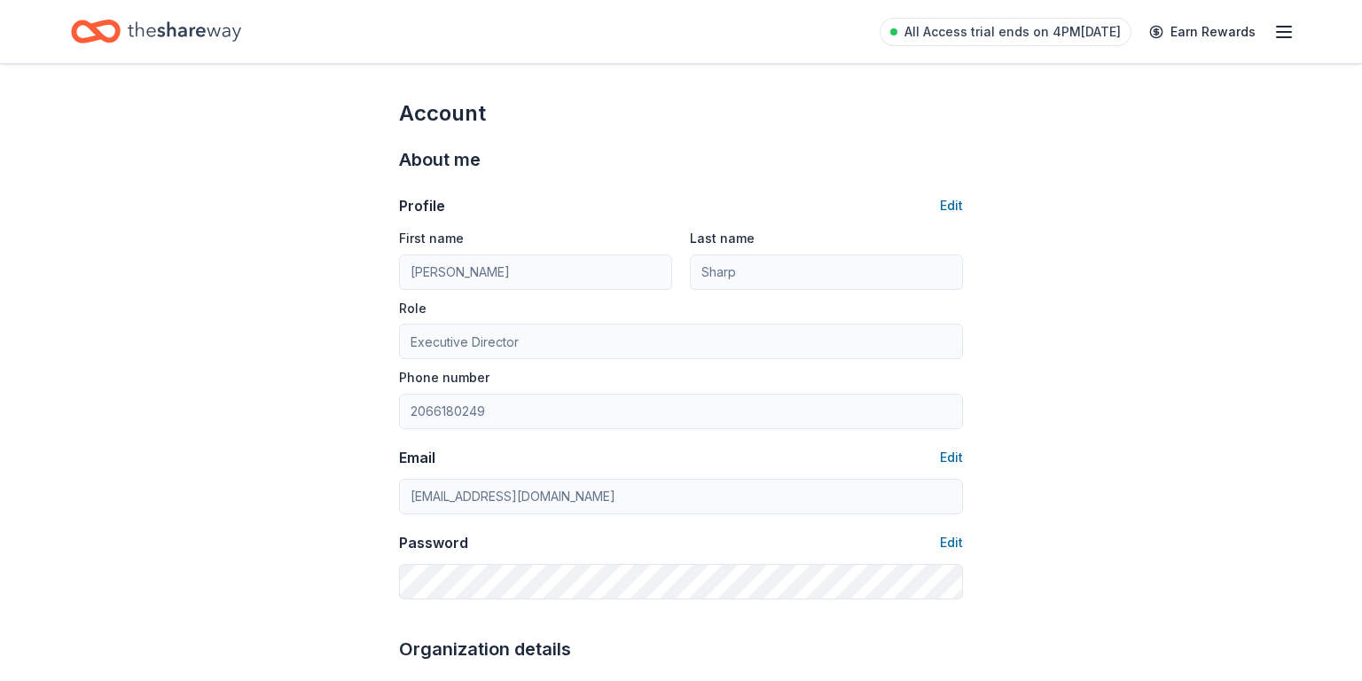
click at [182, 35] on icon "Home" at bounding box center [184, 31] width 113 height 20
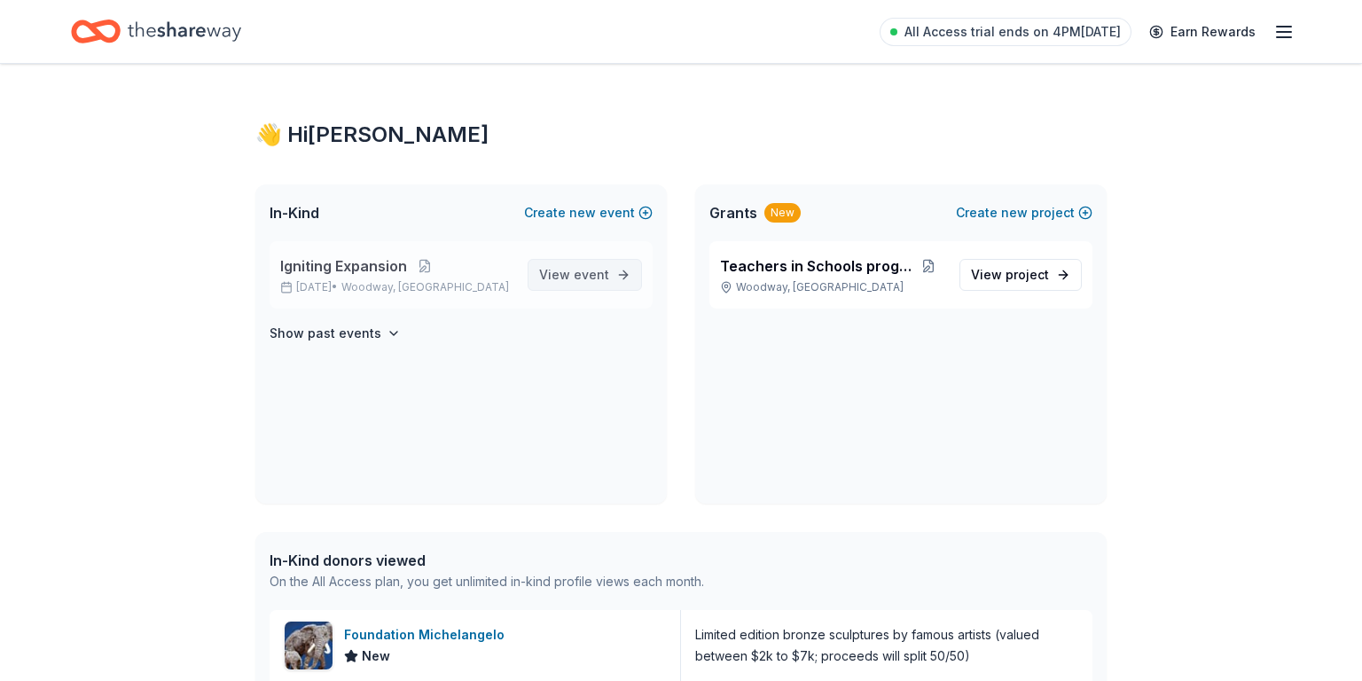
click at [578, 267] on span "event" at bounding box center [591, 274] width 35 height 15
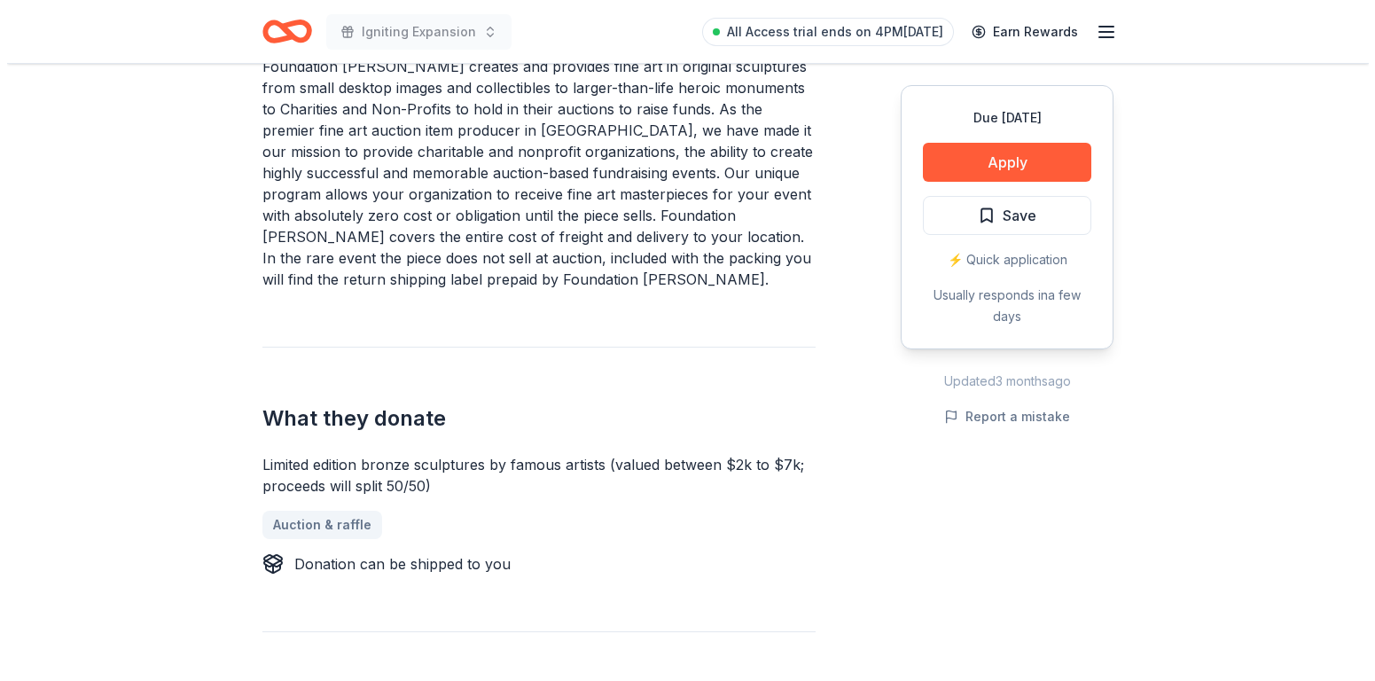
scroll to position [583, 0]
click at [943, 158] on button "Apply" at bounding box center [1000, 162] width 168 height 39
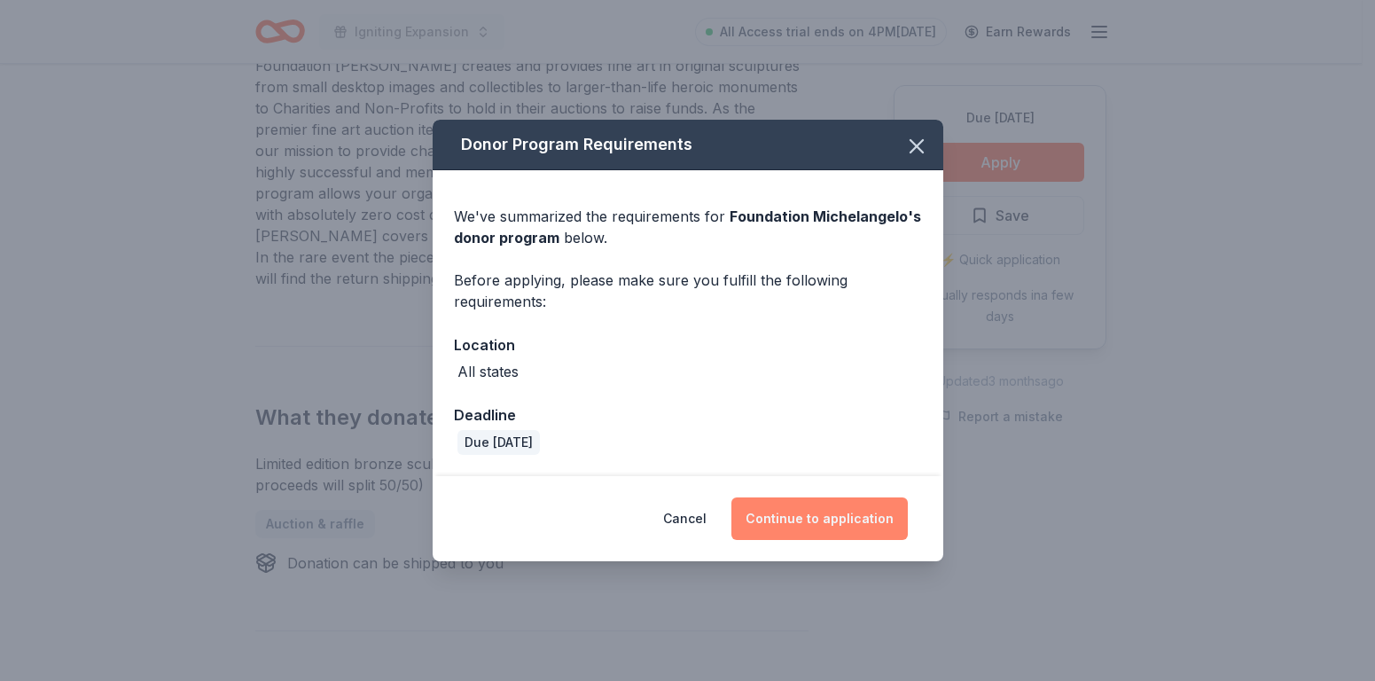
click at [796, 517] on button "Continue to application" at bounding box center [819, 518] width 176 height 43
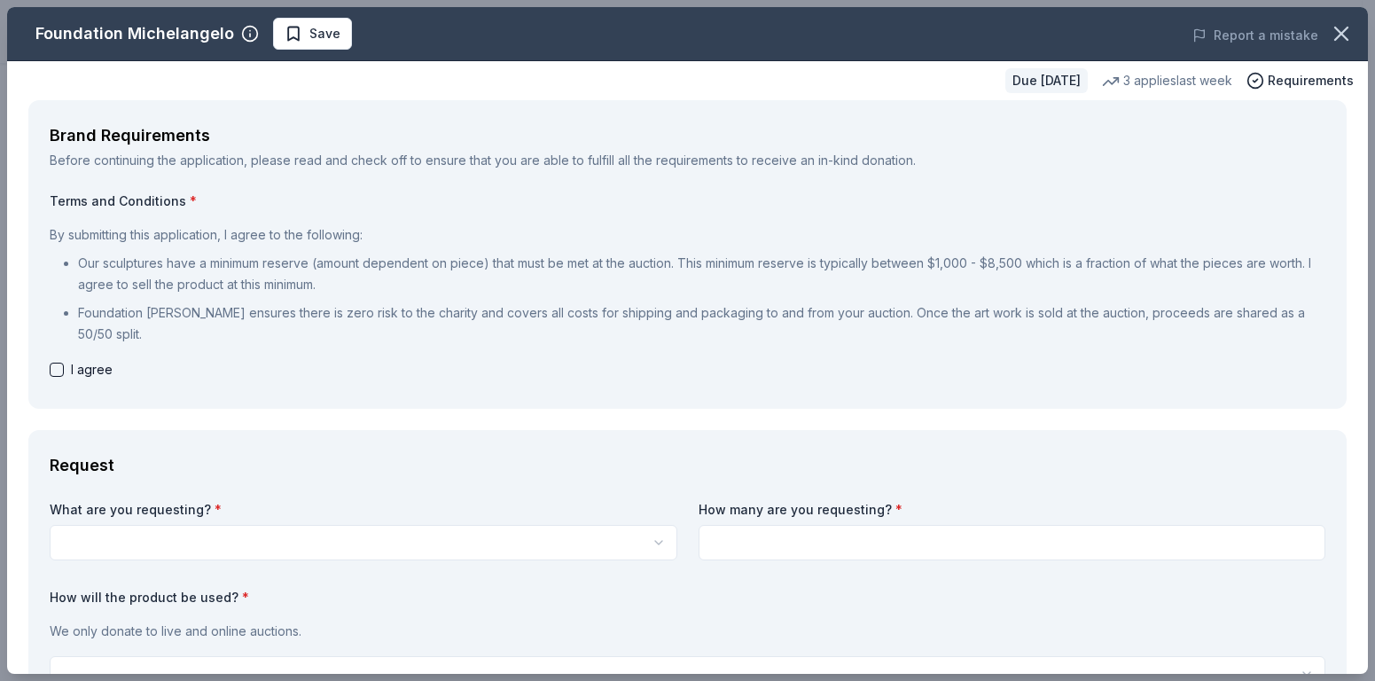
click at [48, 368] on div "Brand Requirements Before continuing the application, please read and check off…" at bounding box center [687, 254] width 1318 height 309
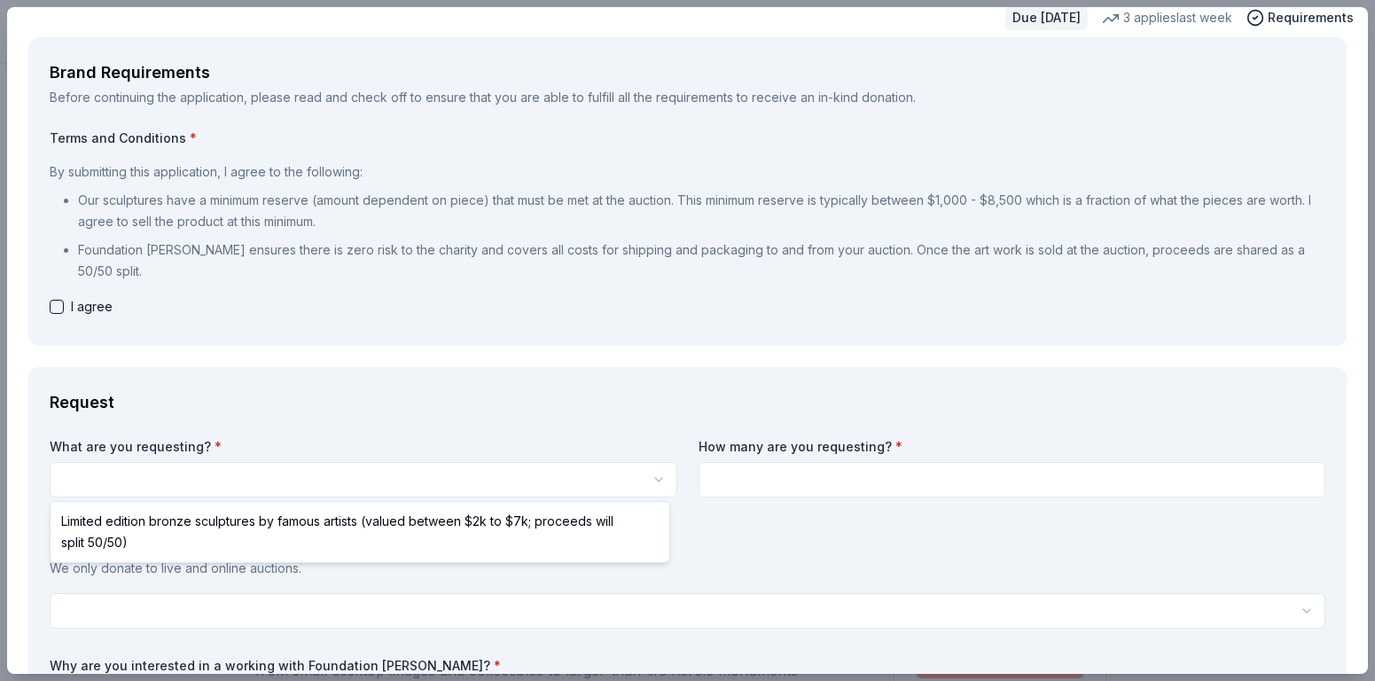
scroll to position [0, 0]
click at [155, 477] on html "Igniting Expansion All Access trial ends on 4PM[DATE] Earn Rewards Due [DATE] S…" at bounding box center [687, 340] width 1375 height 681
select select "Limited edition bronze sculptures by famous artists (valued between $2k to $7k;…"
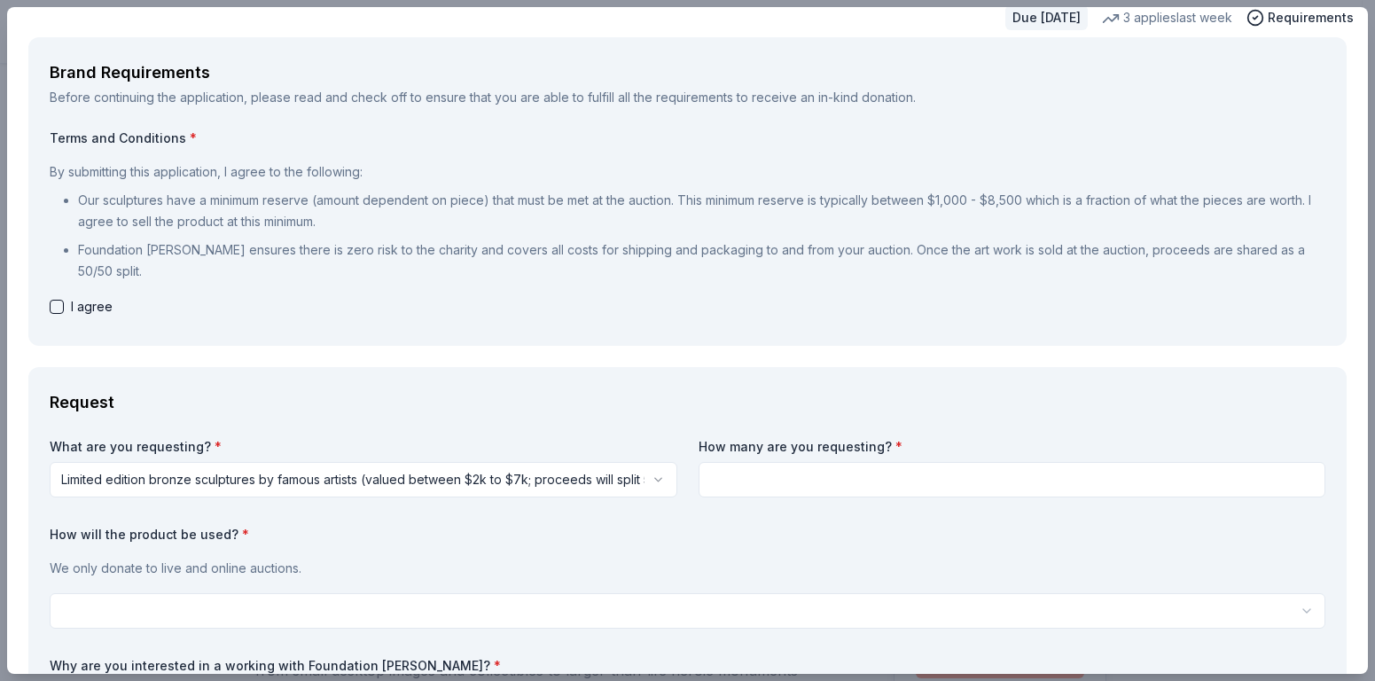
click at [753, 477] on input at bounding box center [1013, 479] width 628 height 35
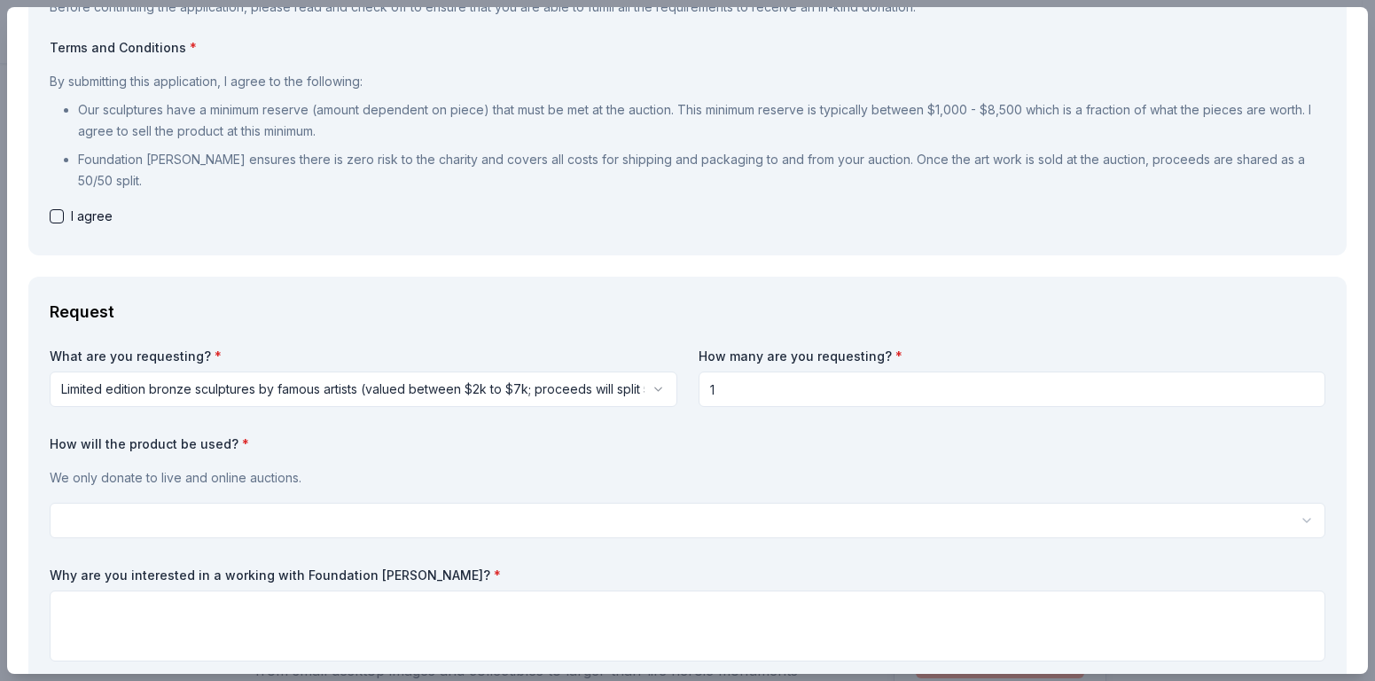
type input "1"
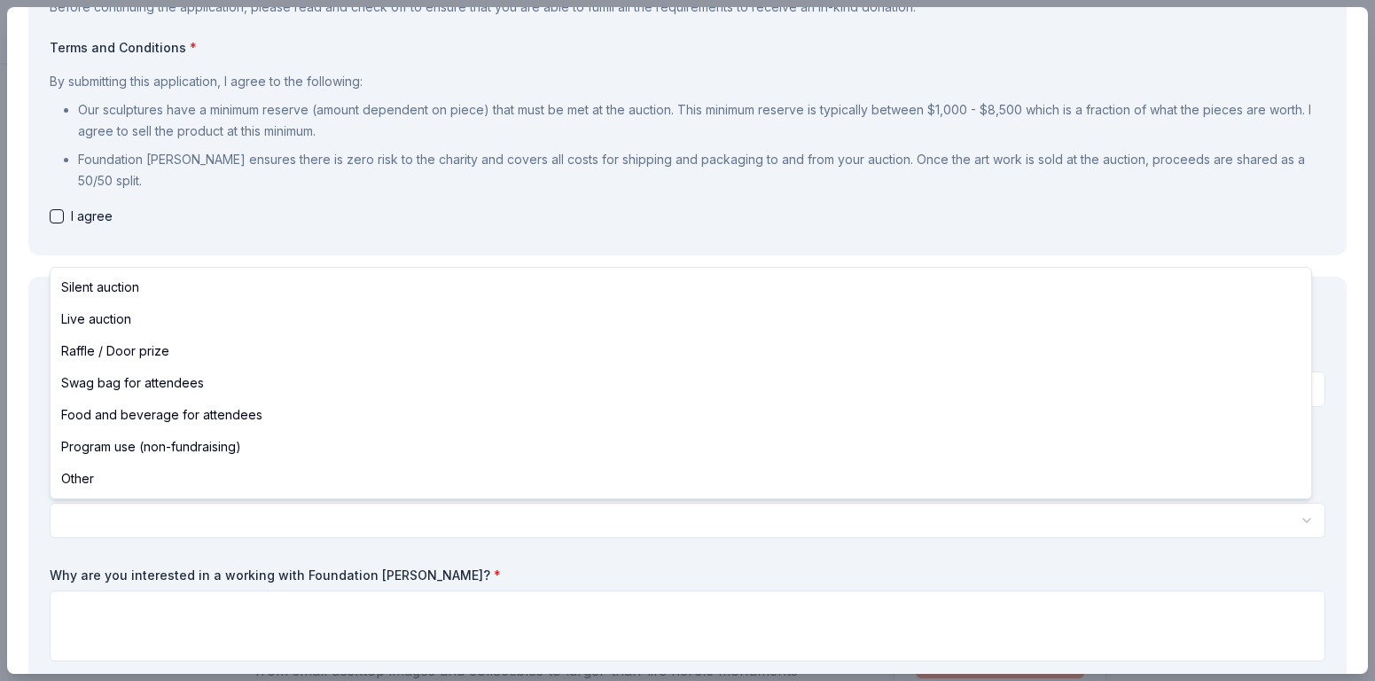
click at [142, 516] on html "Igniting Expansion All Access trial ends on 4PM, 10/3 Earn Rewards Due in 181 d…" at bounding box center [687, 340] width 1375 height 681
select select "liveAuction"
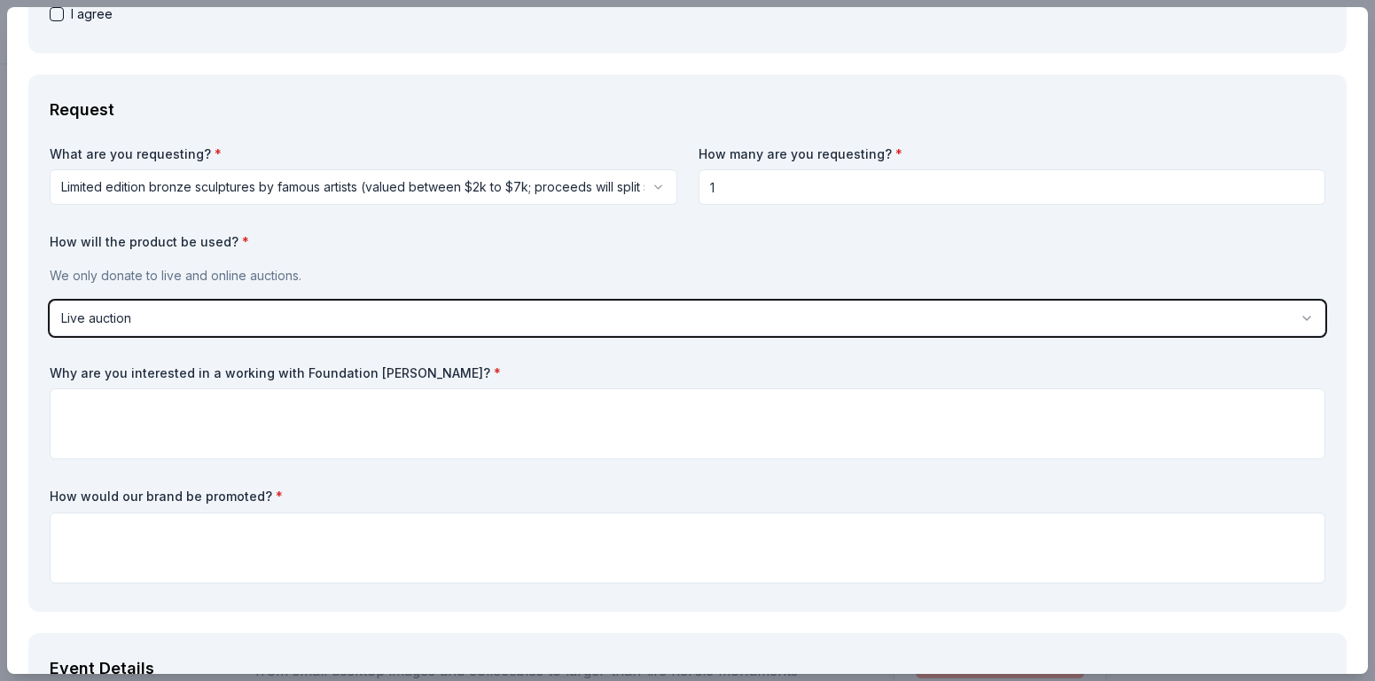
scroll to position [366, 0]
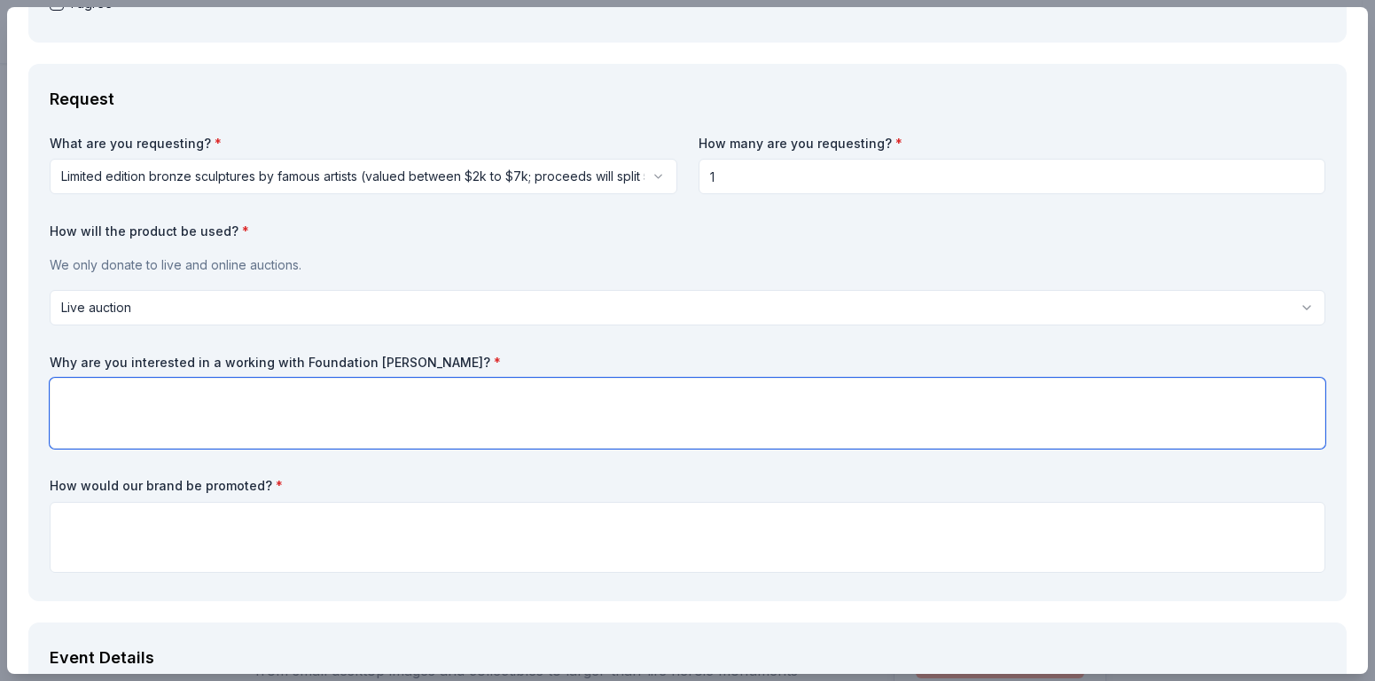
click at [196, 430] on textarea at bounding box center [688, 413] width 1276 height 71
paste textarea "We admire Foundation Michelangelo’s mission to provide charitable organizations…"
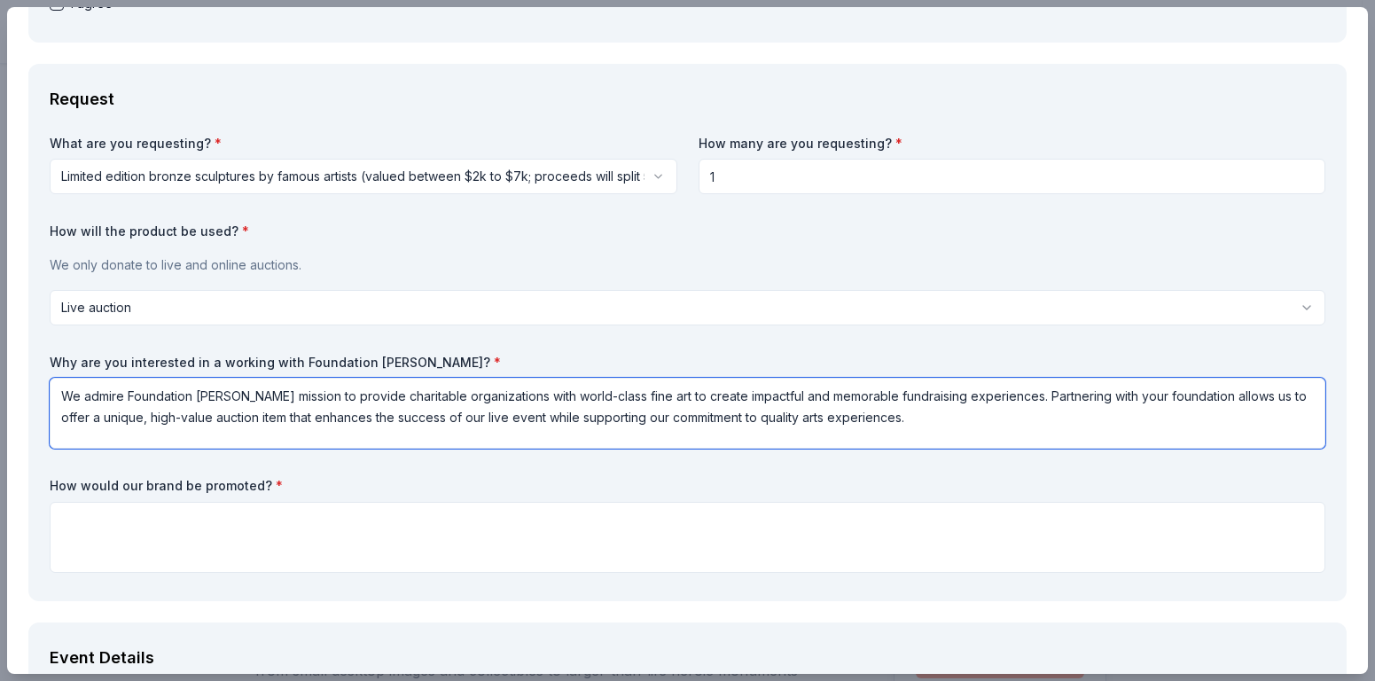
type textarea "We admire Foundation Michelangelo’s mission to provide charitable organizations…"
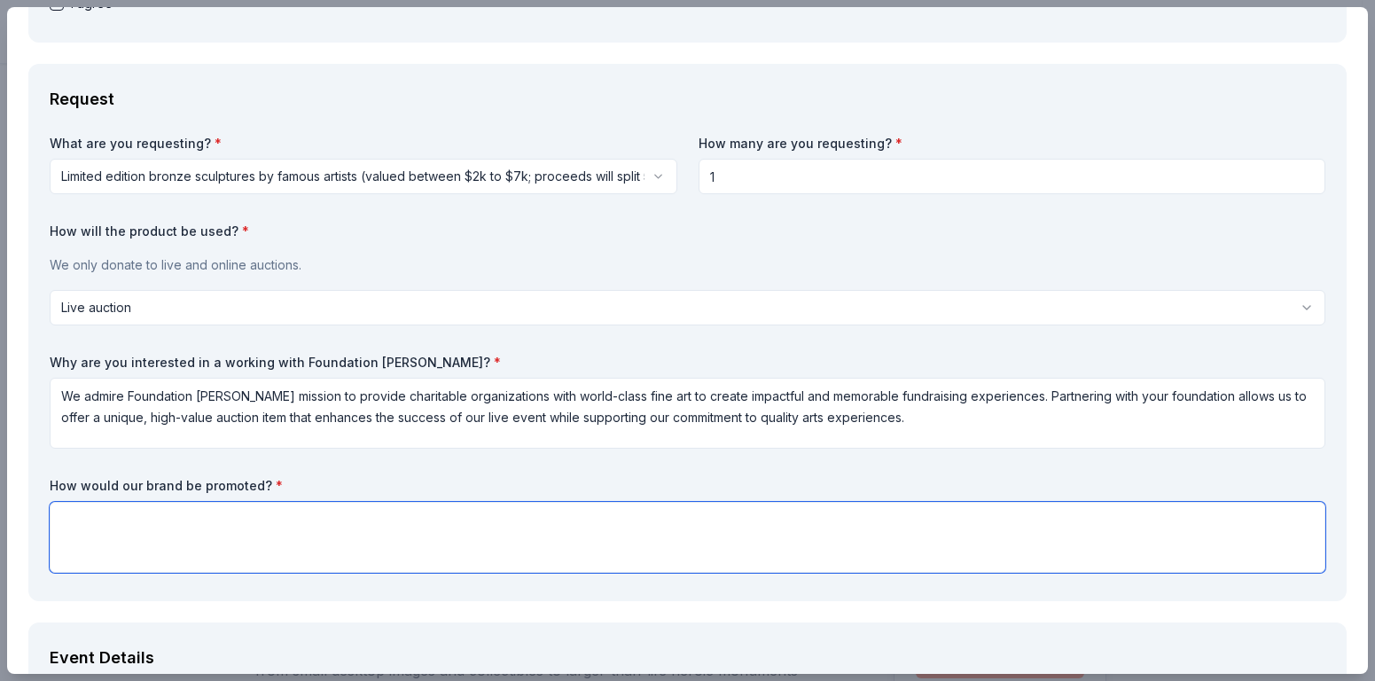
click at [148, 513] on textarea at bounding box center [688, 537] width 1276 height 71
paste textarea "Foundation Michelangelo will be recognized in all live-event materials, includi…"
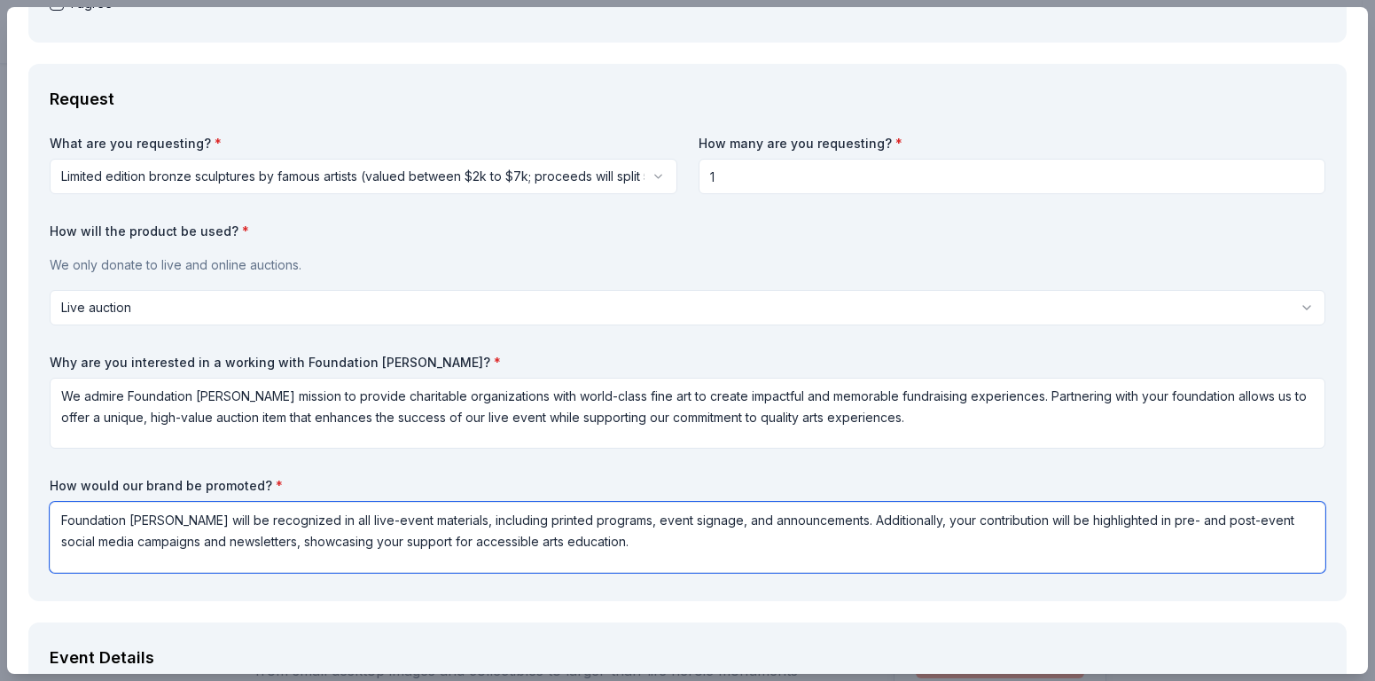
click at [148, 513] on textarea "Foundation Michelangelo will be recognized in all live-event materials, includi…" at bounding box center [688, 537] width 1276 height 71
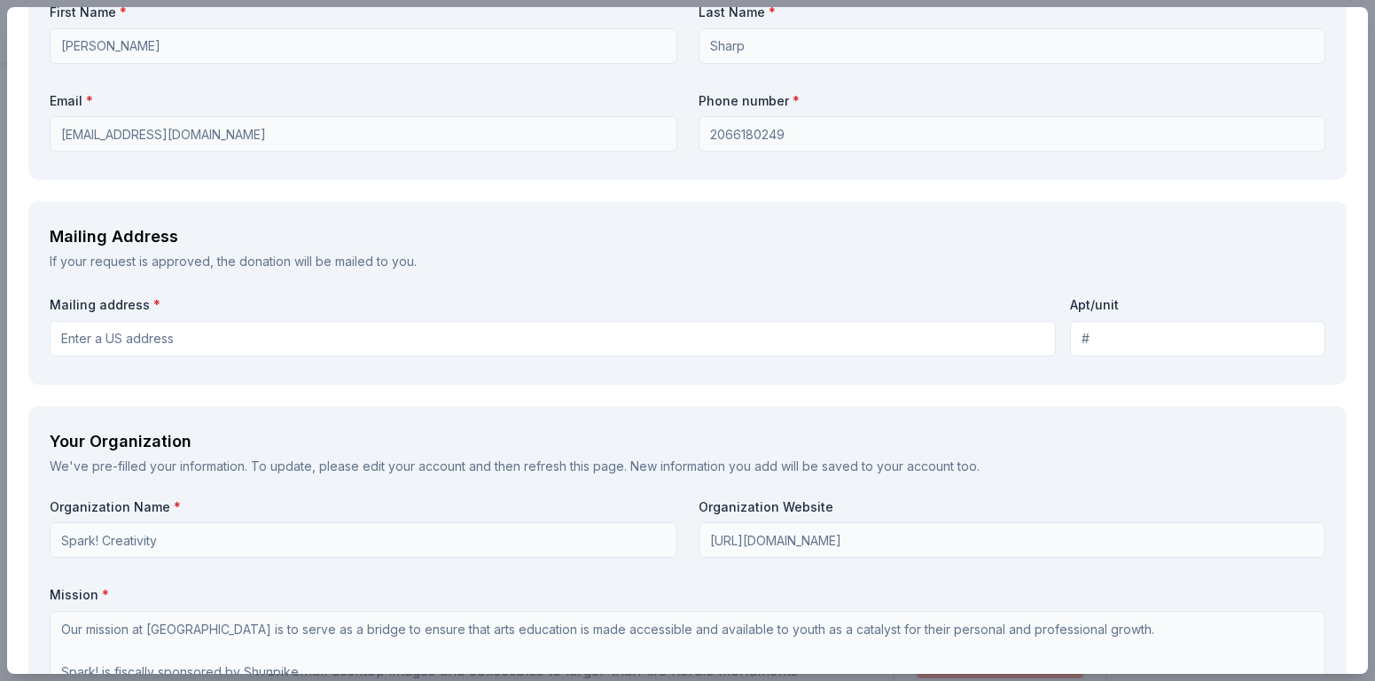
scroll to position [1798, 0]
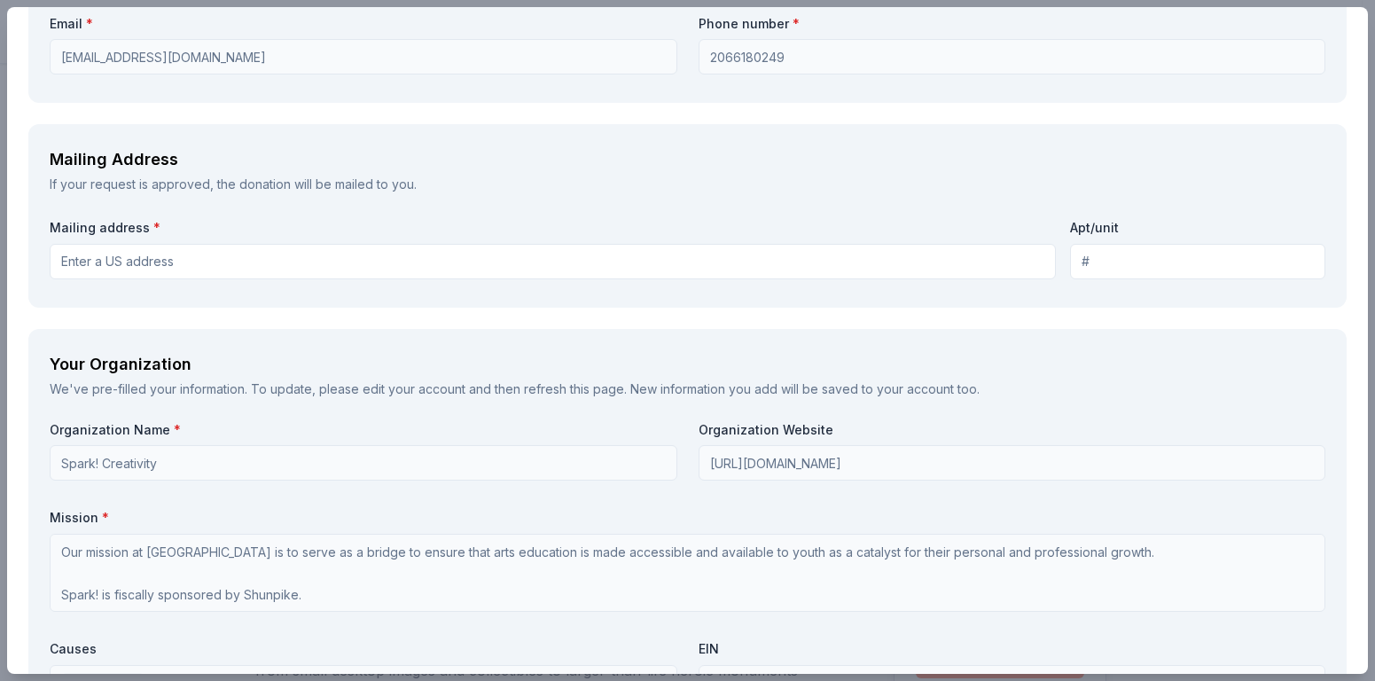
type textarea "Foundation Michelangelo will be recognized in all live-event materials, includi…"
click at [91, 255] on input "Mailing address *" at bounding box center [553, 261] width 1006 height 35
type input "1161 Edmonds Street"
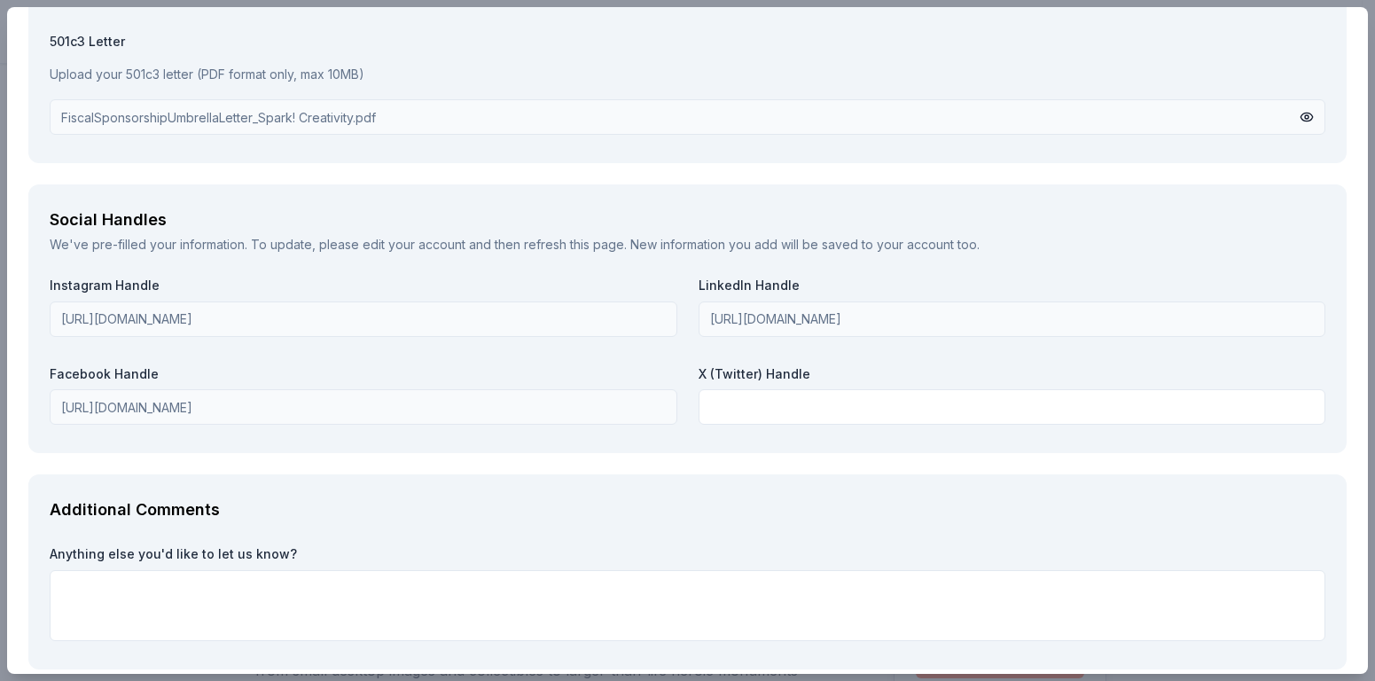
scroll to position [2585, 0]
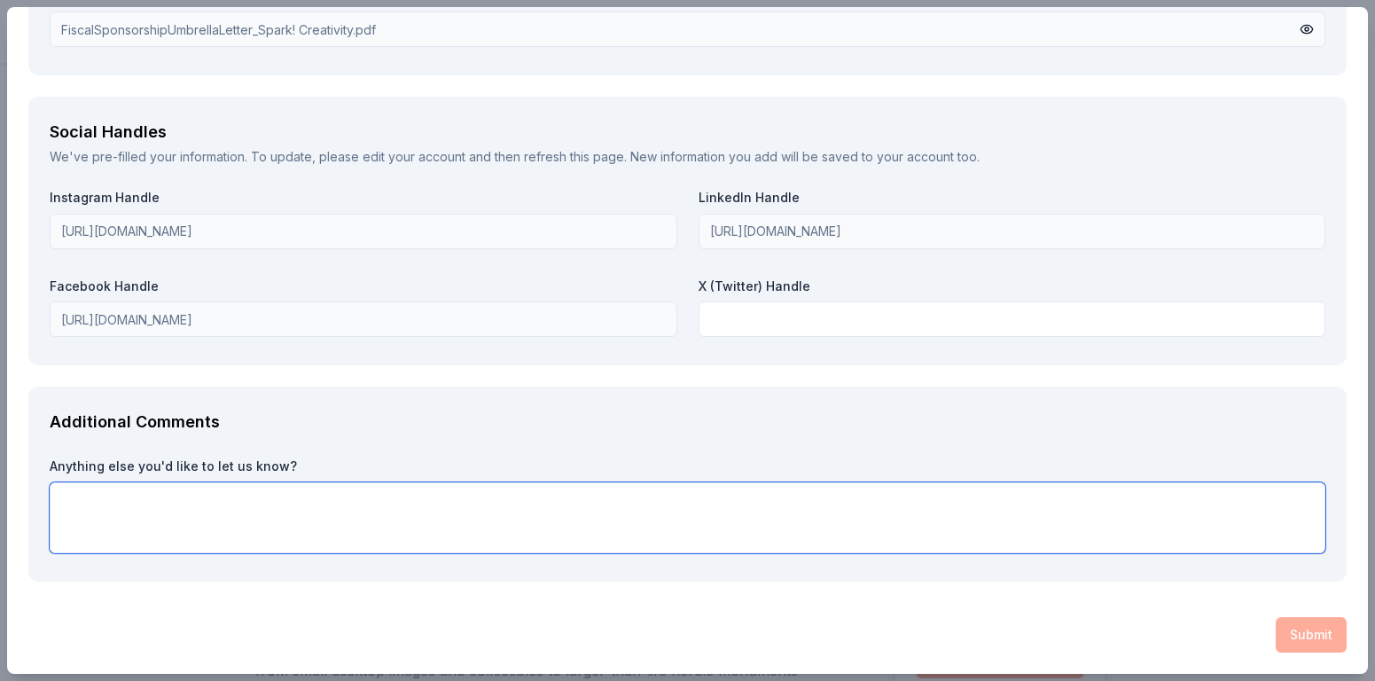
click at [141, 520] on textarea at bounding box center [688, 517] width 1276 height 71
type textarea "jzbcjdxzcn"
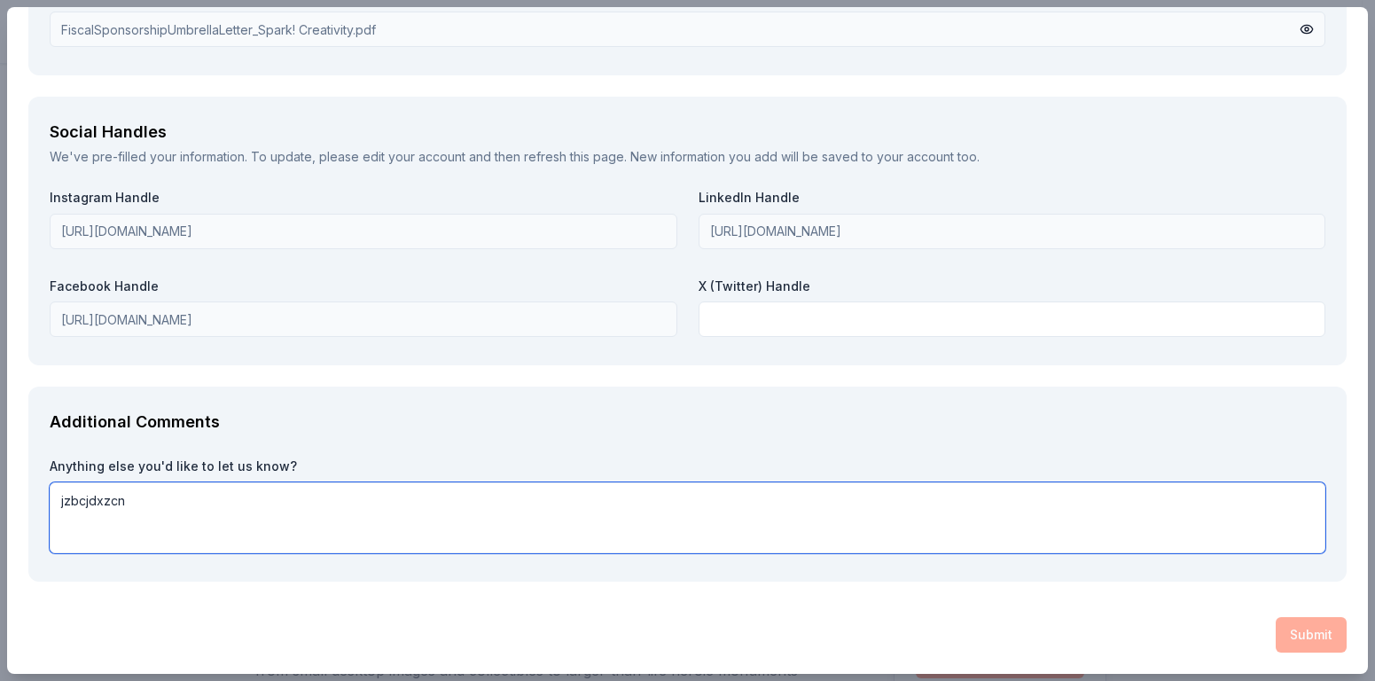
click at [115, 499] on textarea "jzbcjdxzcn" at bounding box center [688, 517] width 1276 height 71
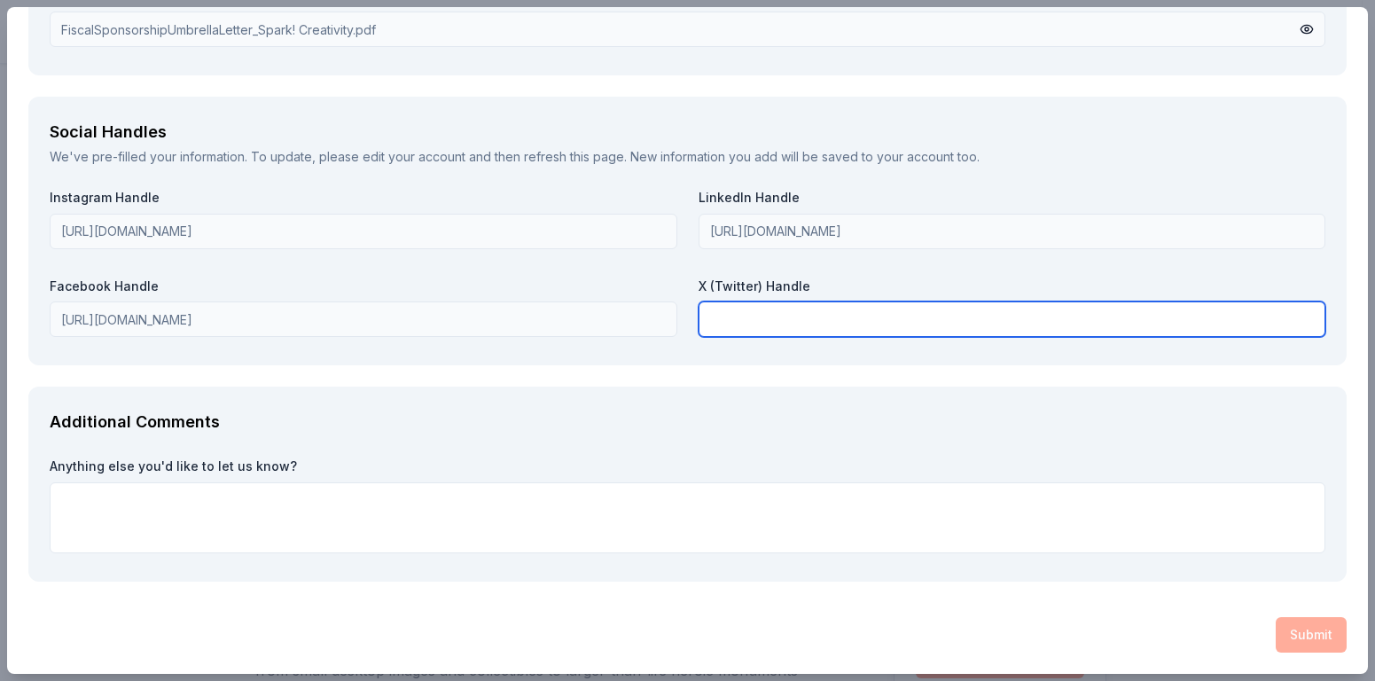
click at [754, 323] on input "text" at bounding box center [1013, 318] width 628 height 35
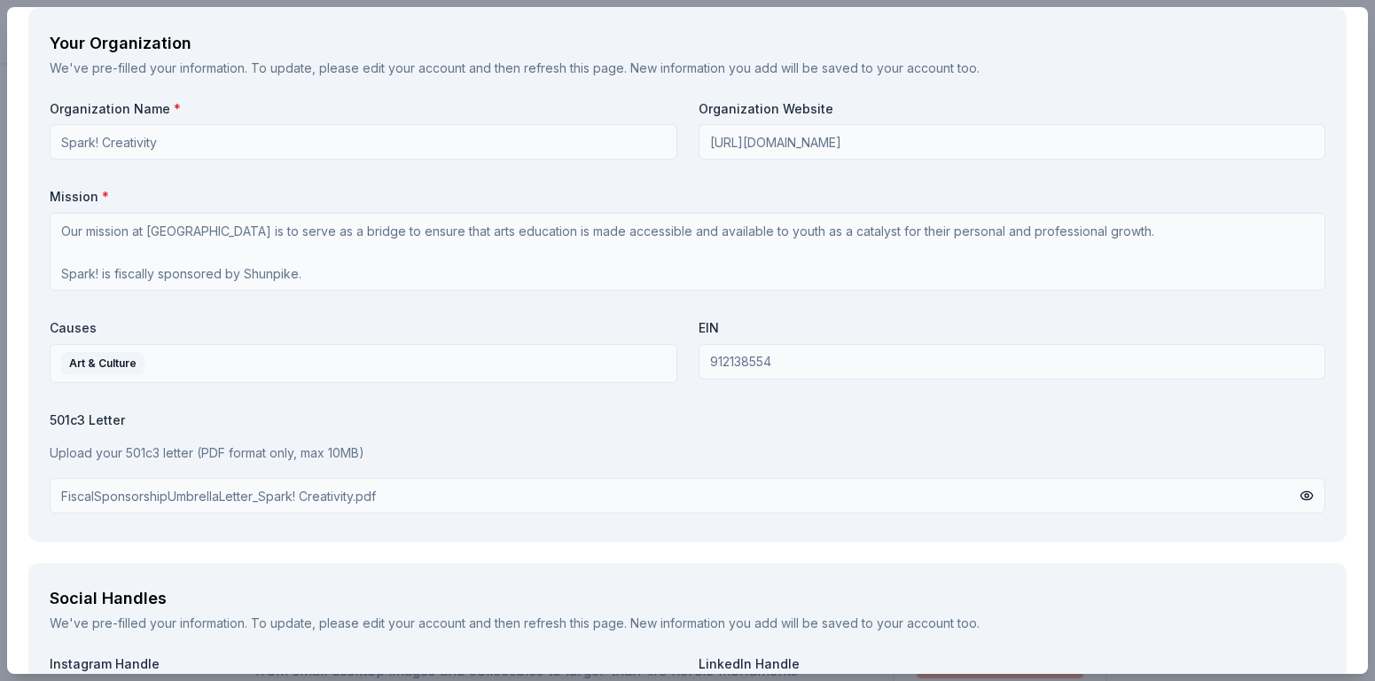
scroll to position [2104, 0]
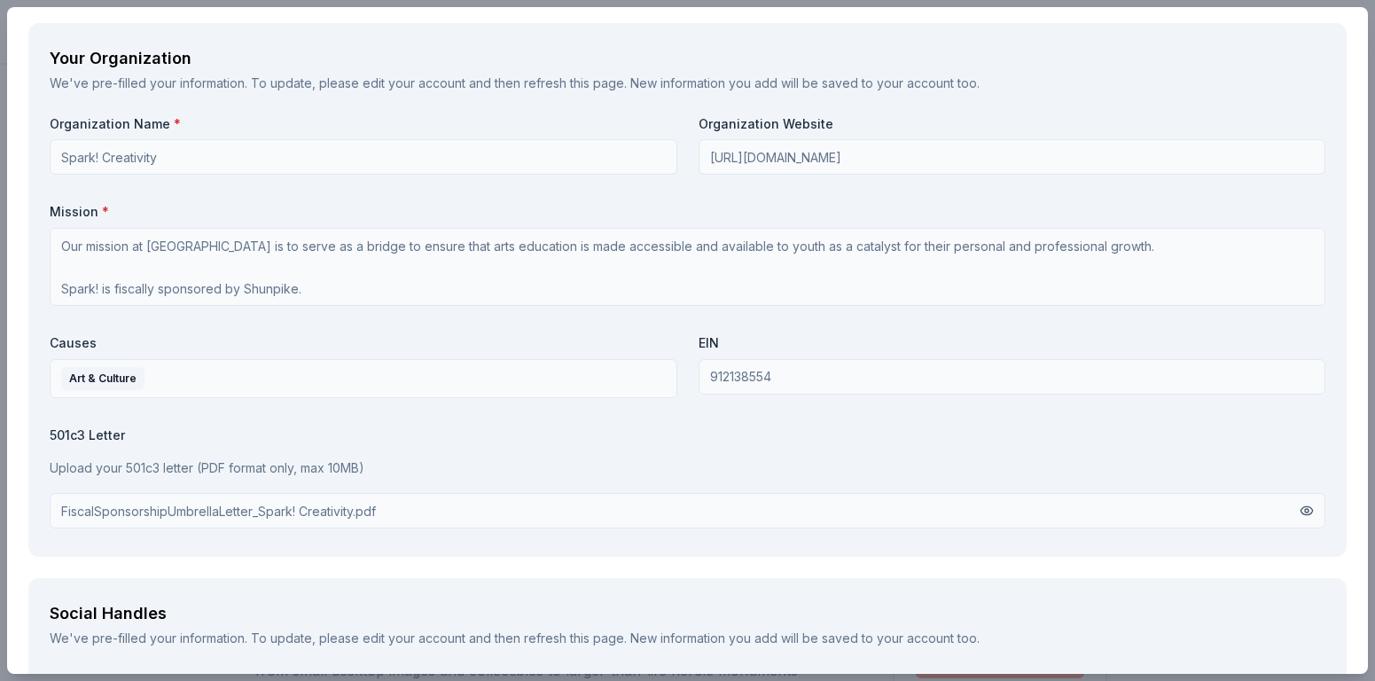
click at [1300, 511] on button at bounding box center [1307, 511] width 14 height 20
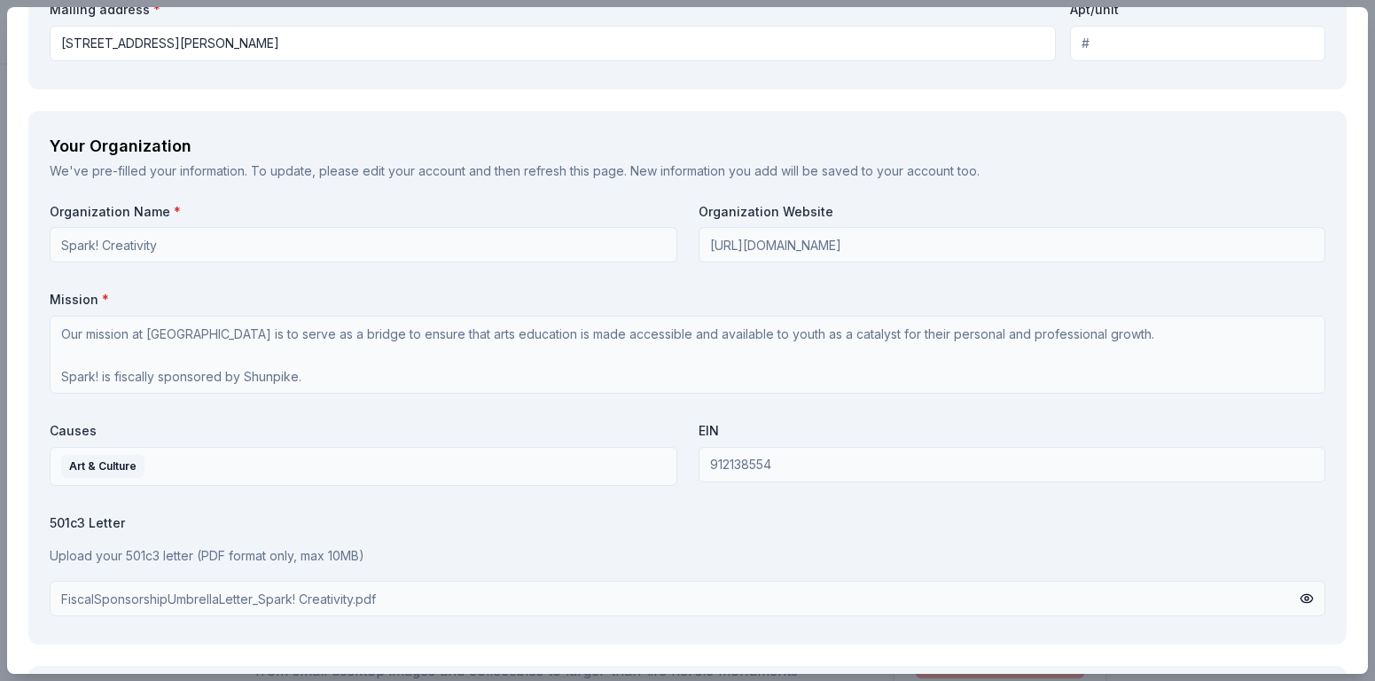
scroll to position [1967, 0]
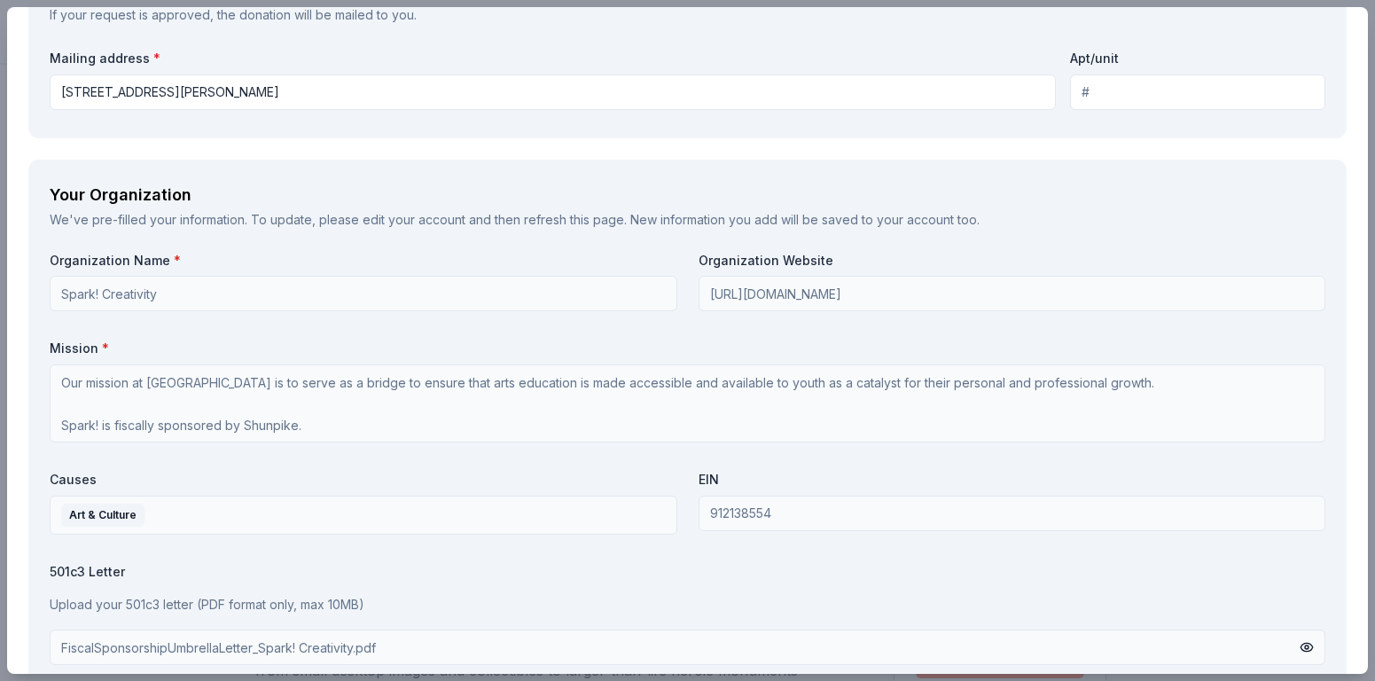
click at [1116, 96] on input "Apt/unit" at bounding box center [1197, 91] width 255 height 35
click at [854, 82] on input "1161 Edmonds Street" at bounding box center [553, 91] width 1006 height 35
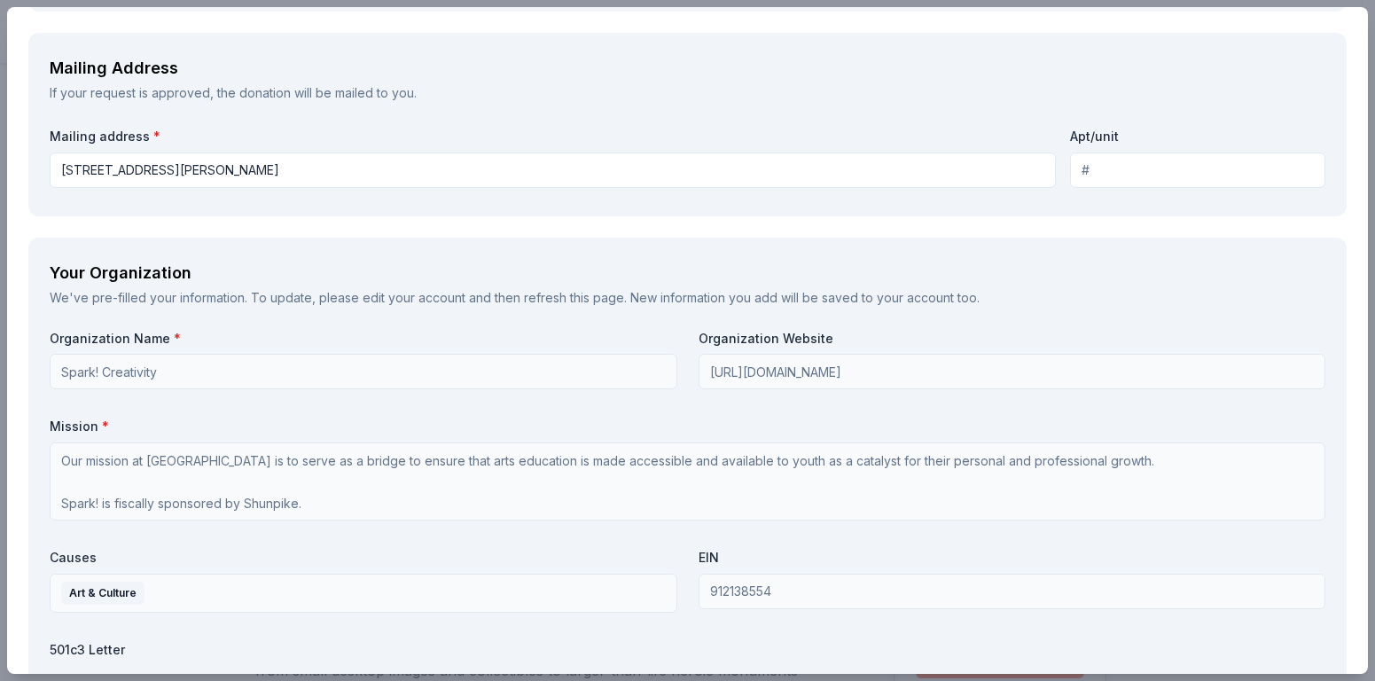
scroll to position [1787, 0]
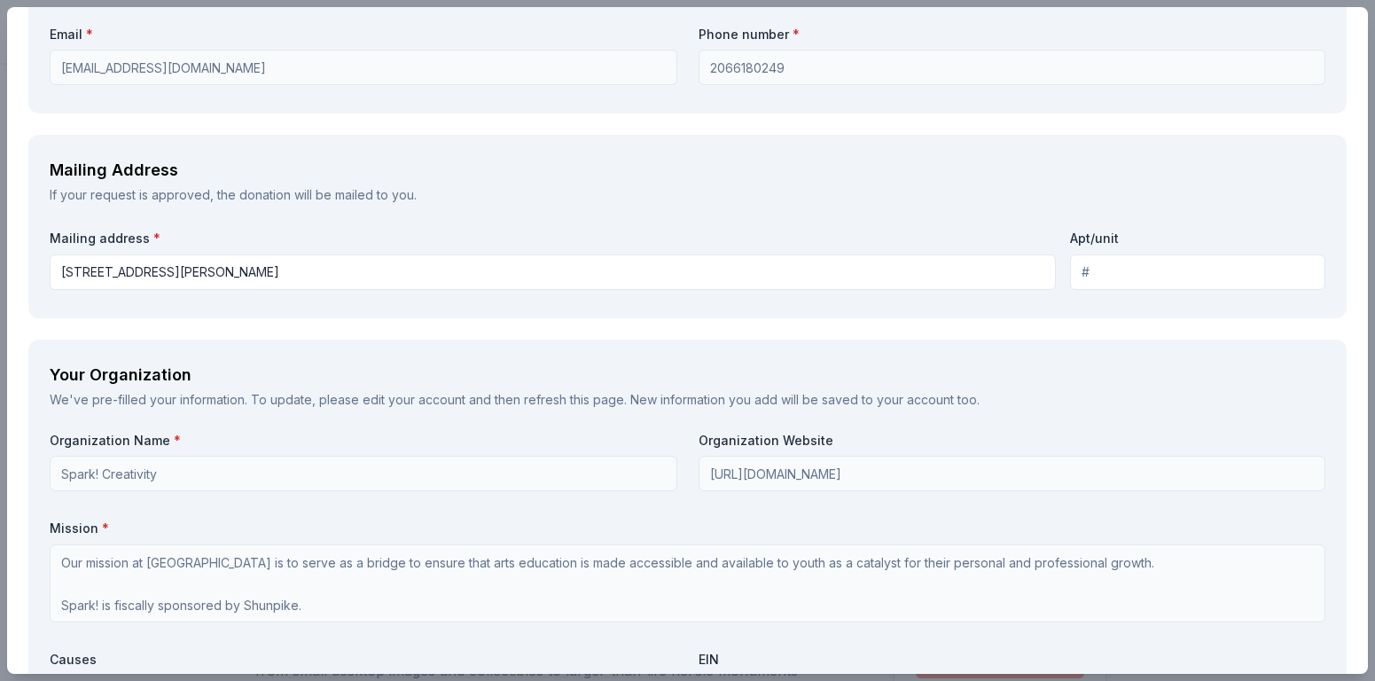
click at [757, 184] on div "Mailing Address" at bounding box center [688, 170] width 1276 height 28
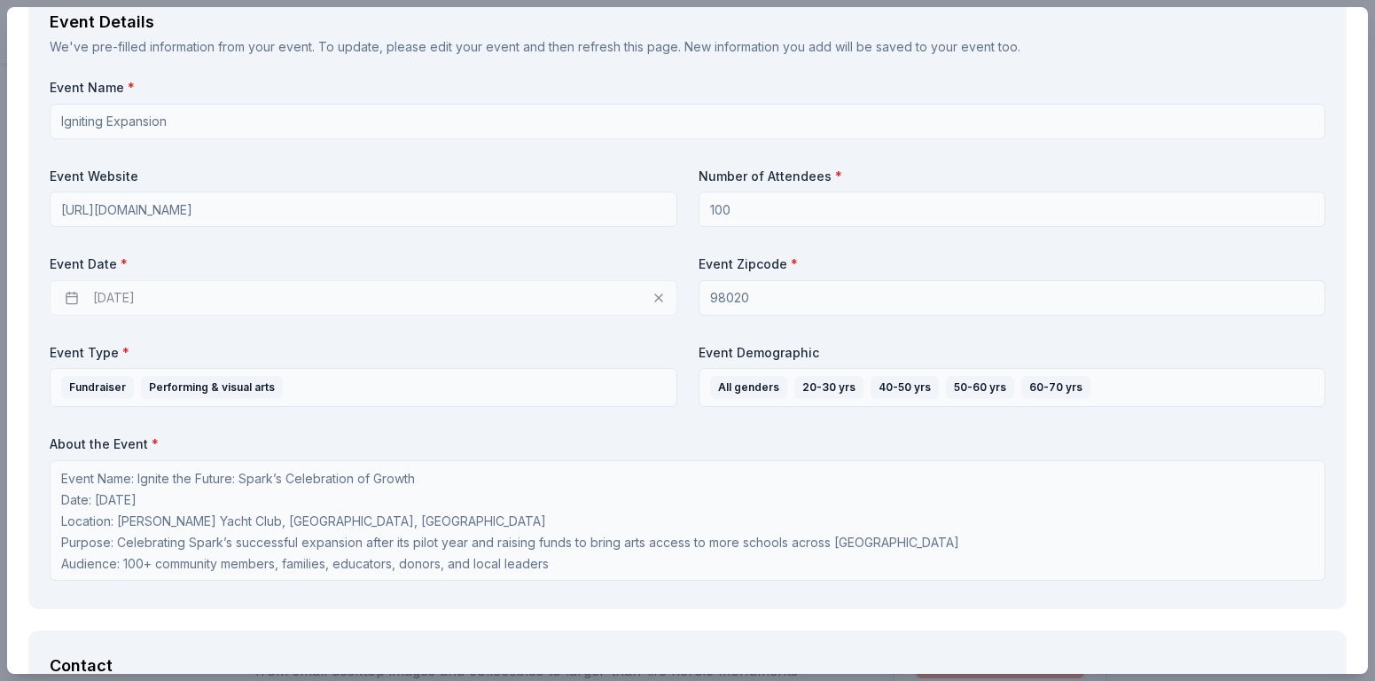
scroll to position [941, 0]
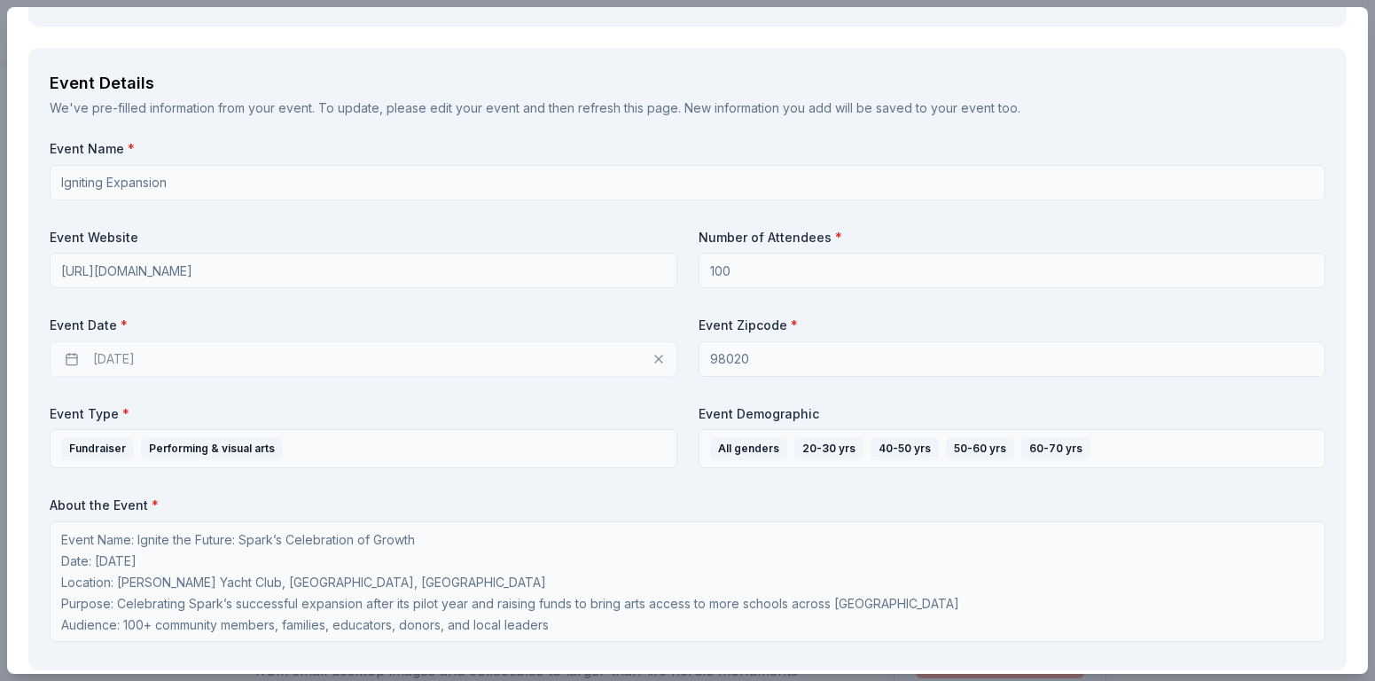
click at [652, 358] on div "04/22/2026" at bounding box center [364, 358] width 628 height 35
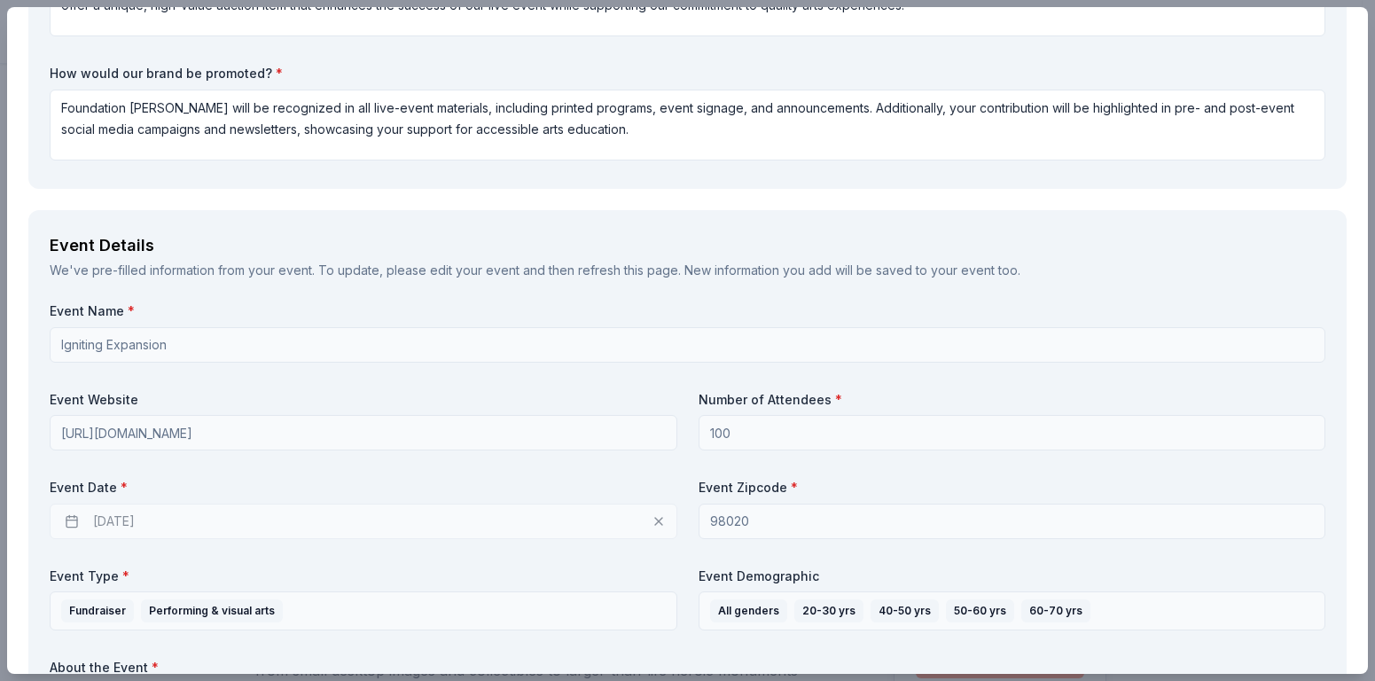
scroll to position [661, 0]
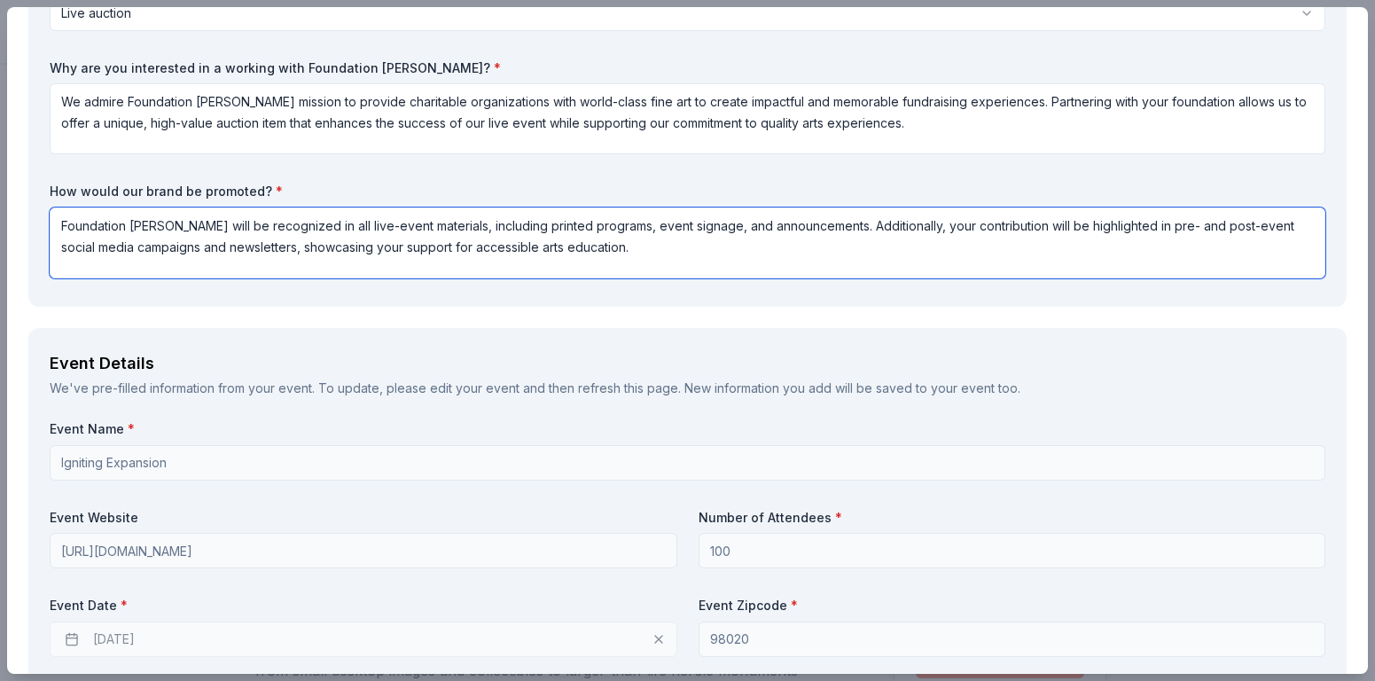
click at [676, 254] on textarea "Foundation Michelangelo will be recognized in all live-event materials, includi…" at bounding box center [688, 242] width 1276 height 71
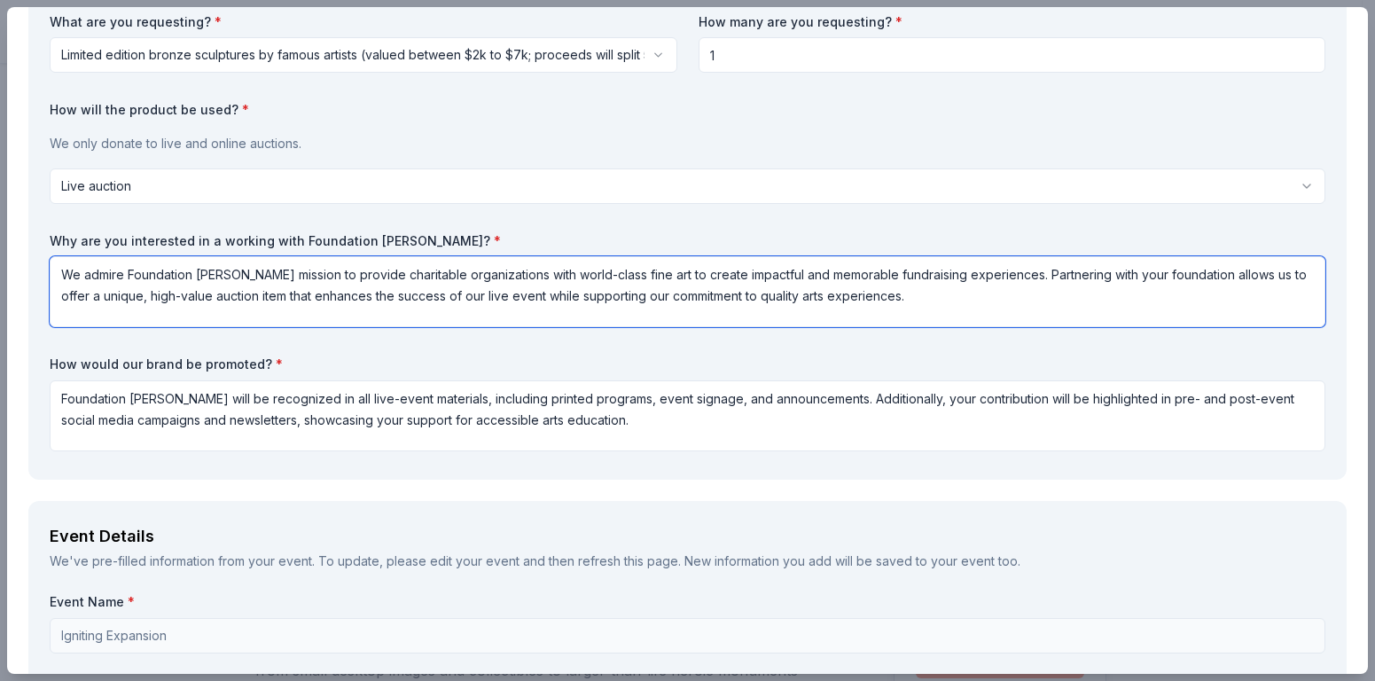
click at [673, 263] on textarea "We admire Foundation Michelangelo’s mission to provide charitable organizations…" at bounding box center [688, 291] width 1276 height 71
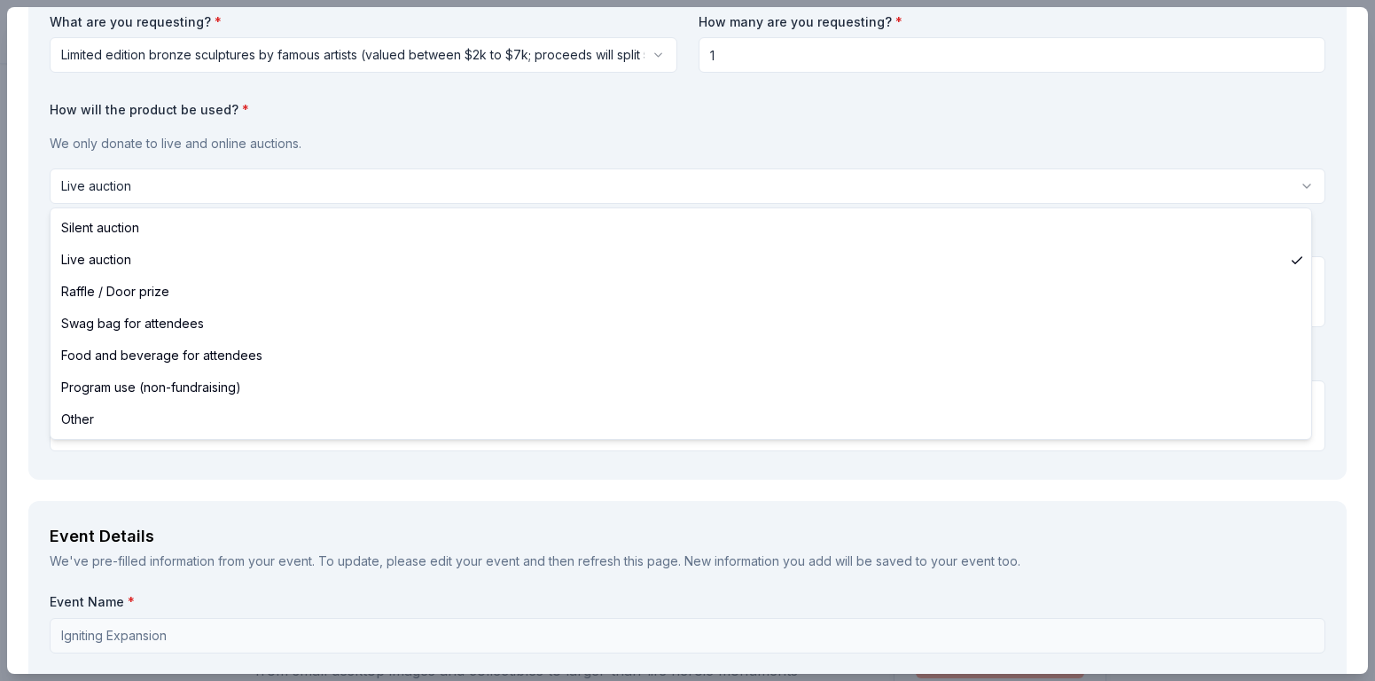
click at [591, 185] on html "Igniting Expansion All Access trial ends on 4PM, 10/3 Earn Rewards Due in 181 d…" at bounding box center [687, 340] width 1375 height 681
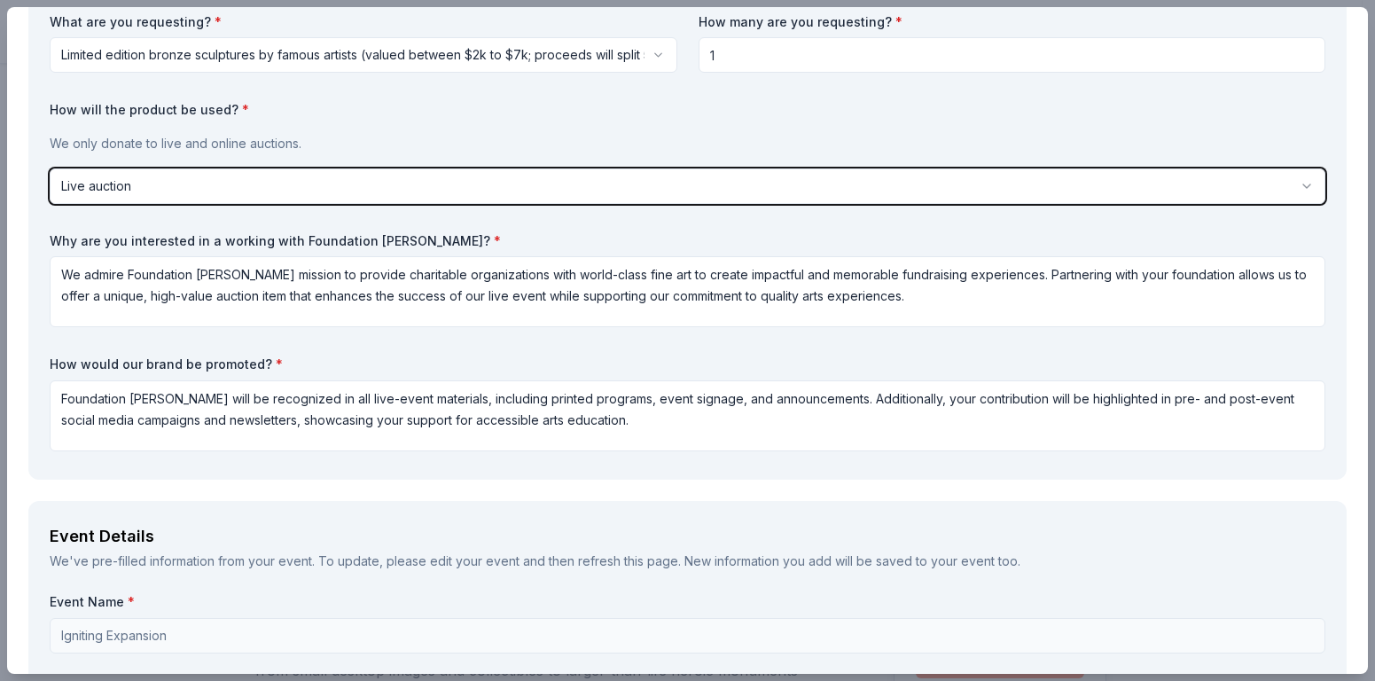
click at [591, 185] on html "Igniting Expansion All Access trial ends on 4PM, 10/3 Earn Rewards Due in 181 d…" at bounding box center [687, 340] width 1375 height 681
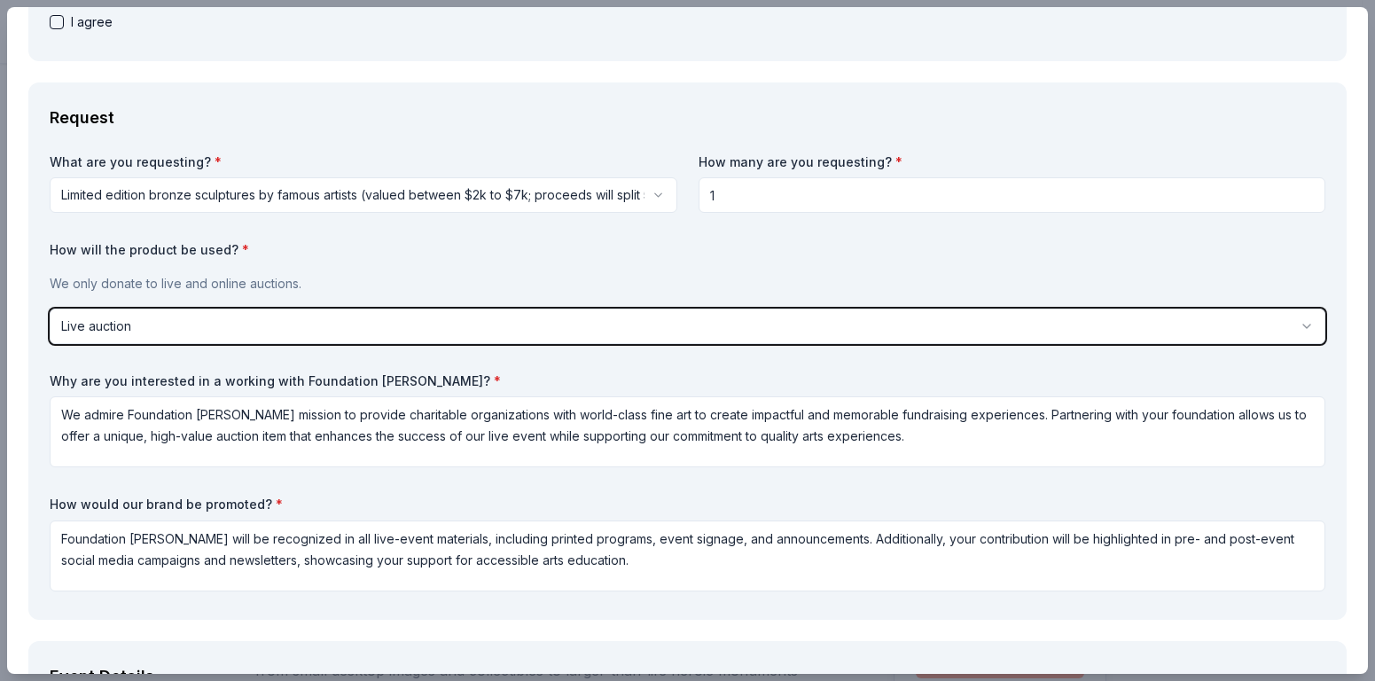
scroll to position [199, 0]
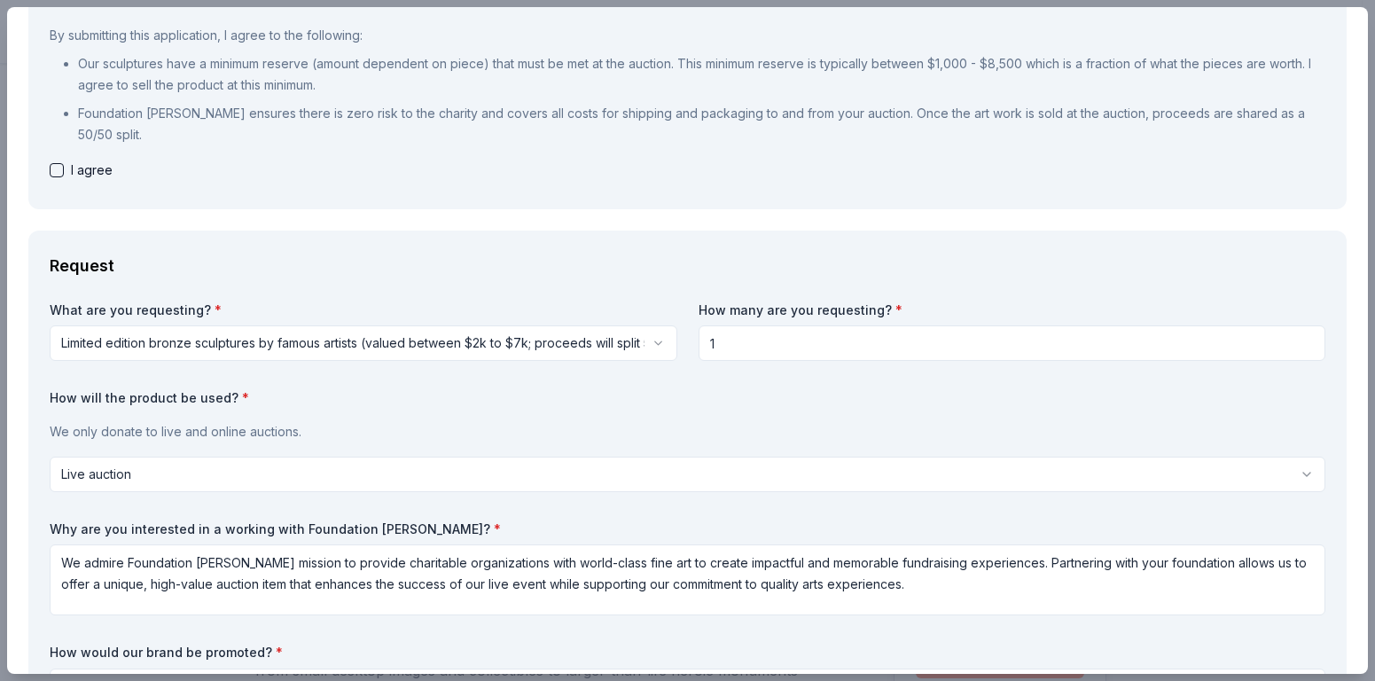
click at [56, 170] on button "button" at bounding box center [57, 170] width 14 height 14
checkbox input "true"
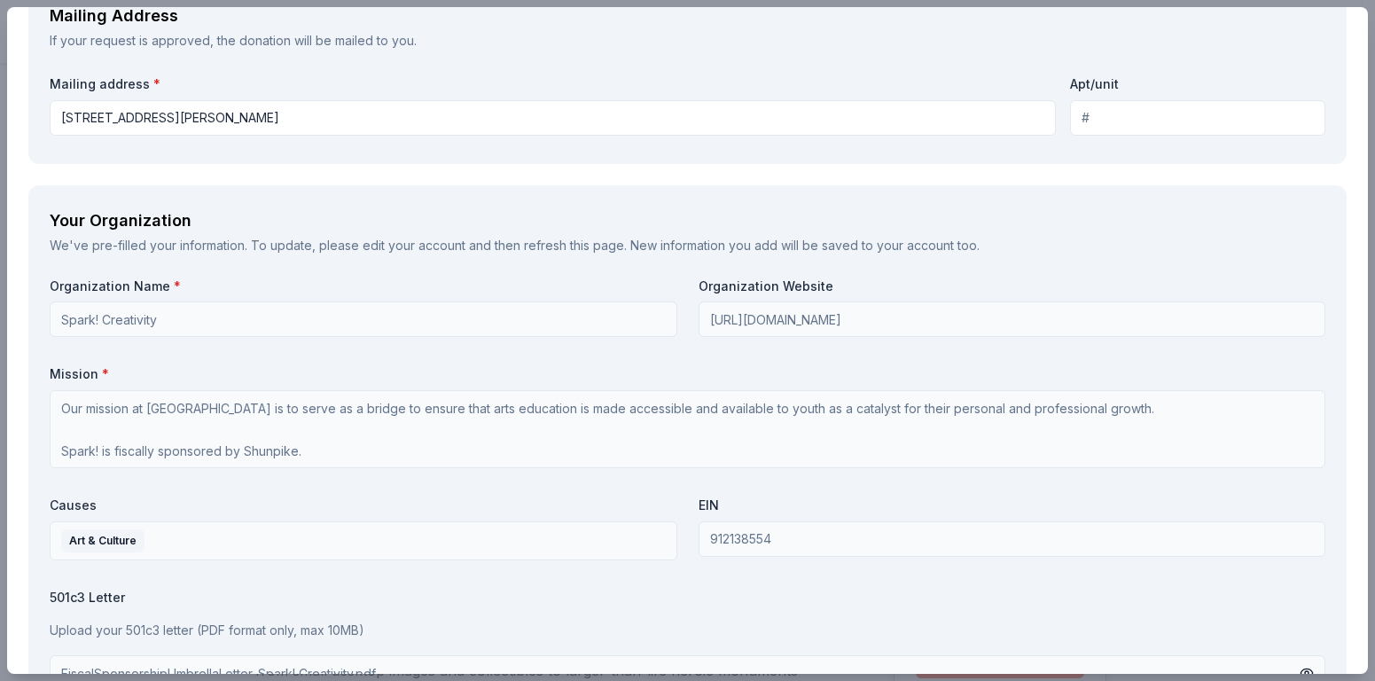
scroll to position [2585, 0]
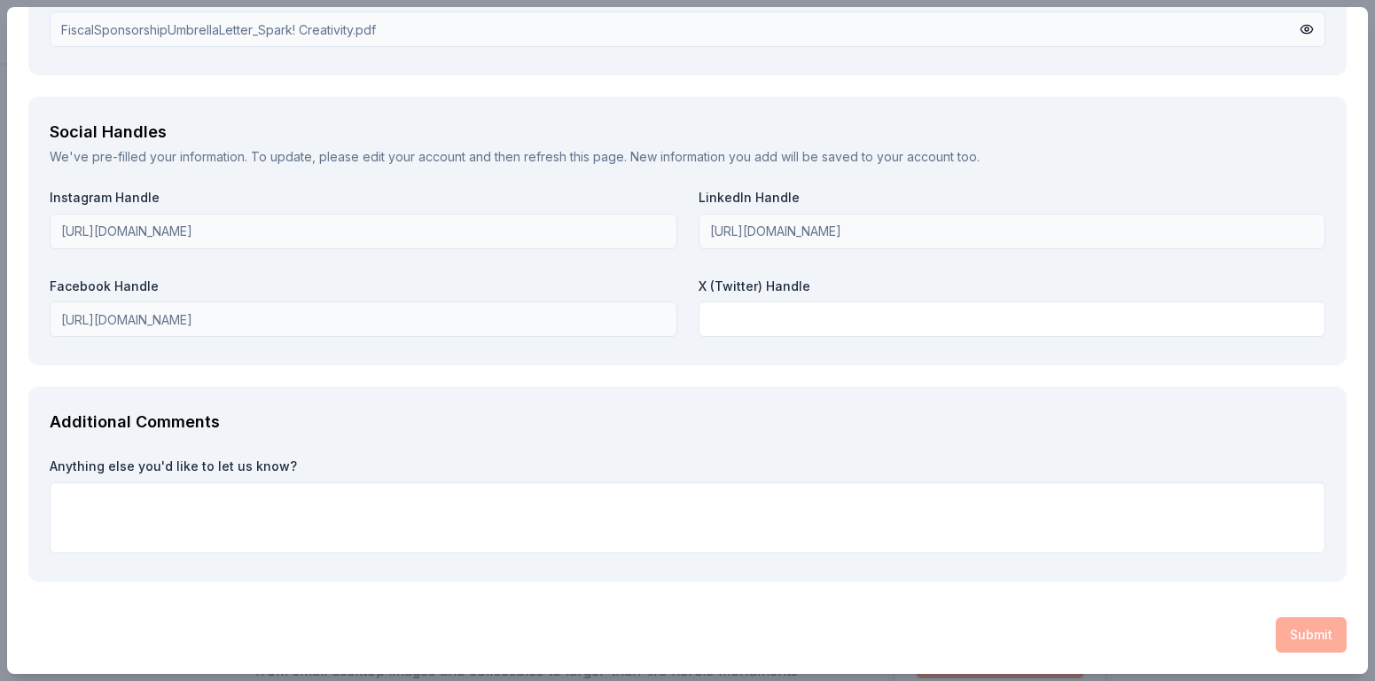
click at [1315, 641] on div "Submit" at bounding box center [687, 634] width 1318 height 35
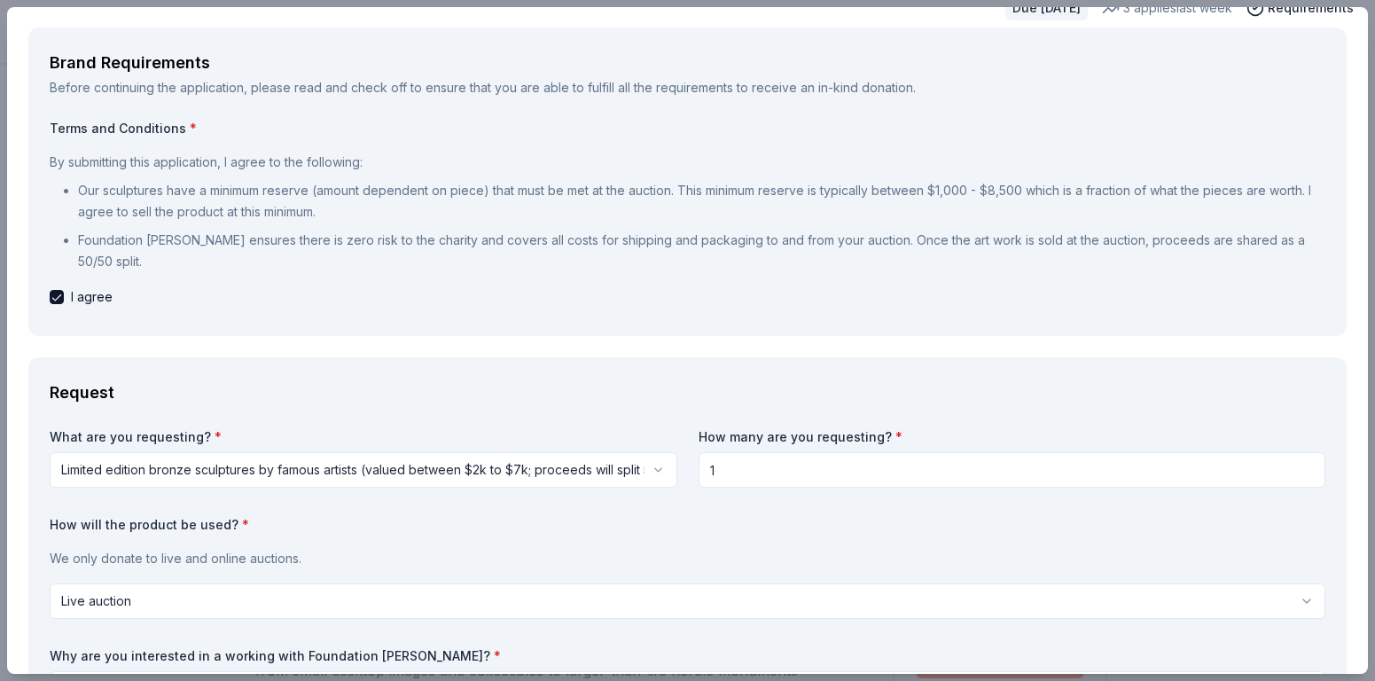
scroll to position [102, 0]
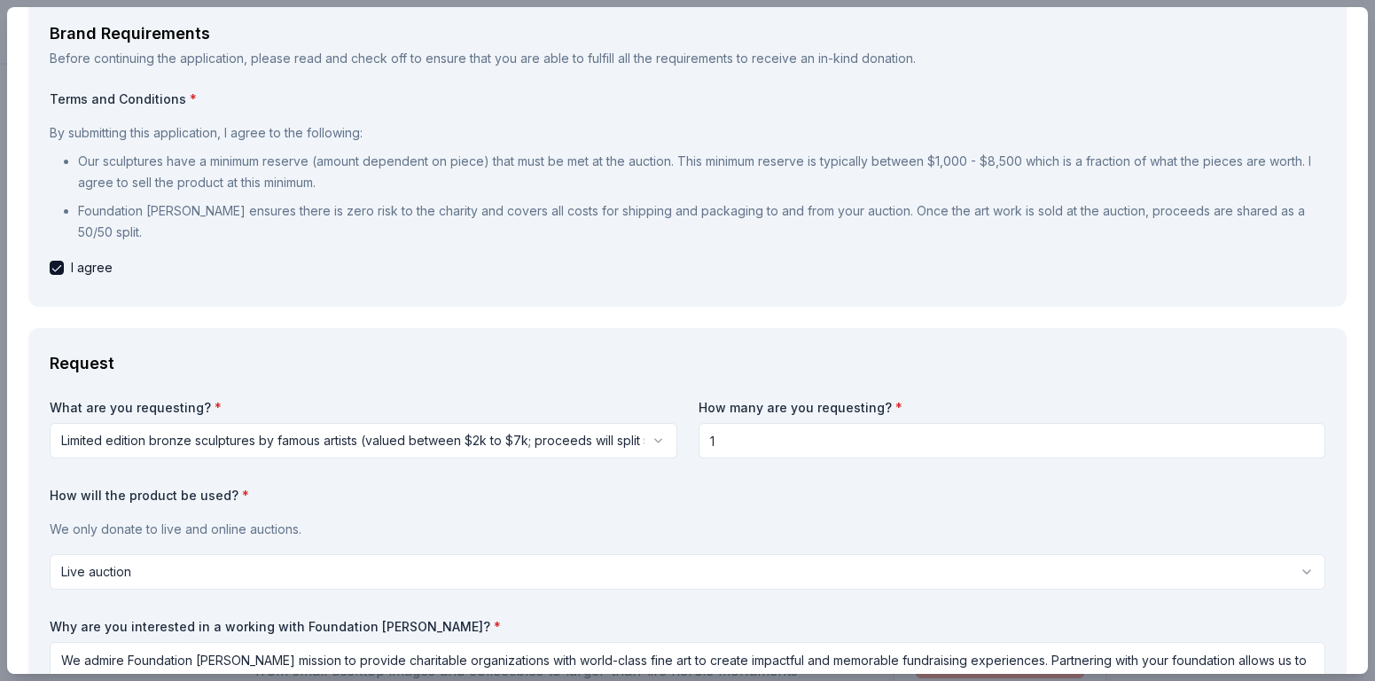
click at [742, 447] on input "1" at bounding box center [1013, 440] width 628 height 35
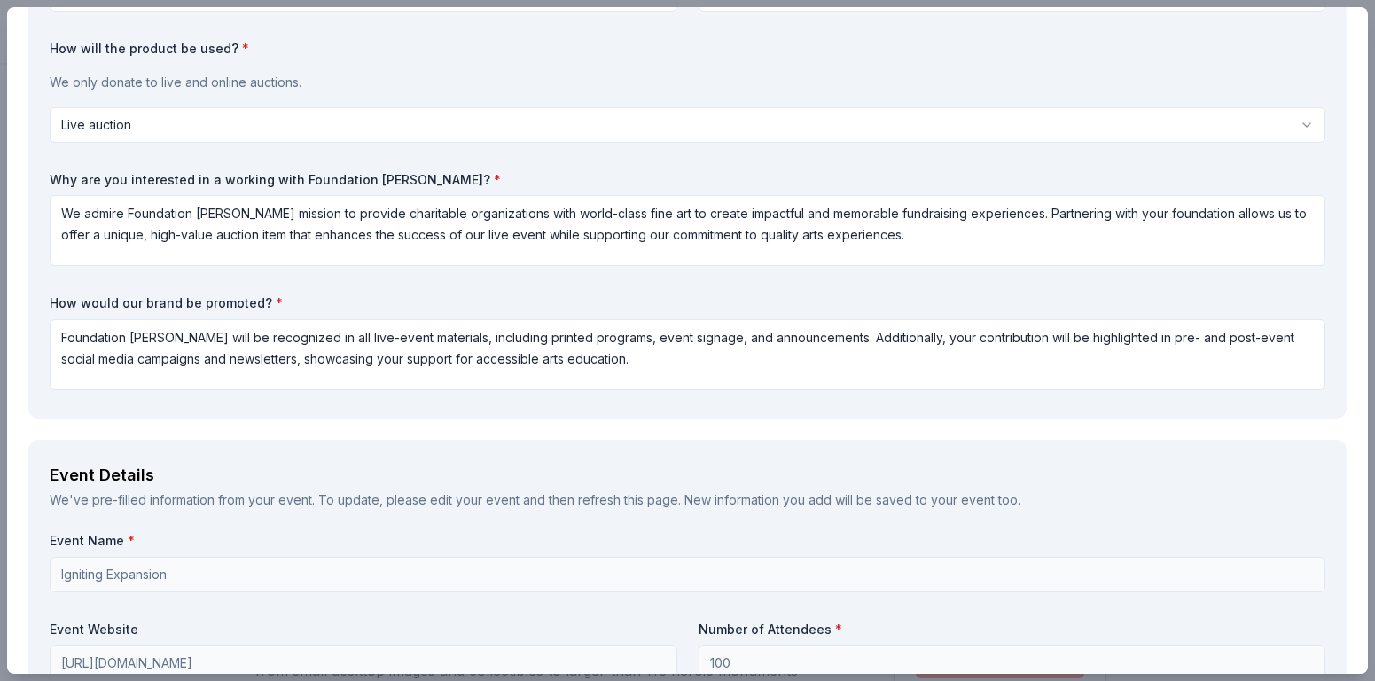
scroll to position [447, 0]
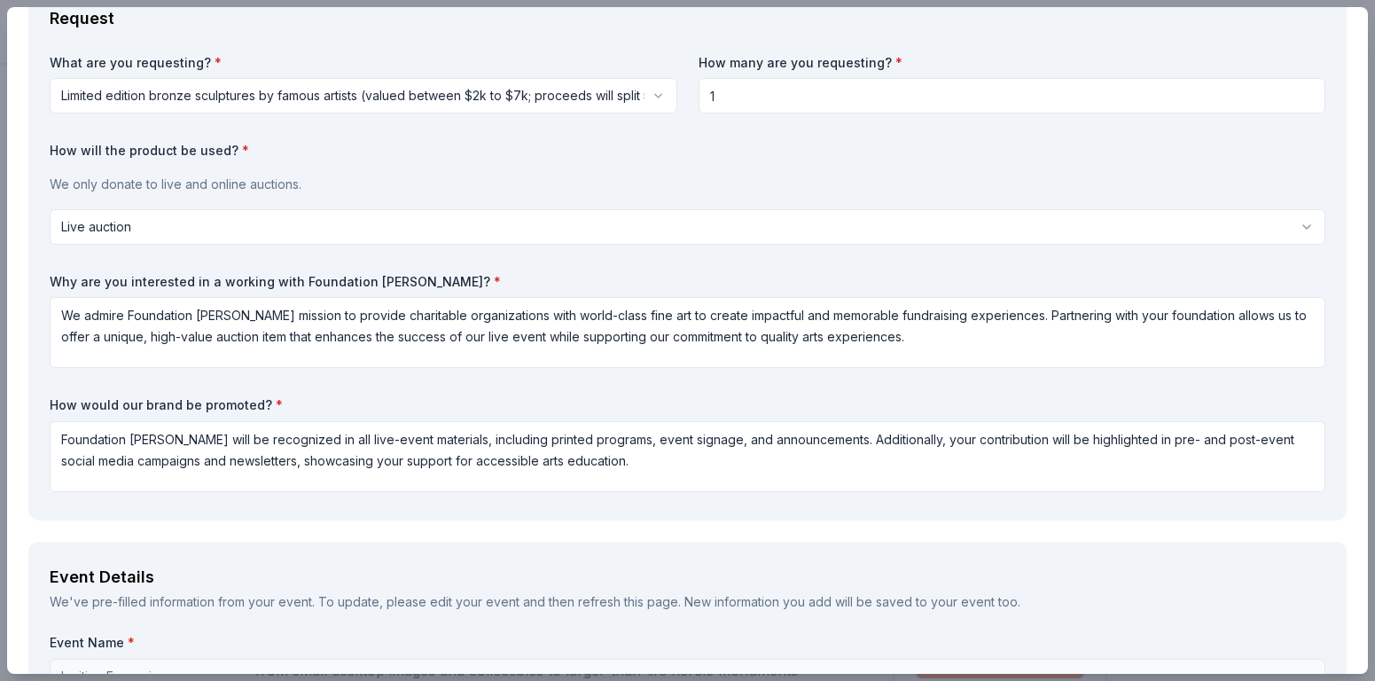
drag, startPoint x: 721, startPoint y: 94, endPoint x: 689, endPoint y: 94, distance: 31.9
click at [688, 94] on div "What are you requesting? * Limited edition bronze sculptures by famous artists …" at bounding box center [688, 276] width 1276 height 445
paste input
type input "1"
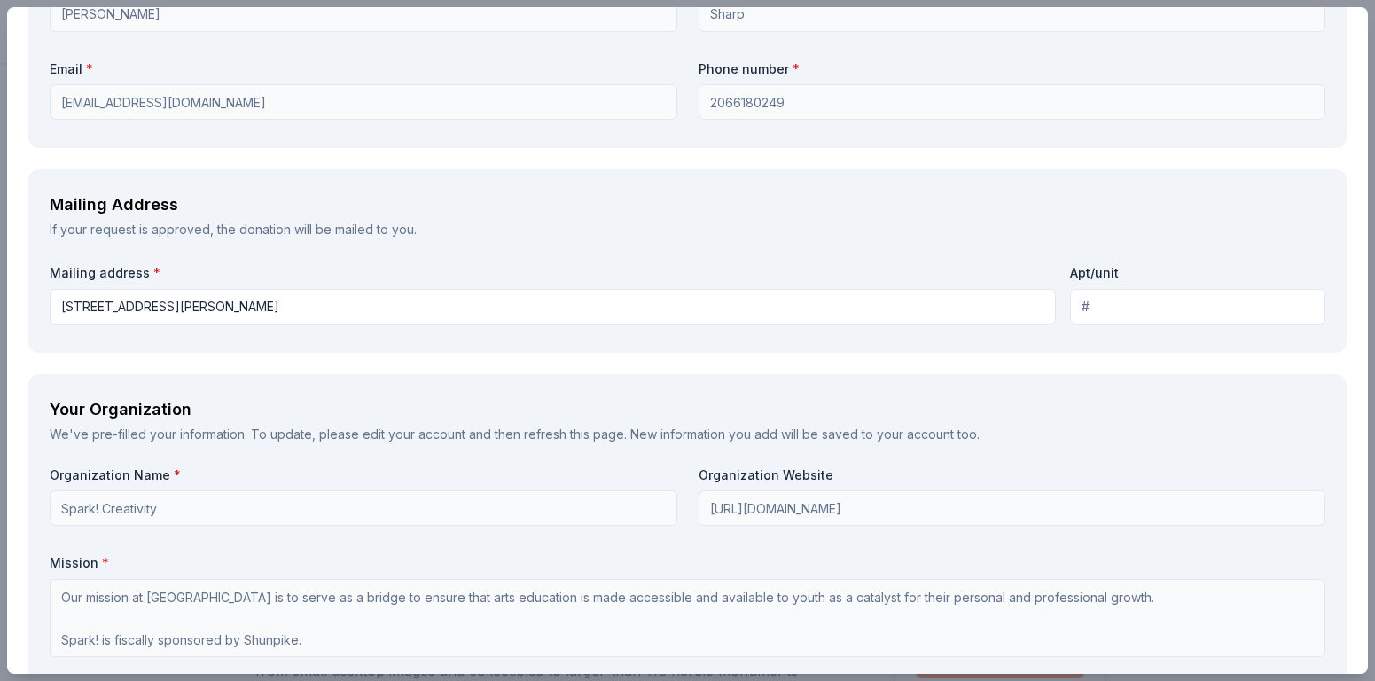
scroll to position [1785, 0]
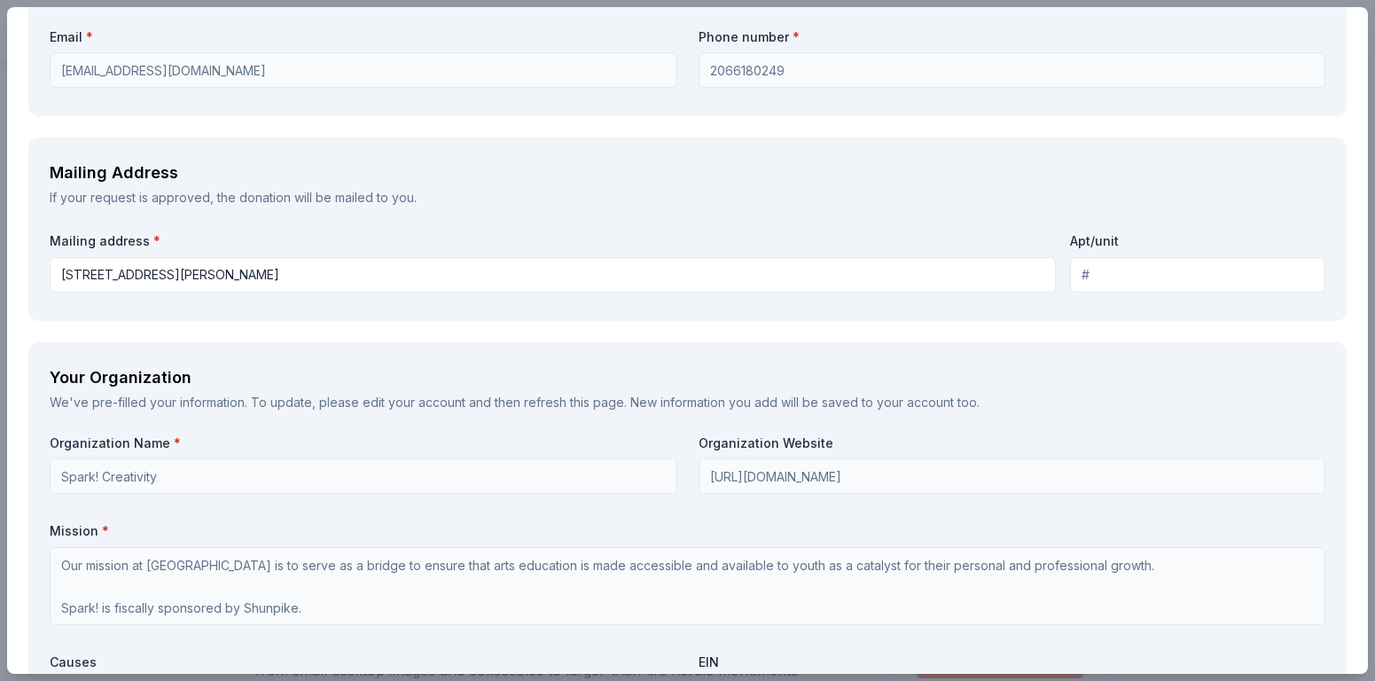
click at [902, 295] on div "Mailing address * 1161 Edmonds Street Apt/unit" at bounding box center [688, 265] width 1276 height 70
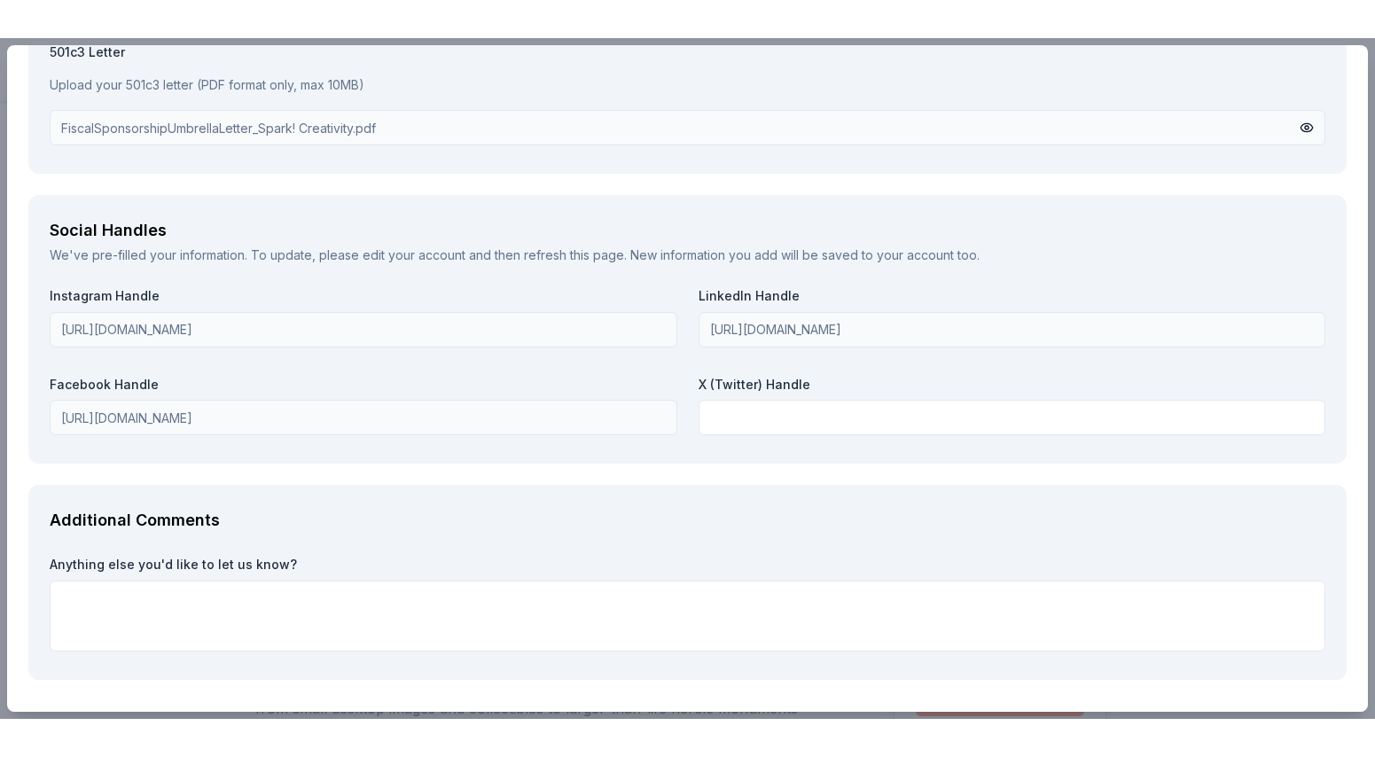
scroll to position [2585, 0]
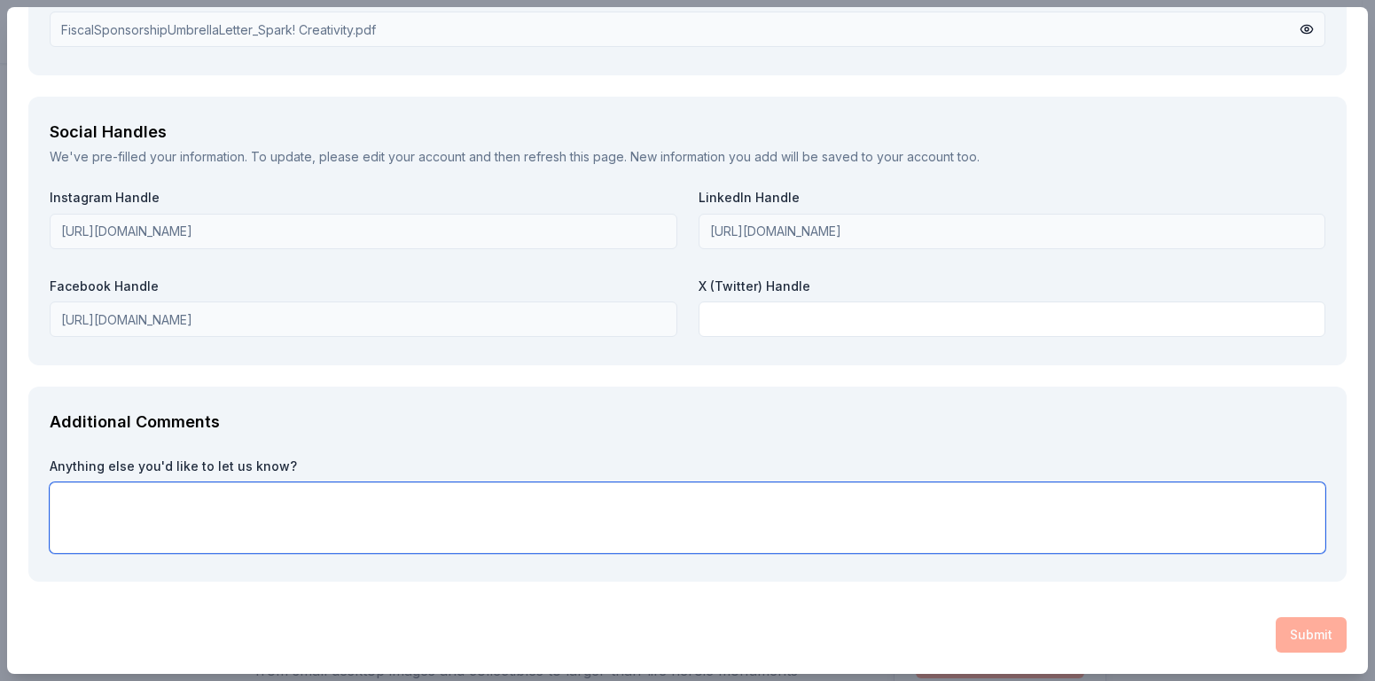
click at [356, 535] on textarea at bounding box center [688, 517] width 1276 height 71
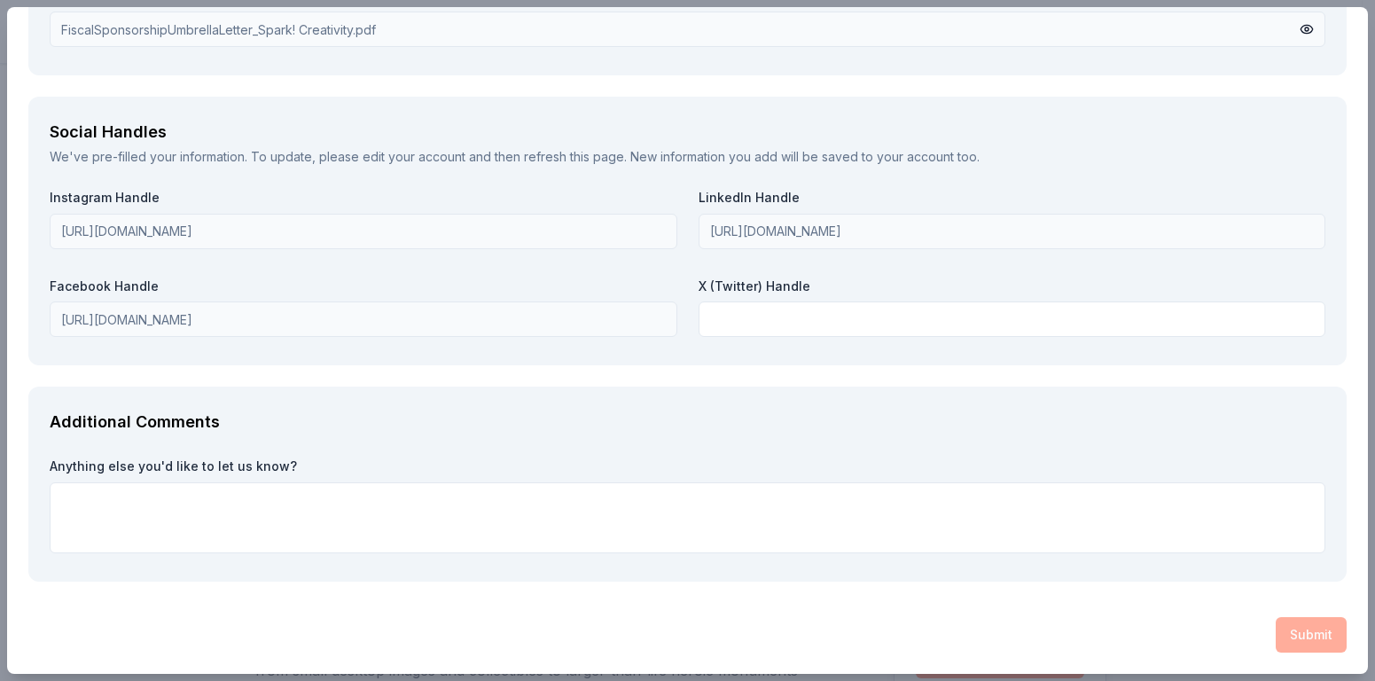
click at [1301, 634] on div "Submit" at bounding box center [687, 634] width 1318 height 35
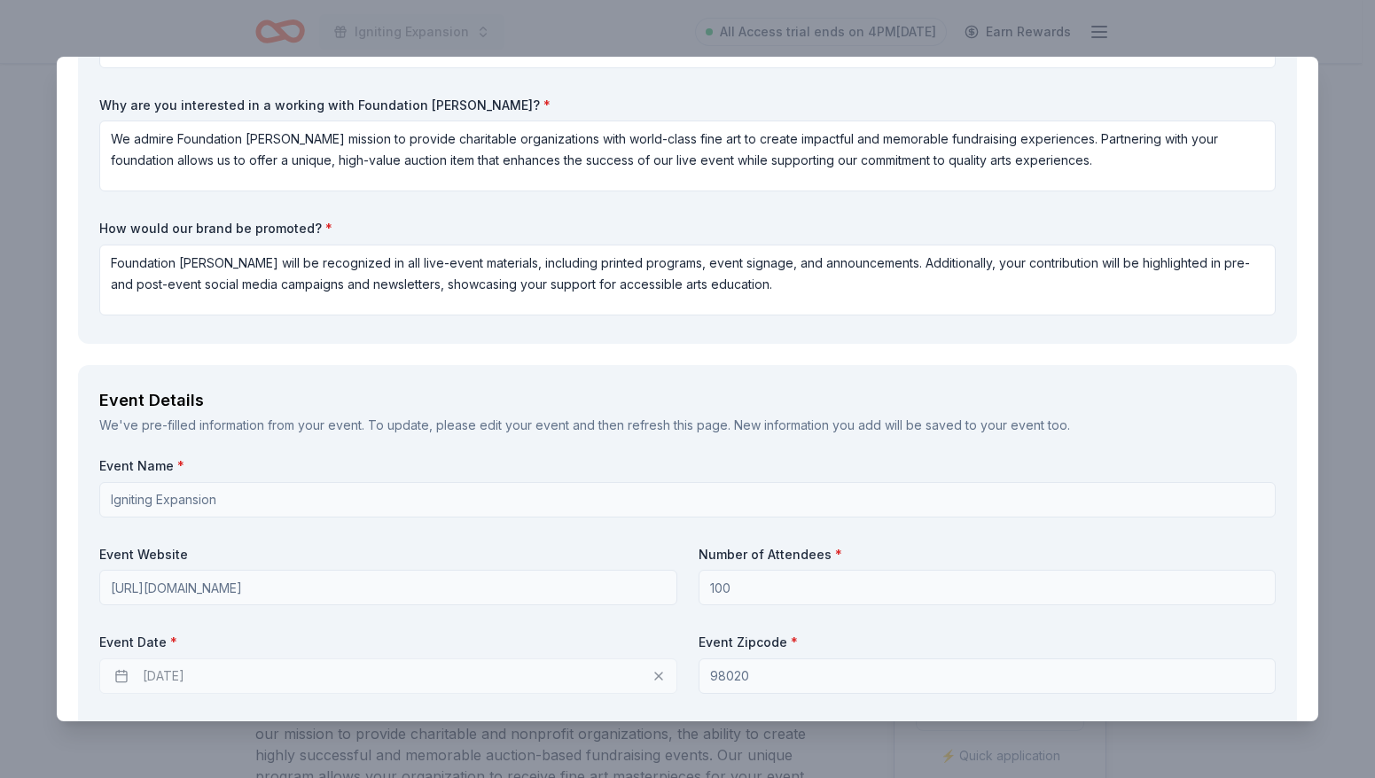
scroll to position [0, 0]
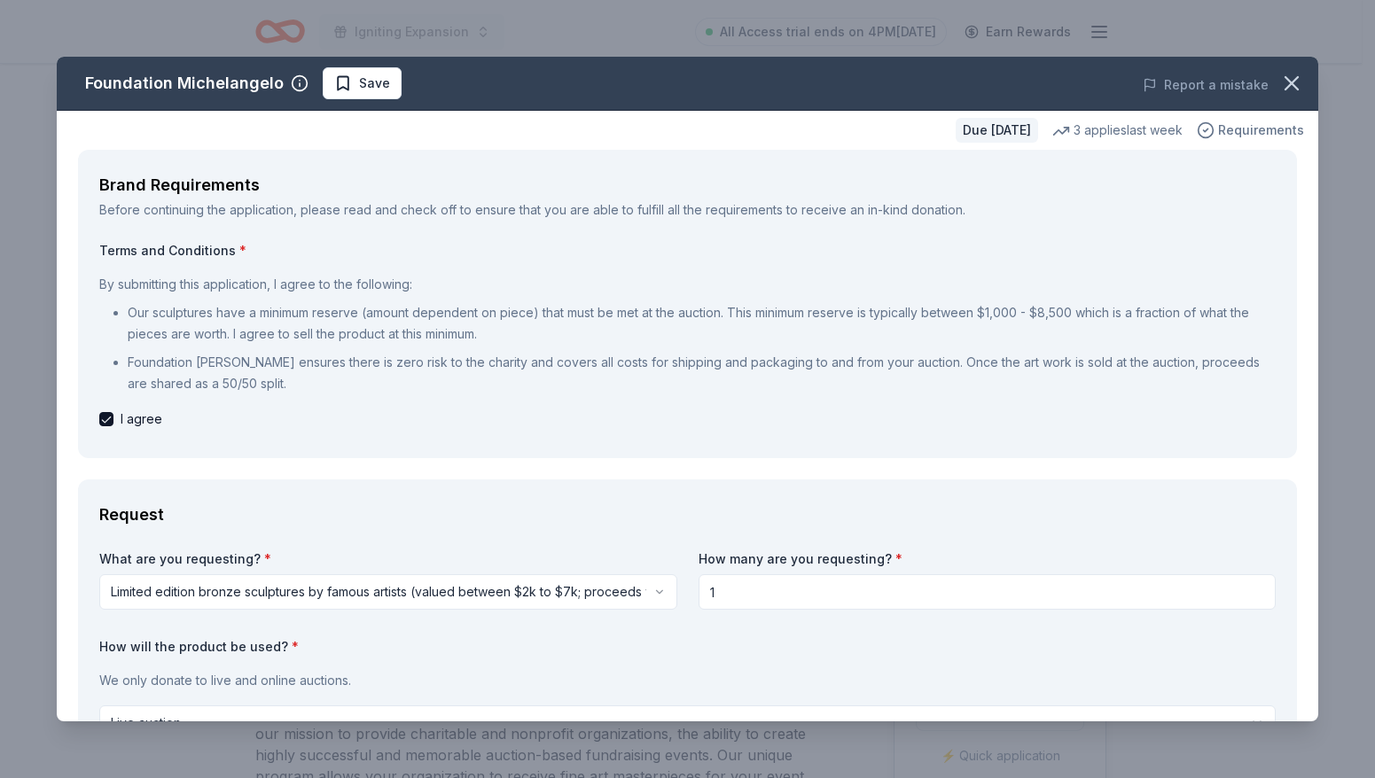
click at [1227, 129] on span "Requirements" at bounding box center [1261, 130] width 86 height 21
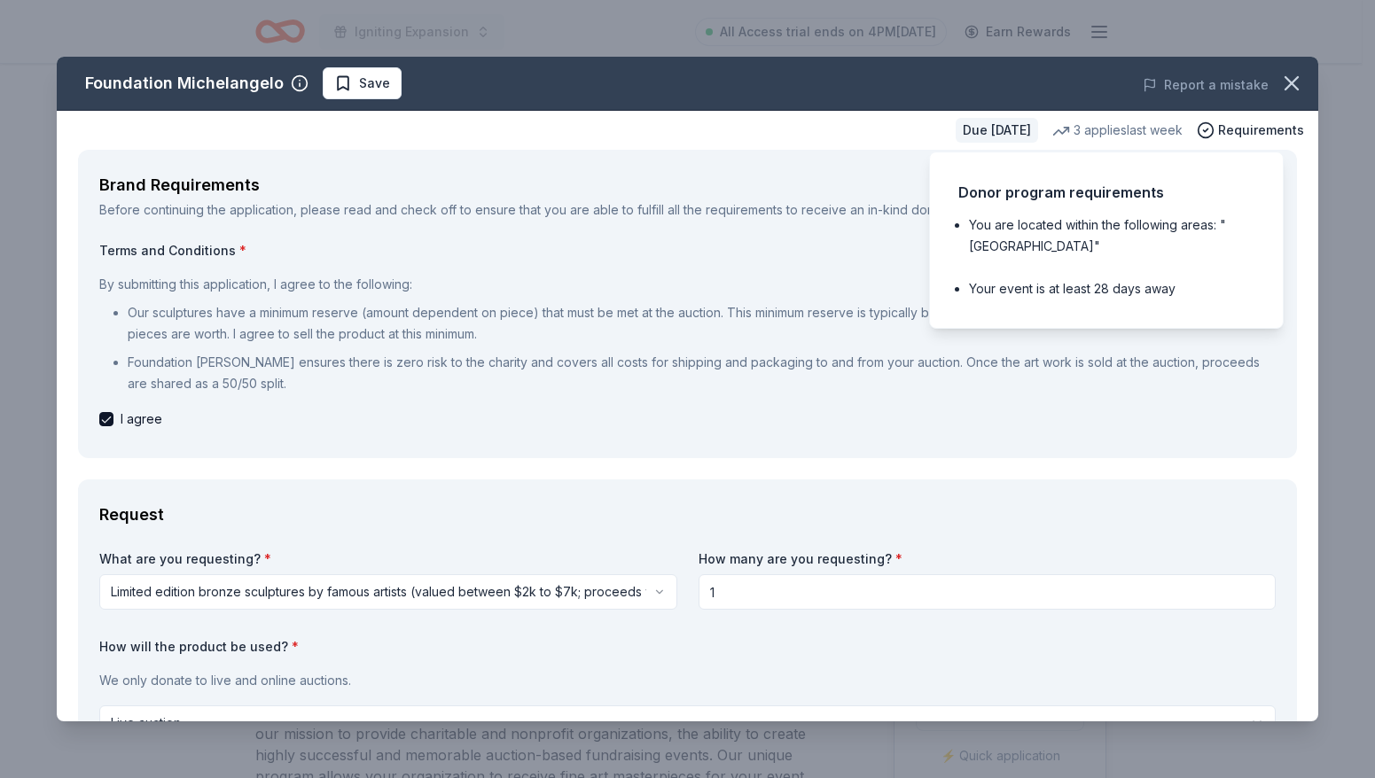
click at [1075, 198] on div "Donor program requirements" at bounding box center [1106, 192] width 296 height 23
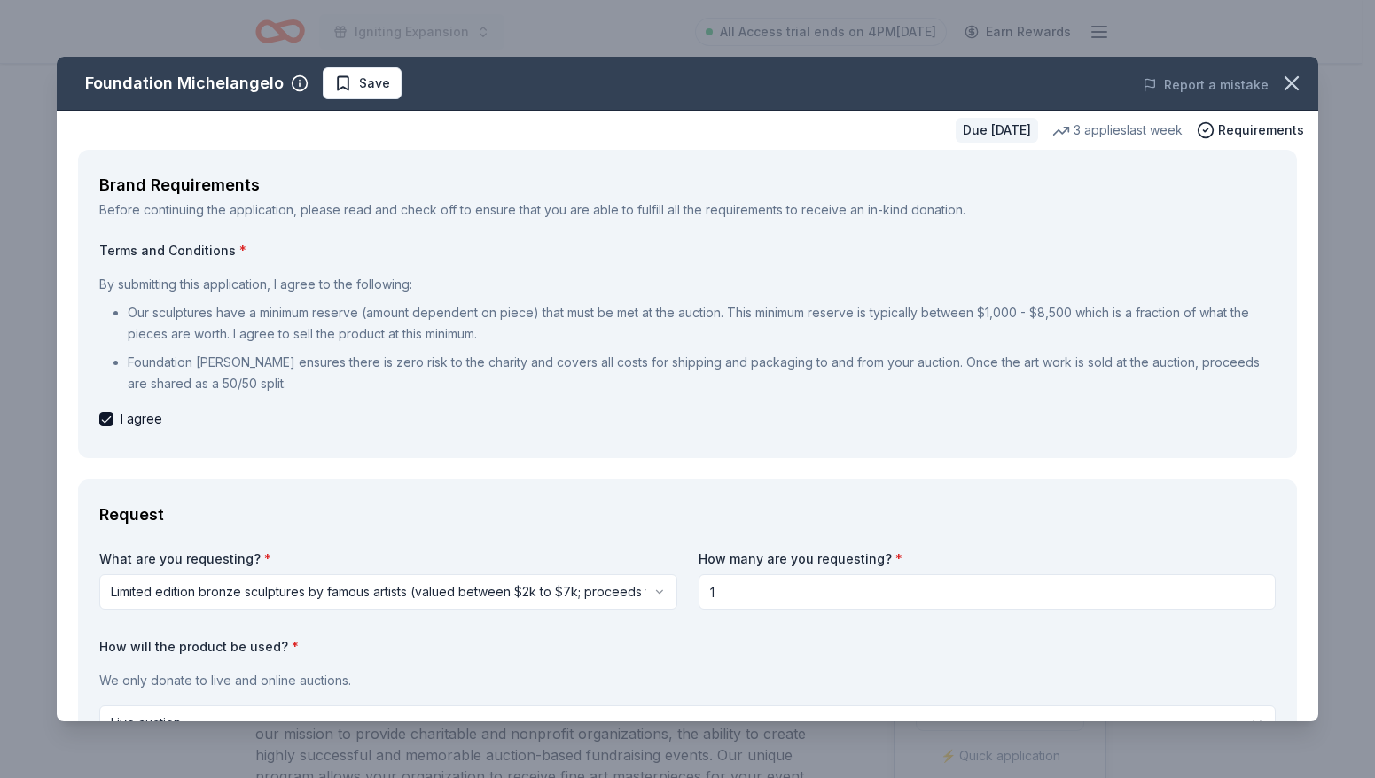
click at [1069, 124] on div "3 applies last week" at bounding box center [1117, 130] width 130 height 21
click at [983, 130] on div "Due in 181 days" at bounding box center [997, 130] width 82 height 25
click at [1255, 132] on span "Requirements" at bounding box center [1261, 130] width 86 height 21
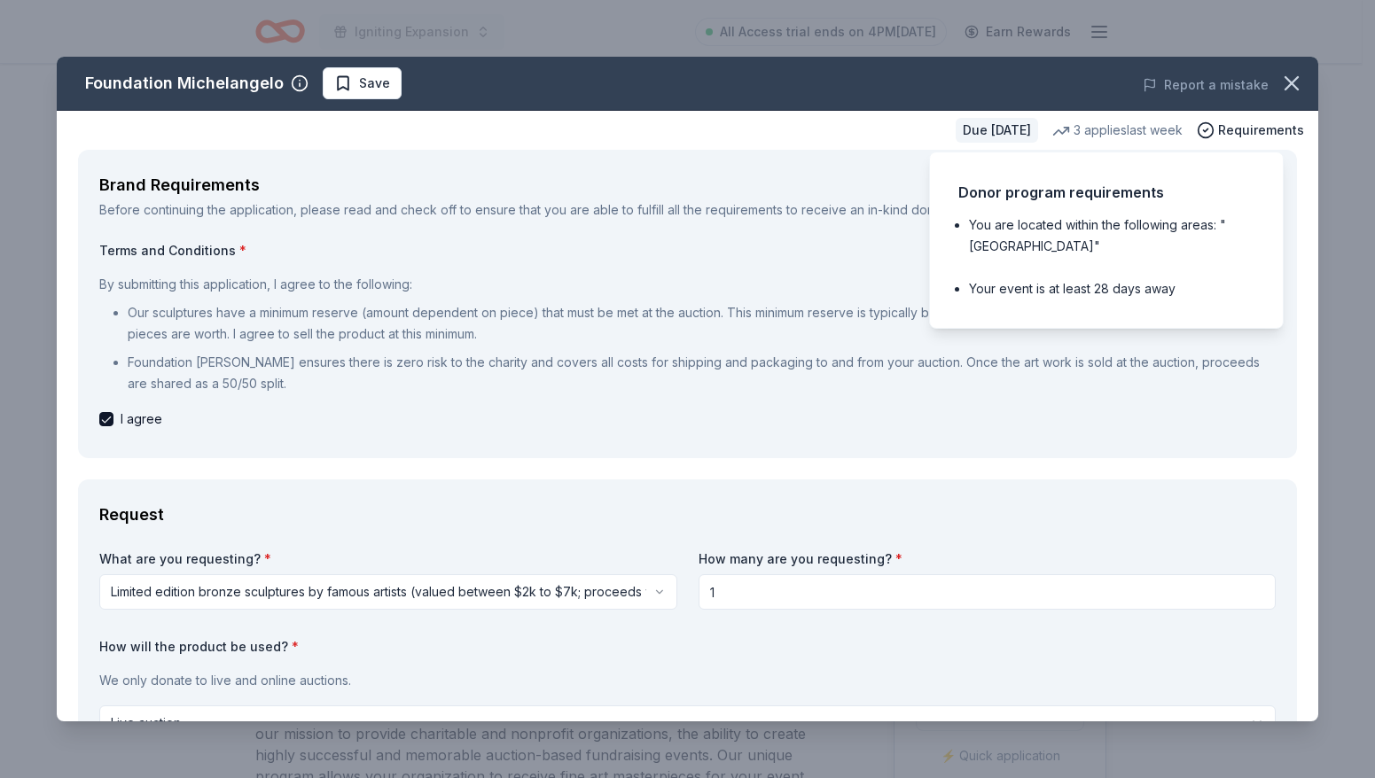
click at [1029, 384] on p "Foundation Michelangelo ensures there is zero risk to the charity and covers al…" at bounding box center [702, 373] width 1148 height 43
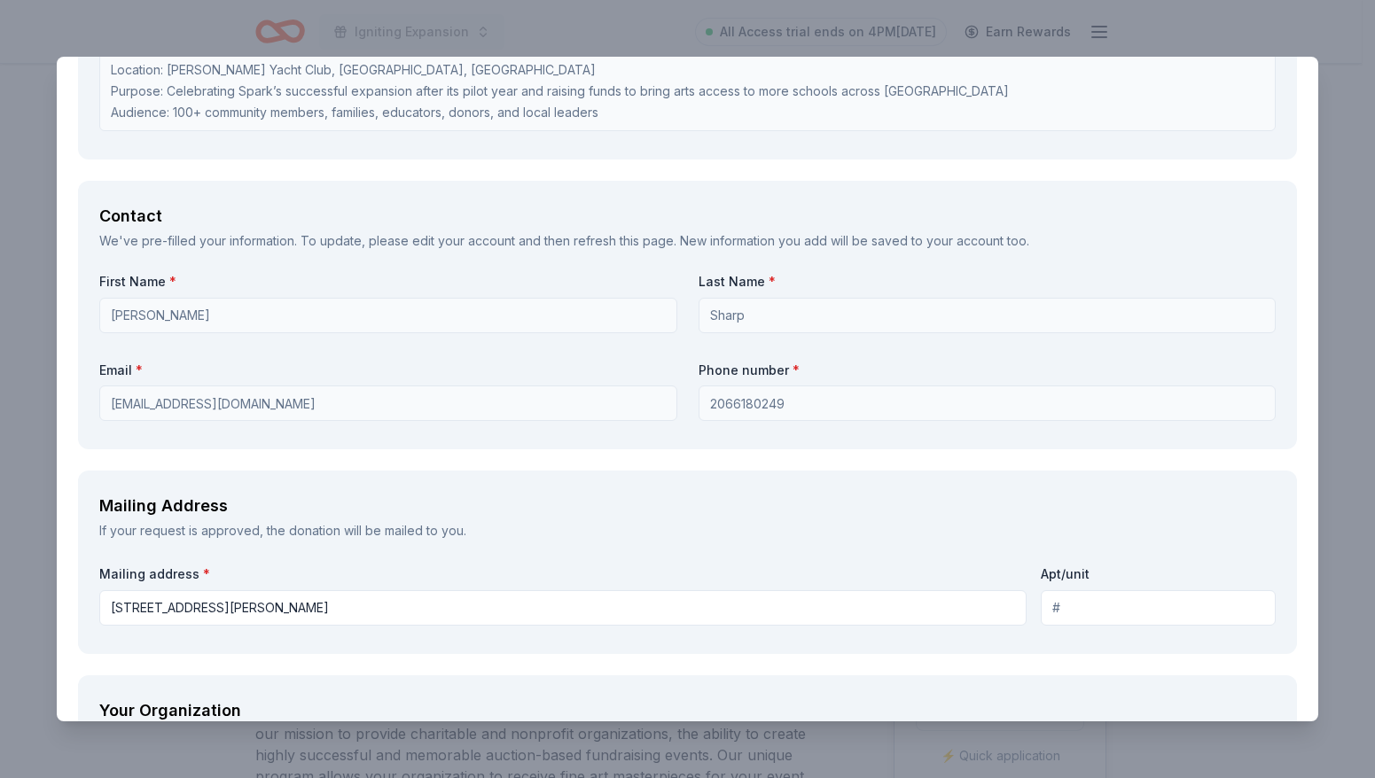
scroll to position [1700, 0]
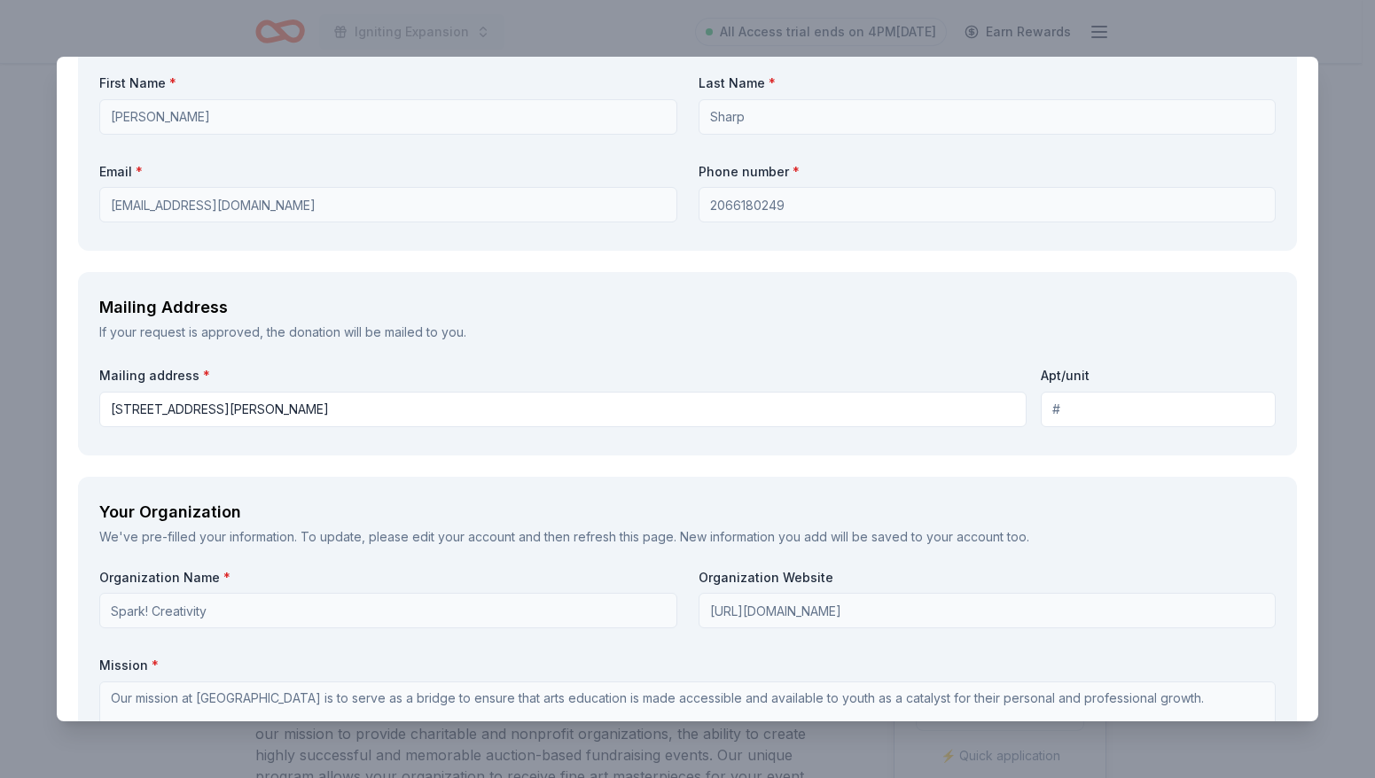
click at [285, 410] on input "1161 Edmonds Street" at bounding box center [562, 409] width 927 height 35
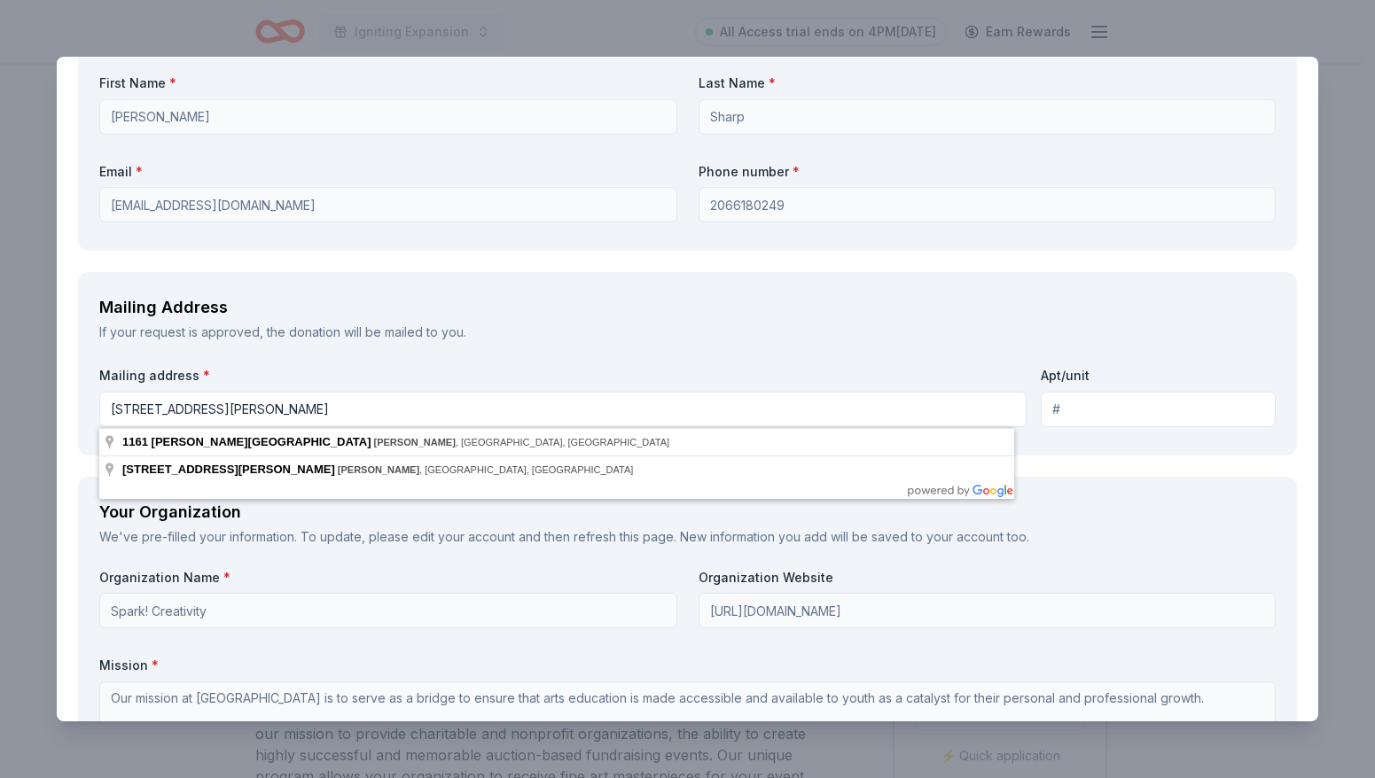
type input "1161 Edmonds Street, Edmonds, WA, 98020"
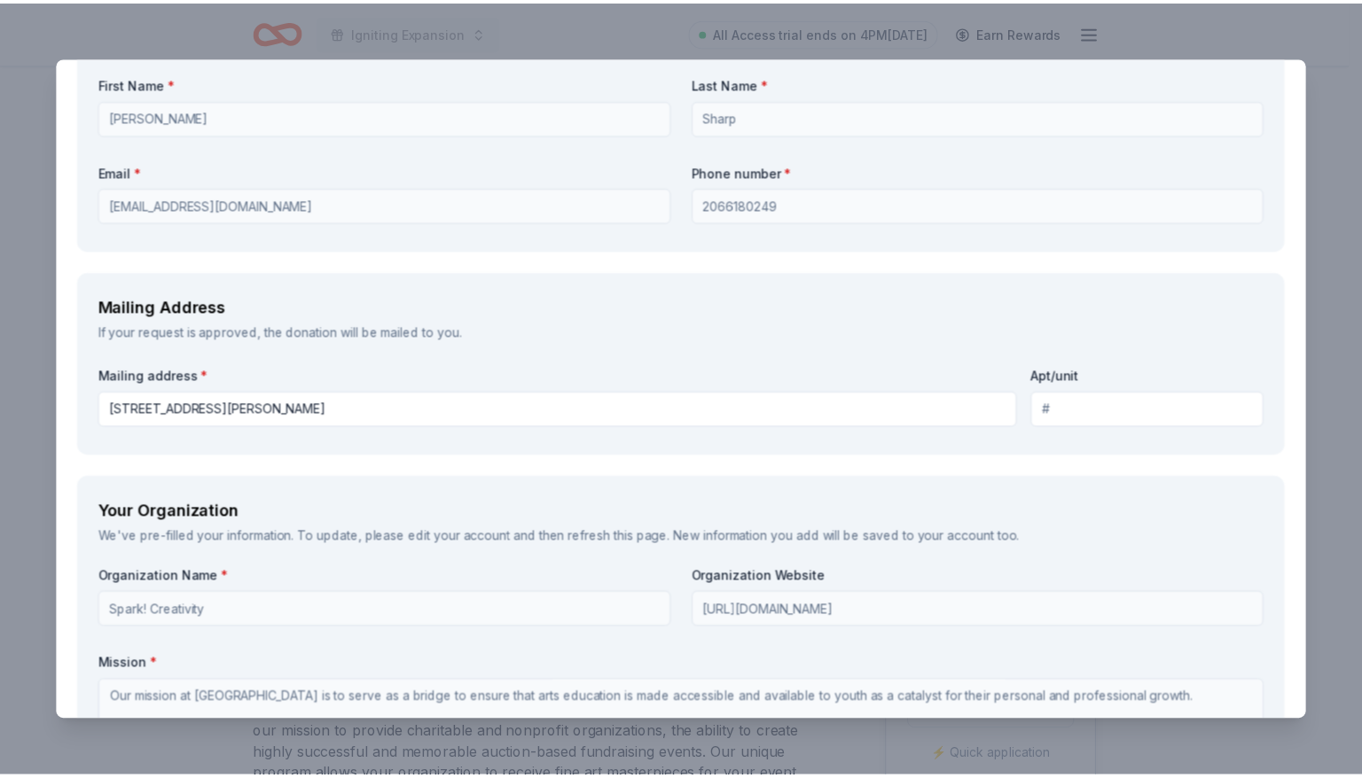
scroll to position [2587, 0]
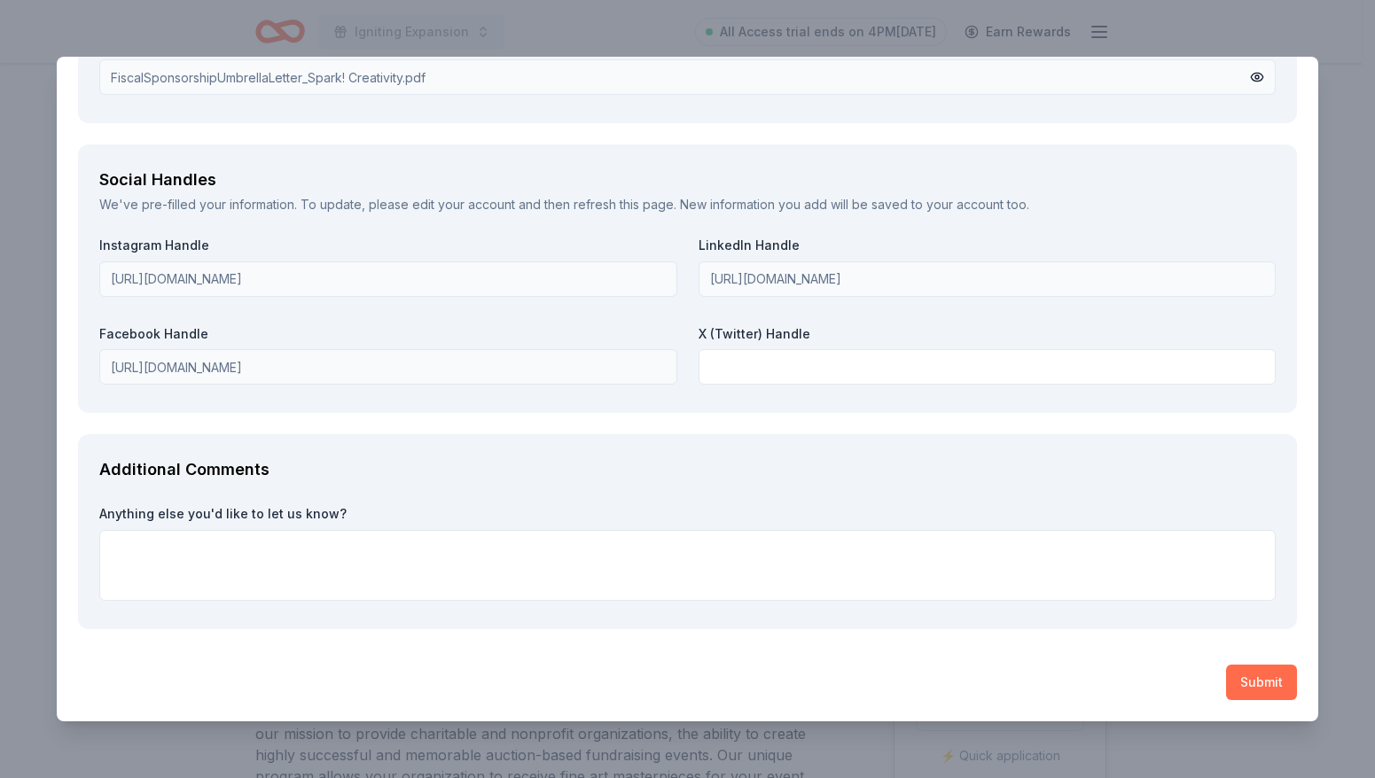
click at [1263, 680] on button "Submit" at bounding box center [1261, 682] width 71 height 35
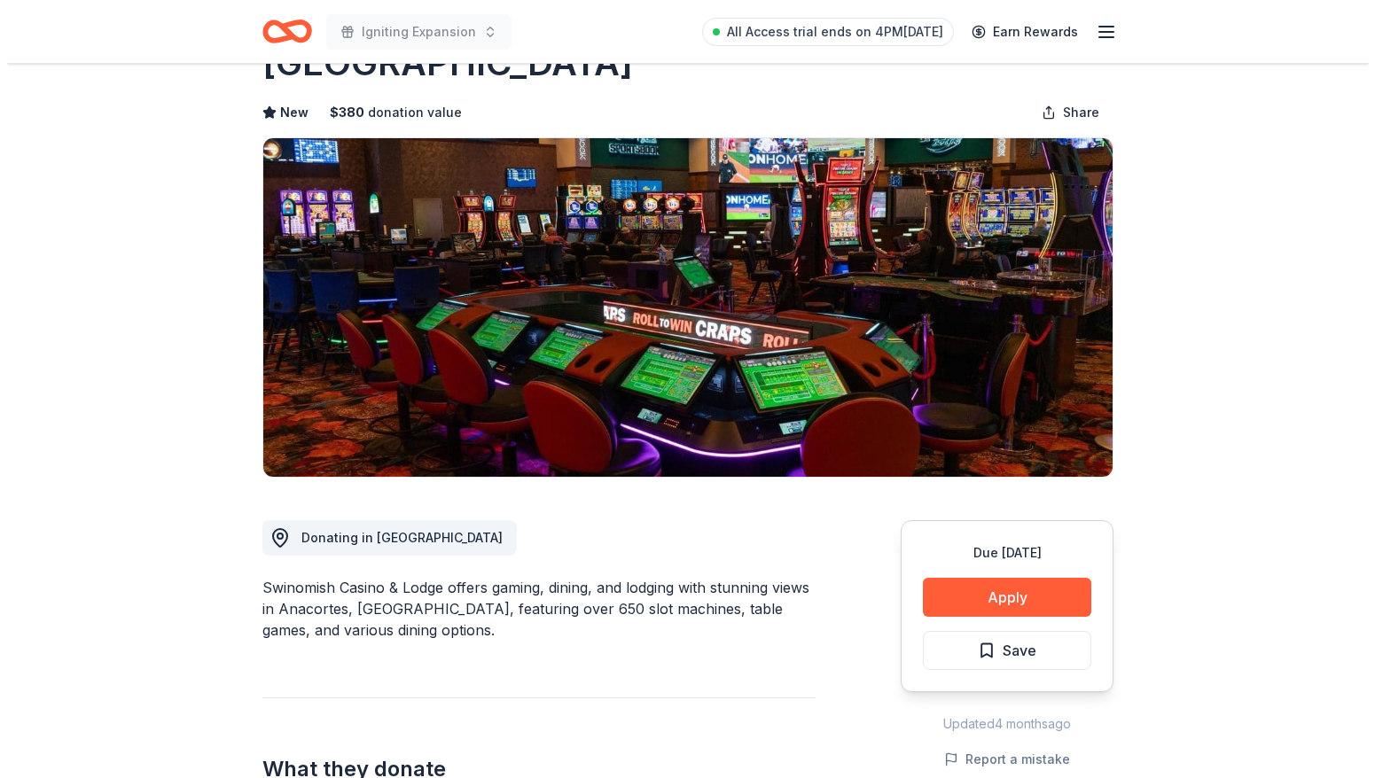
scroll to position [66, 0]
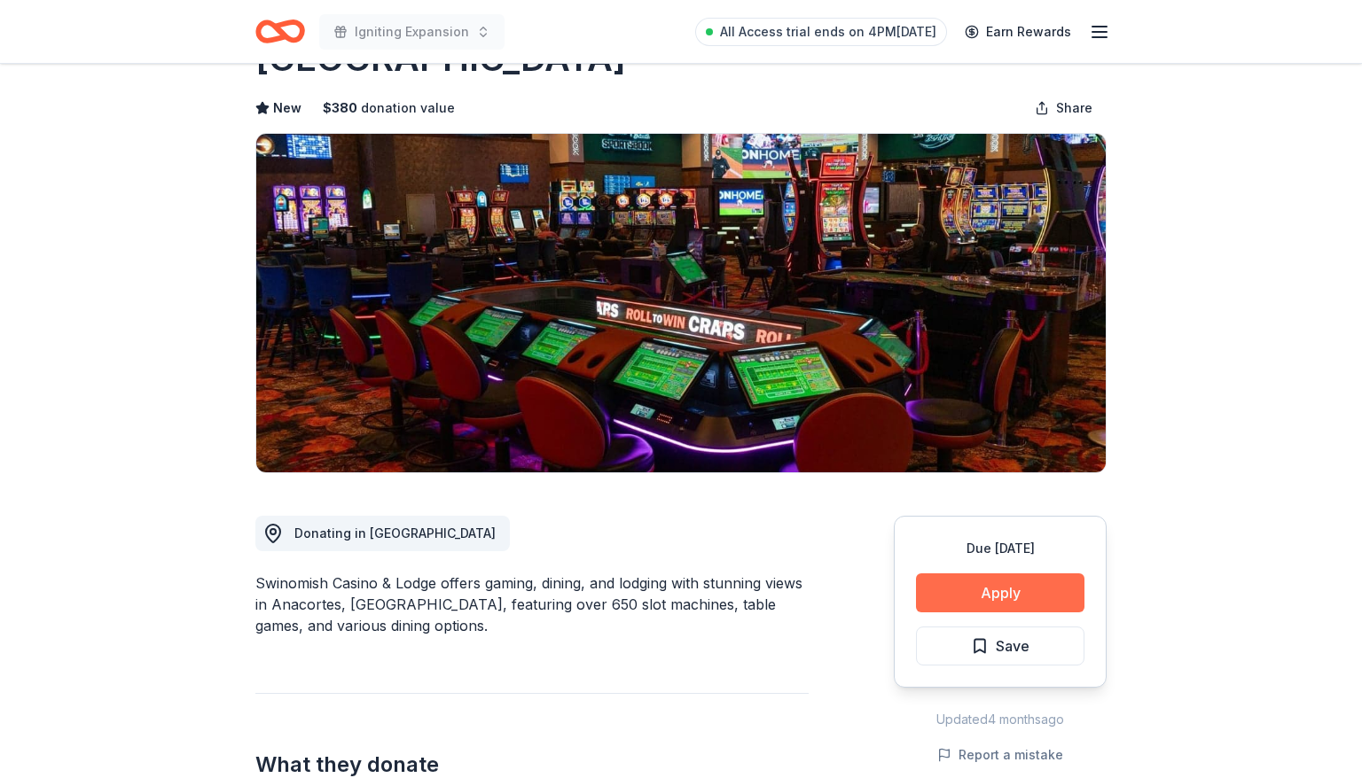
click at [973, 590] on button "Apply" at bounding box center [1000, 593] width 168 height 39
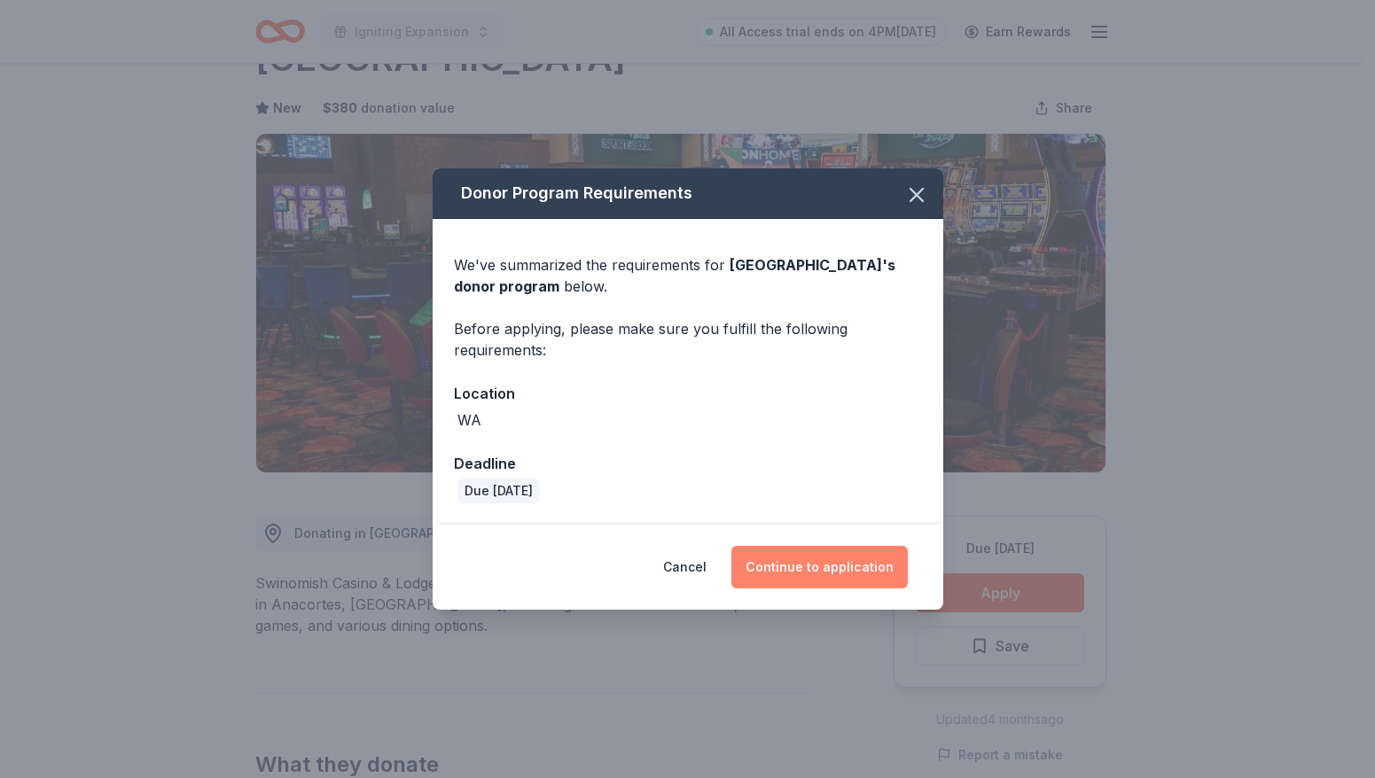
click at [802, 570] on button "Continue to application" at bounding box center [819, 567] width 176 height 43
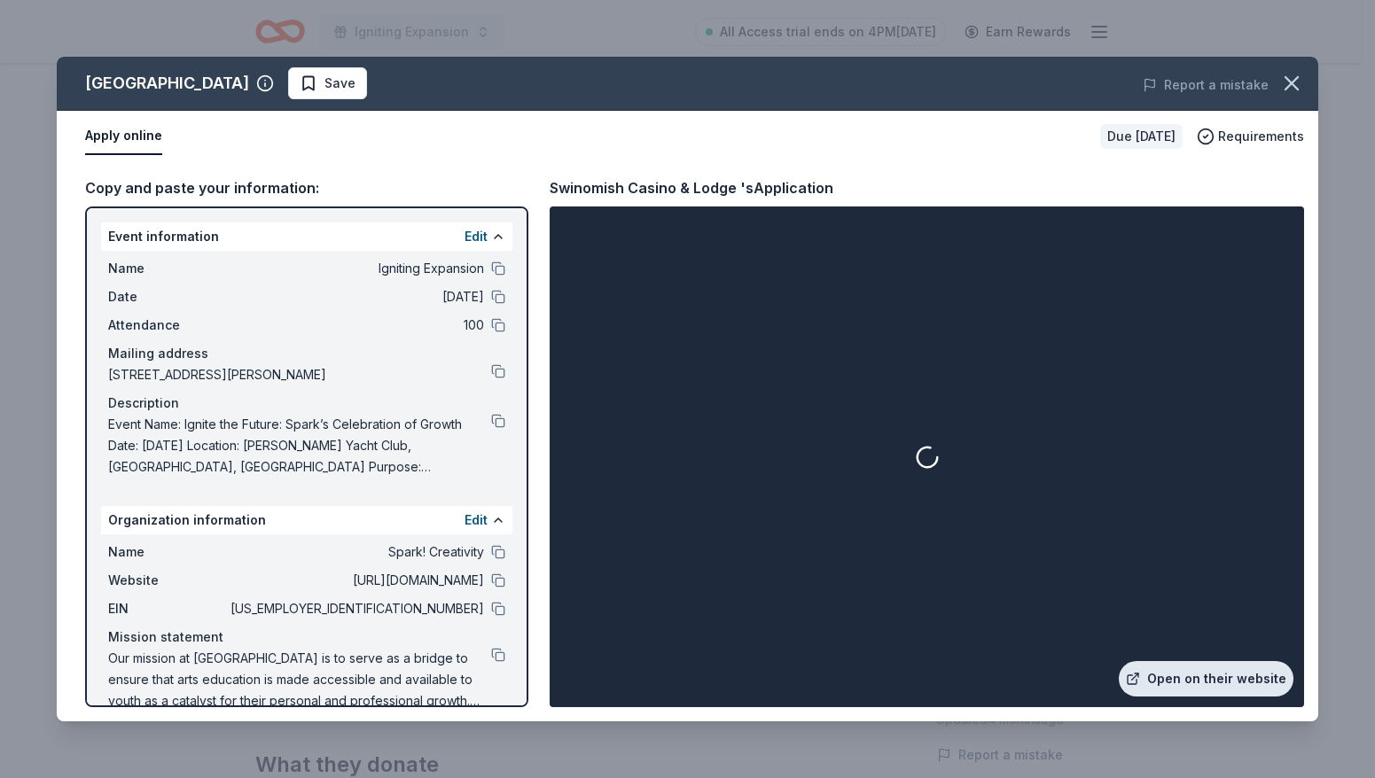
click at [1217, 681] on link "Open on their website" at bounding box center [1206, 678] width 175 height 35
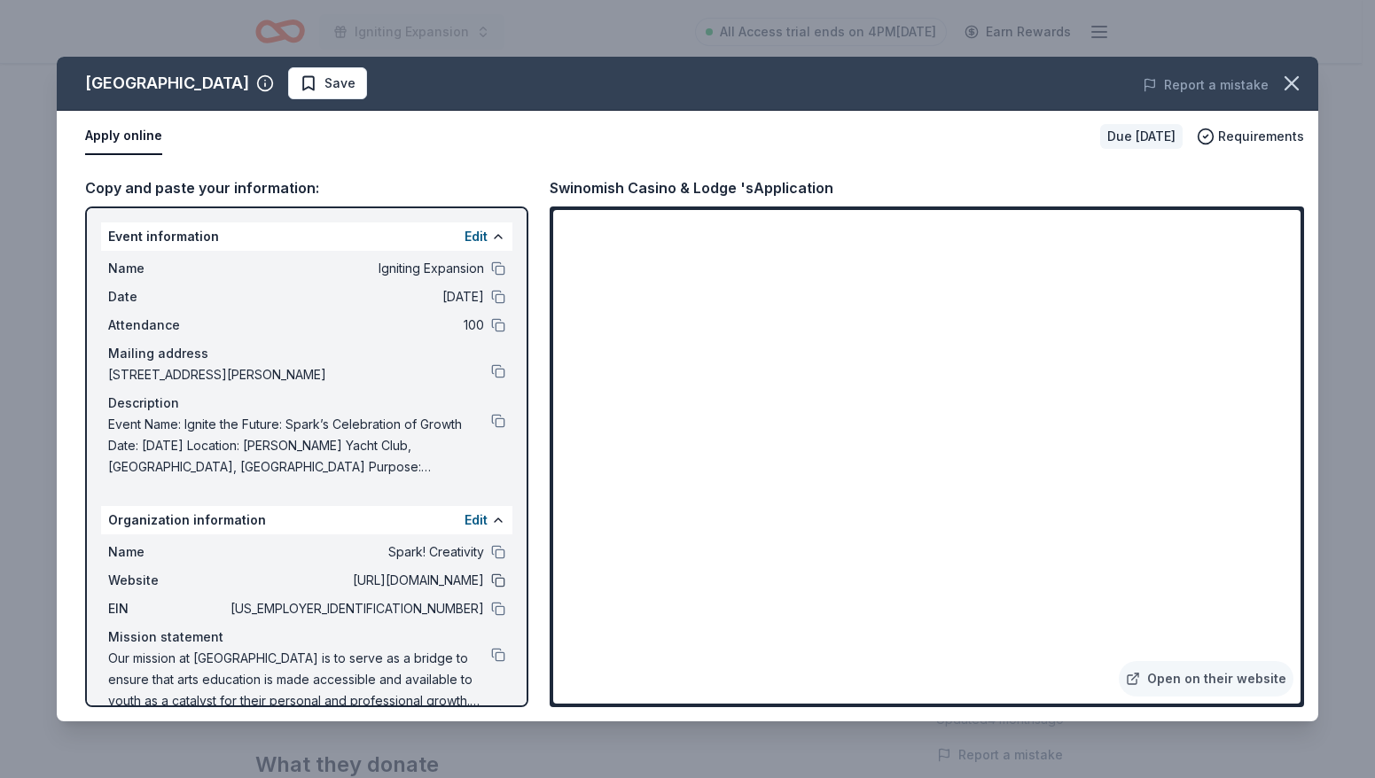
click at [491, 578] on button at bounding box center [498, 581] width 14 height 14
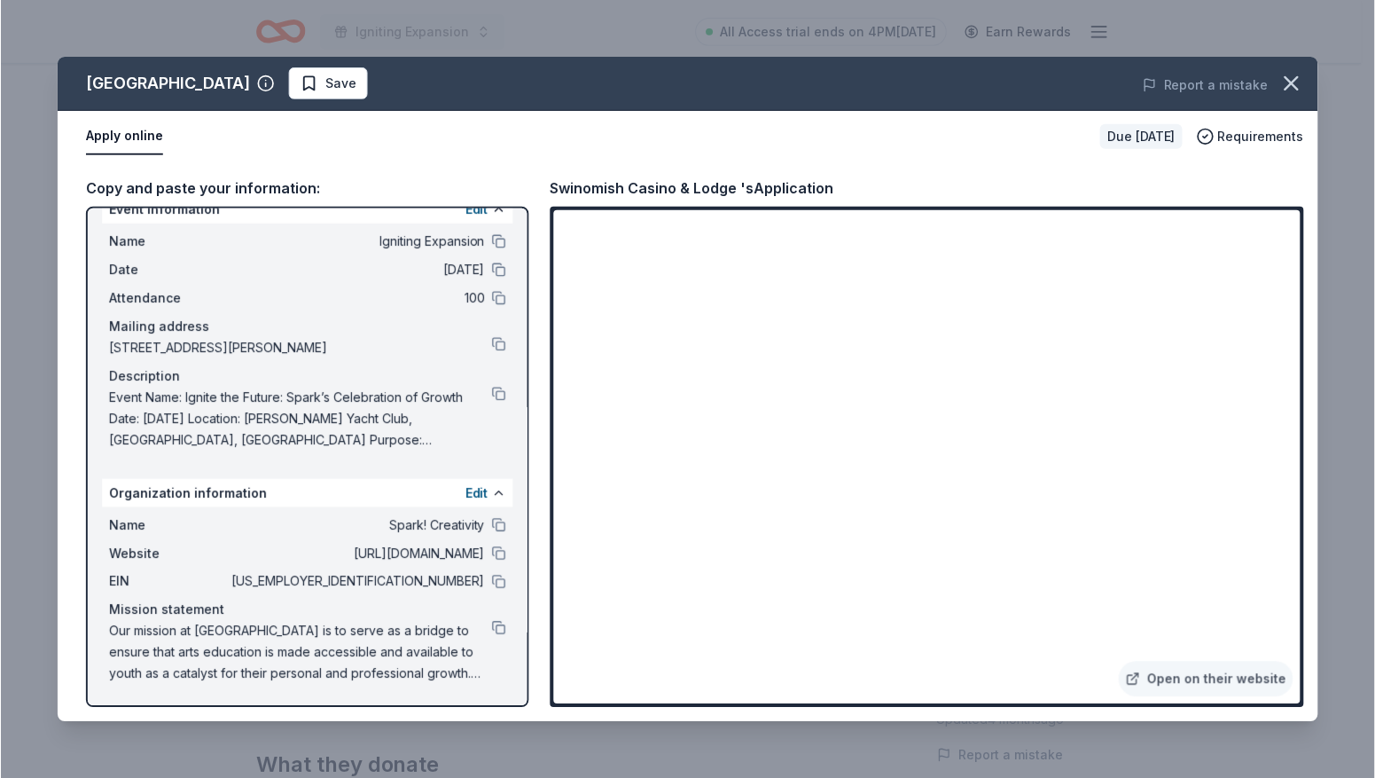
scroll to position [0, 0]
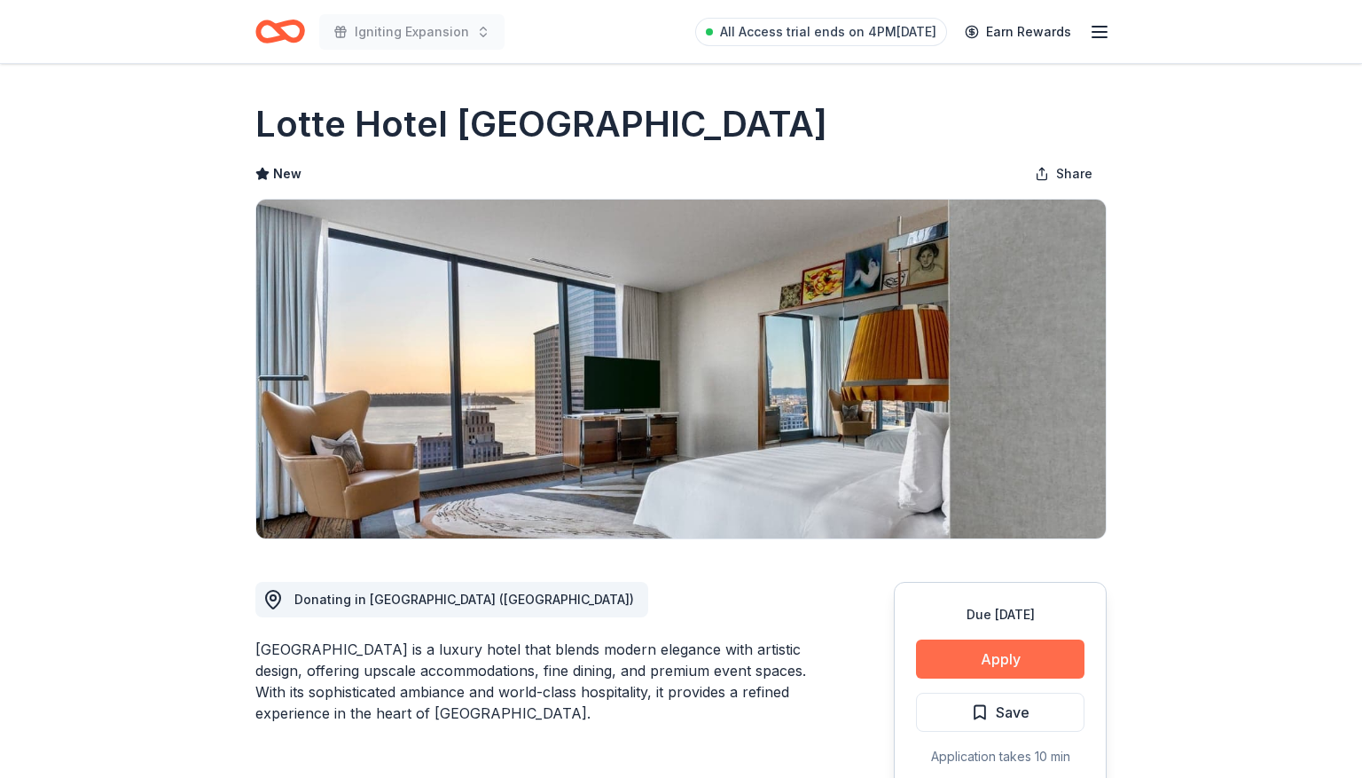
click at [934, 661] on button "Apply" at bounding box center [1000, 658] width 168 height 39
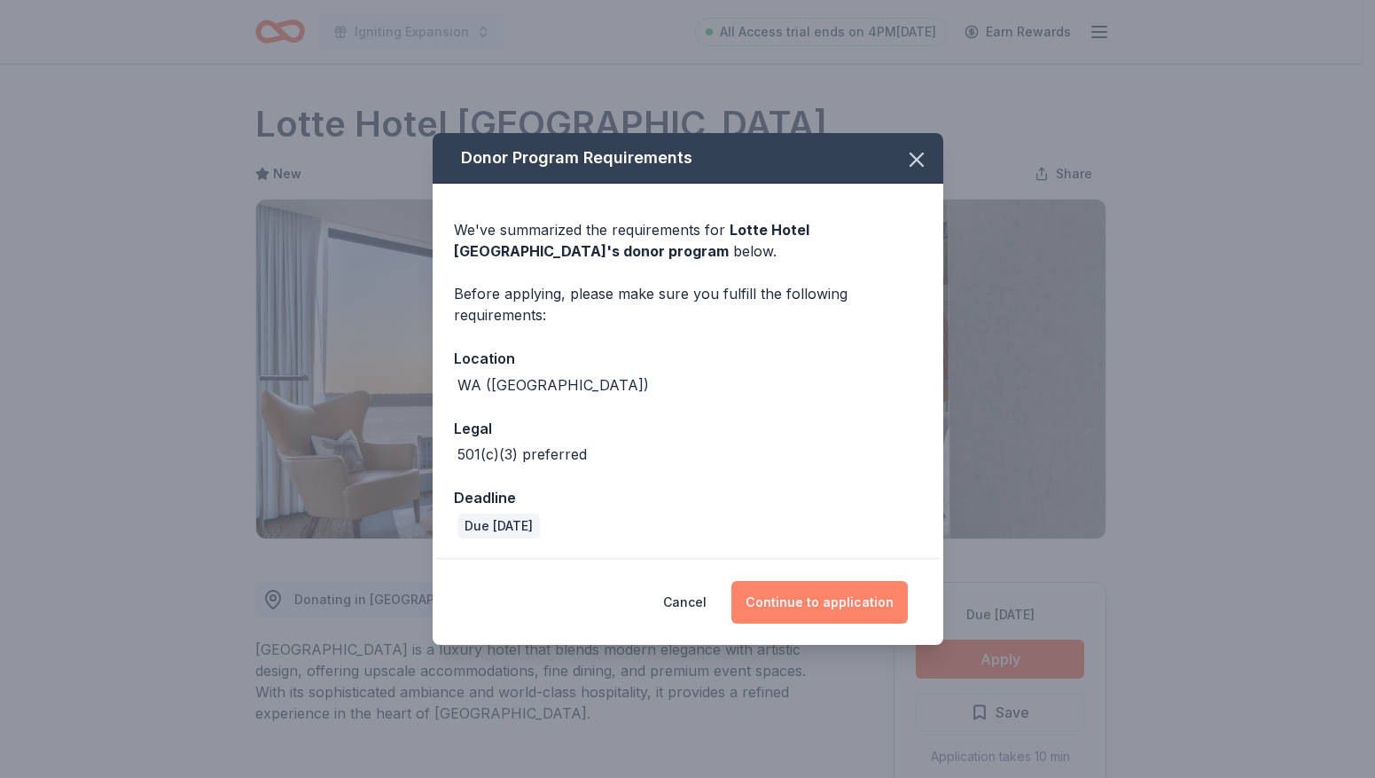
click at [793, 606] on button "Continue to application" at bounding box center [819, 602] width 176 height 43
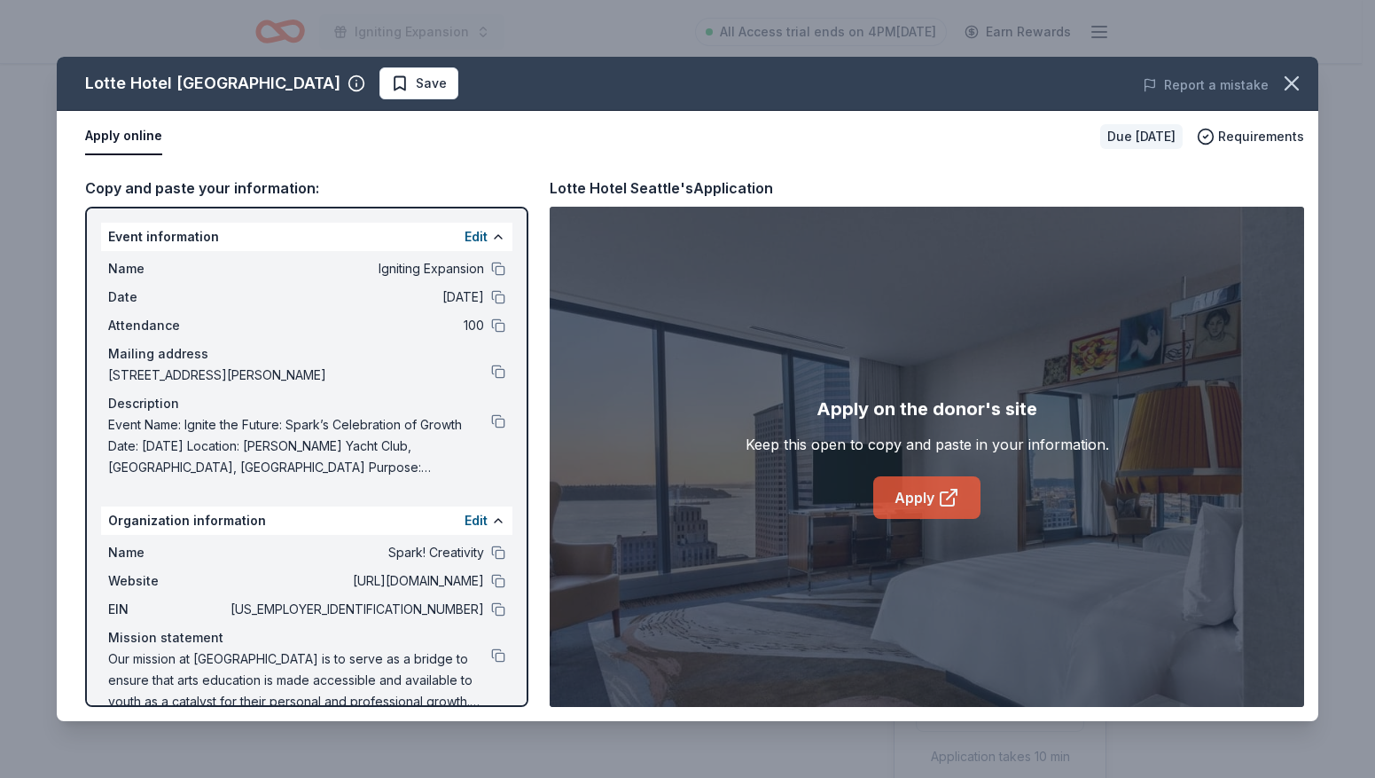
click at [908, 500] on link "Apply" at bounding box center [926, 497] width 107 height 43
click at [491, 582] on button at bounding box center [498, 581] width 14 height 14
click at [1292, 86] on icon "button" at bounding box center [1291, 83] width 25 height 25
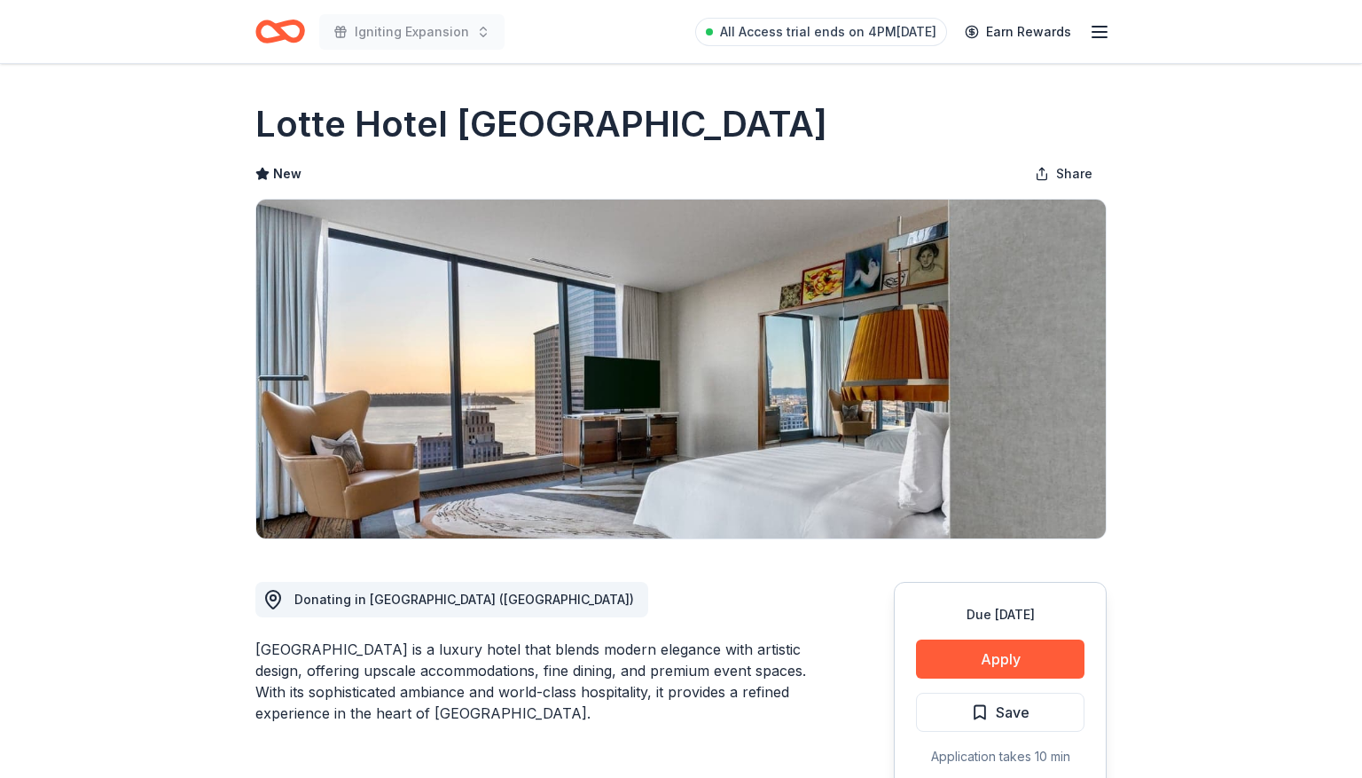
click at [427, 217] on img at bounding box center [680, 368] width 849 height 339
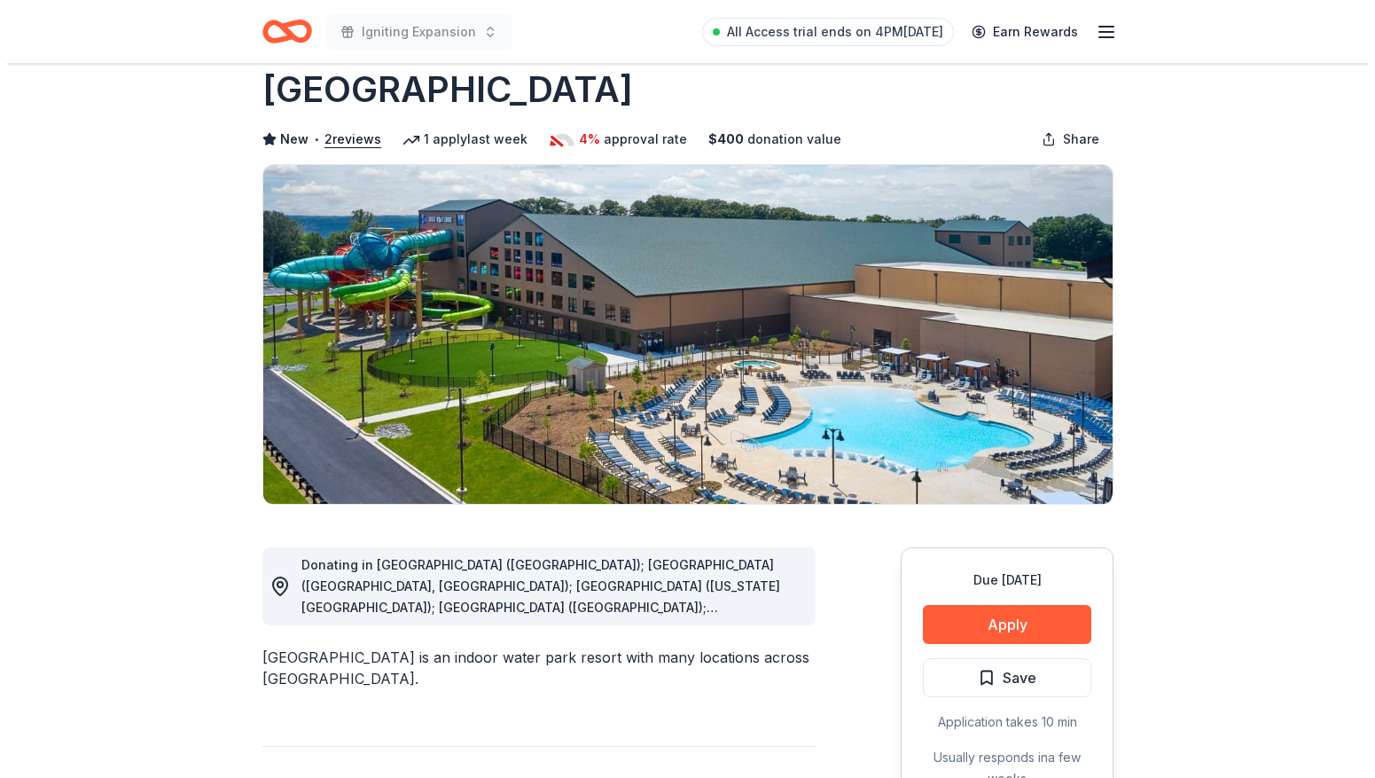
scroll to position [95, 0]
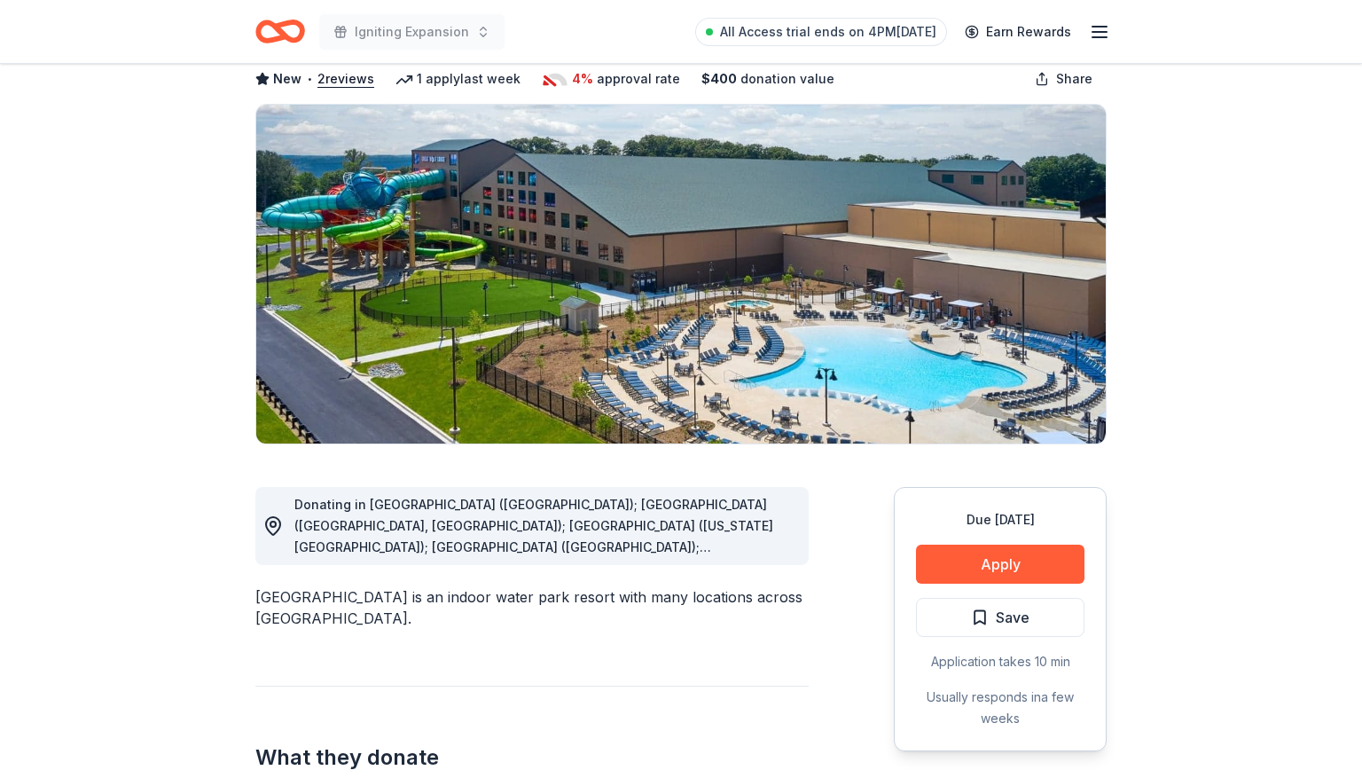
click at [570, 524] on span "Donating in [GEOGRAPHIC_DATA] ([GEOGRAPHIC_DATA]); [GEOGRAPHIC_DATA] ([GEOGRAPH…" at bounding box center [533, 620] width 479 height 249
click at [570, 525] on span "Donating in [GEOGRAPHIC_DATA] ([GEOGRAPHIC_DATA]); [GEOGRAPHIC_DATA] ([GEOGRAPH…" at bounding box center [533, 620] width 479 height 249
click at [1007, 565] on button "Apply" at bounding box center [1000, 563] width 168 height 39
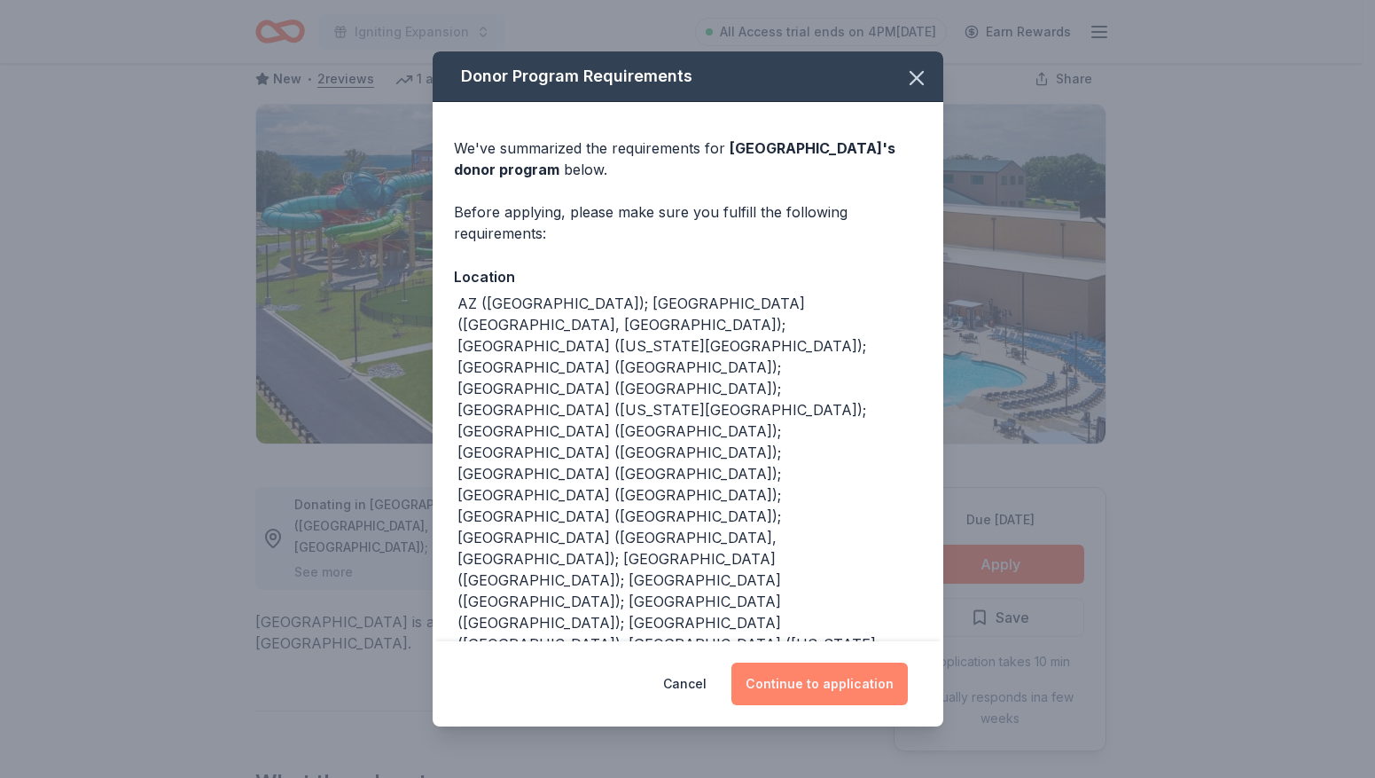
click at [778, 683] on button "Continue to application" at bounding box center [819, 683] width 176 height 43
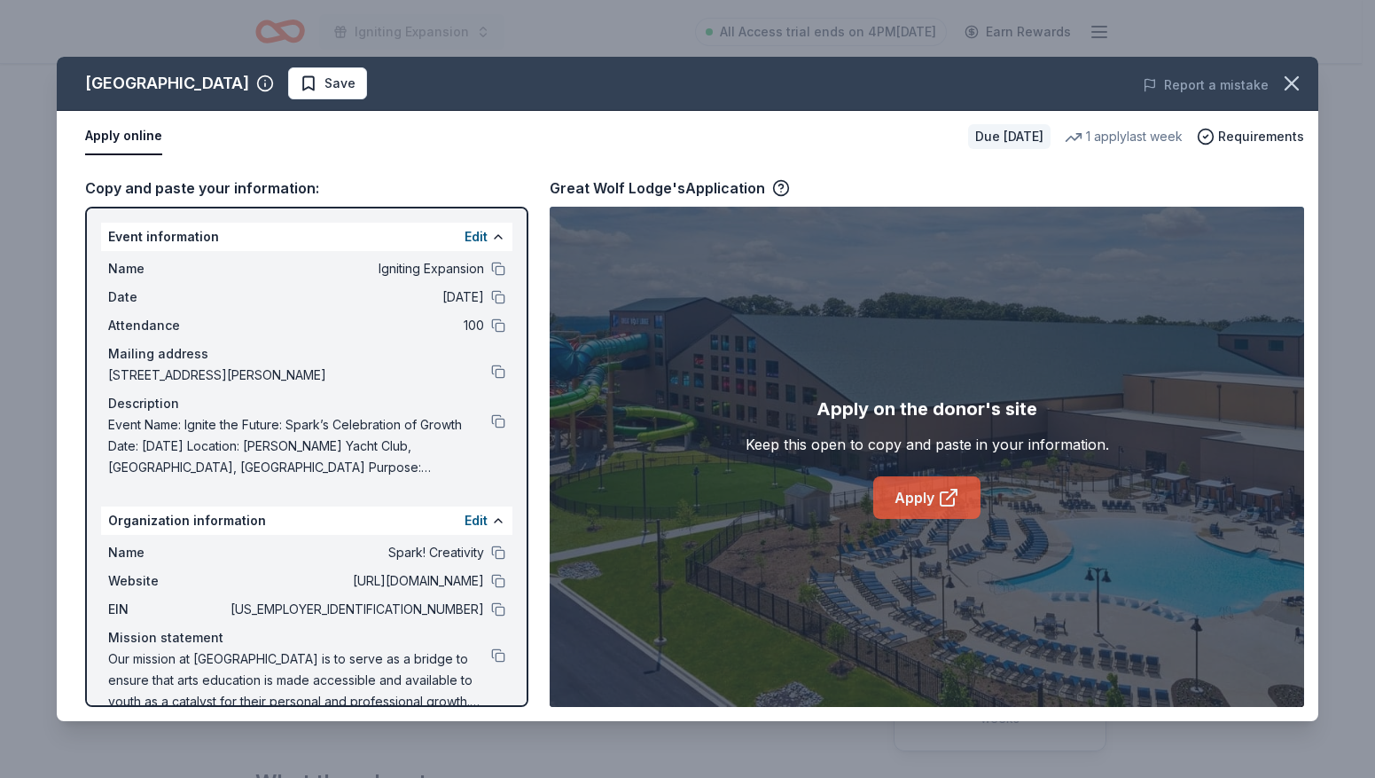
click at [947, 493] on icon at bounding box center [947, 498] width 13 height 13
click at [917, 497] on link "Apply" at bounding box center [926, 497] width 107 height 43
click at [491, 581] on button at bounding box center [498, 581] width 14 height 14
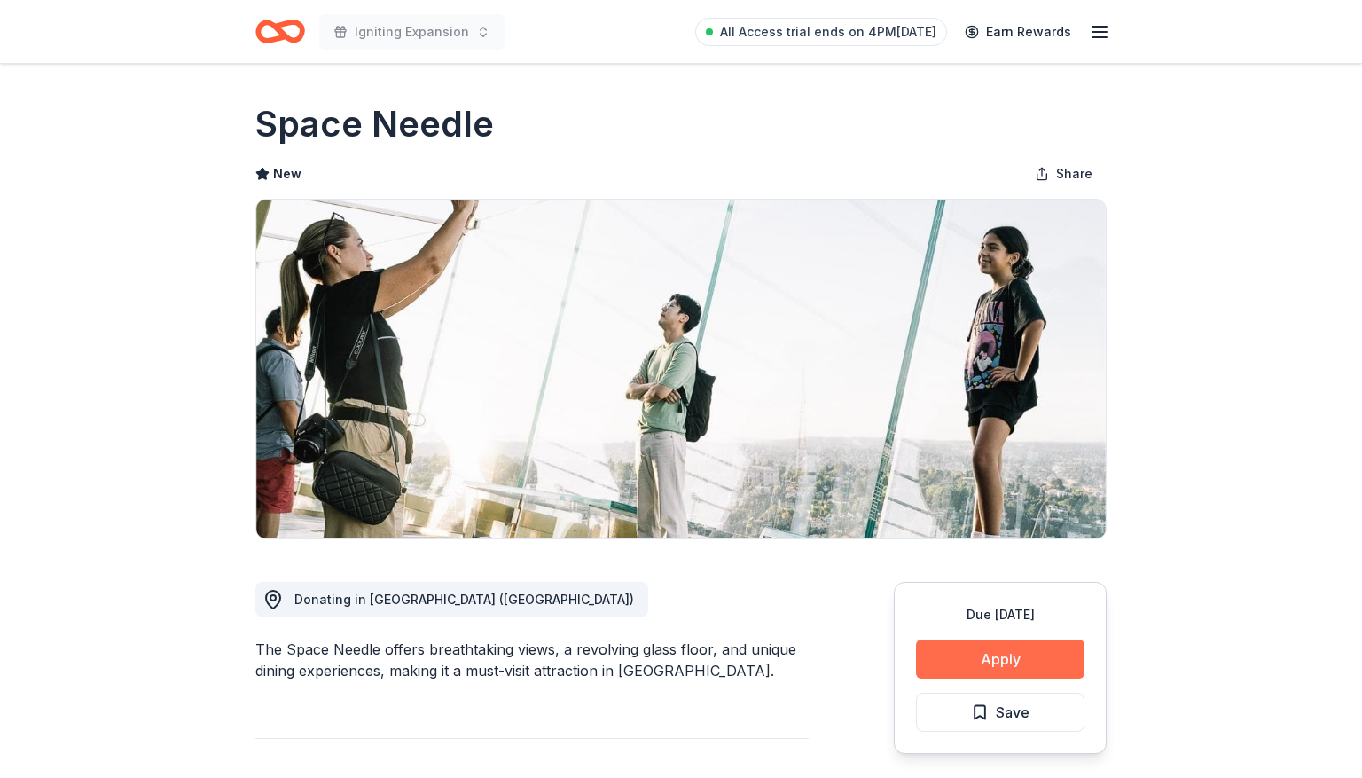
click at [961, 653] on button "Apply" at bounding box center [1000, 658] width 168 height 39
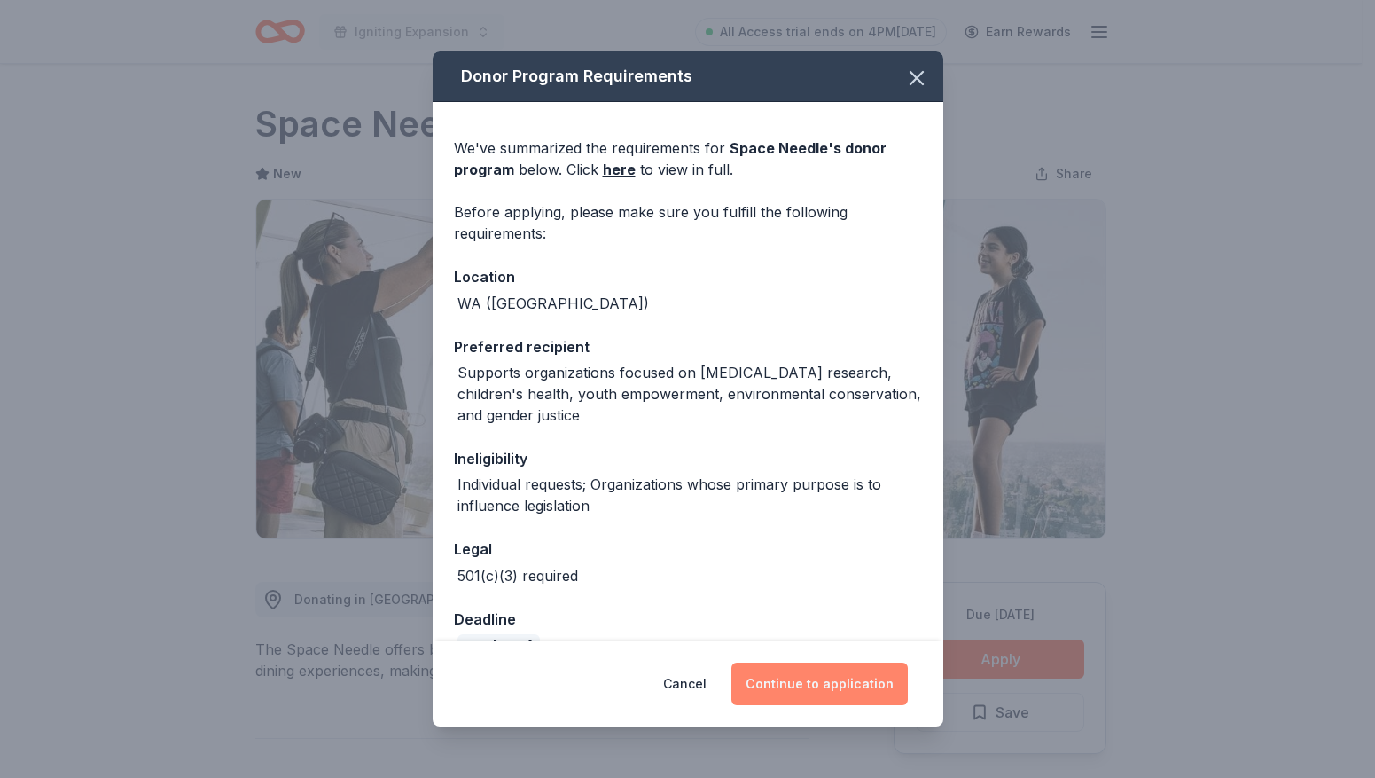
click at [838, 675] on button "Continue to application" at bounding box center [819, 683] width 176 height 43
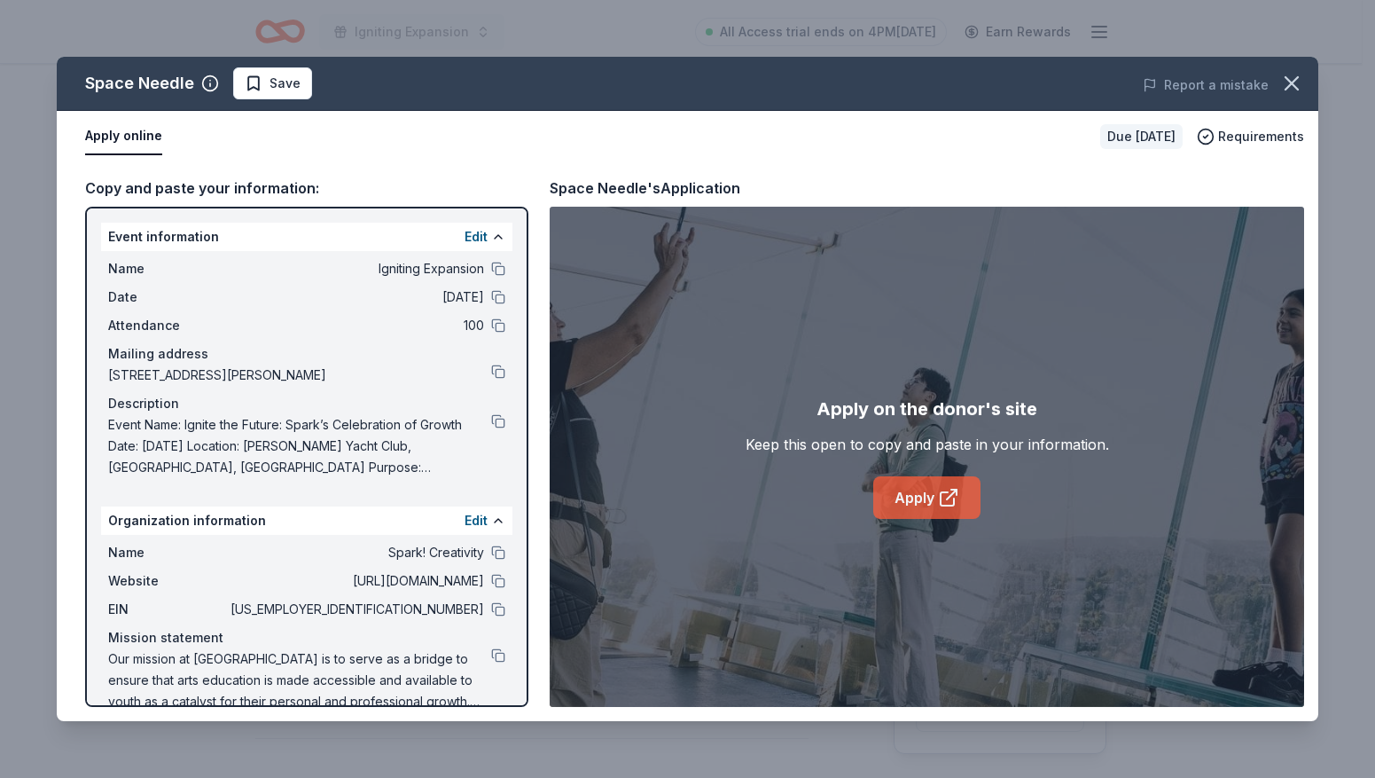
click at [909, 502] on link "Apply" at bounding box center [926, 497] width 107 height 43
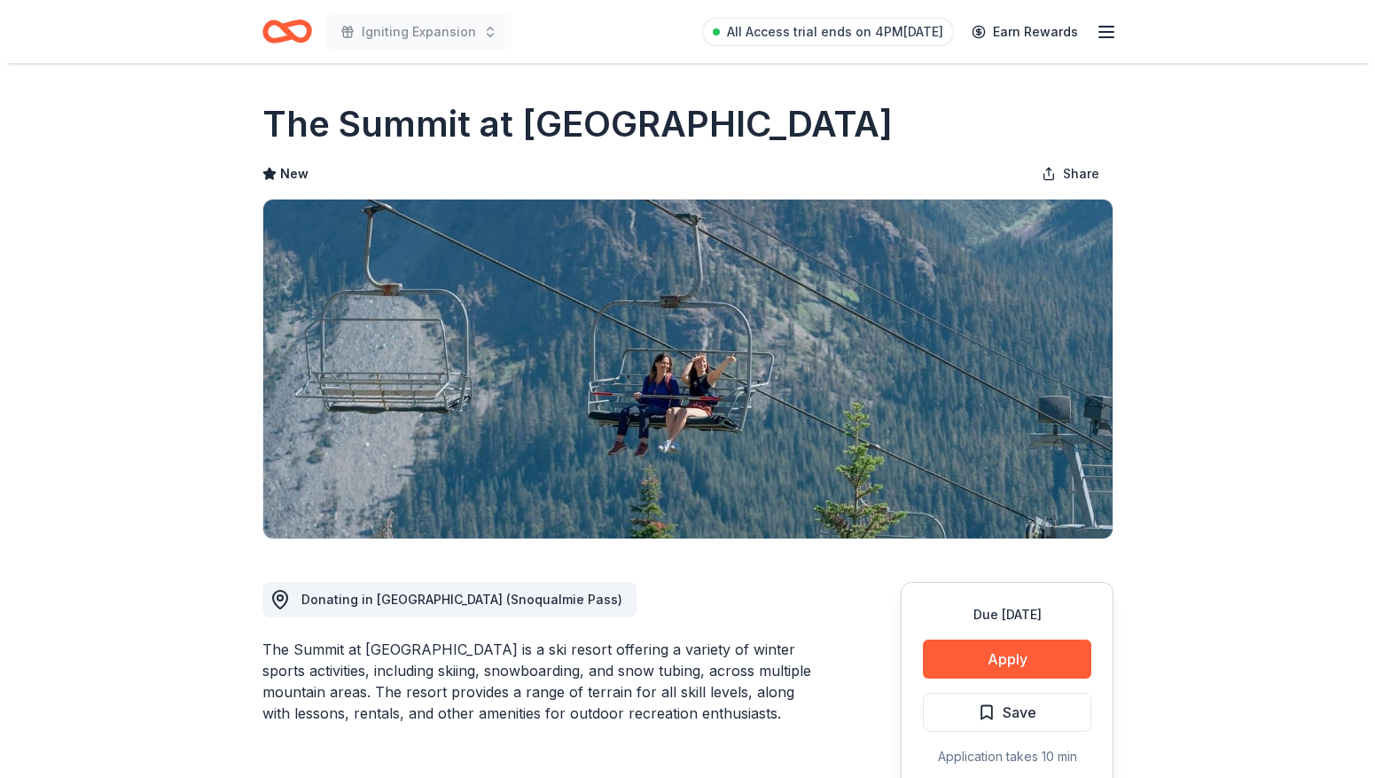
scroll to position [232, 0]
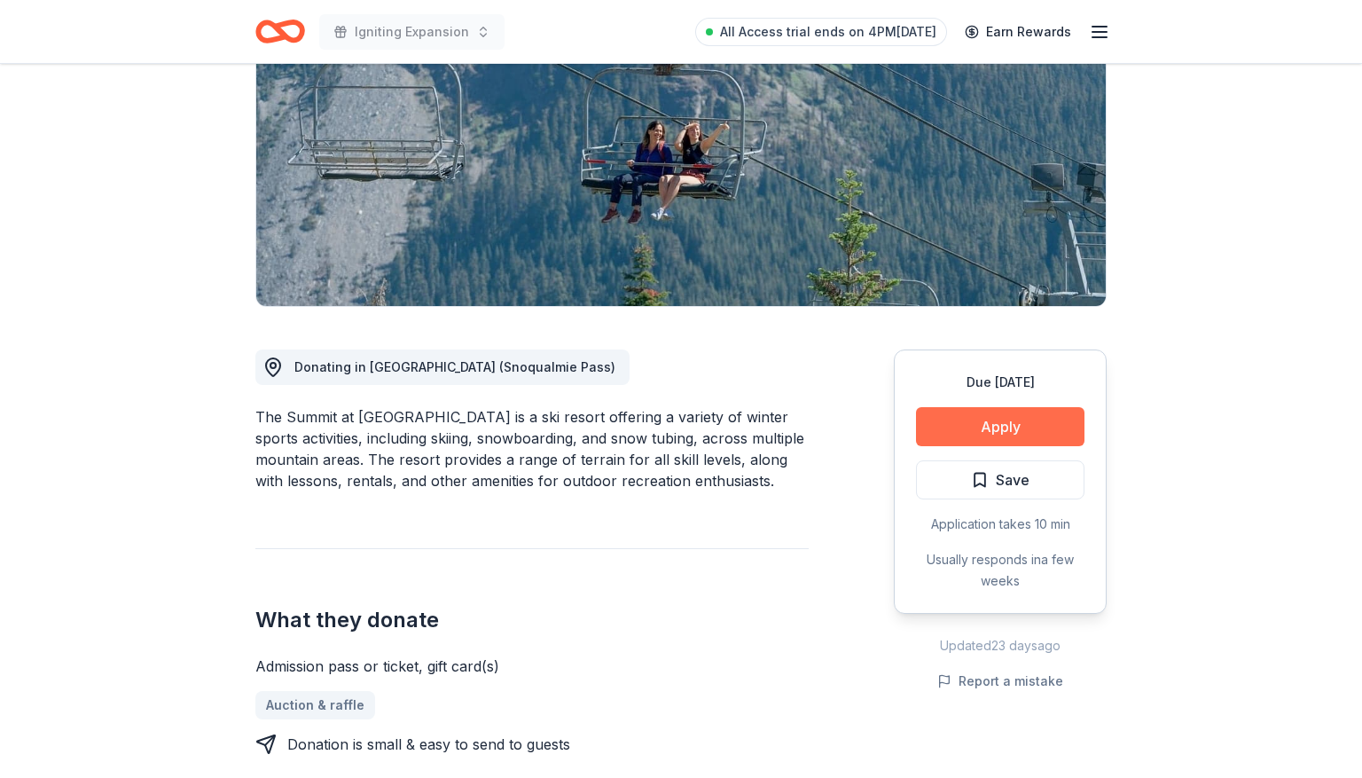
click at [986, 426] on button "Apply" at bounding box center [1000, 426] width 168 height 39
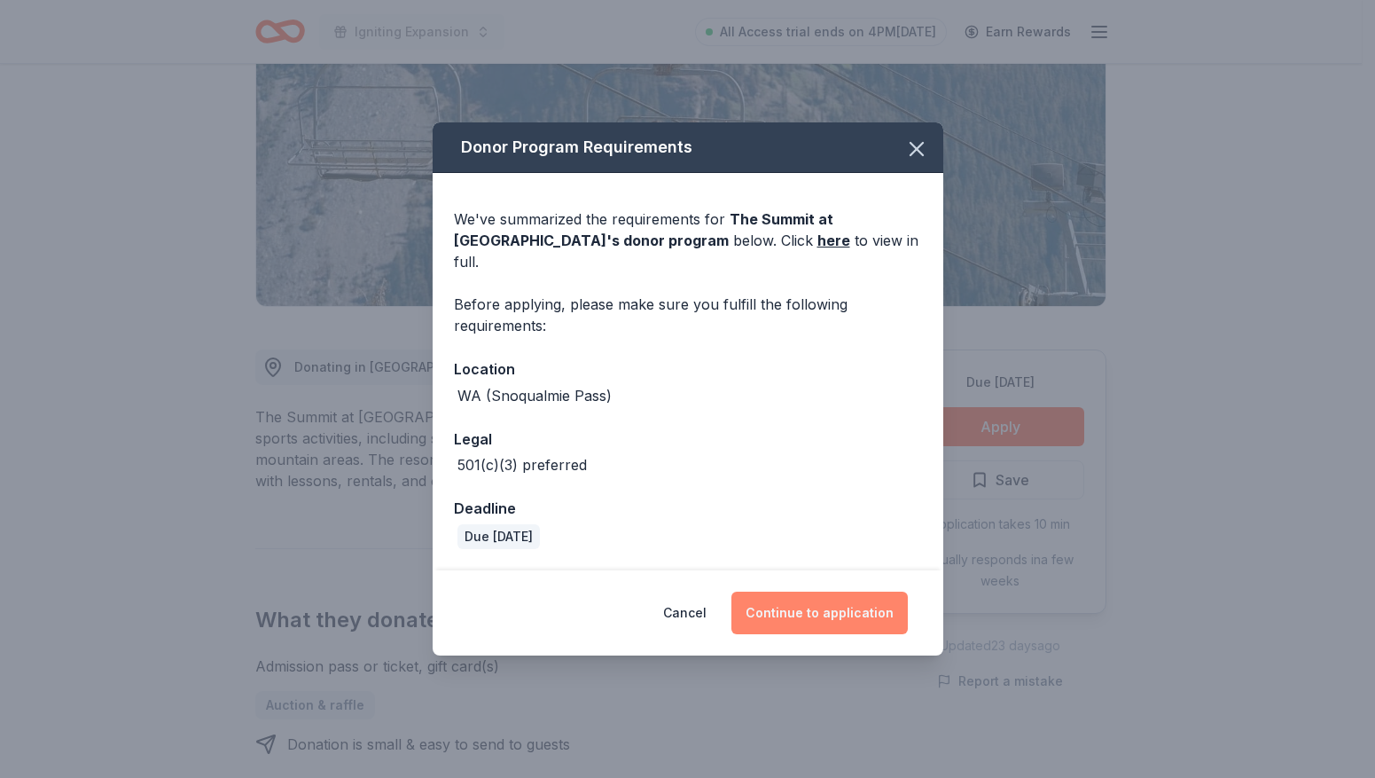
click at [836, 598] on button "Continue to application" at bounding box center [819, 612] width 176 height 43
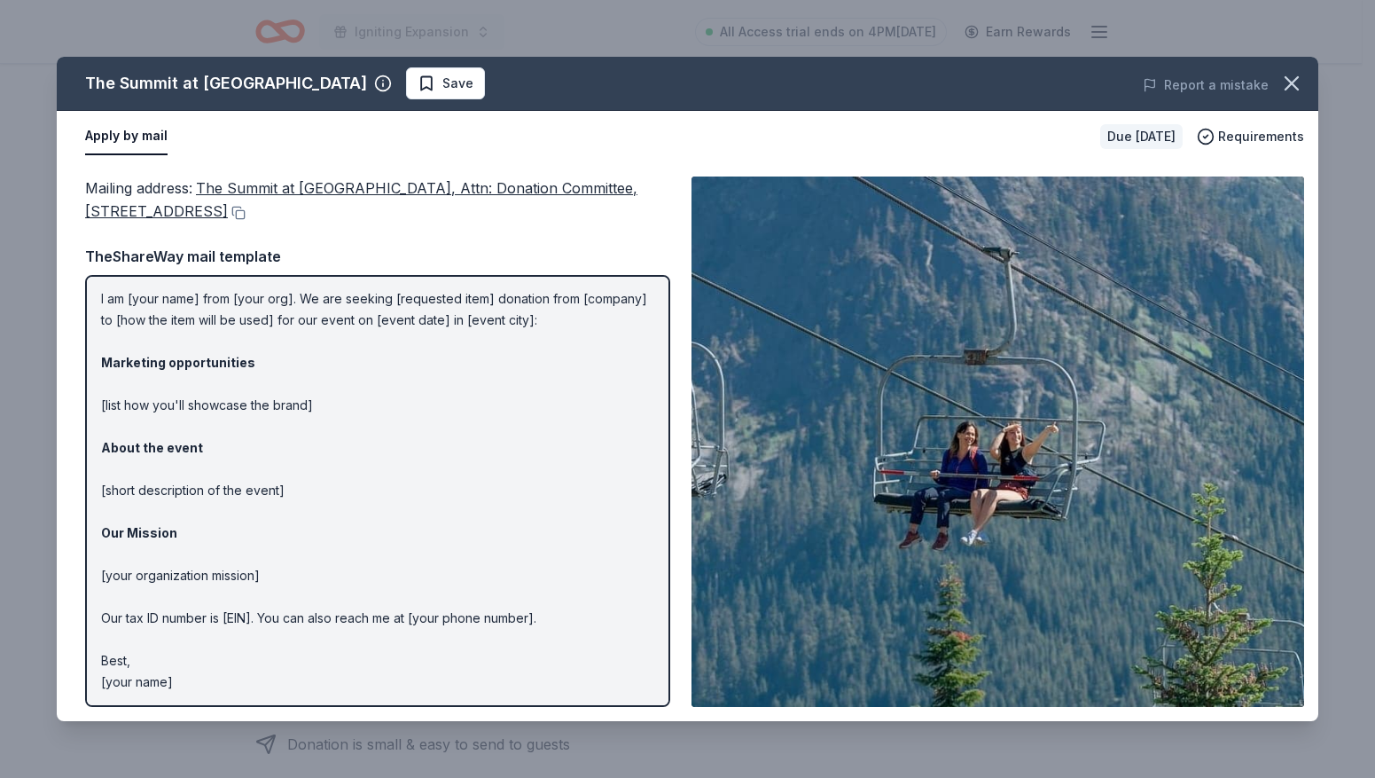
scroll to position [0, 0]
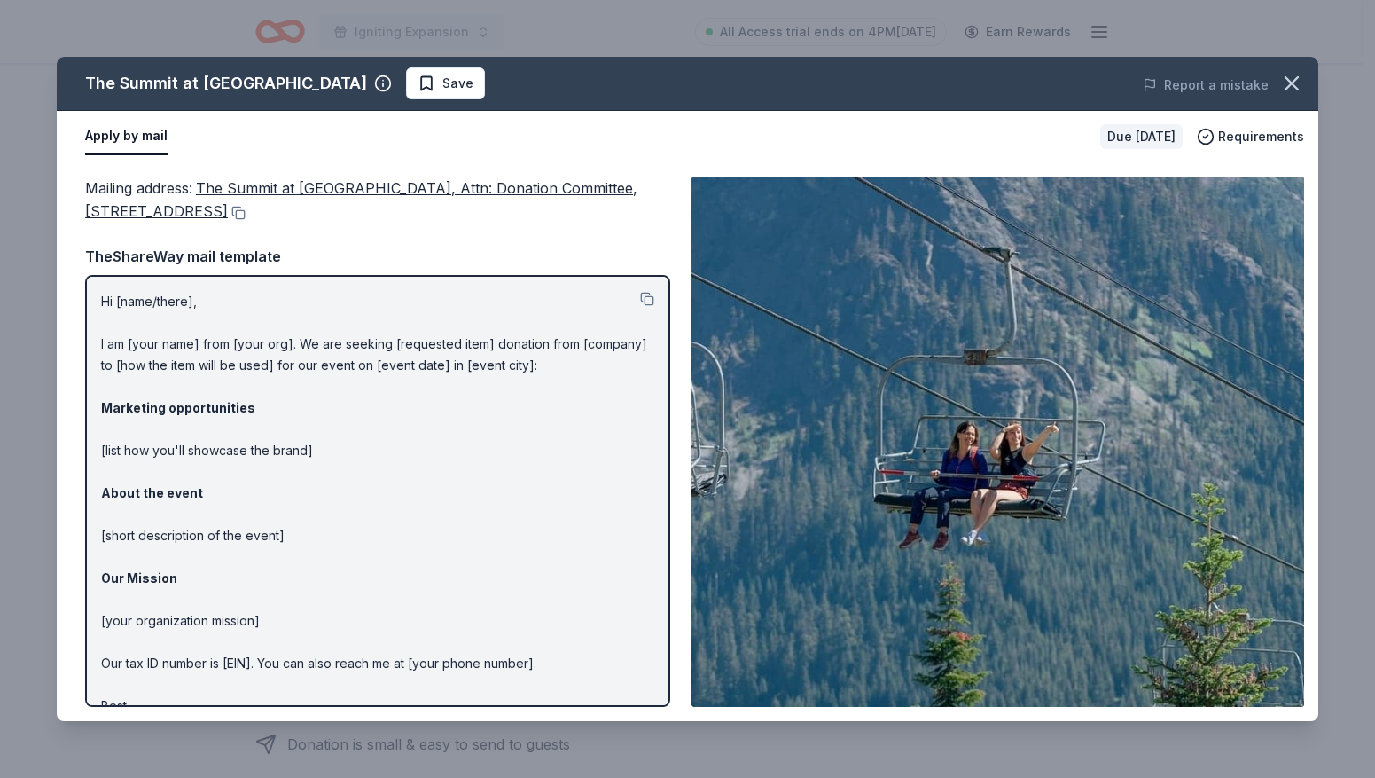
drag, startPoint x: 324, startPoint y: 211, endPoint x: 215, endPoint y: 189, distance: 111.3
click at [214, 187] on div "Mailing address : The Summit at [GEOGRAPHIC_DATA], Attn: Donation Committee, [S…" at bounding box center [377, 199] width 585 height 47
click at [246, 209] on button at bounding box center [237, 213] width 18 height 14
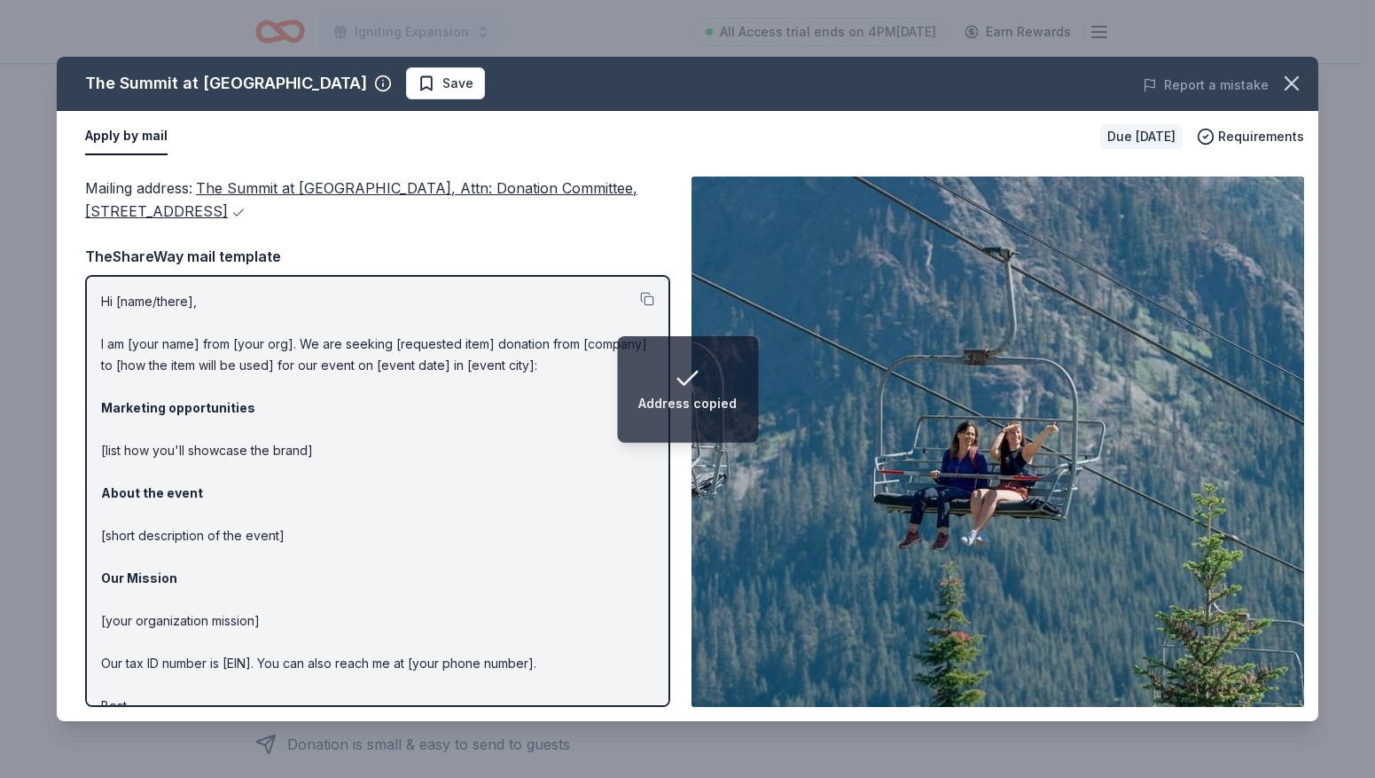
click at [332, 465] on p "Hi [name/there], I am [your name] from [your org]. We are seeking [requested it…" at bounding box center [377, 514] width 553 height 447
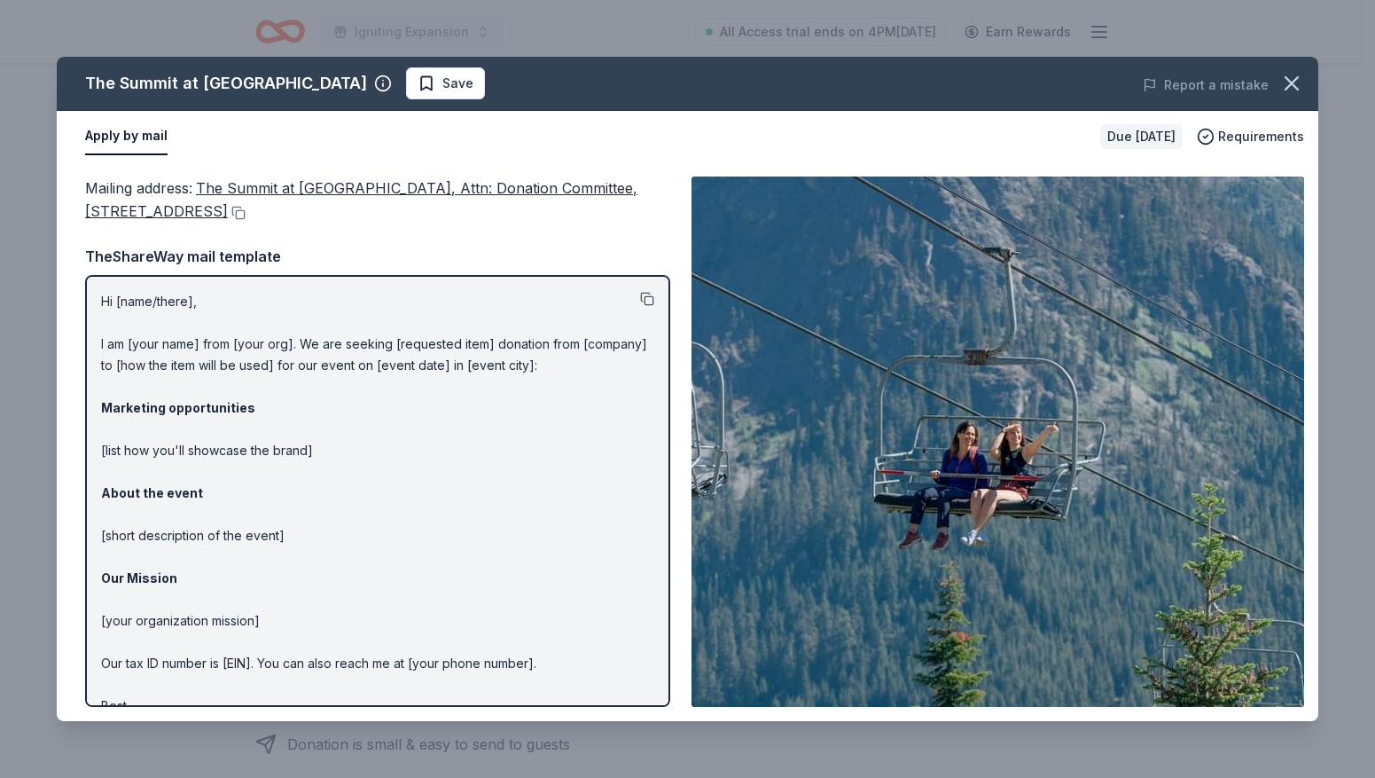
click at [640, 298] on button at bounding box center [647, 299] width 14 height 14
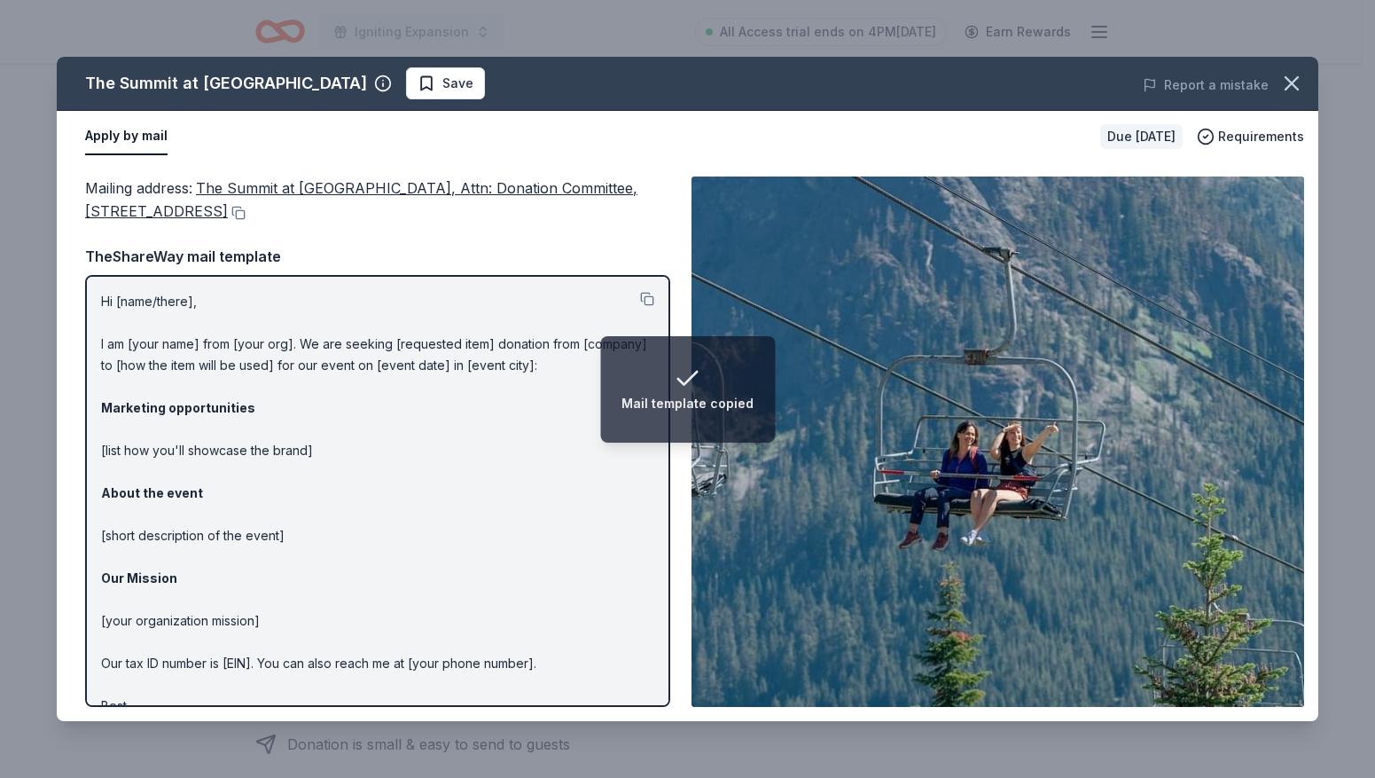
click at [297, 84] on div "The Summit at [GEOGRAPHIC_DATA]" at bounding box center [238, 83] width 307 height 28
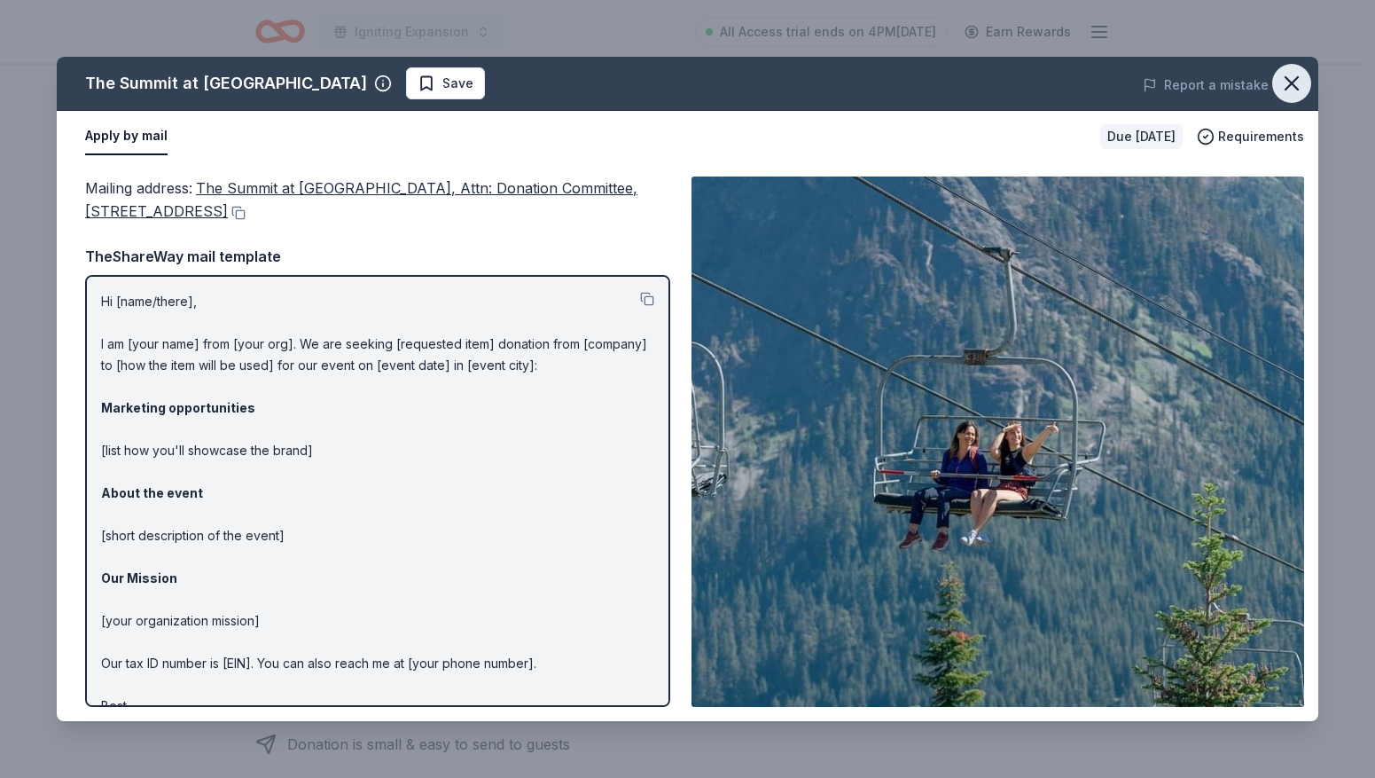
click at [1290, 81] on icon "button" at bounding box center [1292, 83] width 12 height 12
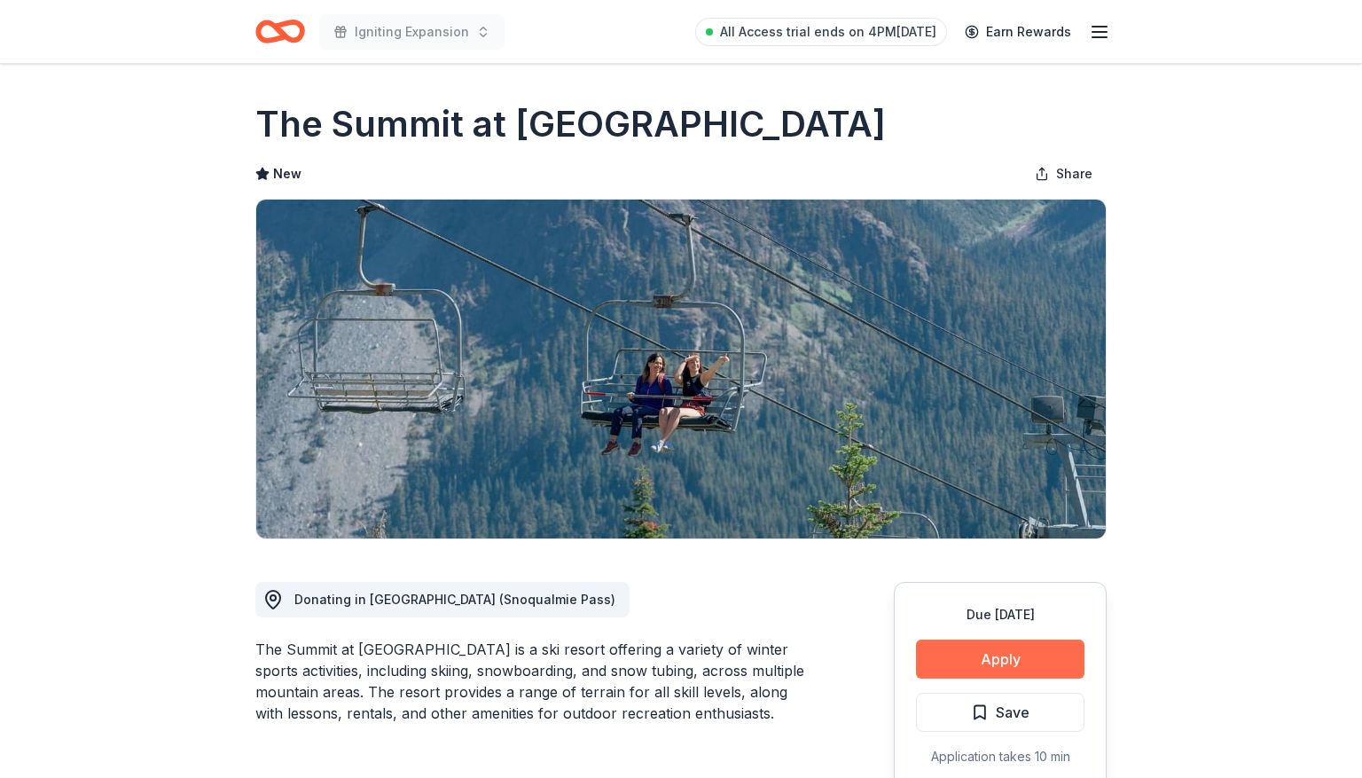
click at [939, 654] on button "Apply" at bounding box center [1000, 658] width 168 height 39
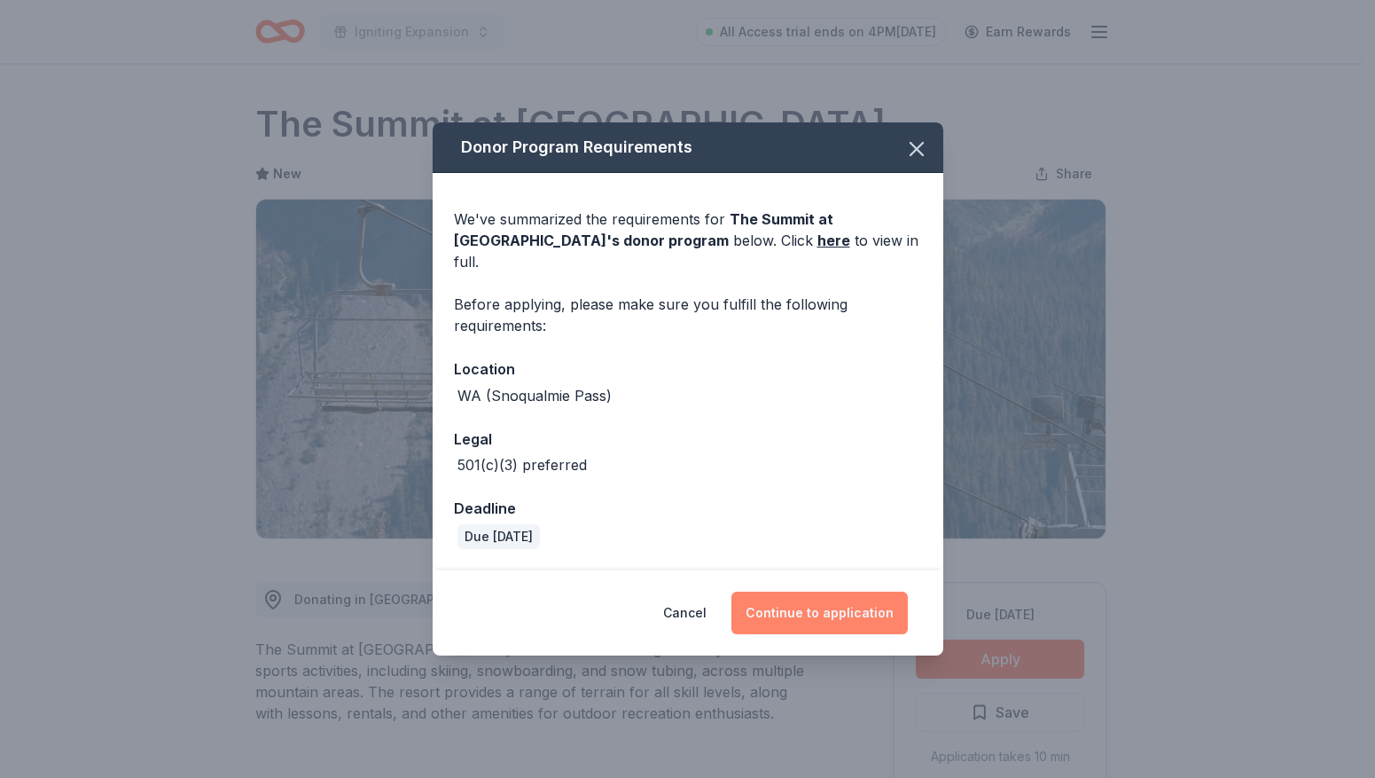
click at [786, 594] on button "Continue to application" at bounding box center [819, 612] width 176 height 43
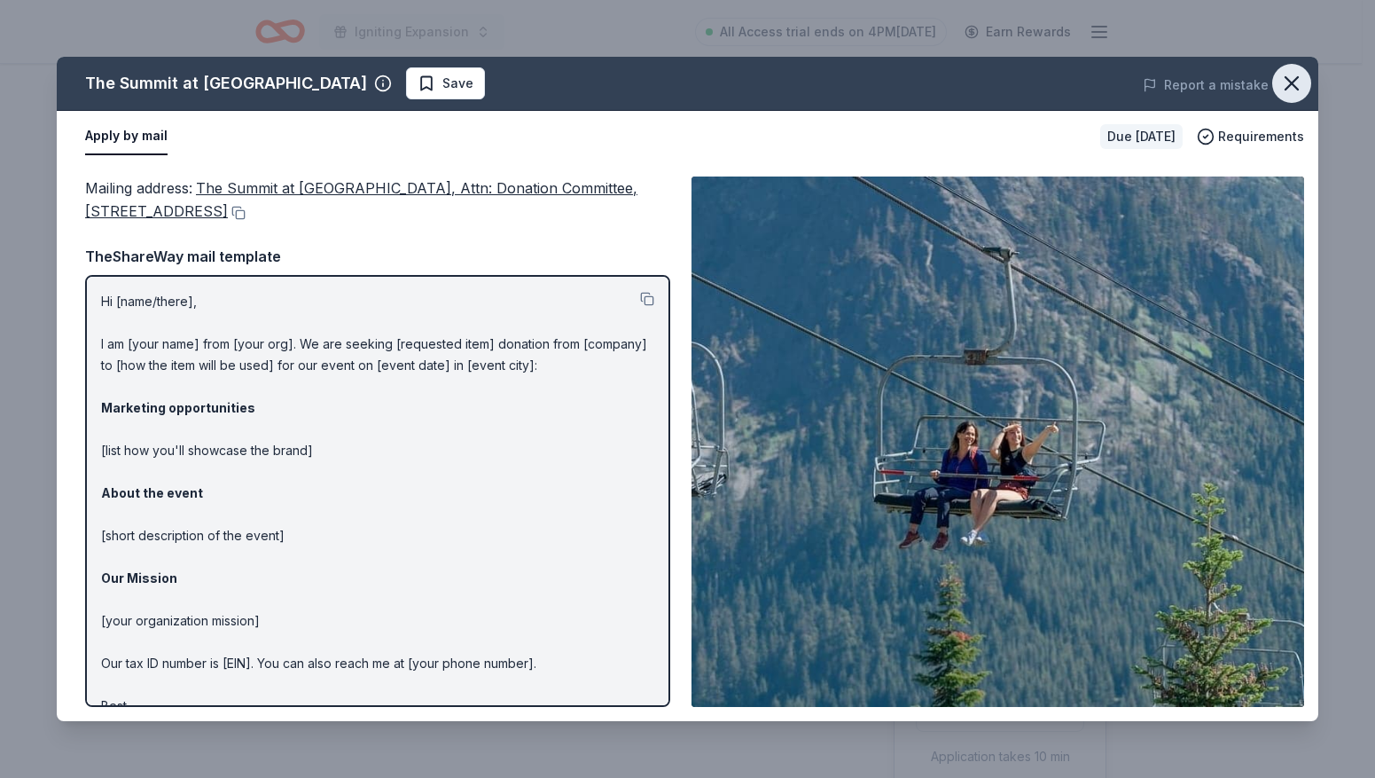
click at [1286, 79] on icon "button" at bounding box center [1292, 83] width 12 height 12
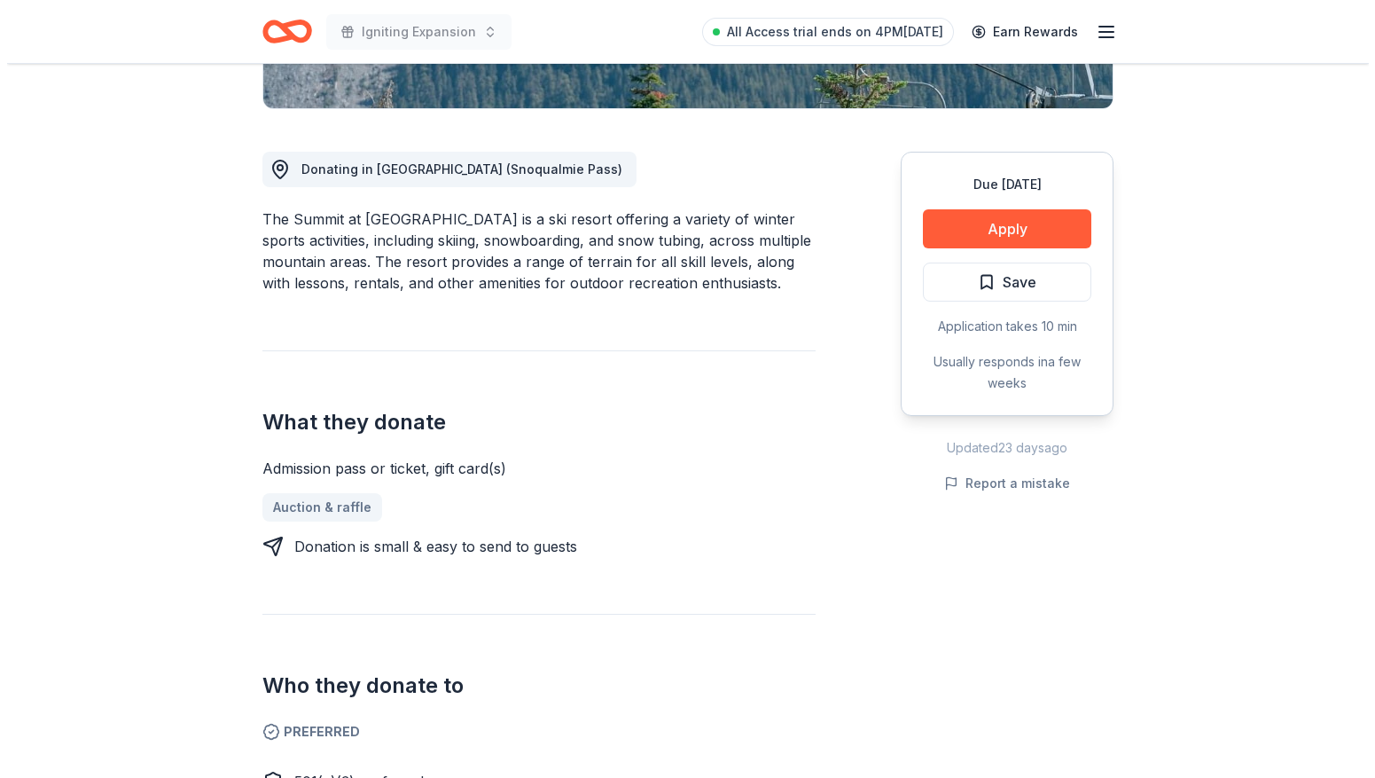
scroll to position [298, 0]
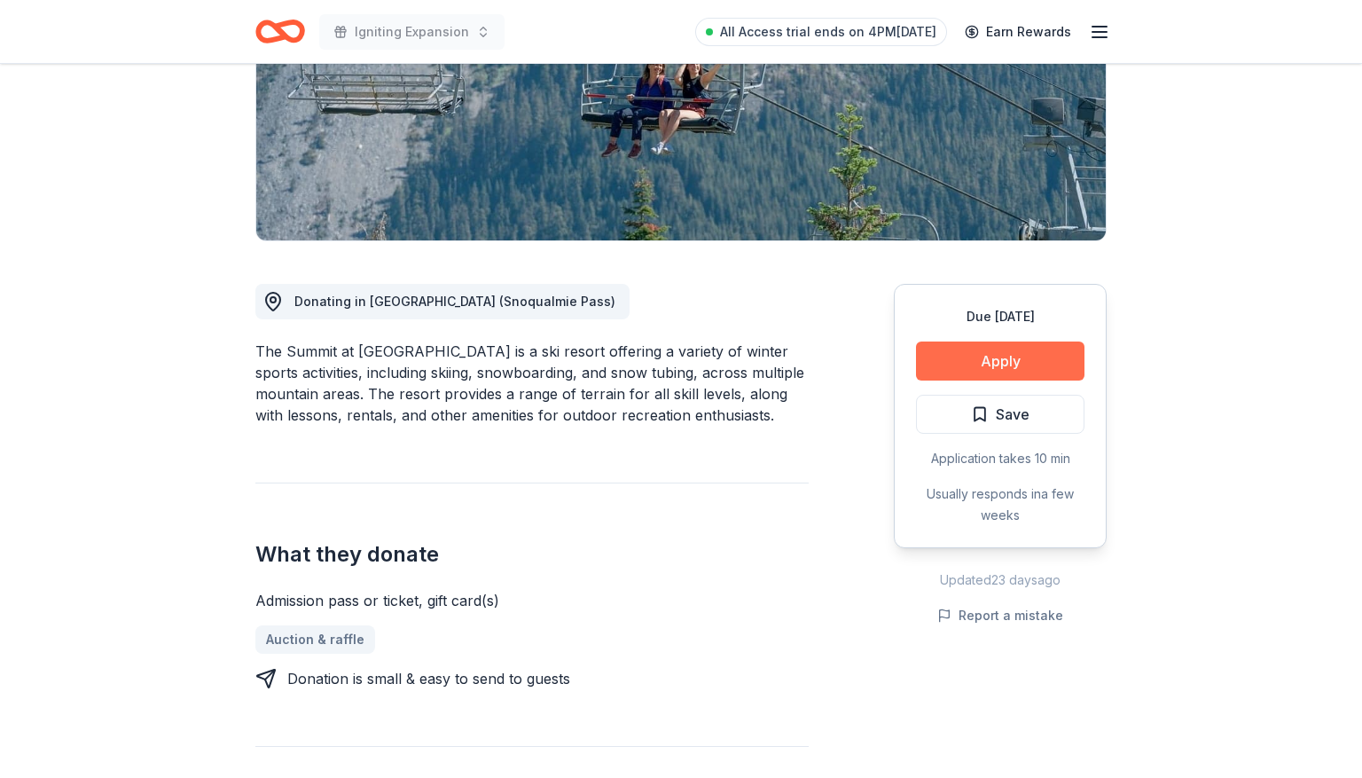
click at [936, 366] on button "Apply" at bounding box center [1000, 360] width 168 height 39
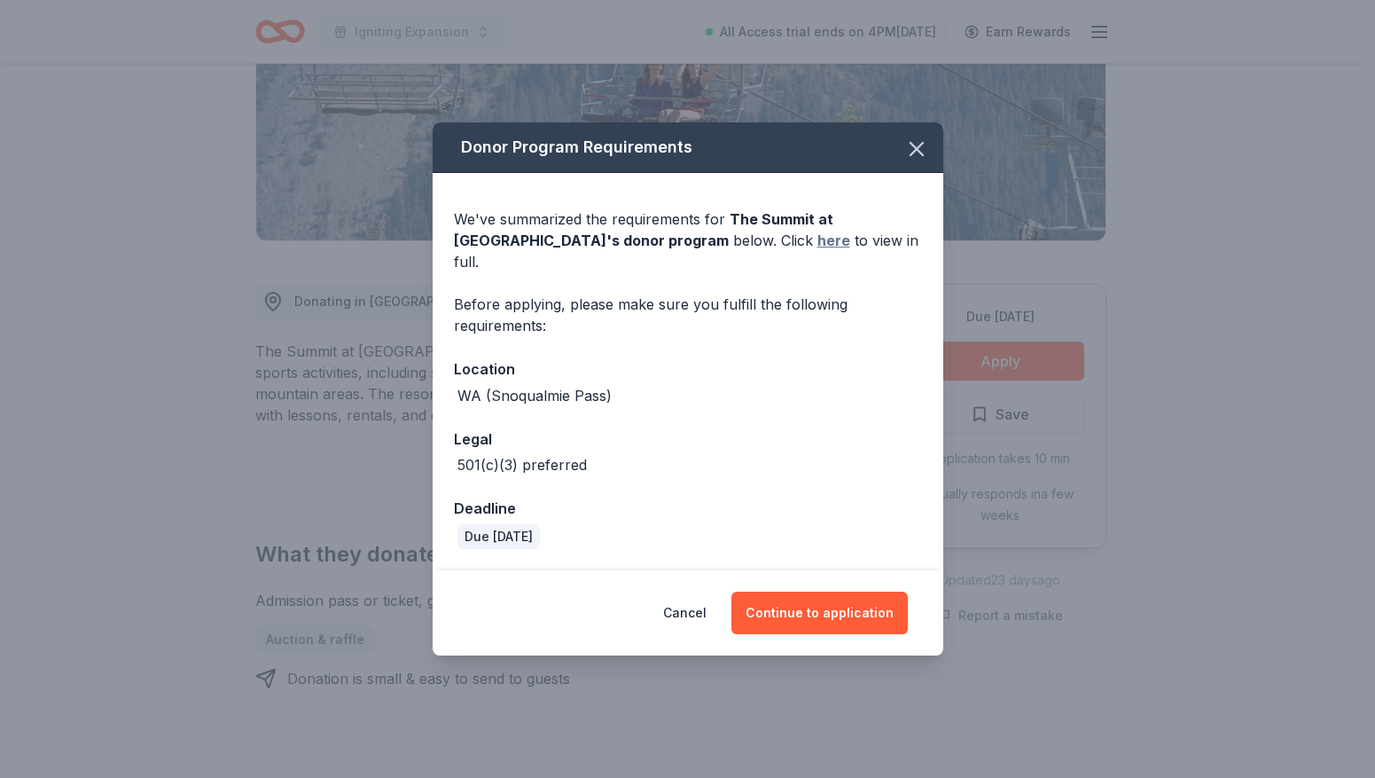
click at [817, 248] on link "here" at bounding box center [833, 240] width 33 height 21
click at [825, 592] on button "Continue to application" at bounding box center [819, 612] width 176 height 43
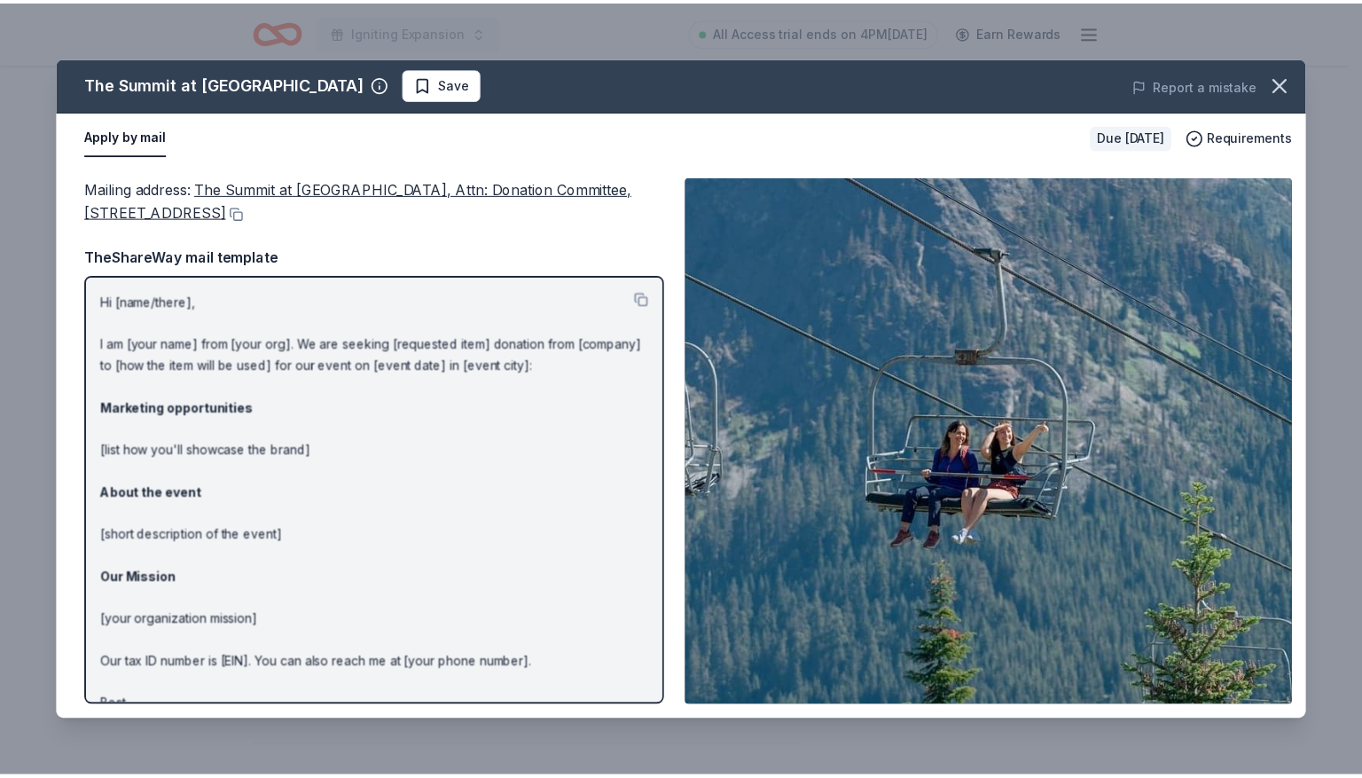
scroll to position [47, 0]
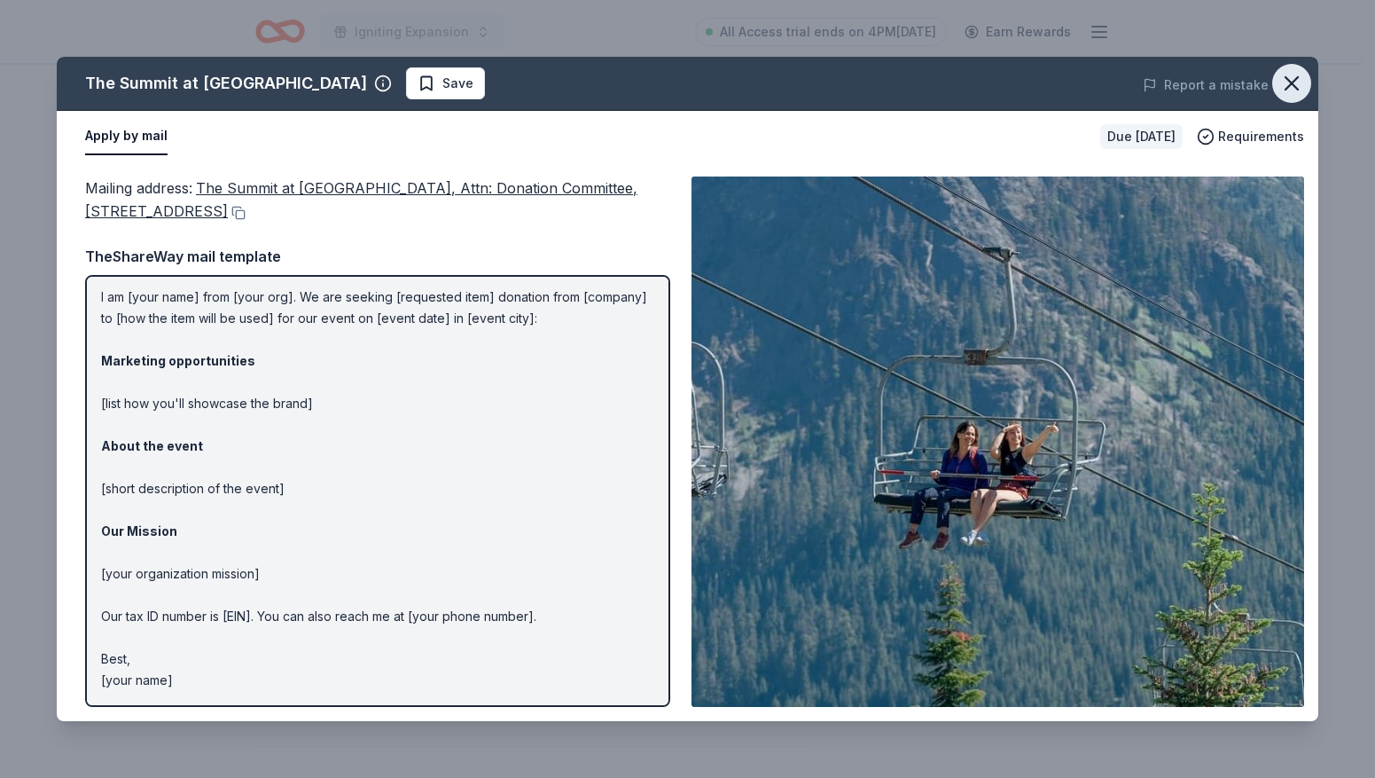
click at [1293, 79] on icon "button" at bounding box center [1291, 83] width 25 height 25
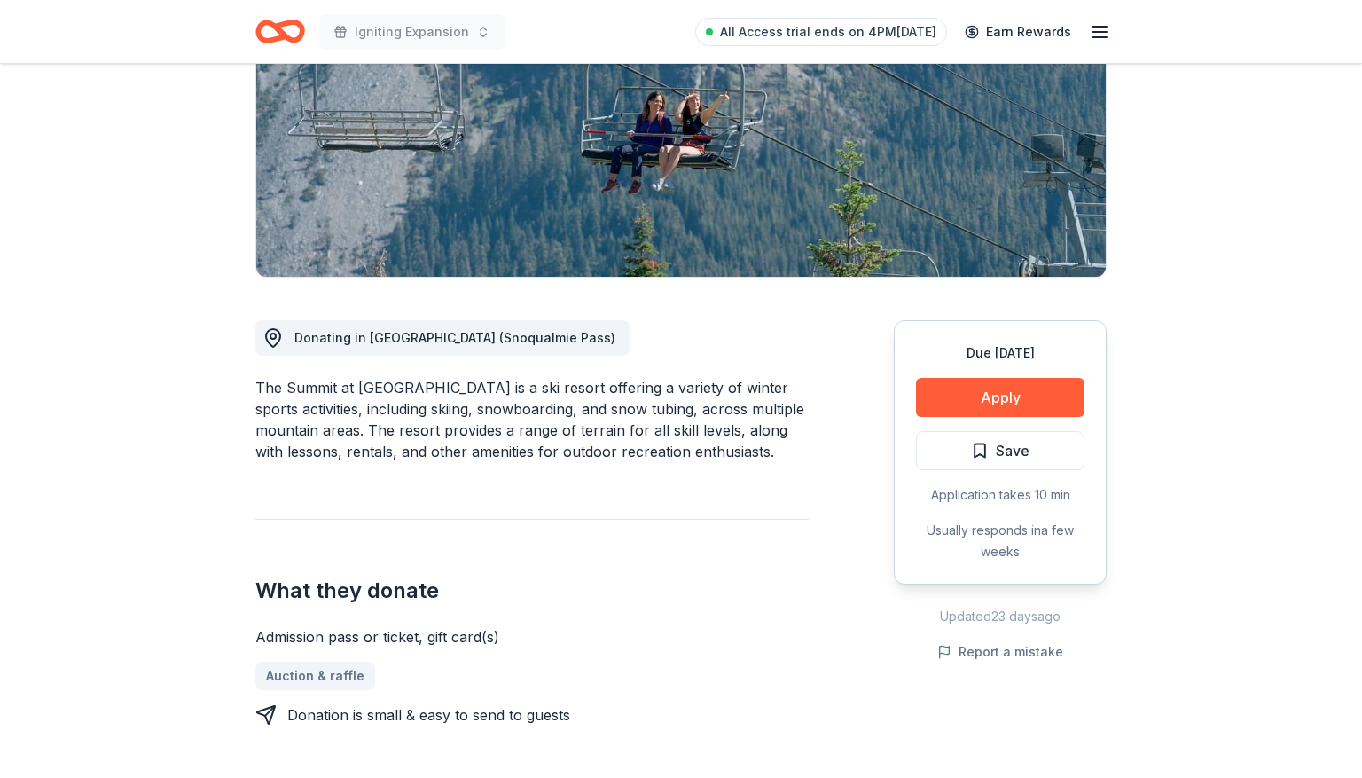
scroll to position [0, 0]
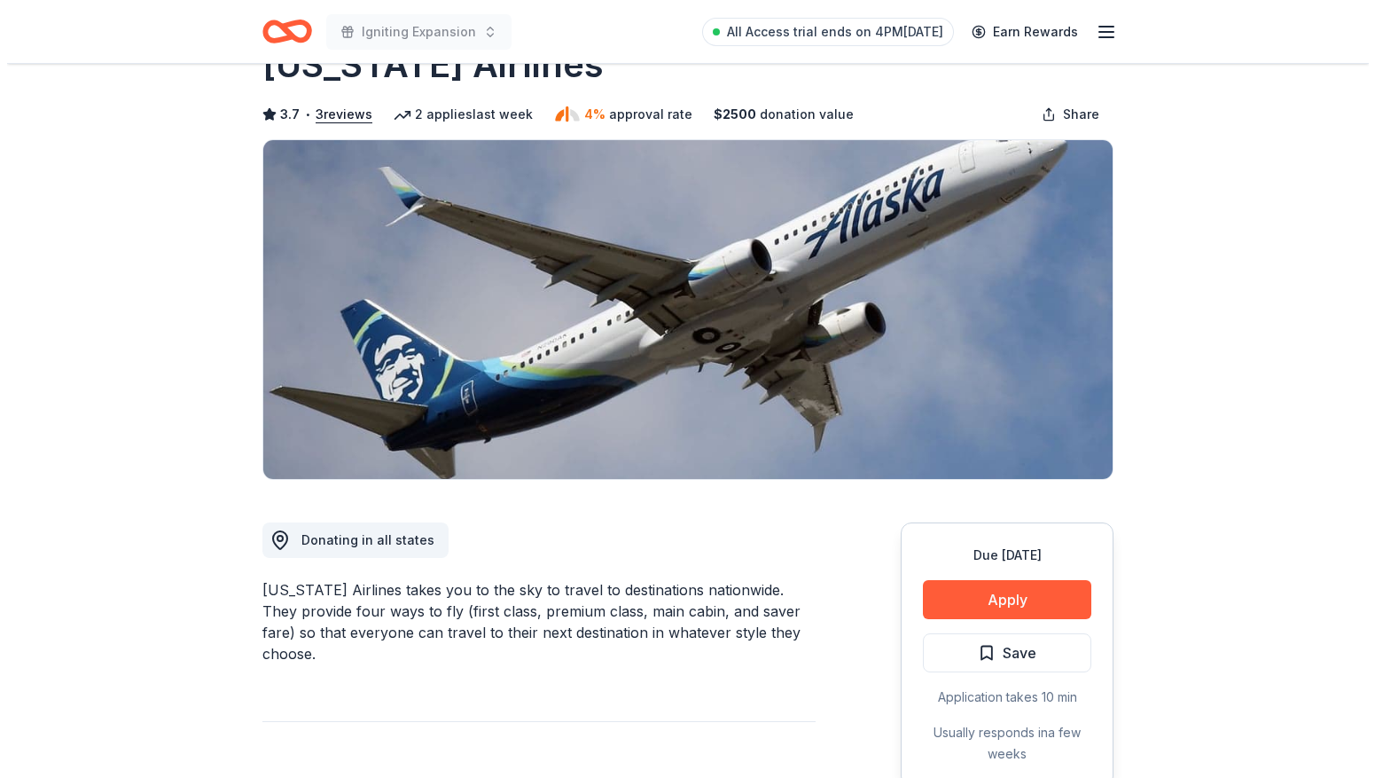
scroll to position [73, 0]
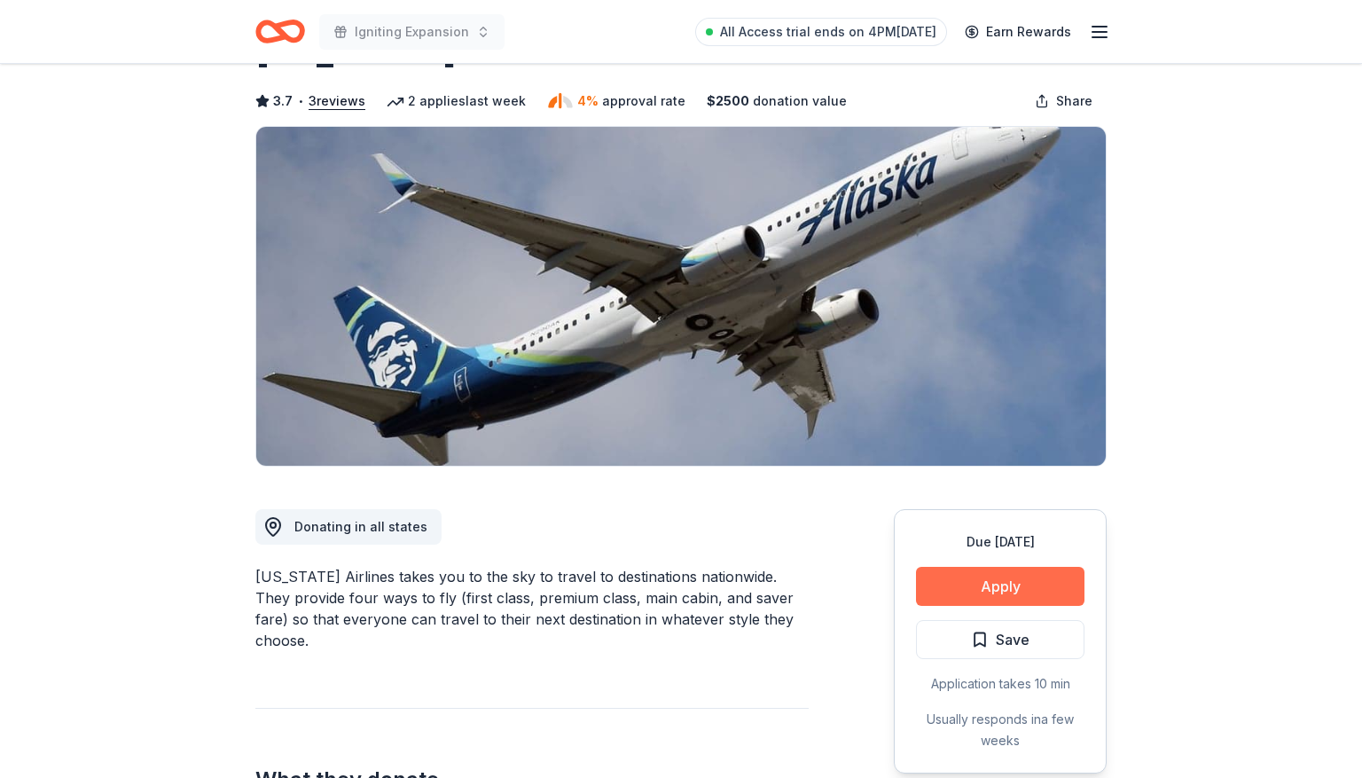
click at [962, 590] on button "Apply" at bounding box center [1000, 586] width 168 height 39
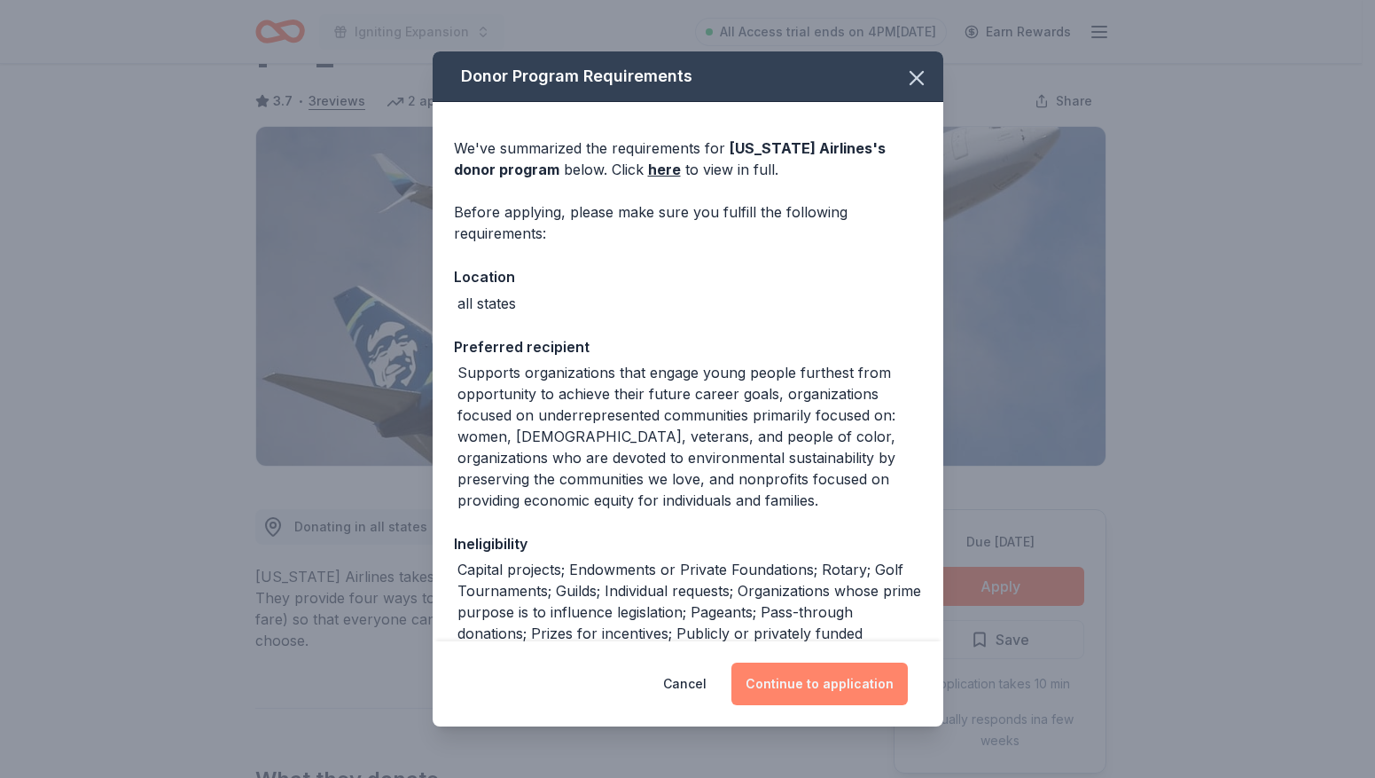
click at [832, 687] on button "Continue to application" at bounding box center [819, 683] width 176 height 43
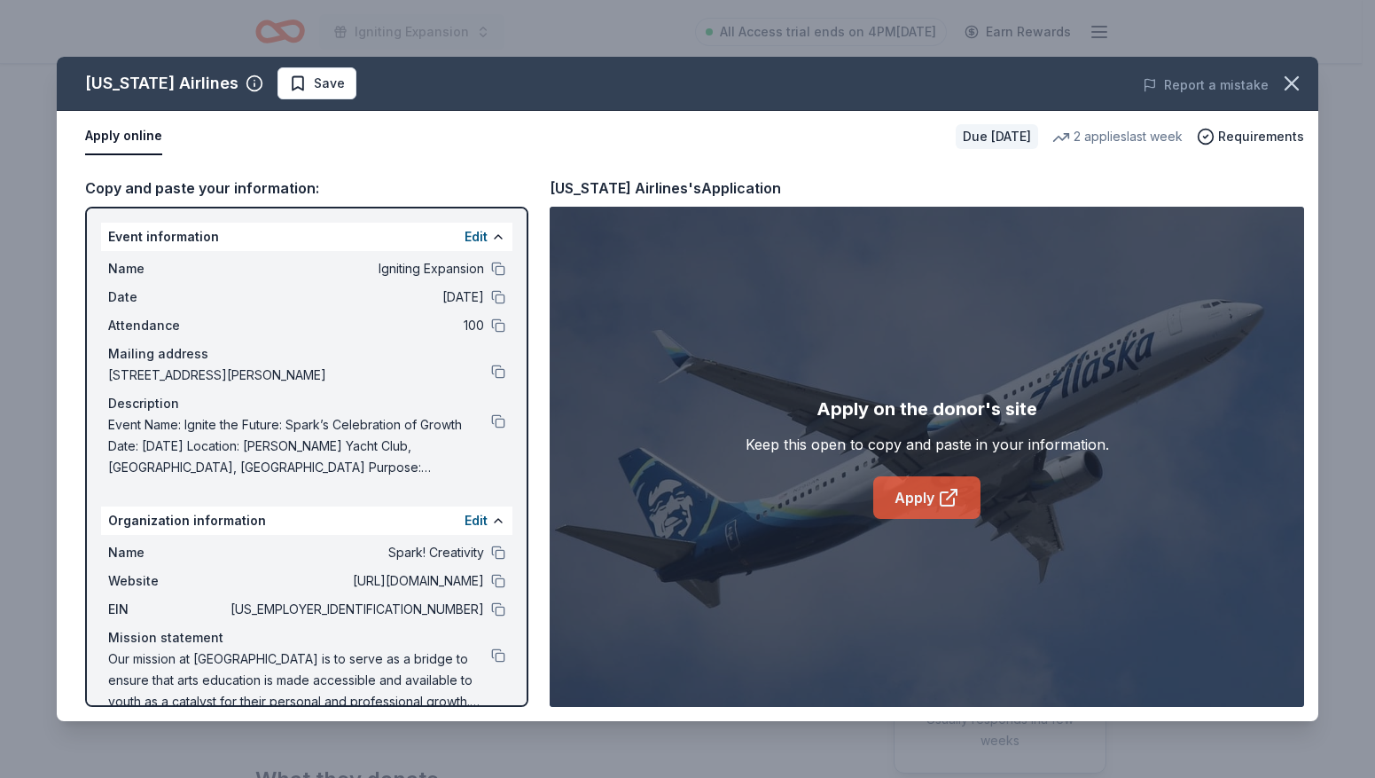
click at [905, 491] on link "Apply" at bounding box center [926, 497] width 107 height 43
click at [491, 582] on button at bounding box center [498, 581] width 14 height 14
